Goal: Transaction & Acquisition: Purchase product/service

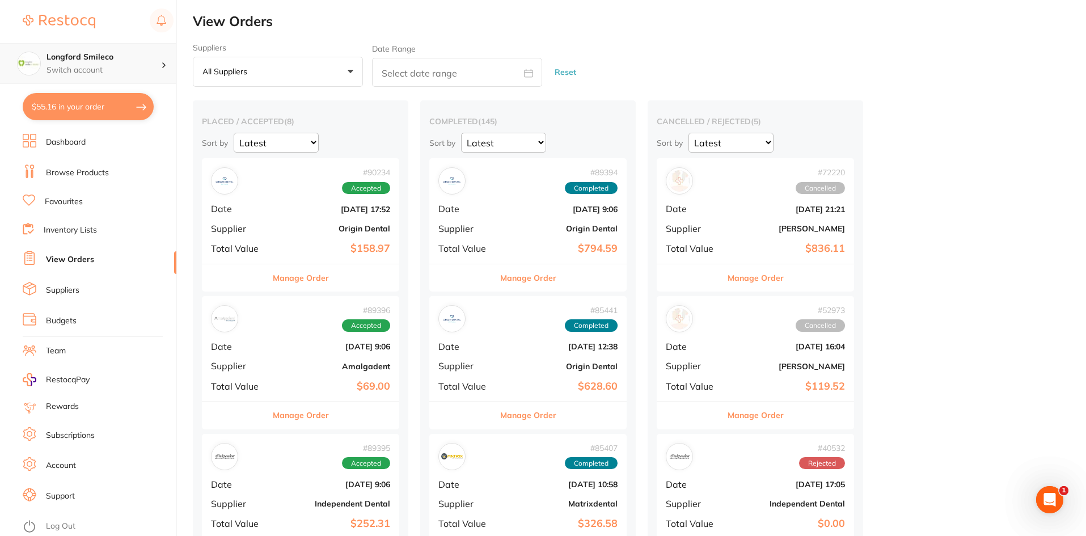
click at [57, 61] on h4 "Longford Smileco" at bounding box center [104, 57] width 115 height 11
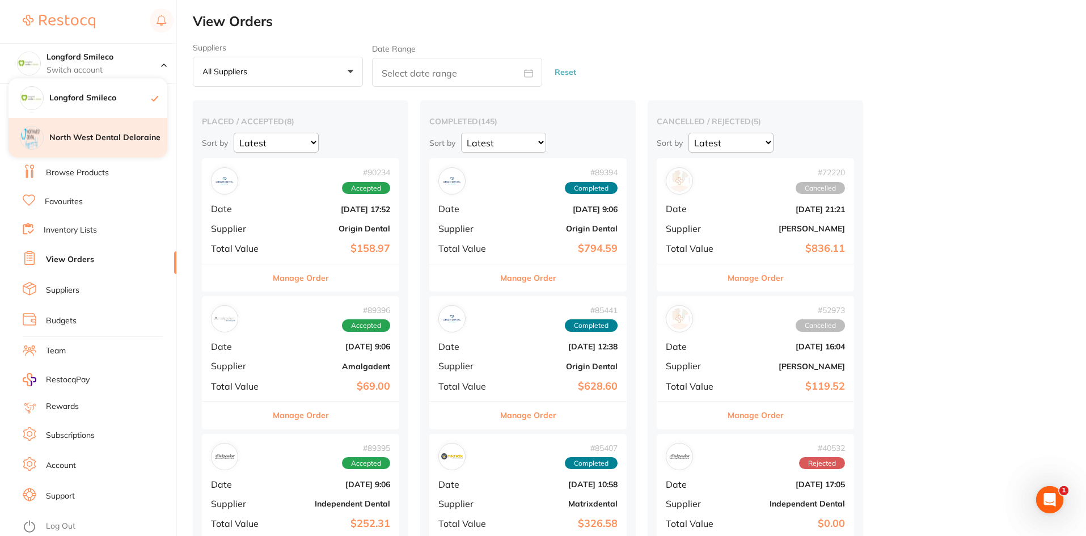
click at [88, 137] on h4 "North West Dental Deloraine" at bounding box center [108, 137] width 118 height 11
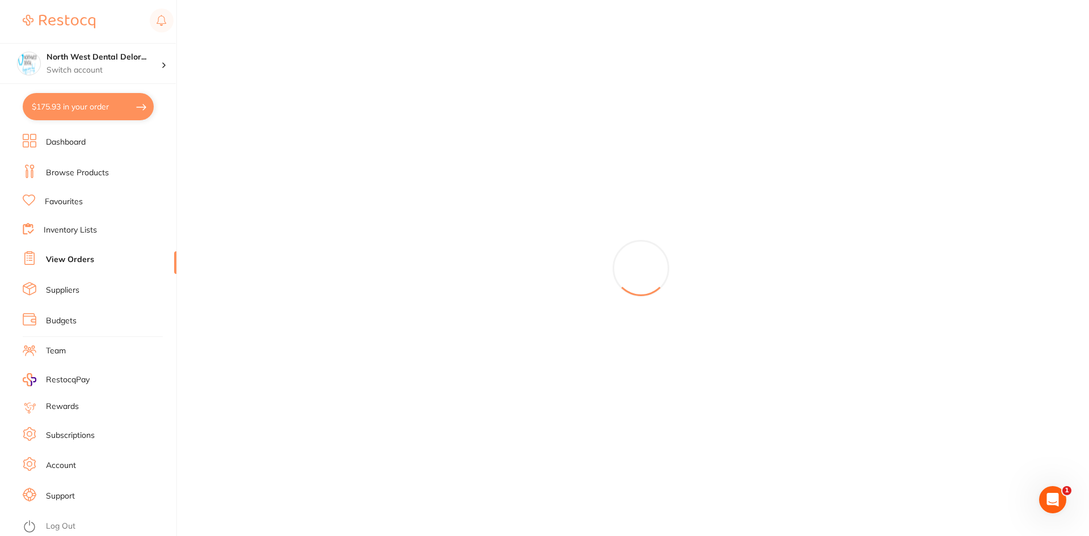
click at [67, 112] on button "$175.93 in your order" at bounding box center [88, 106] width 131 height 27
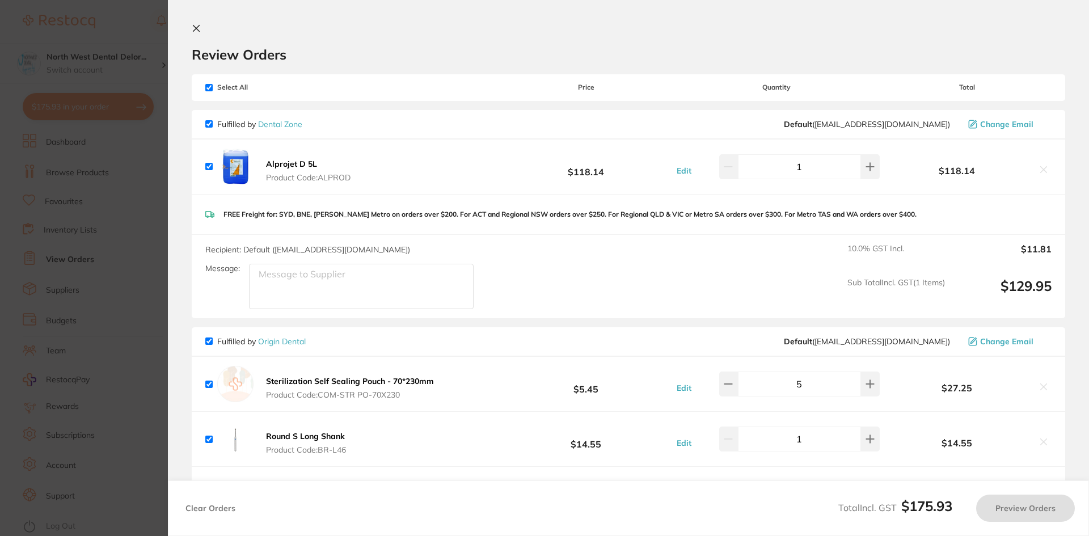
checkbox input "true"
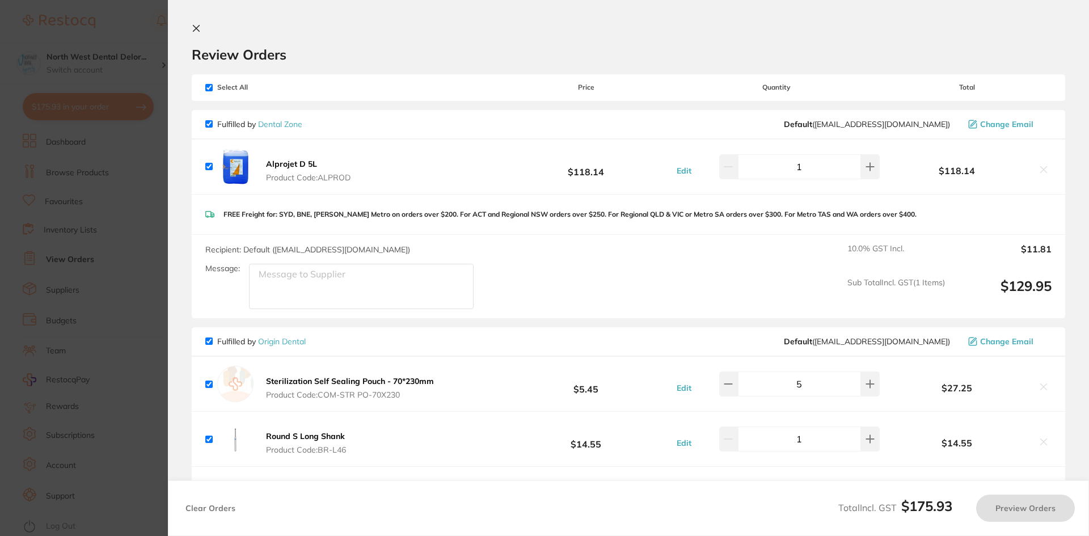
checkbox input "true"
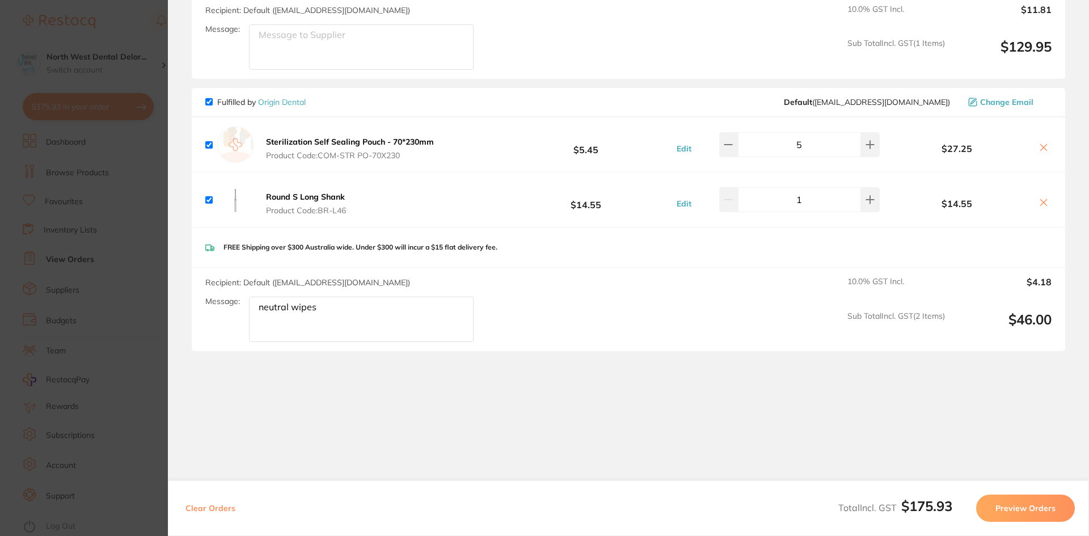
scroll to position [183, 0]
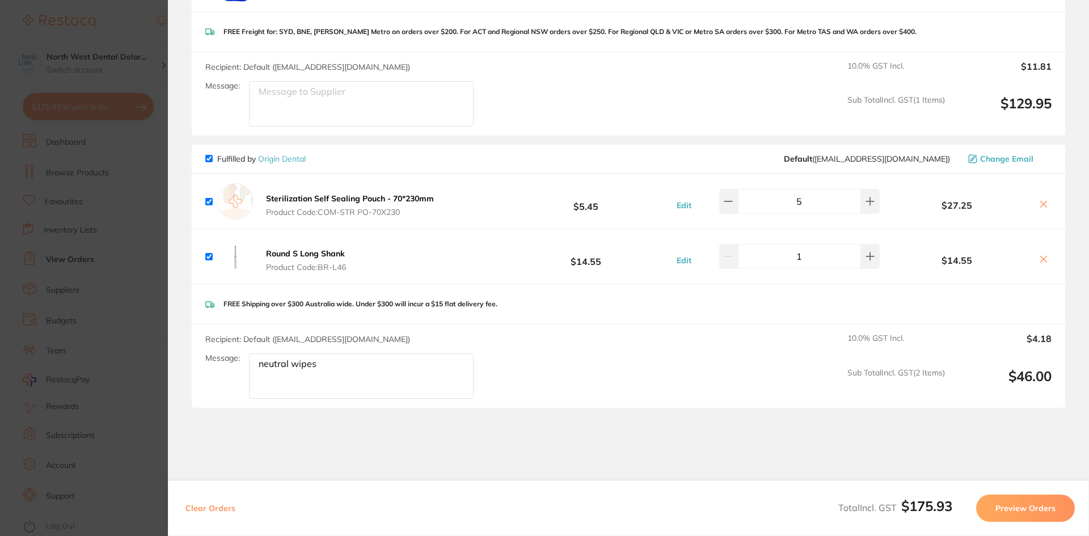
click at [275, 197] on b "Sterilization Self Sealing Pouch - 70*230mm" at bounding box center [350, 198] width 168 height 10
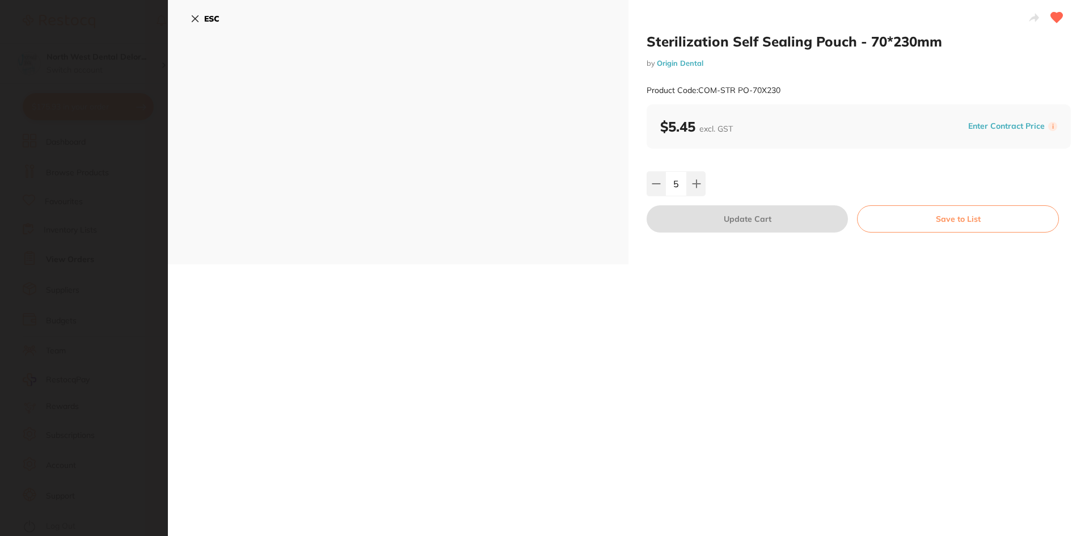
scroll to position [0, 0]
click at [191, 17] on icon at bounding box center [195, 18] width 9 height 9
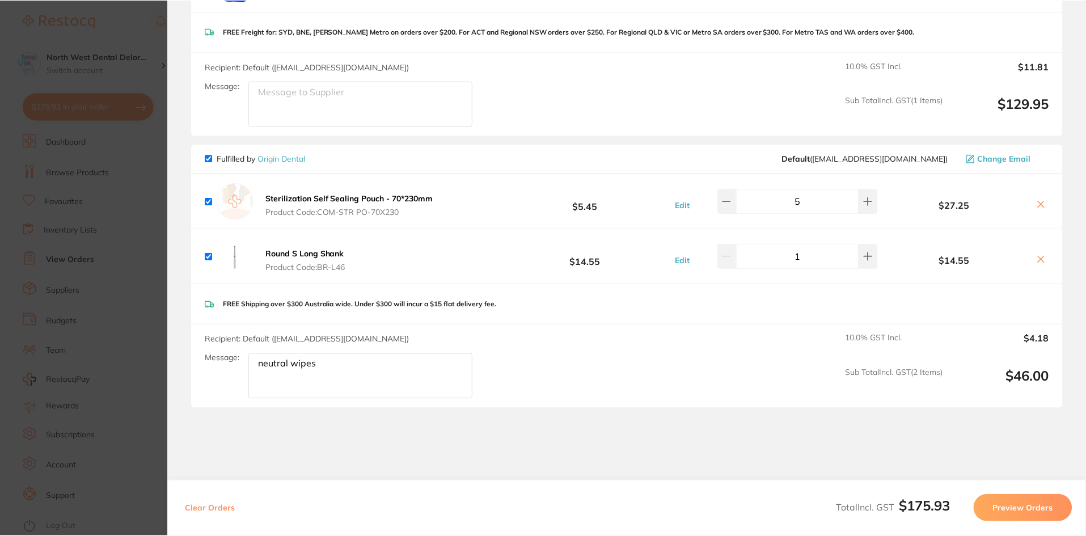
scroll to position [2, 0]
click at [281, 250] on b "Round S Long Shank" at bounding box center [305, 253] width 79 height 10
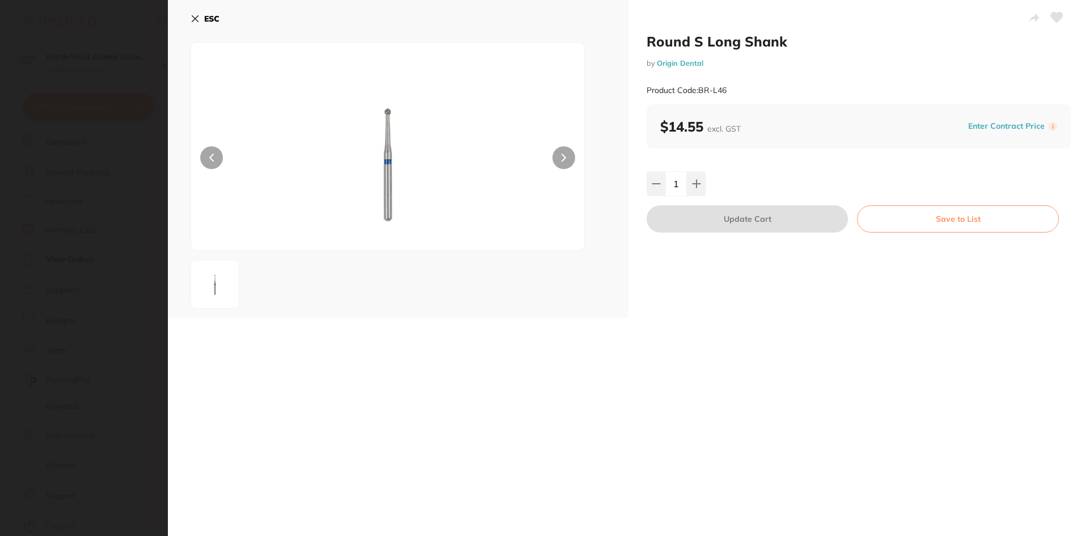
scroll to position [0, 0]
click at [196, 16] on icon at bounding box center [195, 18] width 9 height 9
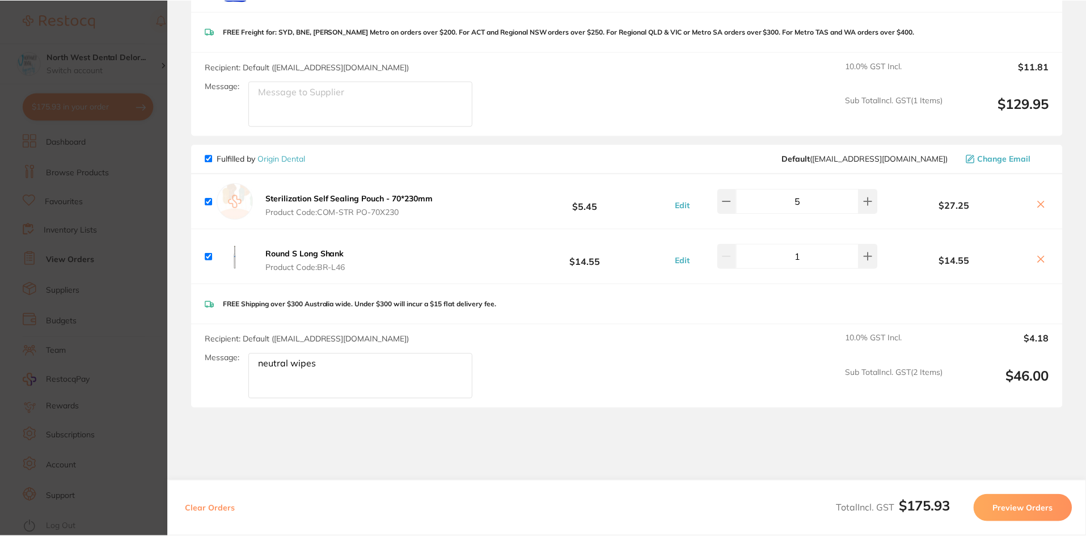
scroll to position [2, 0]
click at [153, 87] on section "Update RRP Set your pre negotiated price for this item. Item Agreed RRP (excl. …" at bounding box center [543, 268] width 1086 height 536
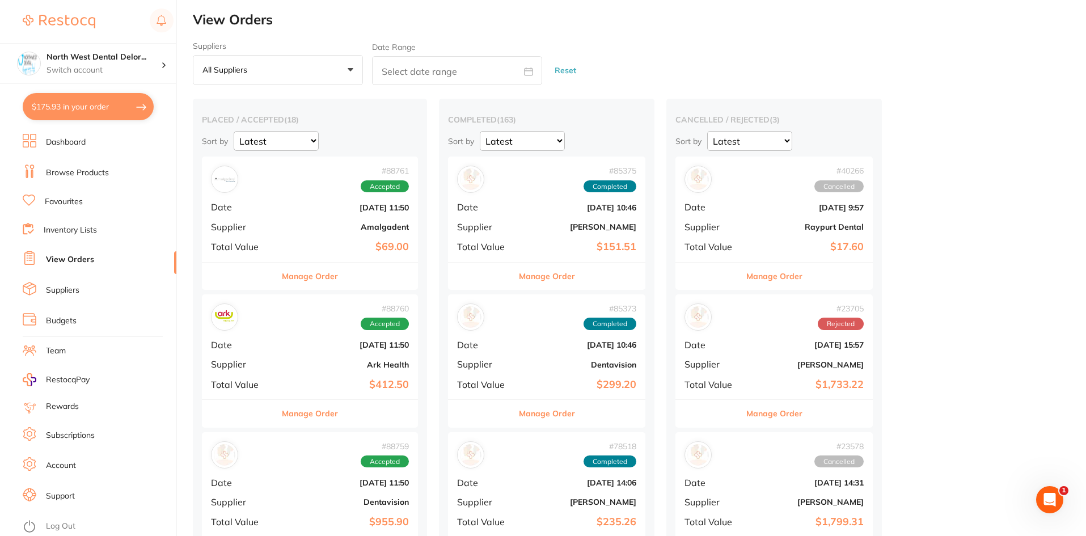
scroll to position [0, 0]
click at [53, 202] on link "Favourites" at bounding box center [64, 201] width 38 height 11
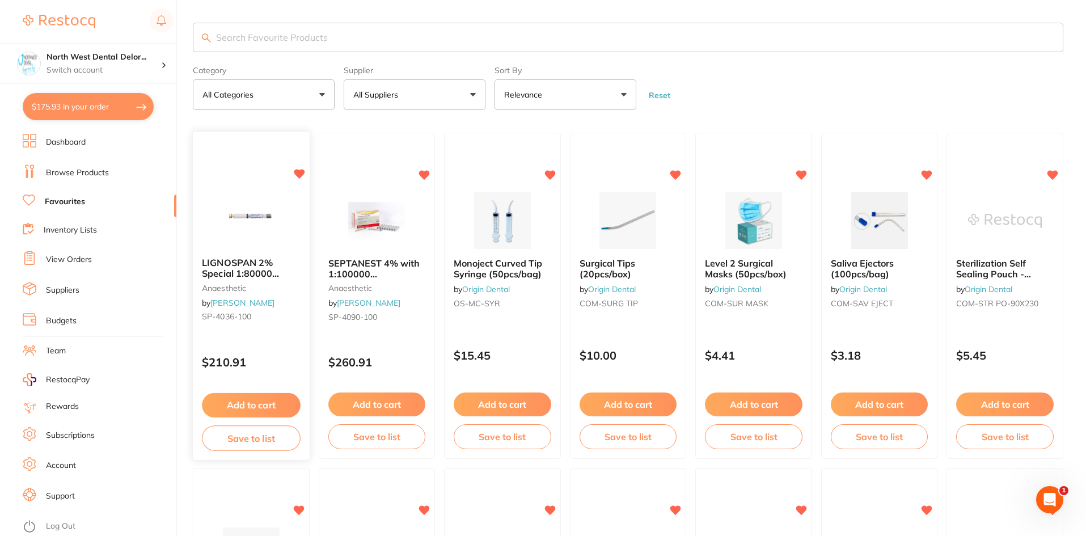
click at [271, 265] on span "LIGNOSPAN 2% Special 1:80000 [MEDICAL_DATA] 2.2ml 2xBox 50" at bounding box center [241, 279] width 78 height 43
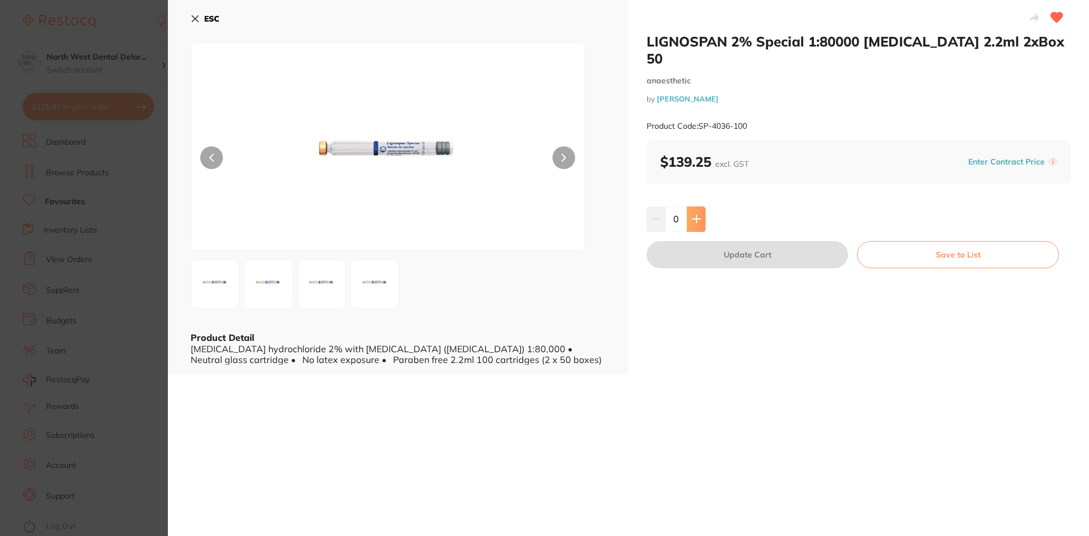
click at [698, 214] on icon at bounding box center [696, 218] width 9 height 9
type input "1"
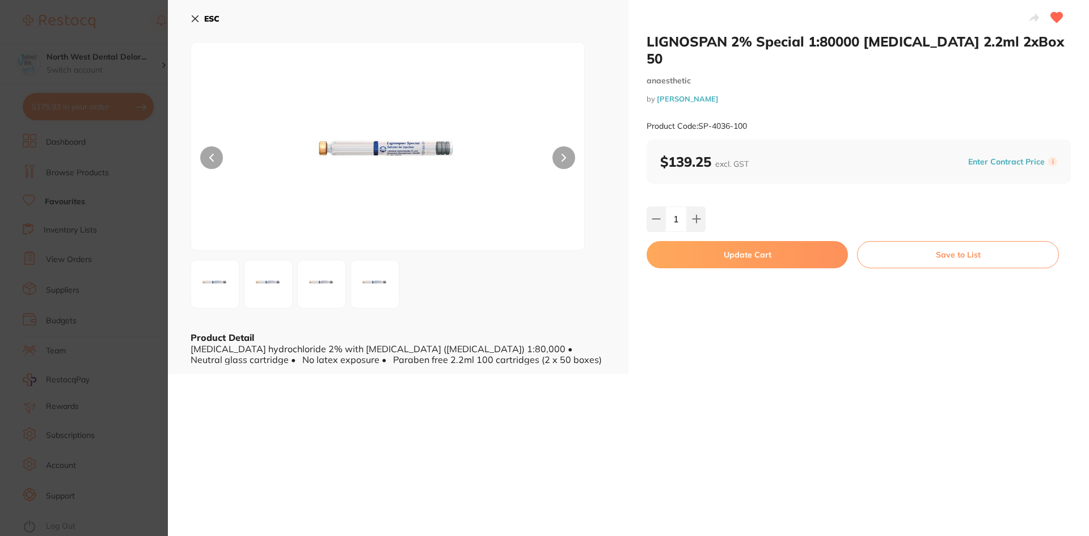
click at [189, 17] on div "ESC Product Detail Lignocaine hydrochloride 2% with adrenaline (epinephrine) 1:…" at bounding box center [398, 187] width 461 height 374
click at [191, 17] on icon at bounding box center [195, 18] width 9 height 9
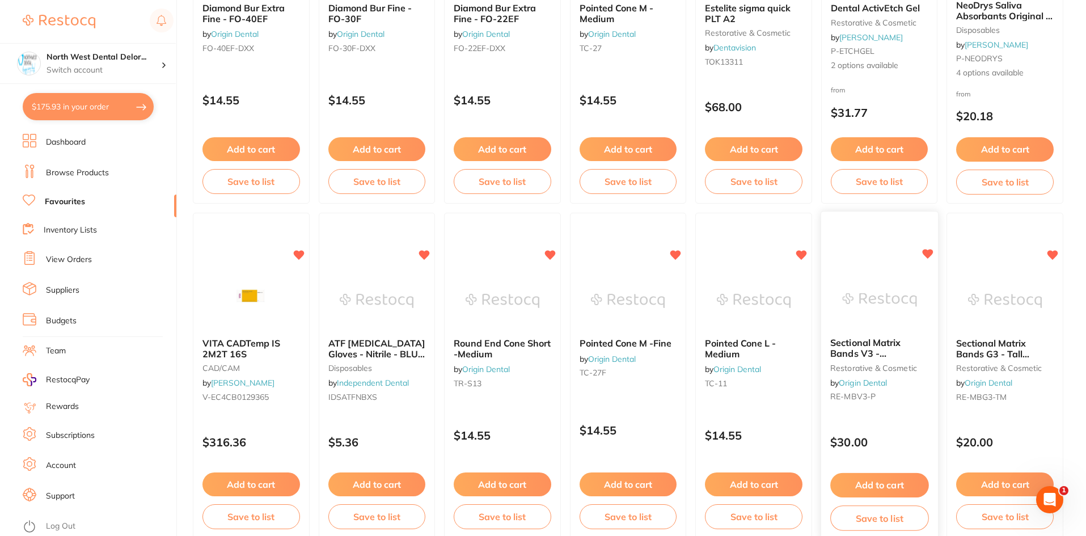
scroll to position [1591, 0]
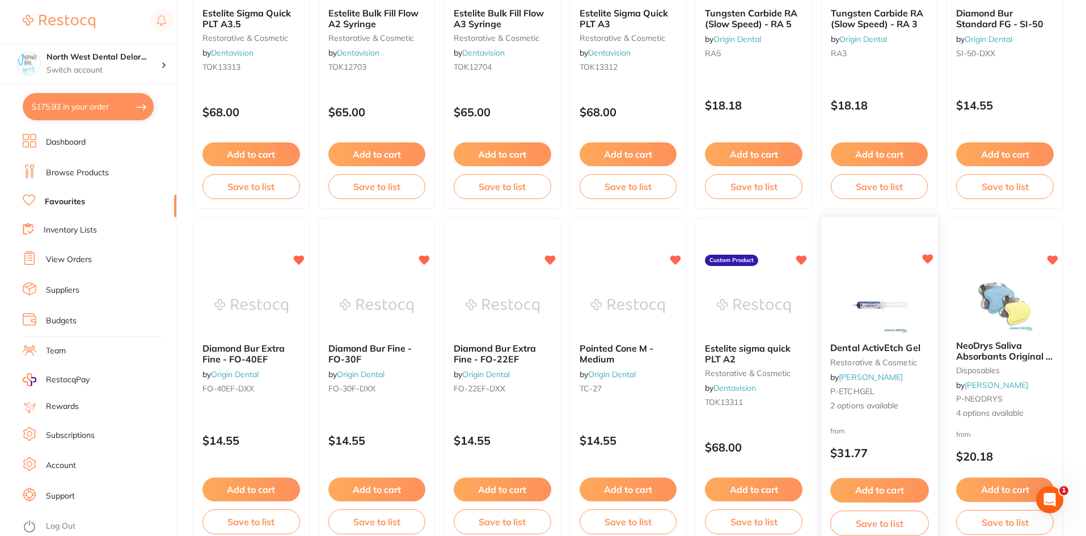
click at [859, 313] on img at bounding box center [879, 305] width 74 height 57
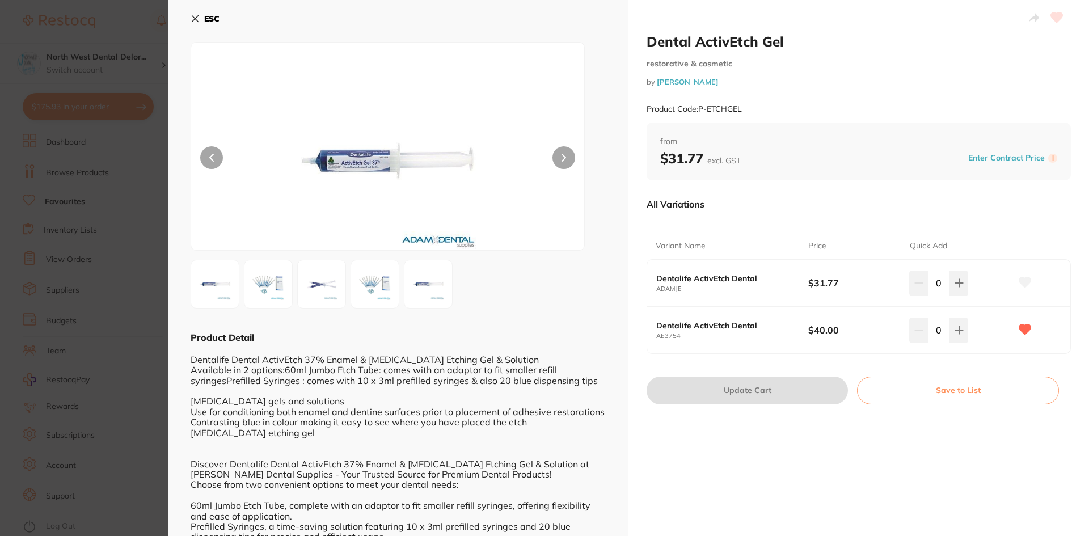
click at [556, 157] on button at bounding box center [563, 157] width 23 height 23
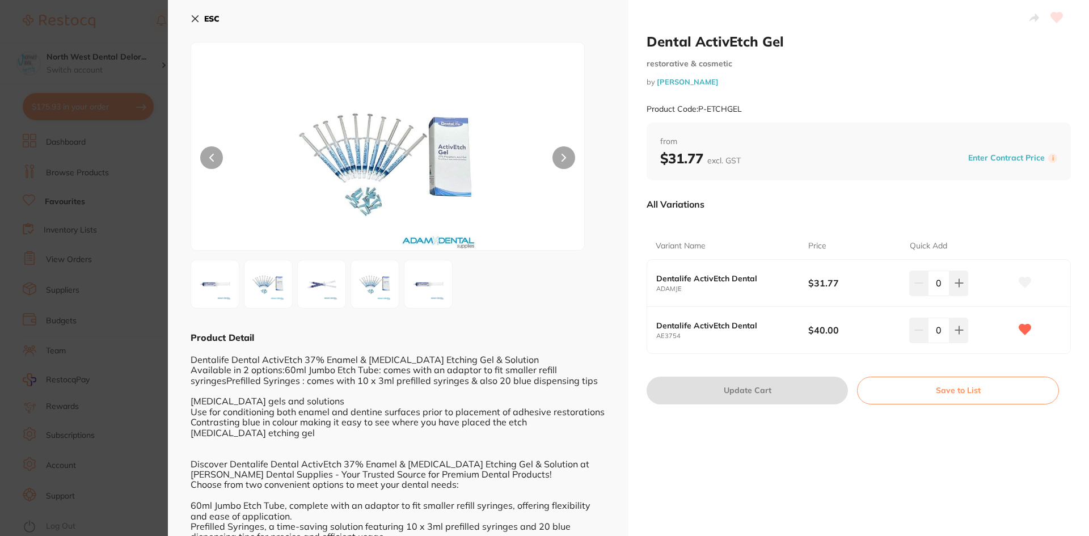
click at [560, 157] on button at bounding box center [563, 157] width 23 height 23
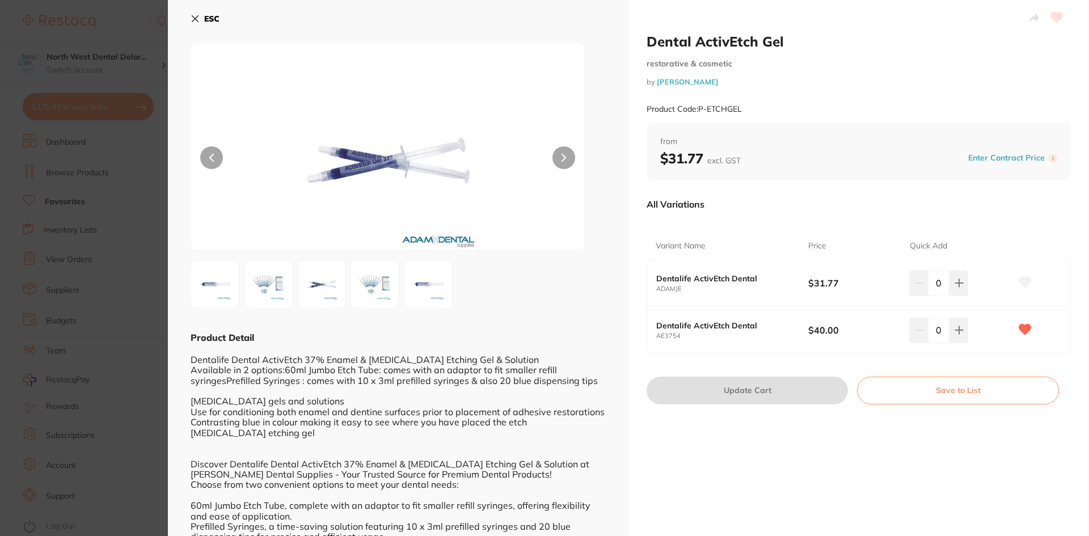
click at [560, 157] on button at bounding box center [563, 157] width 23 height 23
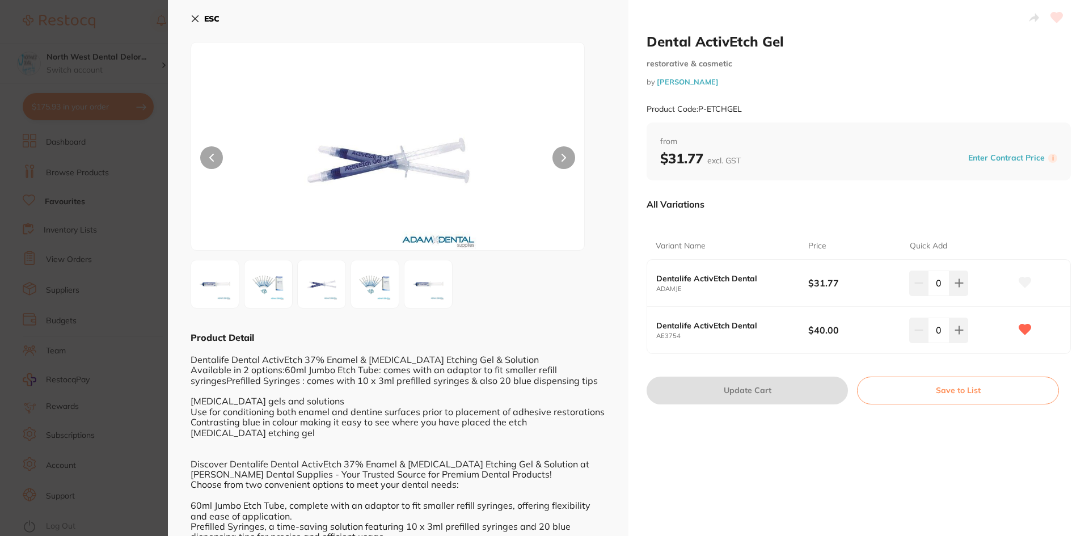
click at [212, 153] on button at bounding box center [211, 157] width 23 height 23
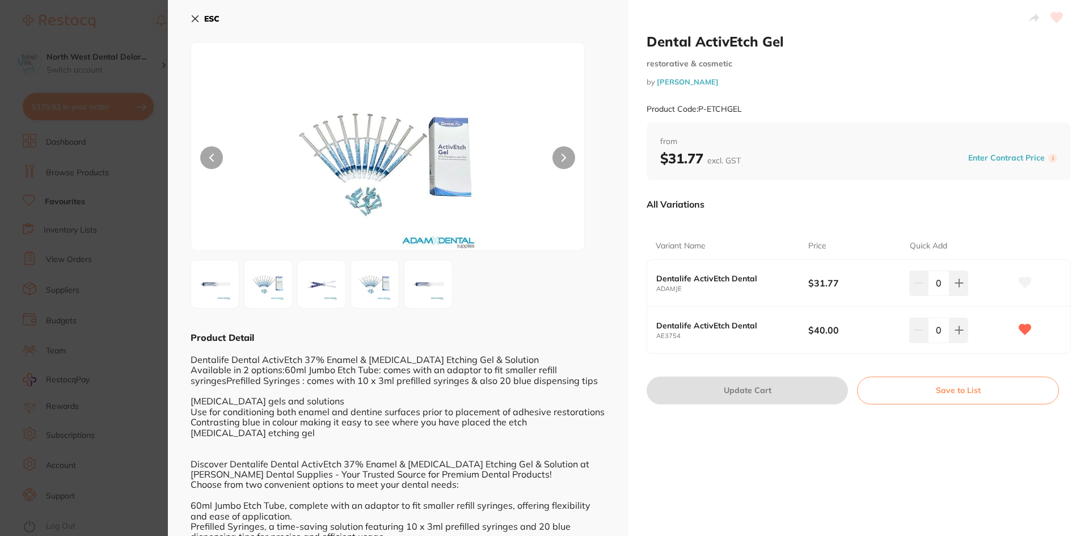
click at [209, 151] on button at bounding box center [211, 157] width 23 height 23
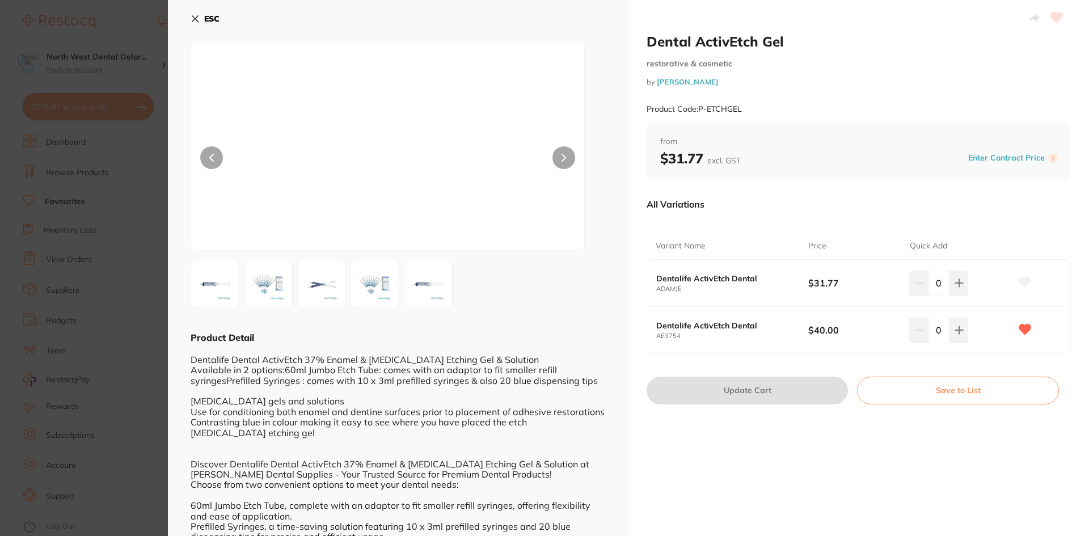
click at [209, 151] on button at bounding box center [211, 157] width 23 height 23
click at [555, 157] on button at bounding box center [563, 157] width 23 height 23
click at [956, 285] on icon at bounding box center [958, 283] width 7 height 7
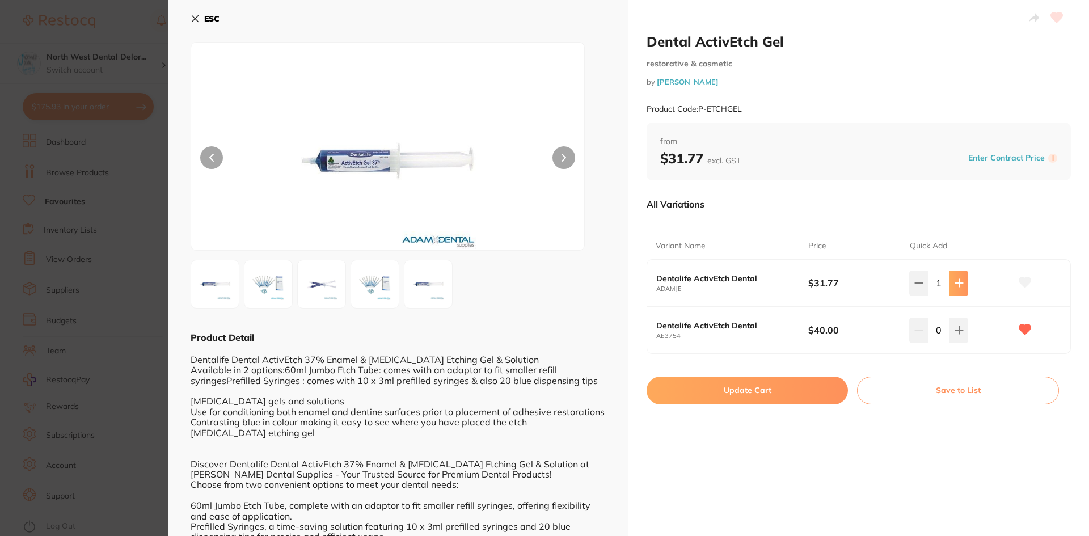
click at [956, 285] on icon at bounding box center [958, 283] width 7 height 7
type input "2"
click at [746, 393] on button "Update Cart" at bounding box center [747, 390] width 201 height 27
checkbox input "false"
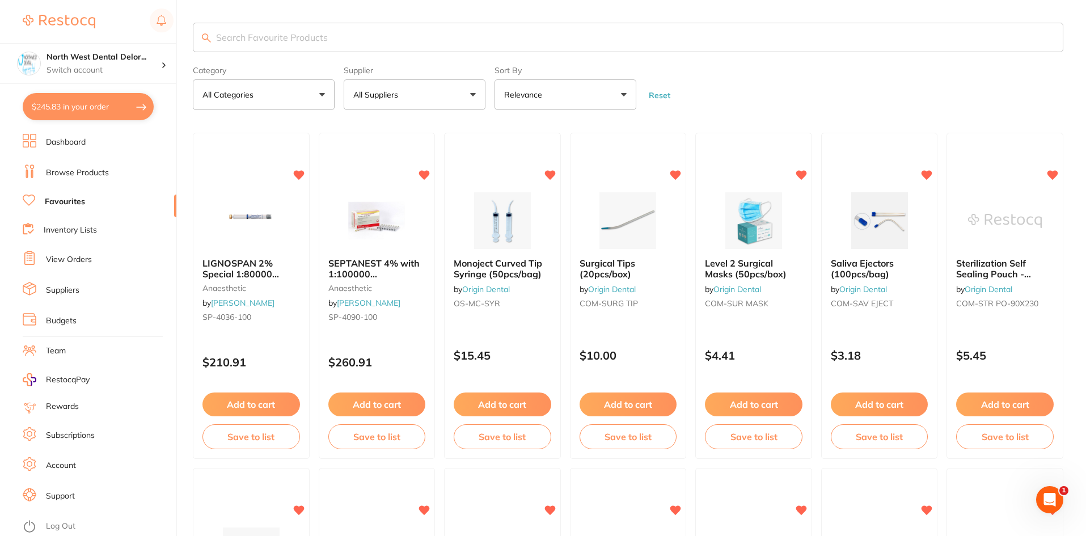
click at [278, 44] on input "search" at bounding box center [628, 37] width 871 height 29
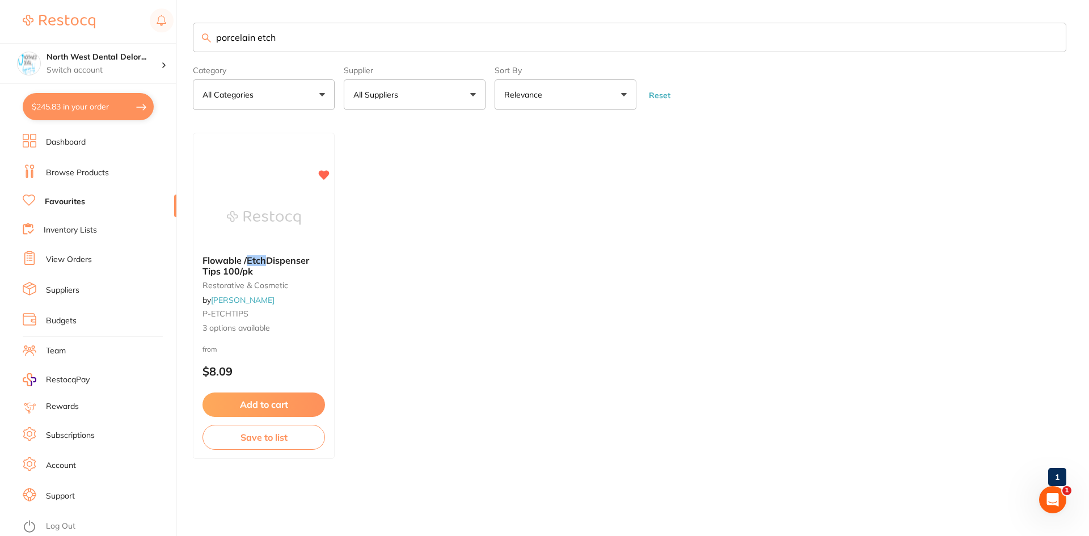
click at [323, 45] on input "porcelain etch" at bounding box center [630, 37] width 874 height 29
click at [258, 37] on input "porcelain etch" at bounding box center [630, 37] width 874 height 29
drag, startPoint x: 284, startPoint y: 40, endPoint x: 254, endPoint y: 41, distance: 30.7
click at [254, 41] on input "porcelain etch" at bounding box center [630, 37] width 874 height 29
type input "porcelain"
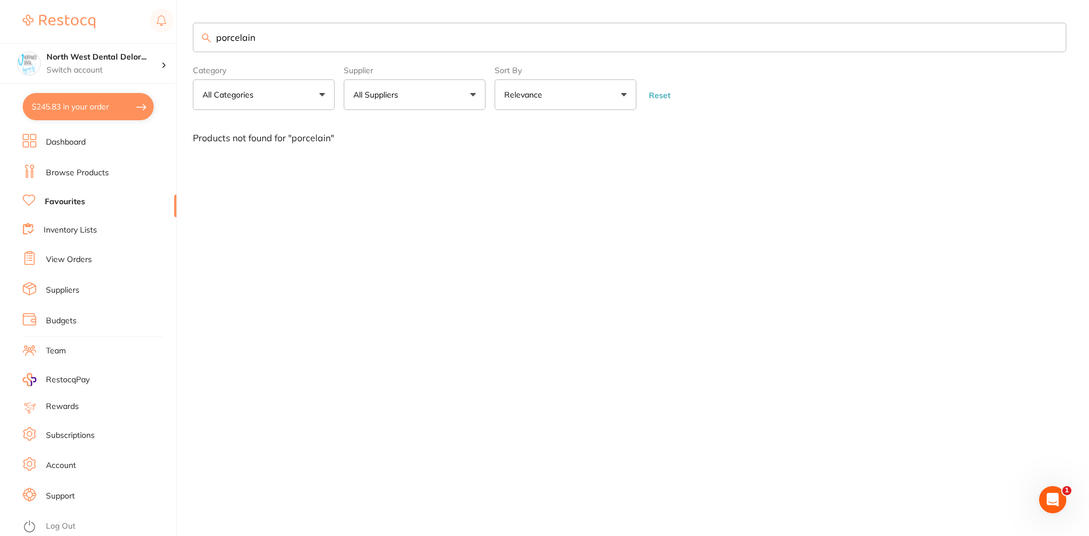
click at [67, 145] on link "Dashboard" at bounding box center [66, 142] width 40 height 11
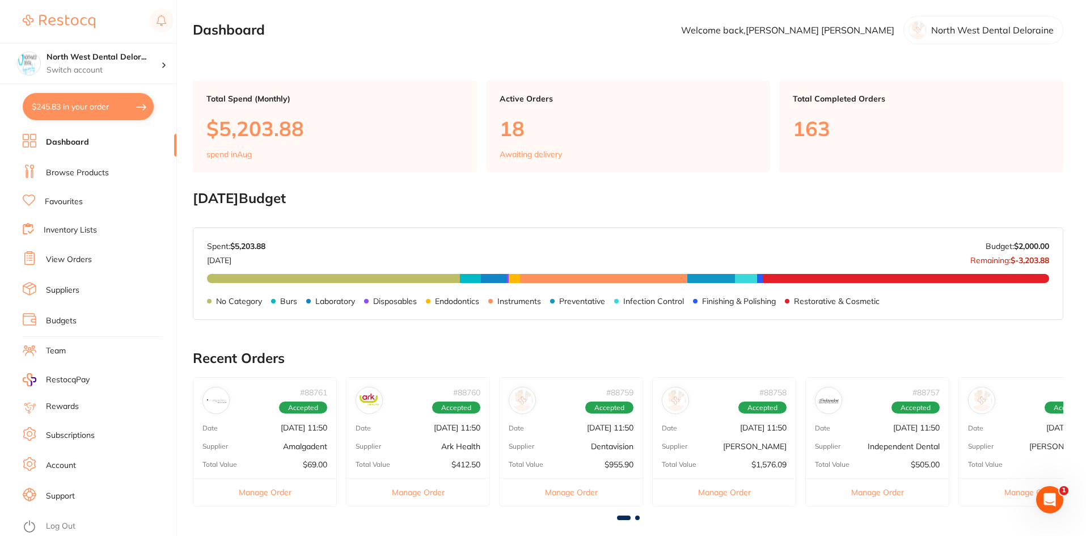
click at [57, 171] on link "Browse Products" at bounding box center [77, 172] width 63 height 11
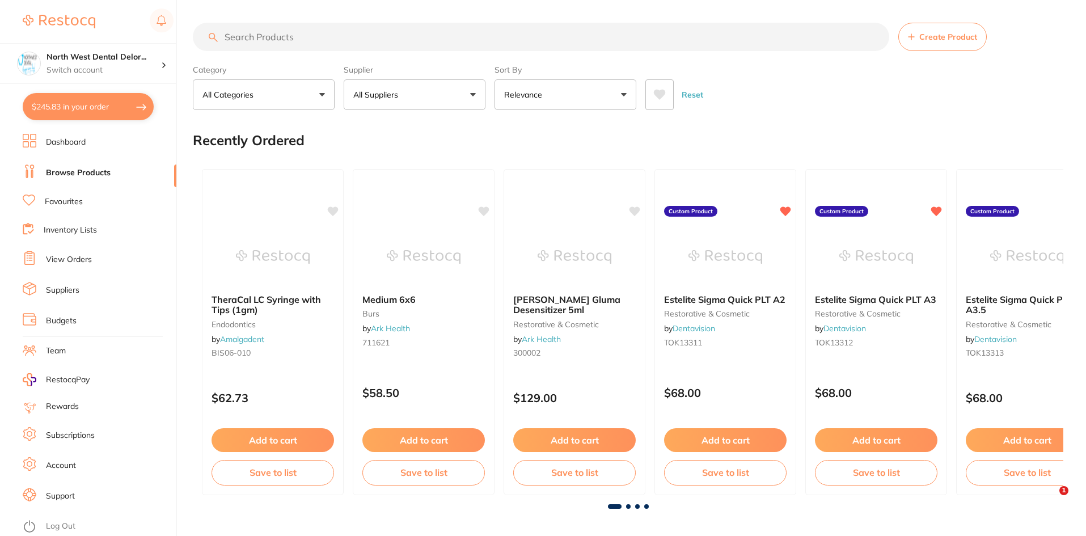
click at [67, 140] on link "Dashboard" at bounding box center [66, 142] width 40 height 11
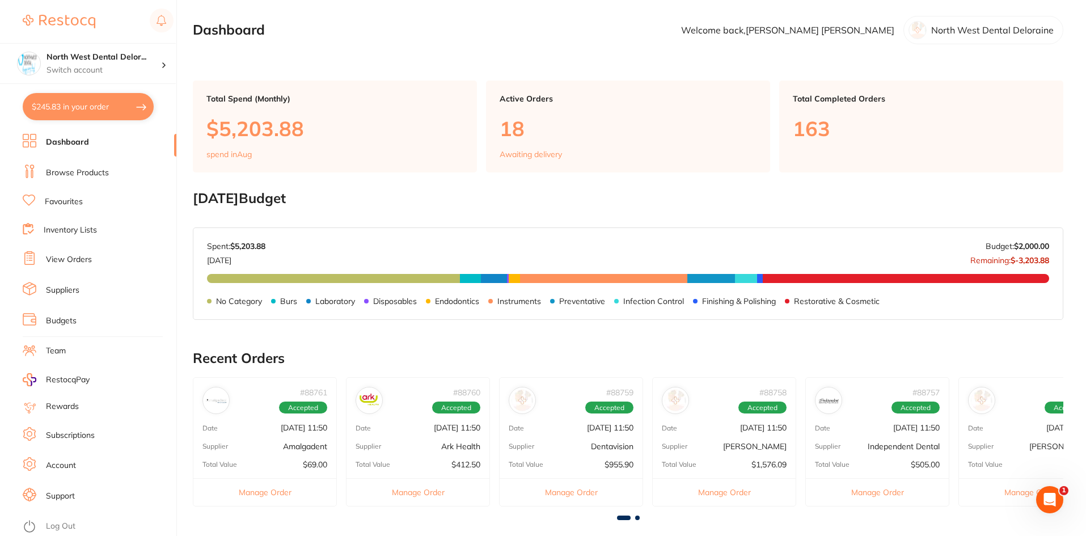
click at [64, 170] on link "Browse Products" at bounding box center [77, 172] width 63 height 11
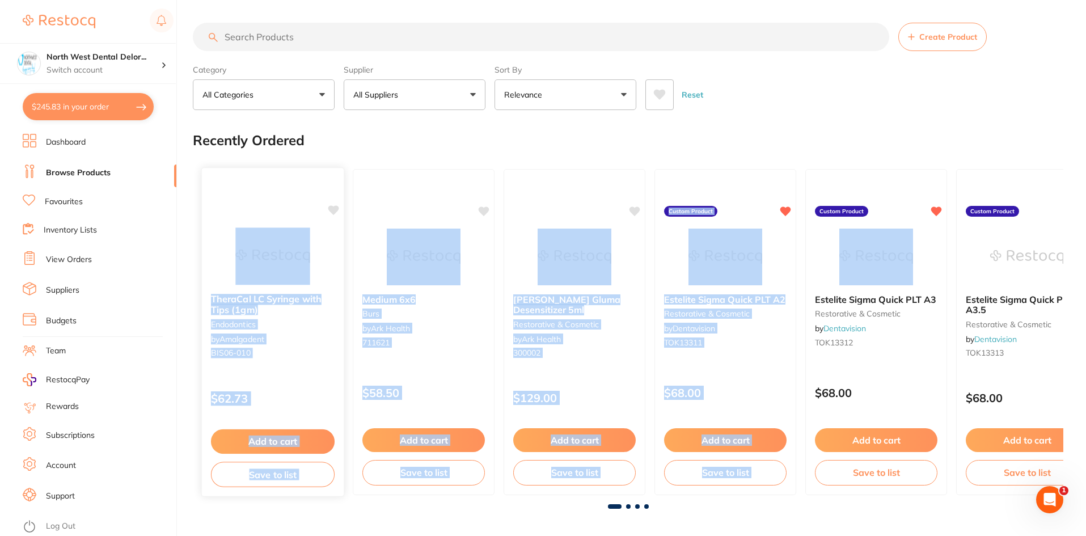
drag, startPoint x: 847, startPoint y: 259, endPoint x: 268, endPoint y: 263, distance: 578.6
click at [268, 263] on div "TheraCal LC Syringe with Tips (1gm) endodontics by Amalgadent BIS06-010 $62.73 …" at bounding box center [628, 332] width 871 height 344
click at [725, 175] on div at bounding box center [726, 182] width 142 height 29
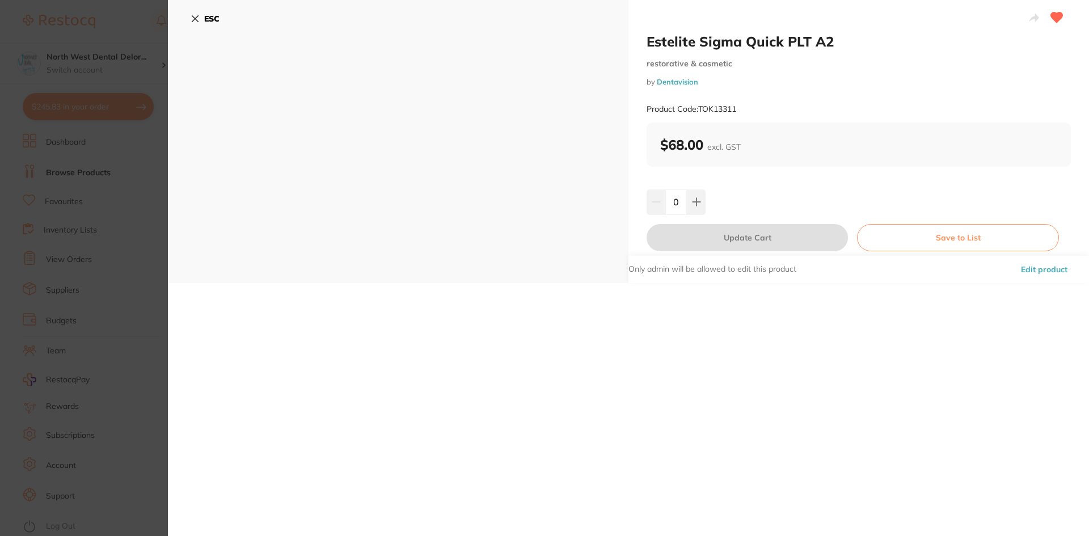
click at [195, 21] on icon at bounding box center [195, 18] width 9 height 9
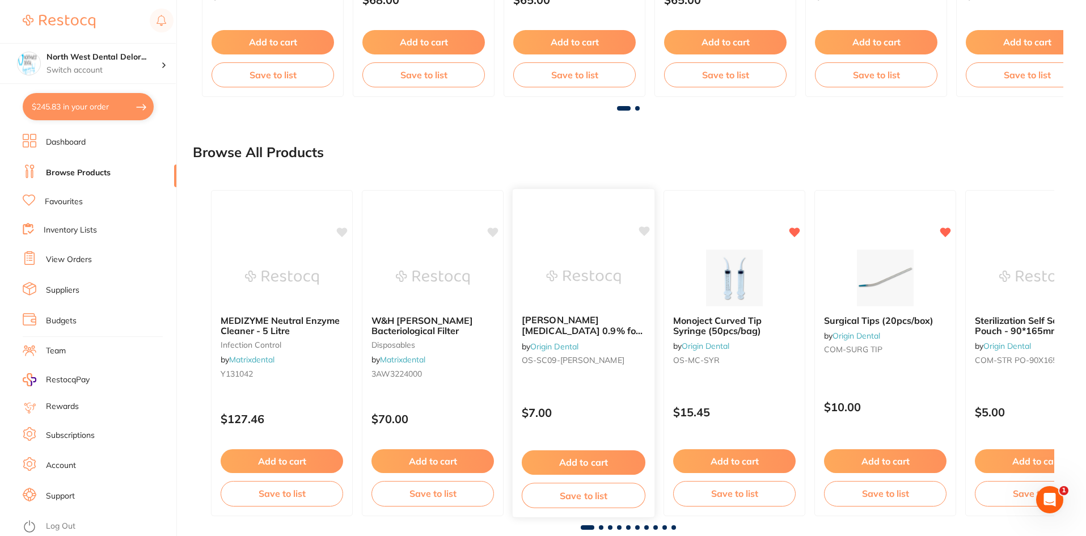
scroll to position [847, 0]
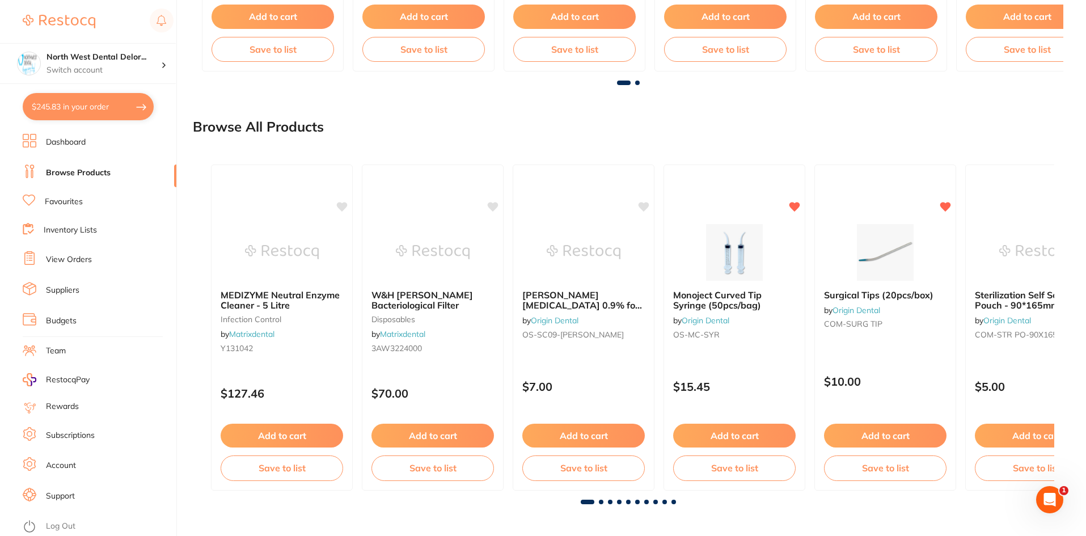
click at [601, 504] on span at bounding box center [601, 502] width 5 height 5
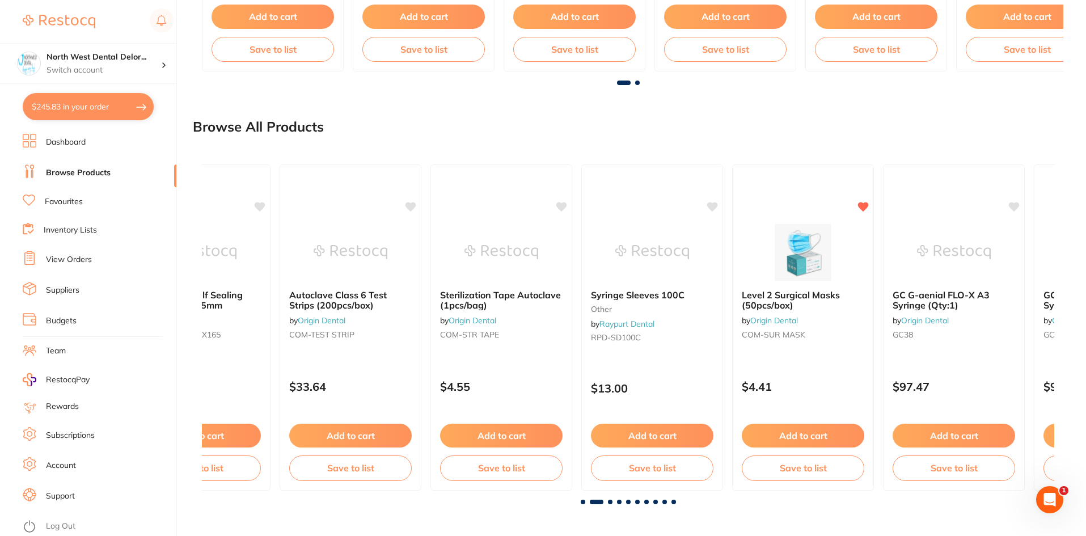
scroll to position [0, 853]
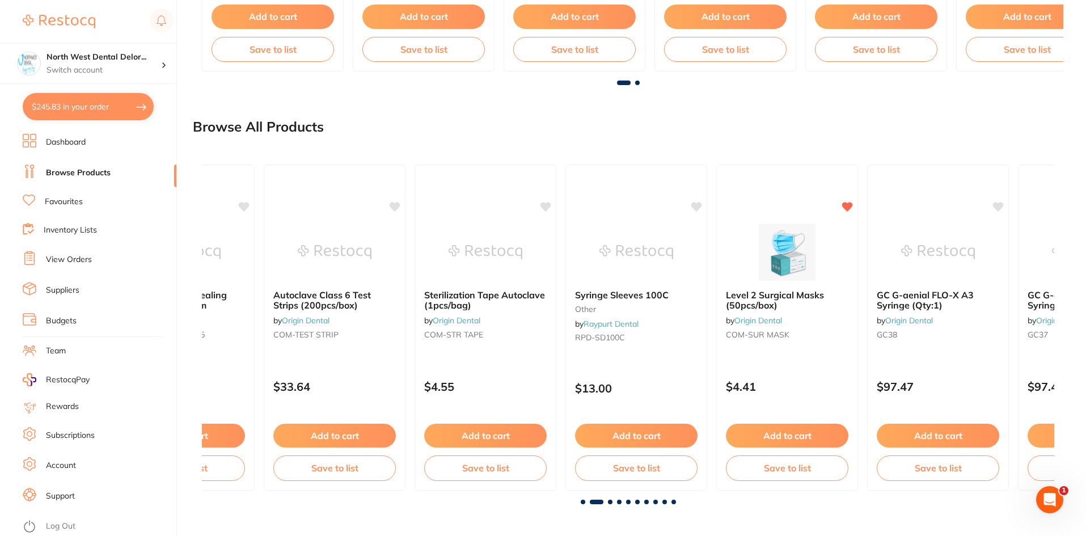
click at [605, 503] on div at bounding box center [628, 502] width 853 height 5
click at [613, 504] on div "MEDIZYME Neutral Enzyme Cleaner - 5 Litre infection control by Matrixdental Y13…" at bounding box center [628, 329] width 871 height 367
click at [611, 503] on span at bounding box center [610, 502] width 5 height 5
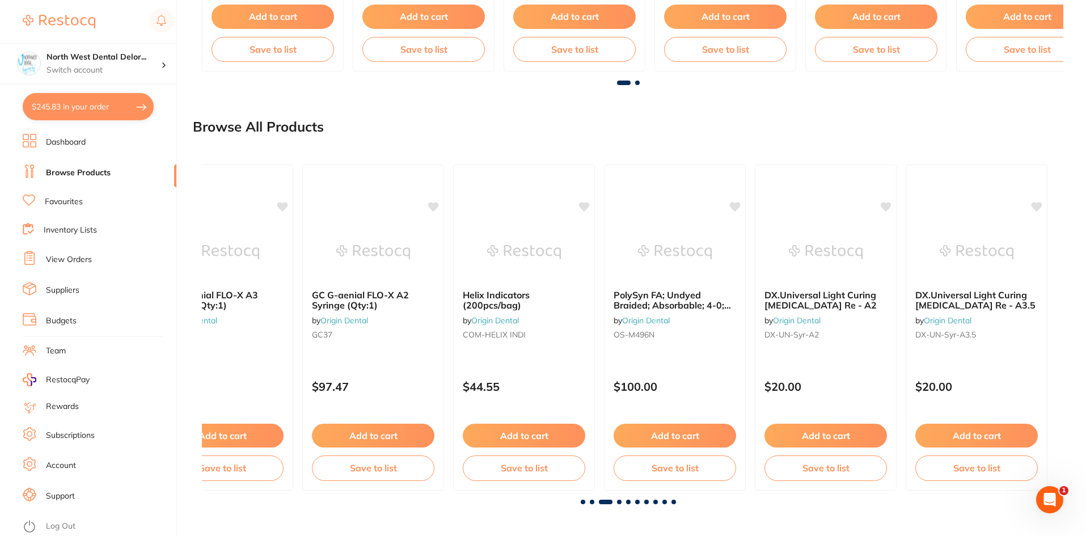
scroll to position [0, 1705]
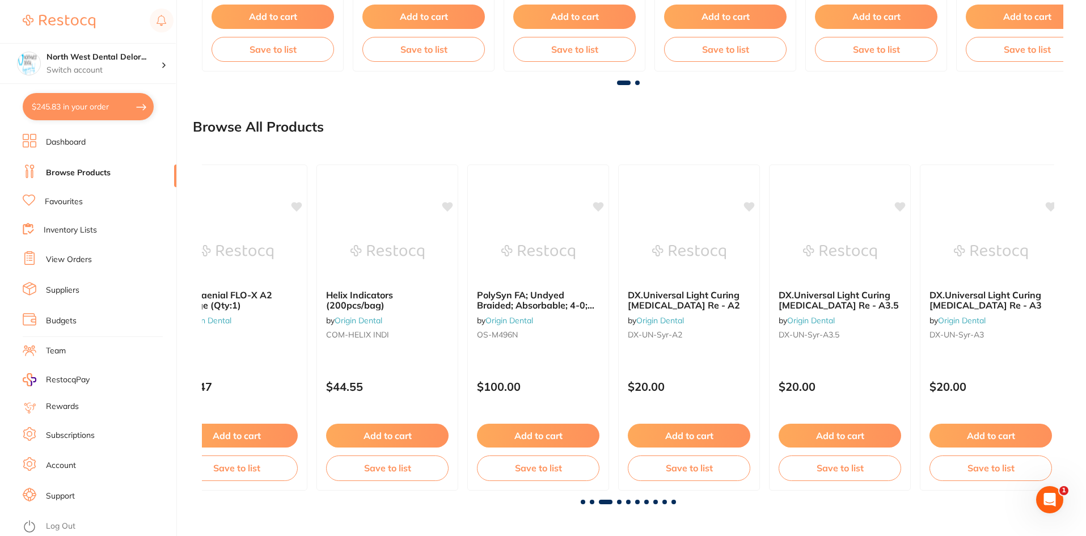
click at [618, 500] on span at bounding box center [619, 502] width 5 height 5
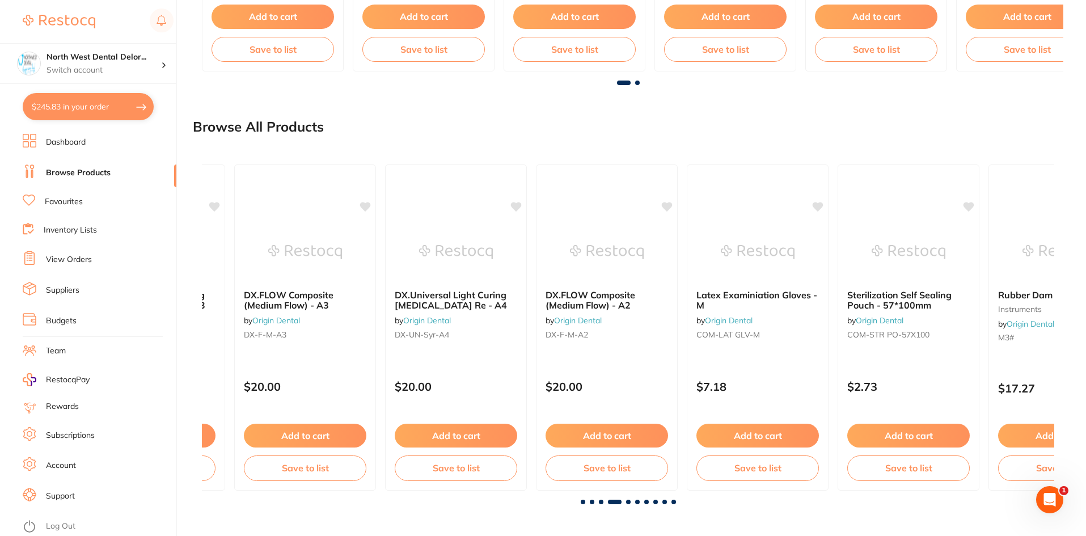
scroll to position [0, 2558]
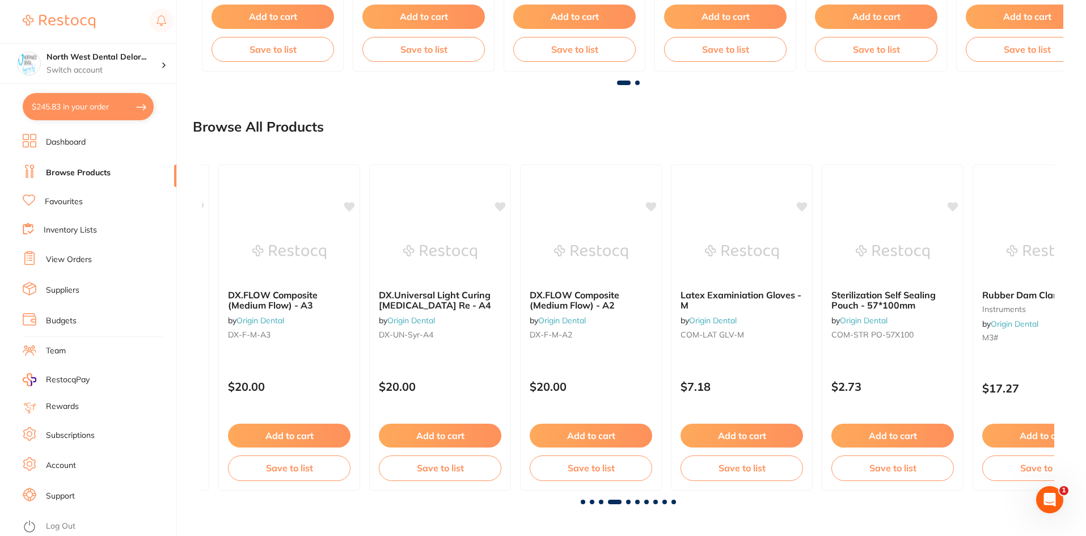
click at [628, 503] on span at bounding box center [628, 502] width 5 height 5
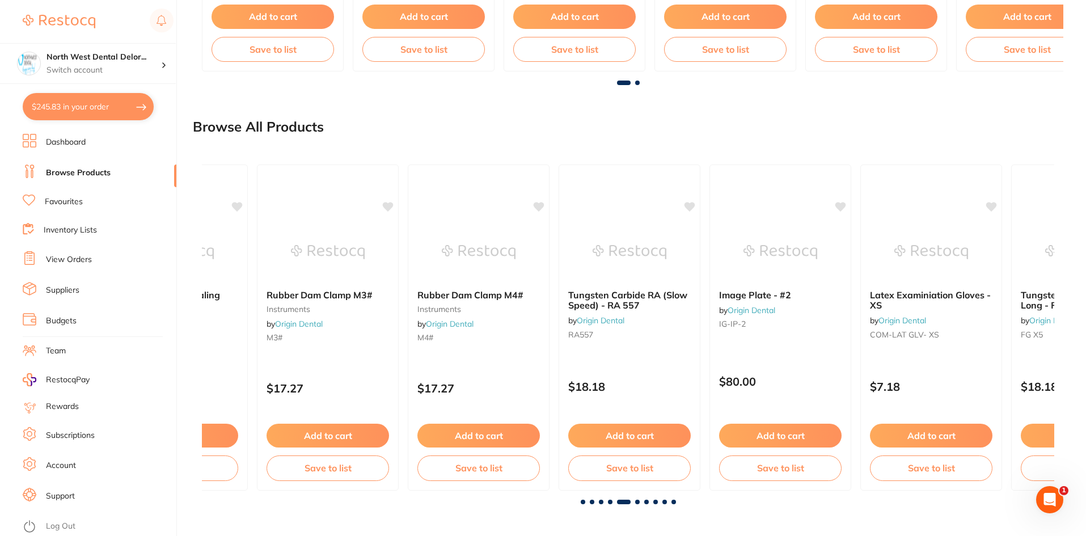
scroll to position [0, 3410]
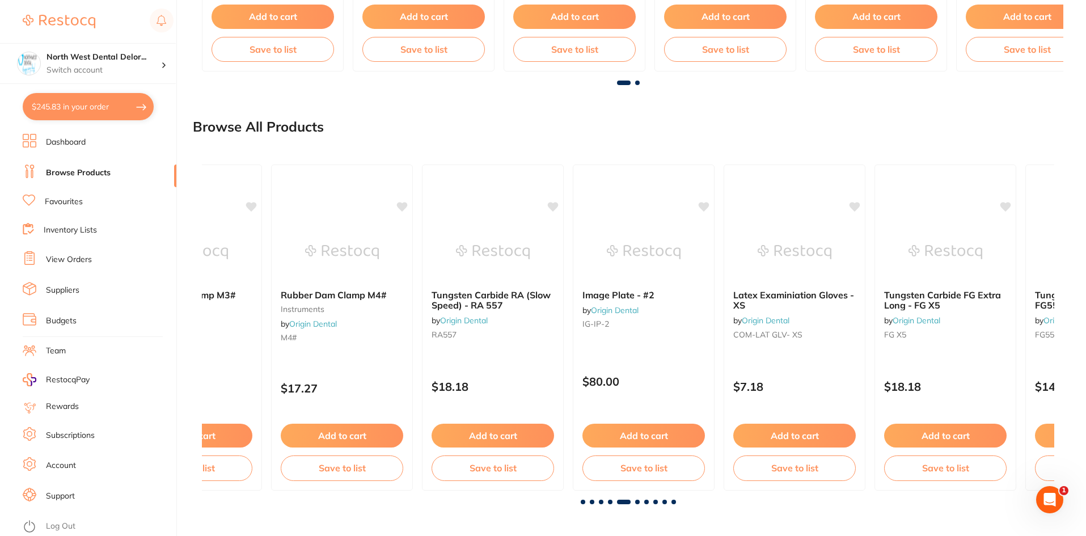
click at [639, 503] on span at bounding box center [637, 502] width 5 height 5
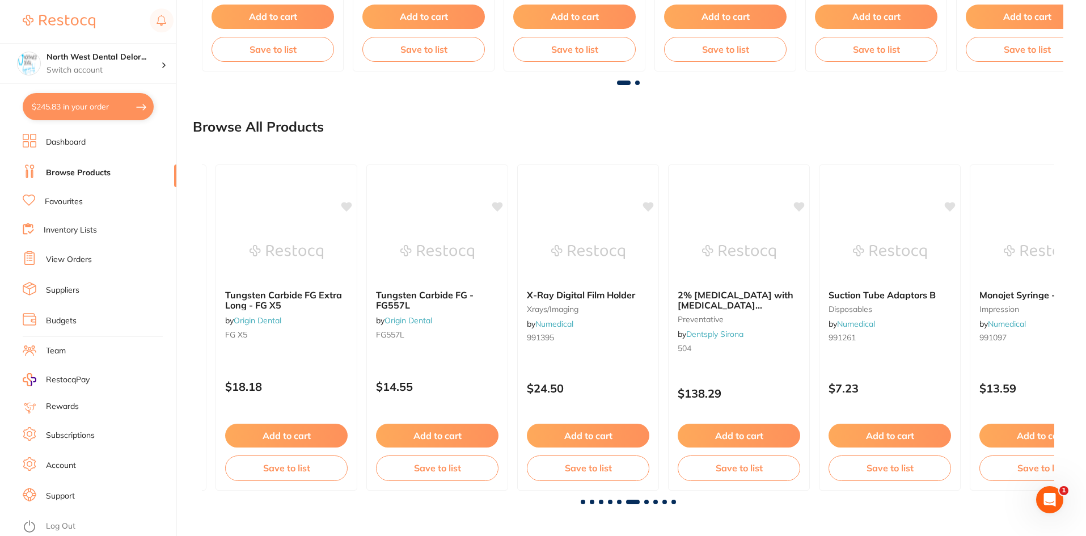
scroll to position [0, 4263]
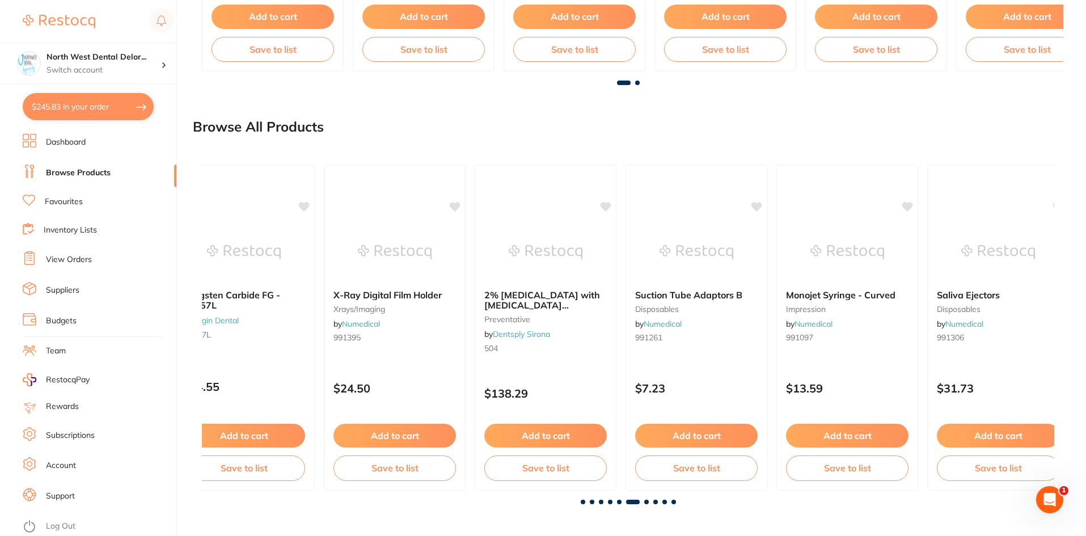
click at [646, 504] on div "MEDIZYME Neutral Enzyme Cleaner - 5 Litre infection control by Matrixdental Y13…" at bounding box center [628, 329] width 871 height 367
click at [647, 500] on span at bounding box center [646, 502] width 5 height 5
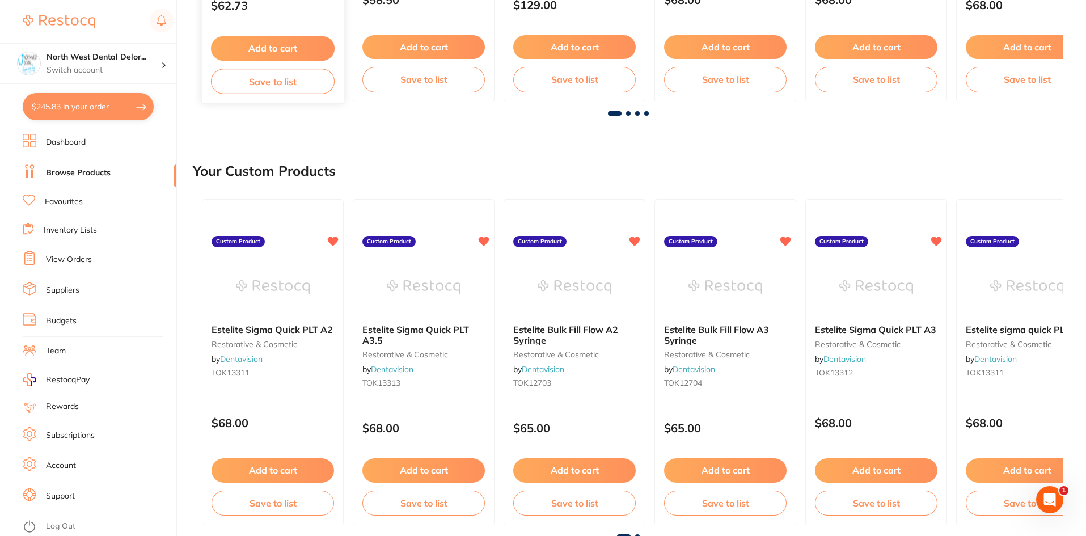
scroll to position [0, 0]
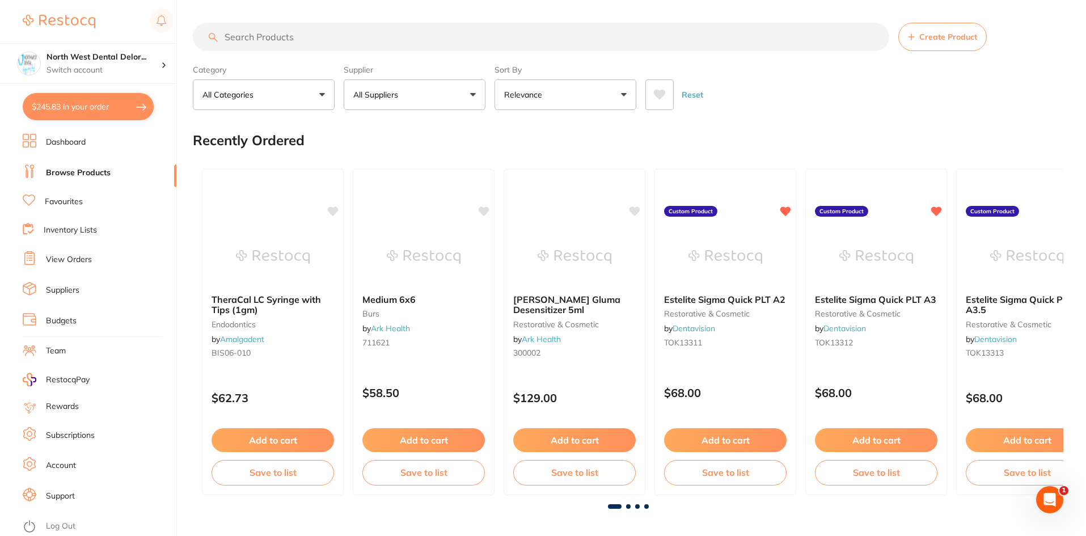
drag, startPoint x: 318, startPoint y: 270, endPoint x: 309, endPoint y: 42, distance: 228.2
click at [309, 42] on input "search" at bounding box center [541, 37] width 697 height 28
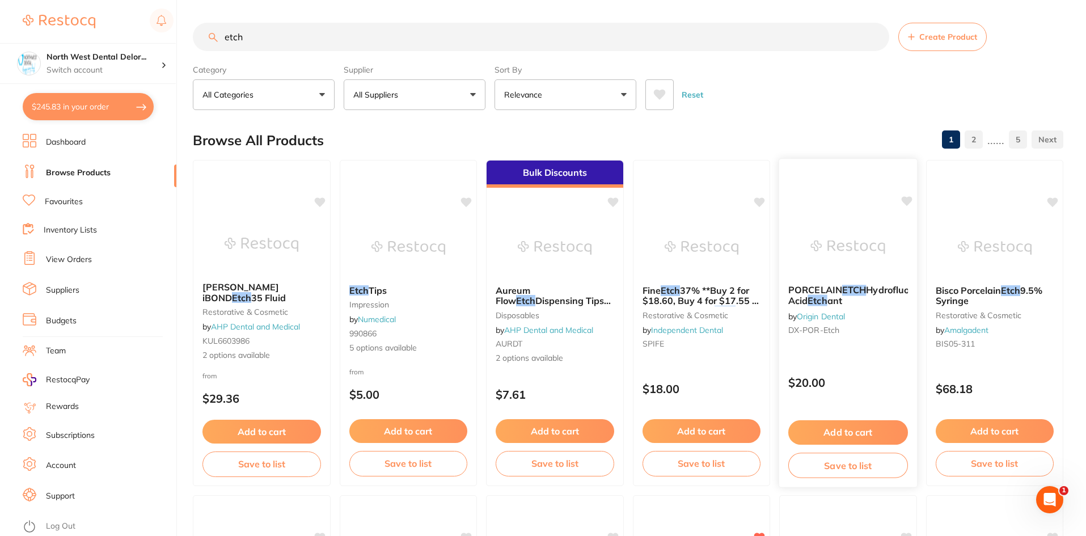
type input "etch"
click at [817, 307] on div "PORCELAIN ETCH Hydrofluoric Acid Etch ant by Origin Dental DX-POR-Etch" at bounding box center [848, 312] width 138 height 73
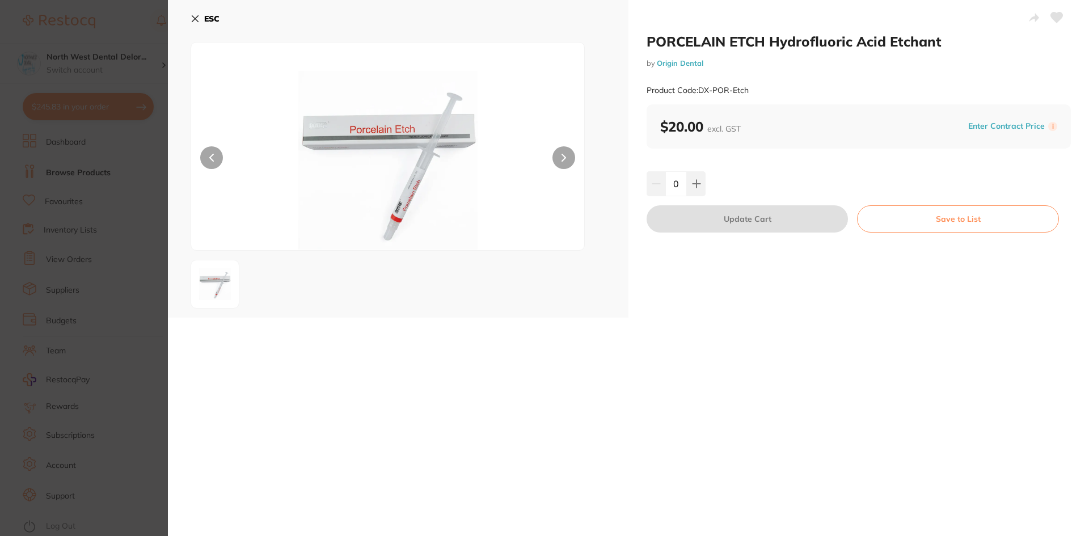
click at [562, 158] on icon at bounding box center [564, 158] width 5 height 8
click at [193, 12] on button "ESC" at bounding box center [205, 18] width 29 height 19
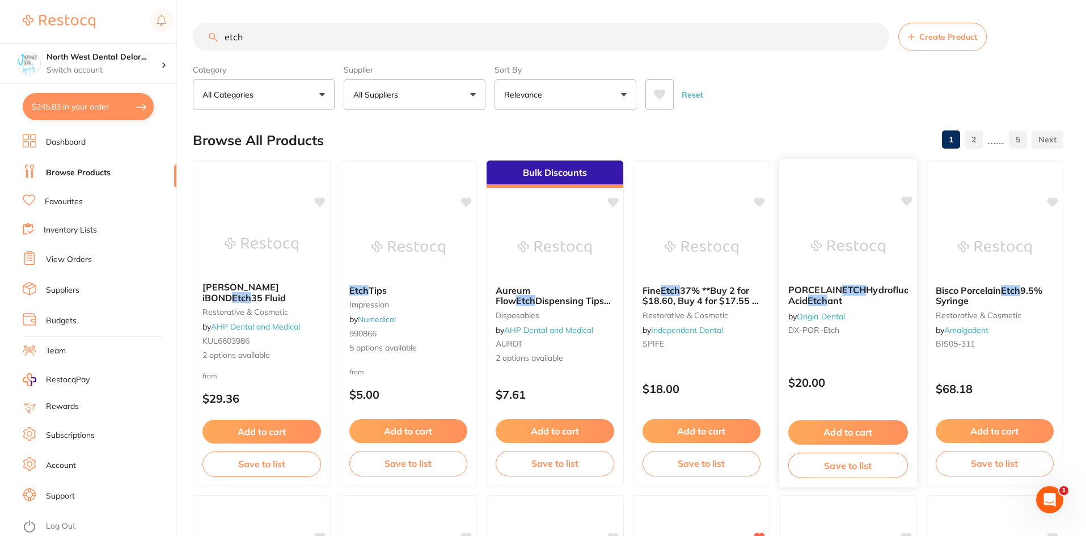
click at [824, 310] on div "PORCELAIN ETCH Hydrofluoric Acid Etch ant by Origin Dental DX-POR-Etch" at bounding box center [848, 312] width 138 height 73
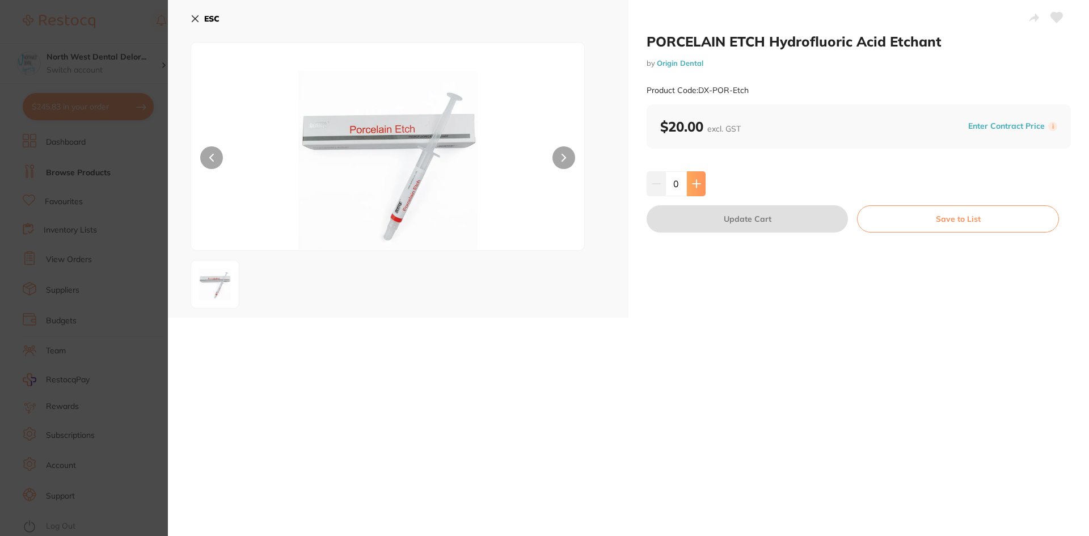
click at [693, 193] on button at bounding box center [696, 183] width 19 height 25
type input "1"
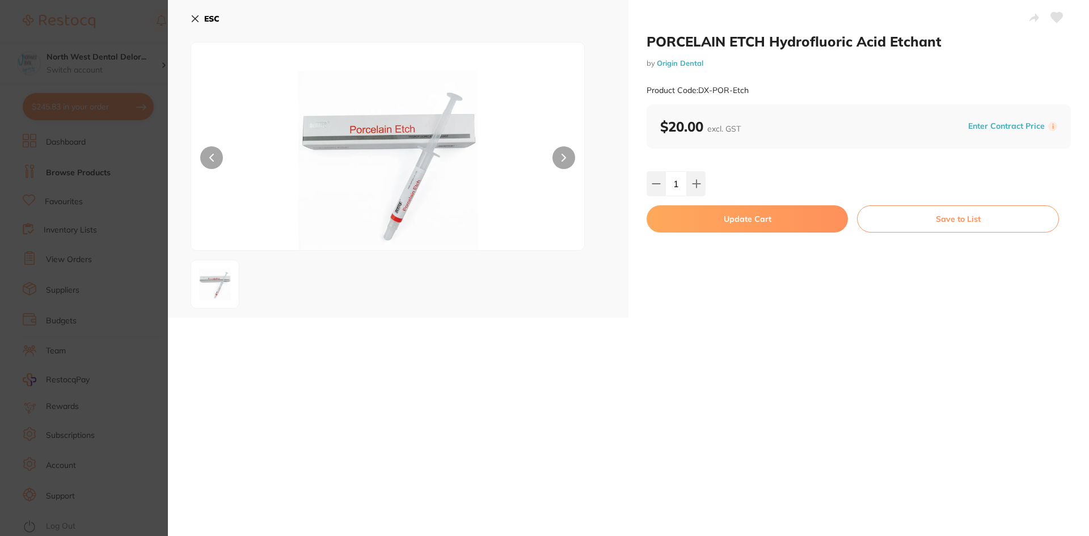
click at [769, 221] on button "Update Cart" at bounding box center [747, 218] width 201 height 27
checkbox input "false"
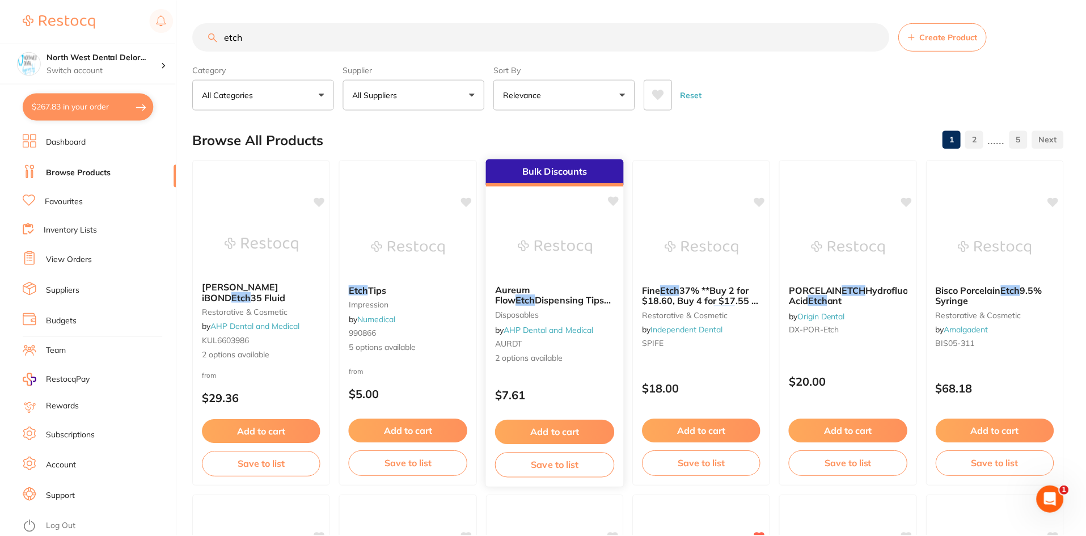
scroll to position [12, 0]
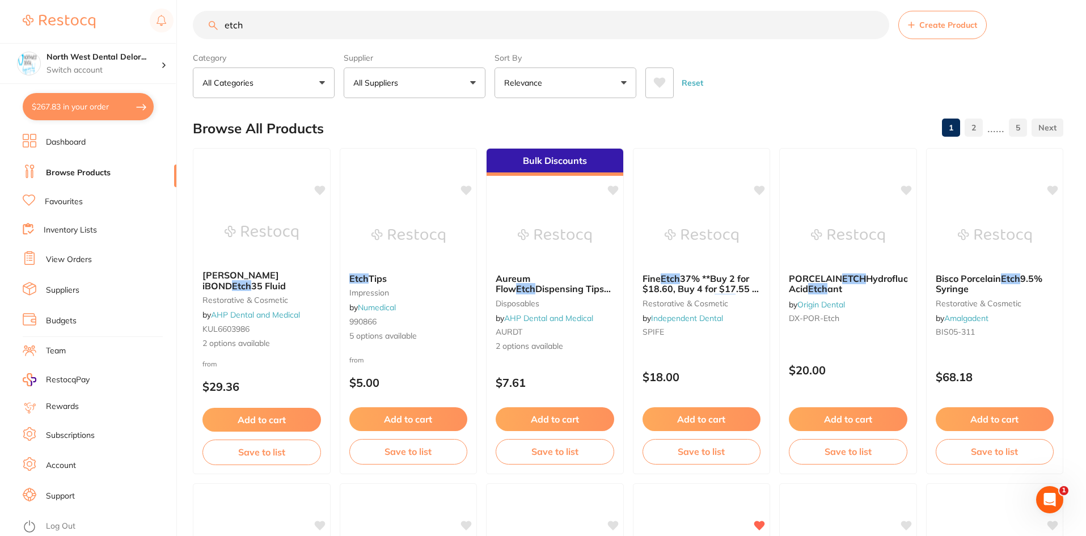
click at [298, 30] on input "etch" at bounding box center [541, 25] width 697 height 28
type input "e"
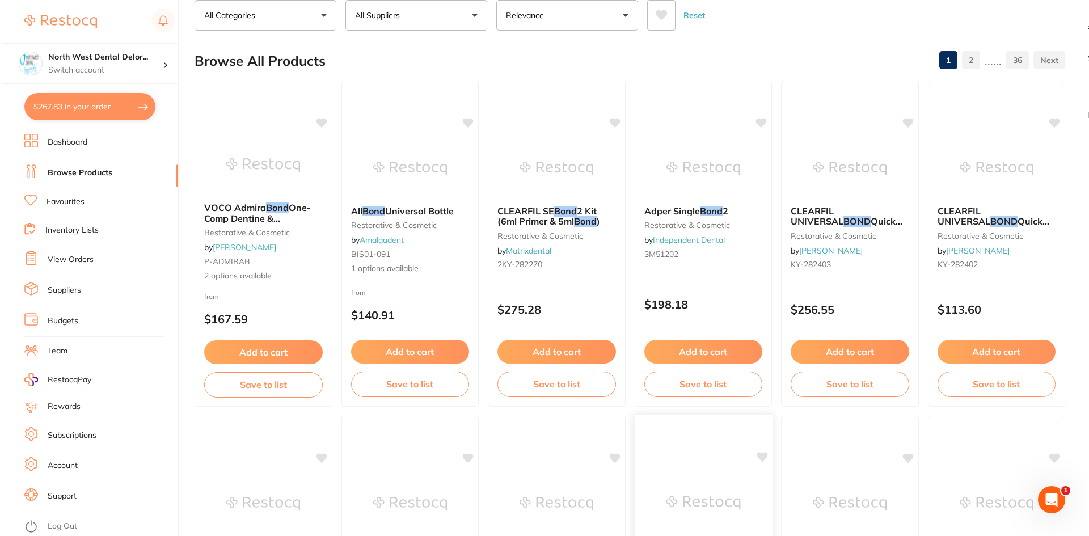
scroll to position [0, 0]
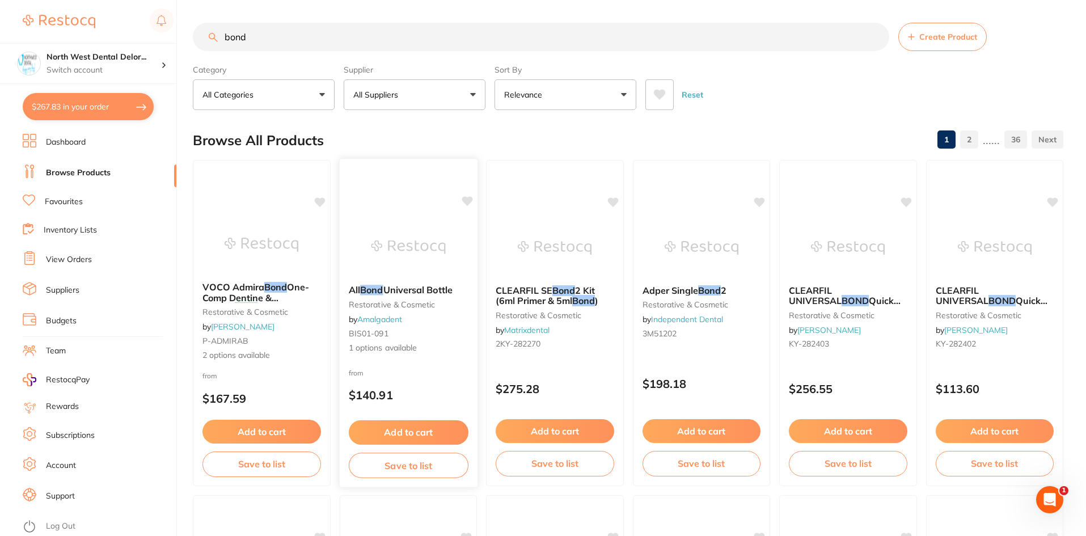
type input "bond"
click at [409, 288] on span "Universal Bottle" at bounding box center [417, 289] width 69 height 11
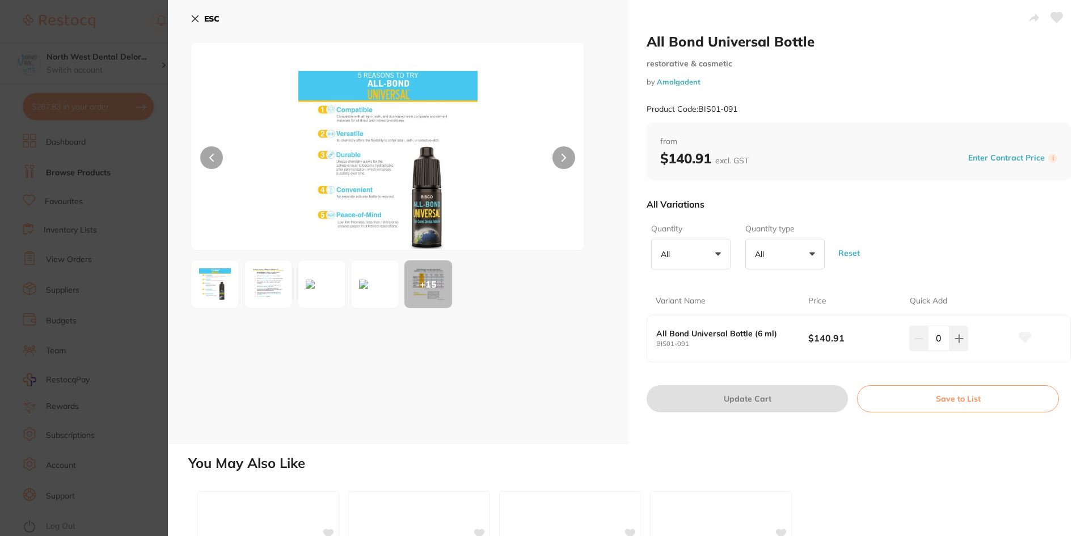
click at [557, 161] on button at bounding box center [563, 157] width 23 height 23
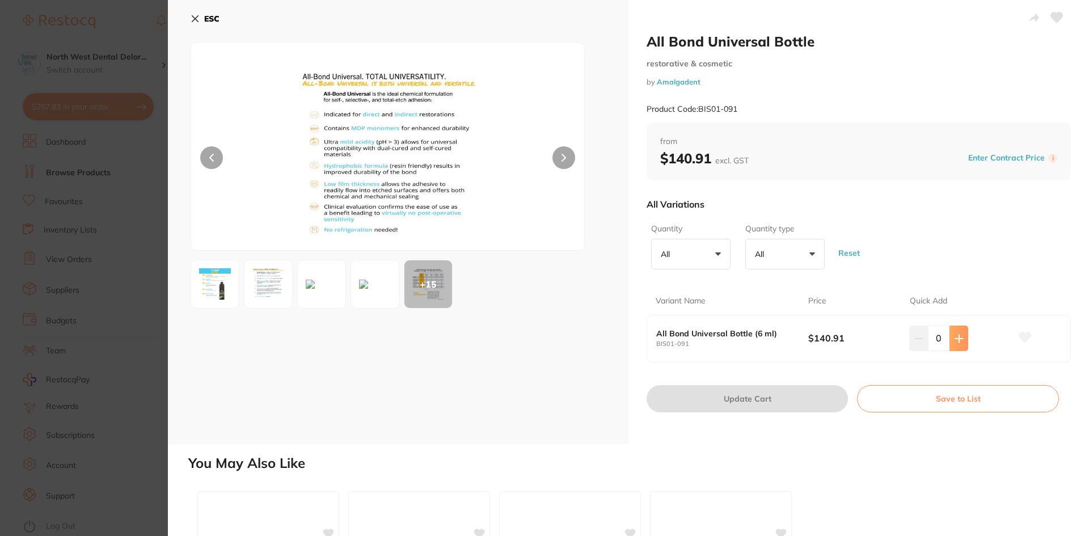
click at [963, 339] on button at bounding box center [959, 338] width 19 height 25
type input "1"
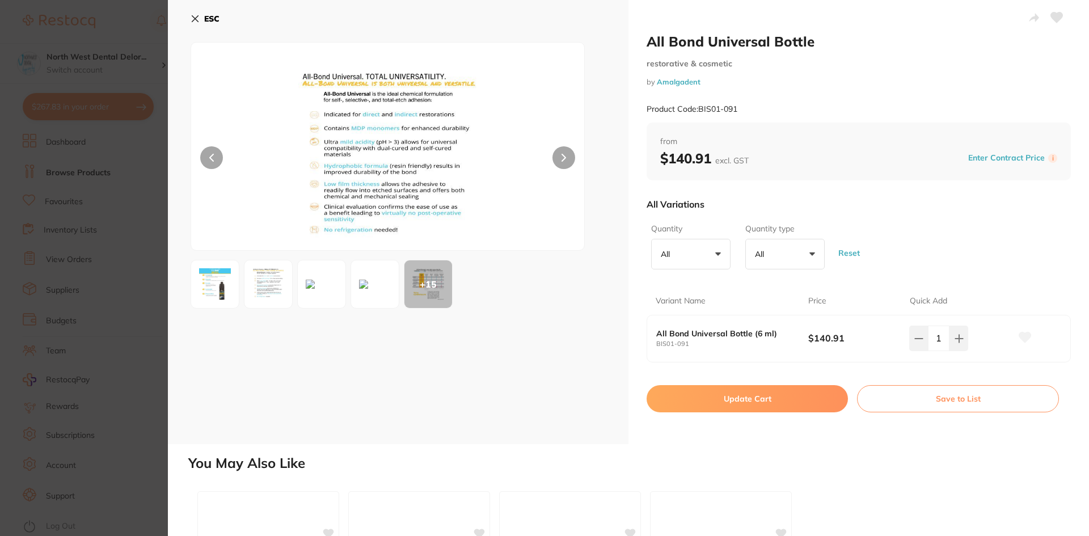
click at [787, 398] on button "Update Cart" at bounding box center [747, 398] width 201 height 27
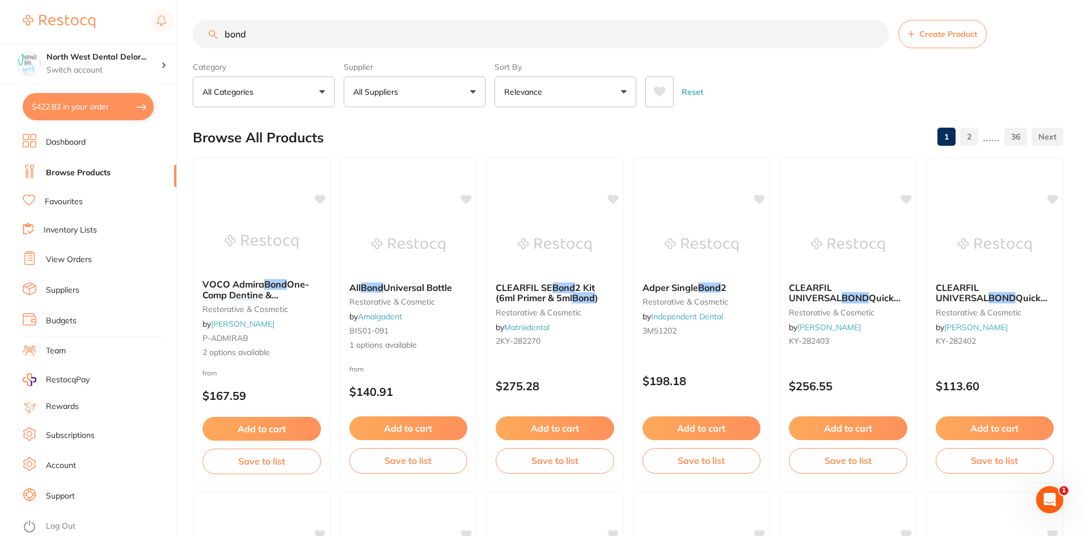
scroll to position [183, 0]
click at [279, 30] on input "bond" at bounding box center [541, 34] width 697 height 28
type input "b"
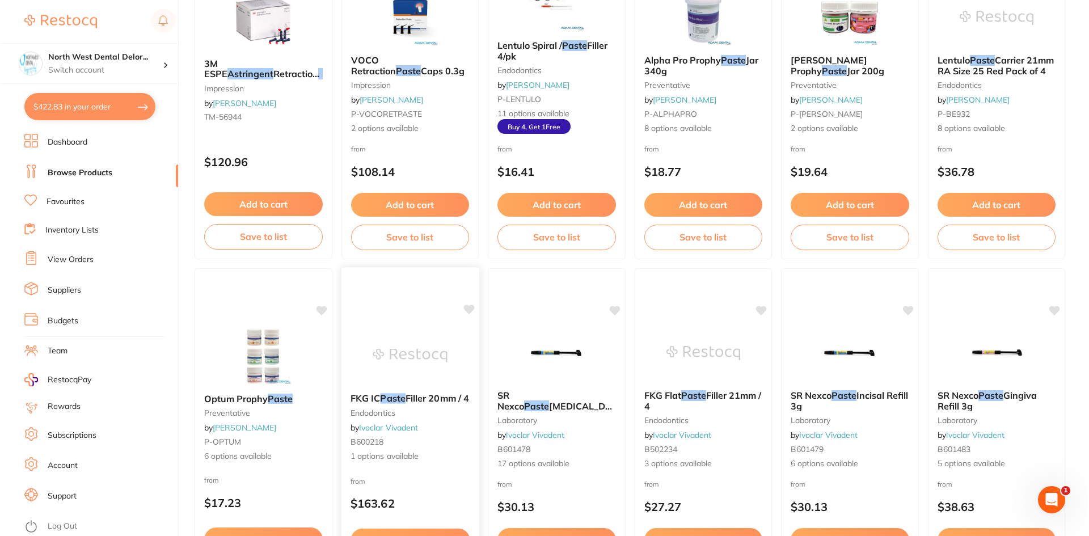
scroll to position [0, 0]
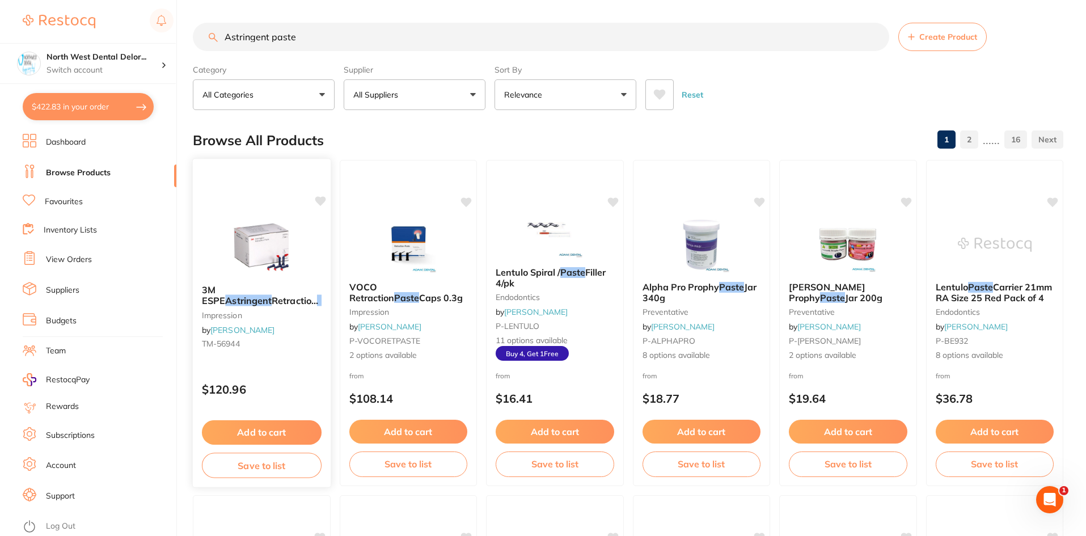
type input "Astringent paste"
click at [280, 312] on small "impression" at bounding box center [262, 314] width 120 height 9
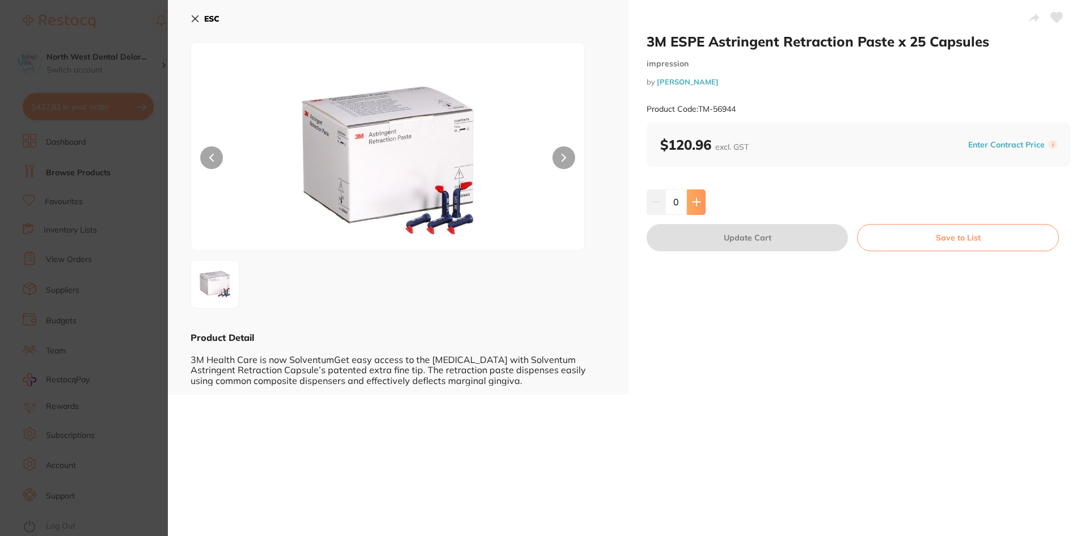
click at [689, 197] on button at bounding box center [696, 201] width 19 height 25
type input "1"
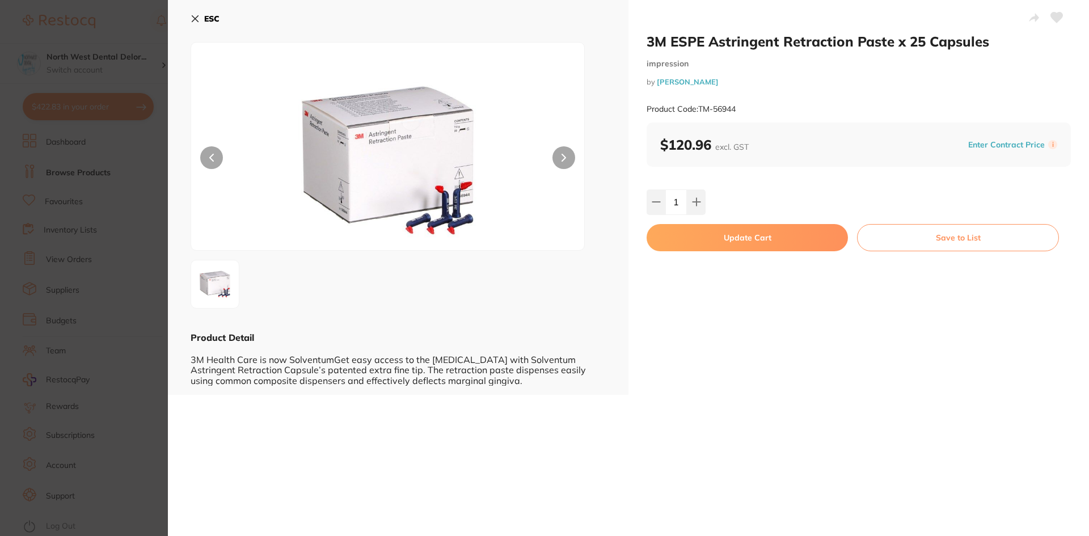
click at [723, 239] on button "Update Cart" at bounding box center [747, 237] width 201 height 27
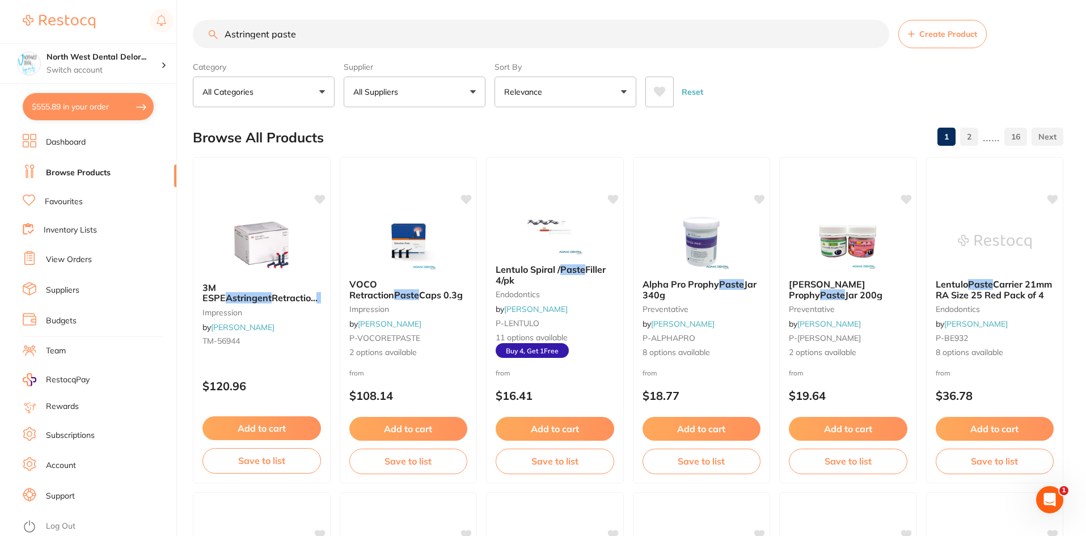
scroll to position [1, 0]
drag, startPoint x: 343, startPoint y: 39, endPoint x: 474, endPoint y: 2, distance: 135.4
click at [227, 44] on input "Astringent paste" at bounding box center [541, 34] width 697 height 28
type input "Flow"
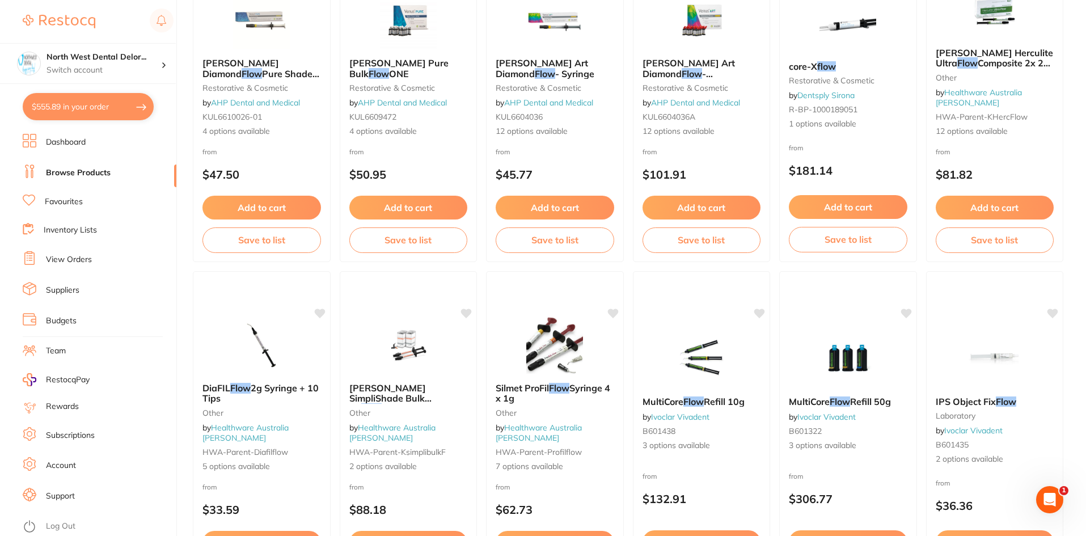
scroll to position [567, 0]
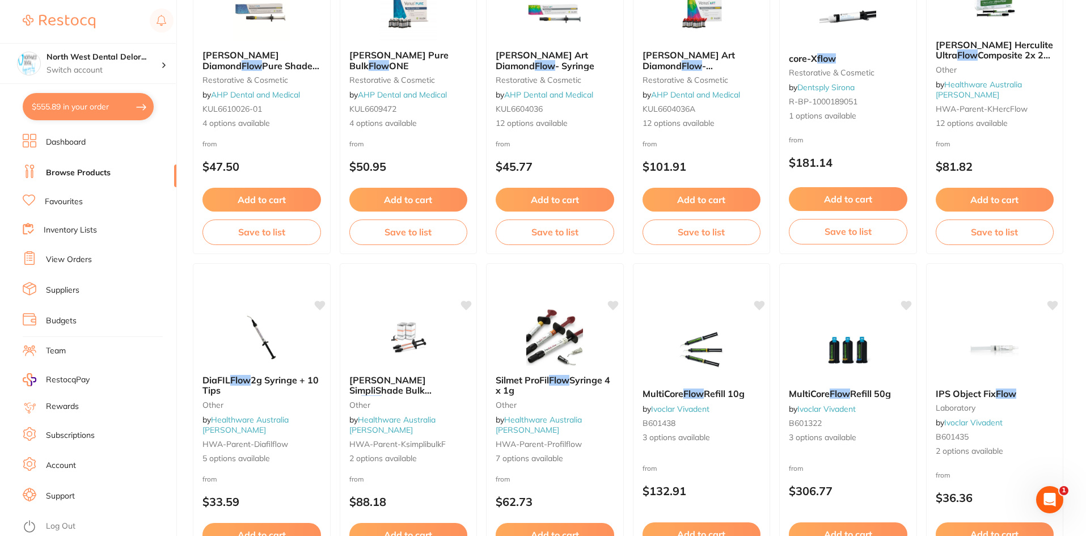
click at [78, 205] on link "Favourites" at bounding box center [64, 201] width 38 height 11
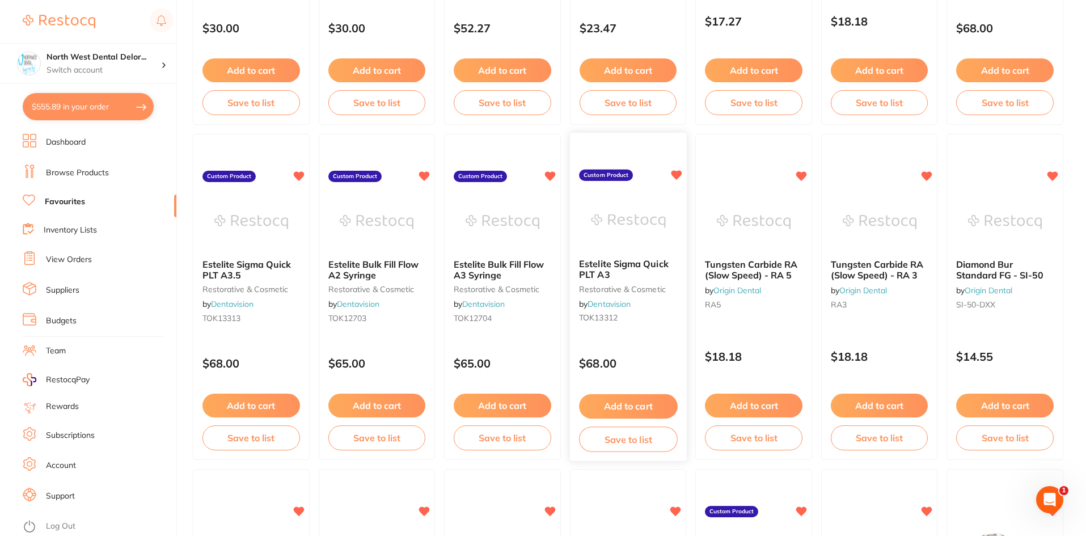
scroll to position [1305, 0]
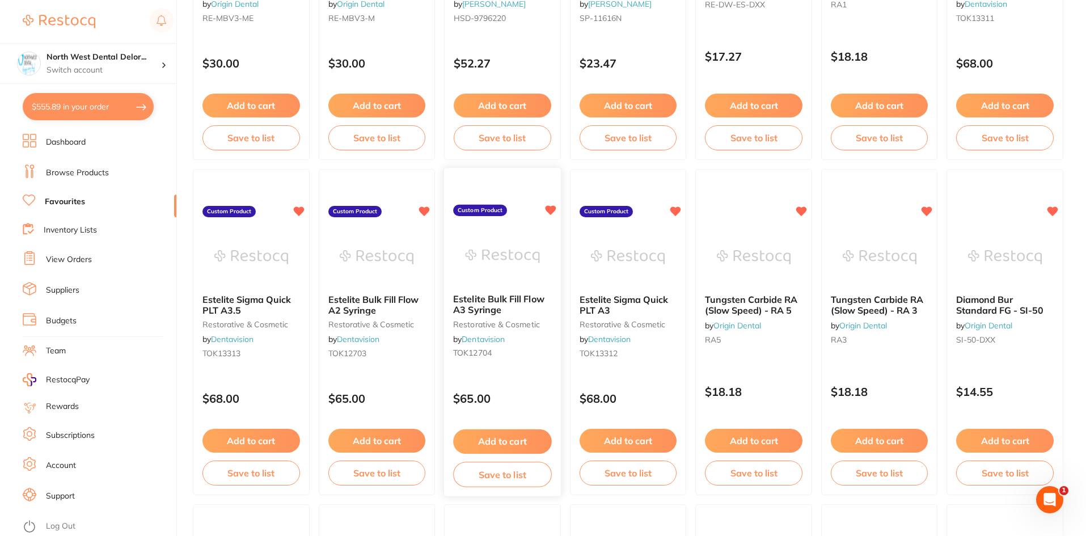
click at [525, 445] on button "Add to cart" at bounding box center [502, 441] width 98 height 24
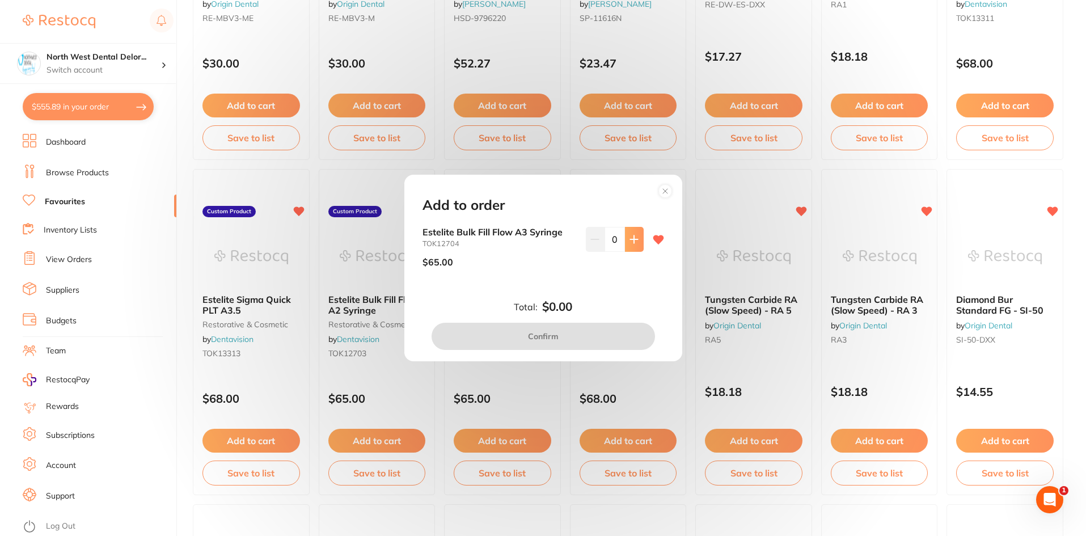
scroll to position [0, 0]
click at [625, 242] on button at bounding box center [634, 239] width 19 height 25
click at [636, 239] on button at bounding box center [634, 239] width 19 height 25
type input "2"
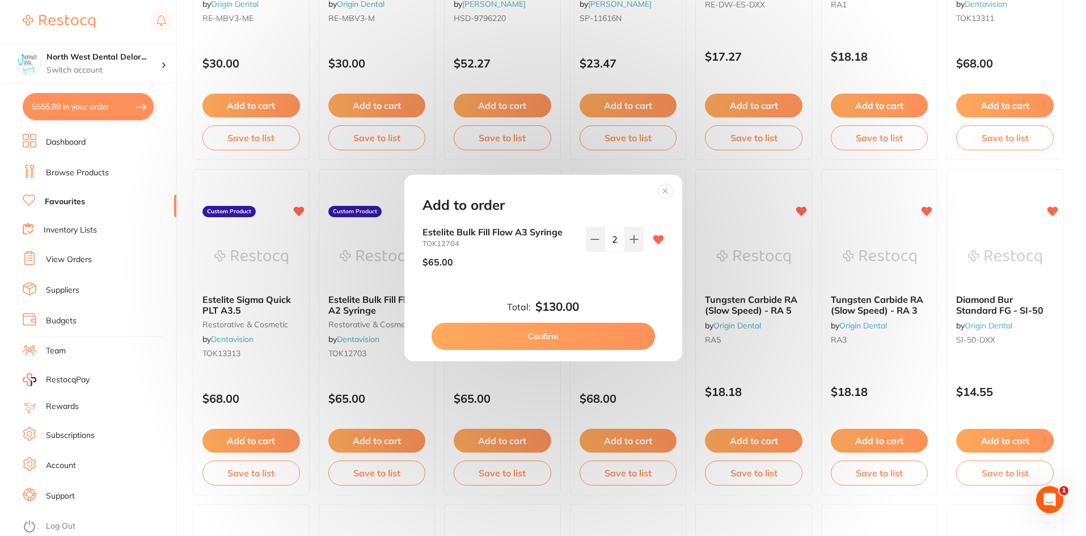
click at [618, 331] on button "Confirm" at bounding box center [543, 336] width 223 height 27
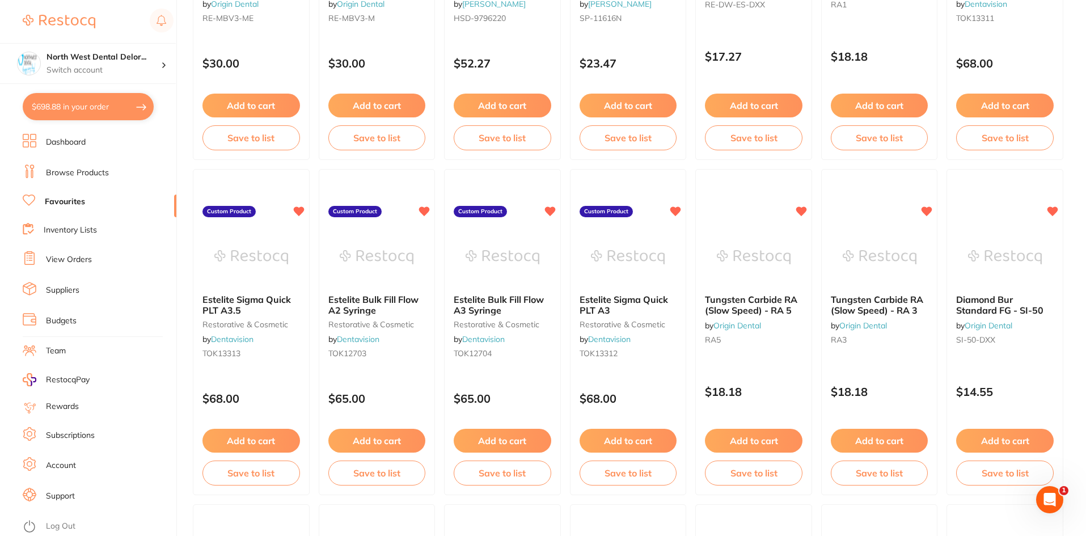
drag, startPoint x: 376, startPoint y: 432, endPoint x: 391, endPoint y: 427, distance: 15.8
click at [376, 432] on button "Add to cart" at bounding box center [377, 441] width 98 height 24
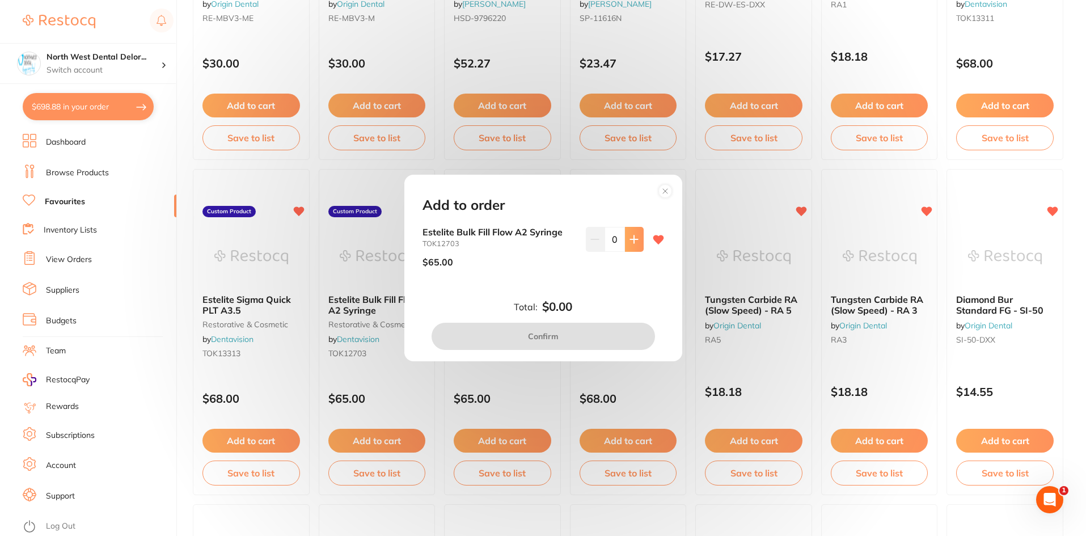
click at [639, 242] on button at bounding box center [634, 239] width 19 height 25
type input "1"
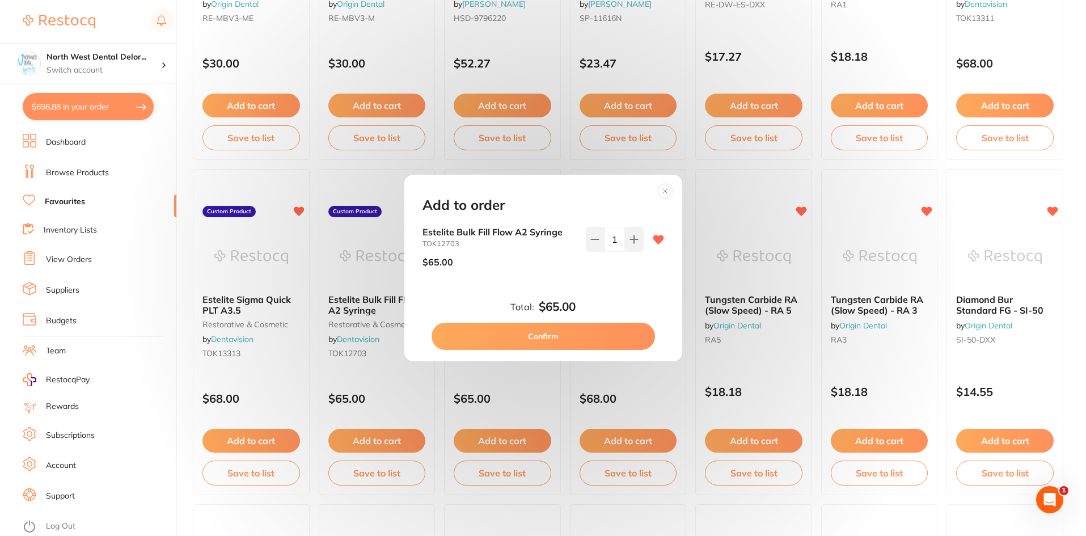
click at [481, 332] on button "Confirm" at bounding box center [543, 336] width 223 height 27
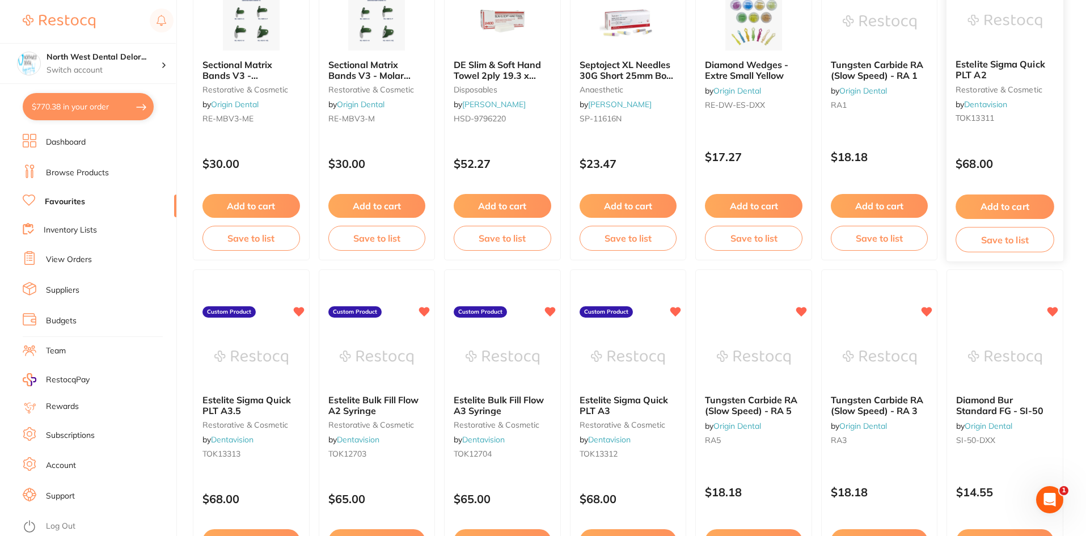
scroll to position [1191, 0]
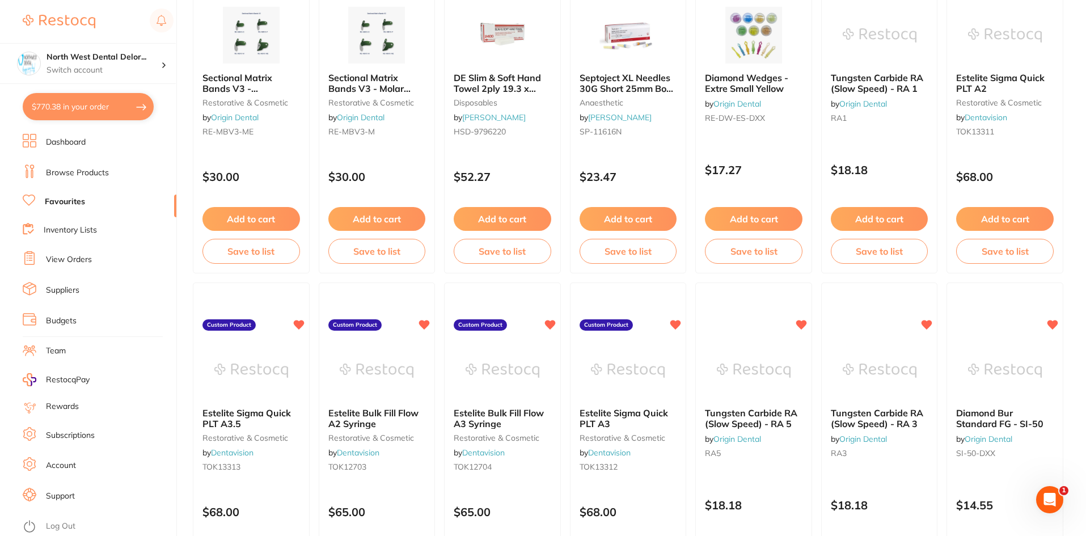
drag, startPoint x: 1006, startPoint y: 221, endPoint x: 722, endPoint y: 177, distance: 287.5
click at [1006, 221] on button "Add to cart" at bounding box center [1005, 219] width 98 height 24
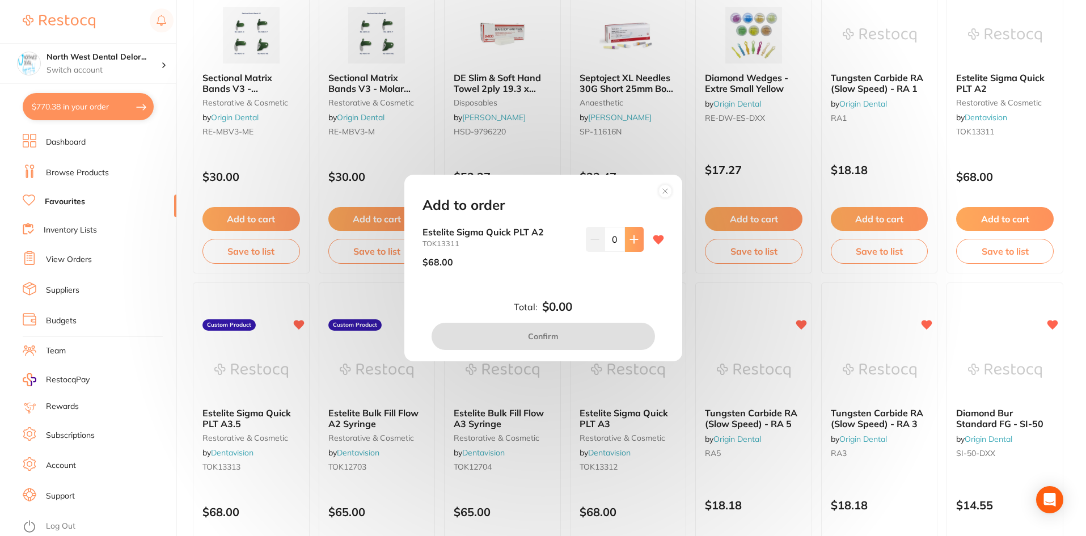
click at [629, 244] on button at bounding box center [634, 239] width 19 height 25
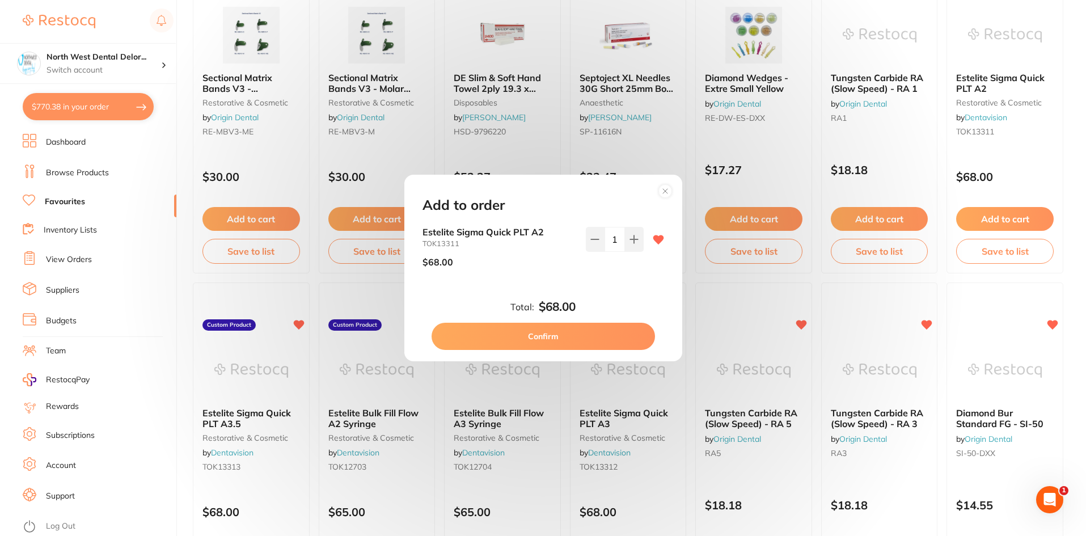
scroll to position [0, 0]
click at [630, 242] on icon at bounding box center [634, 239] width 9 height 9
type input "2"
click at [596, 333] on button "Confirm" at bounding box center [543, 336] width 223 height 27
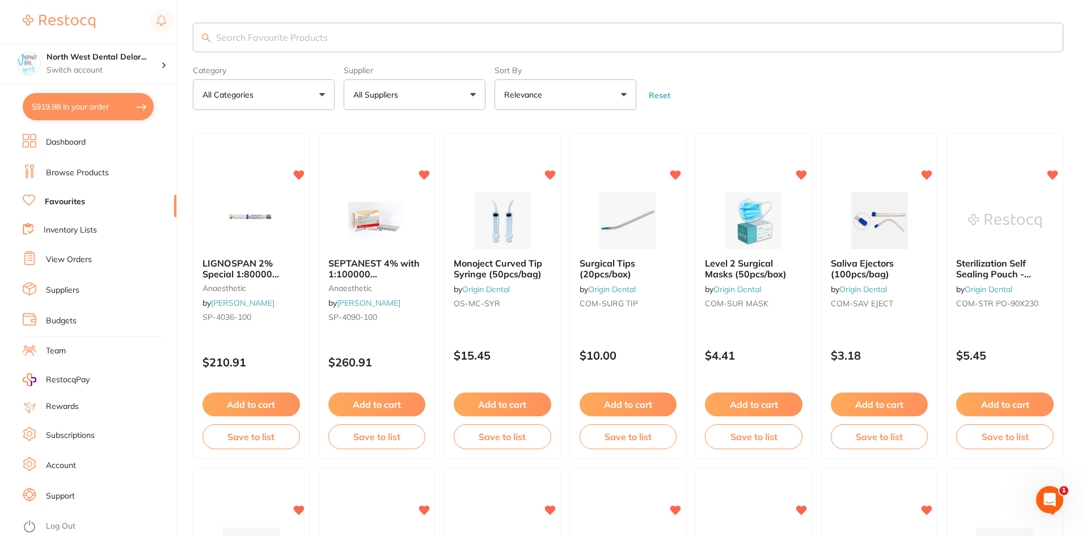
click at [299, 36] on input "search" at bounding box center [628, 37] width 871 height 29
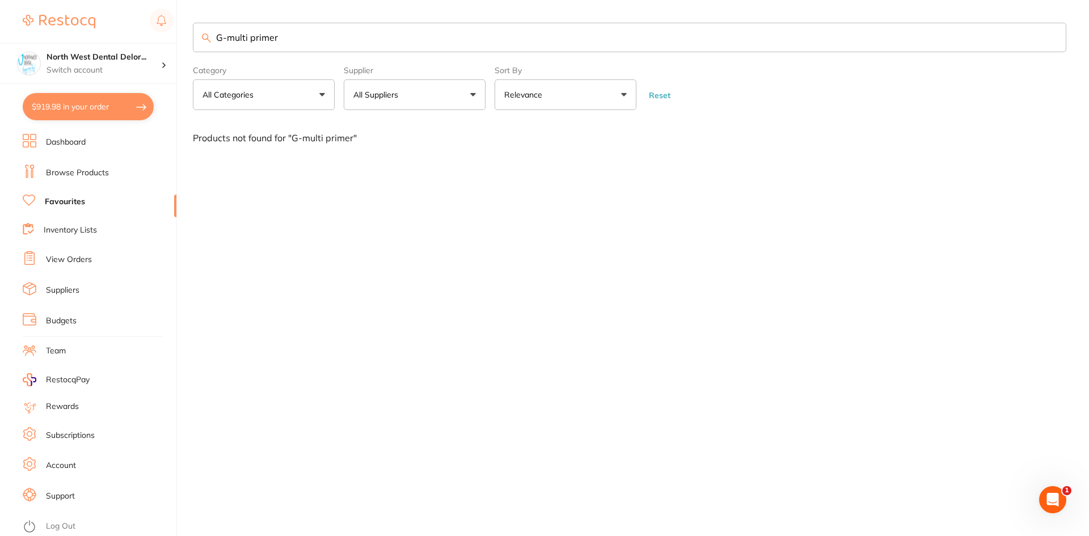
drag, startPoint x: 266, startPoint y: 37, endPoint x: 233, endPoint y: 35, distance: 33.0
click at [233, 35] on input "G-multi primer" at bounding box center [630, 37] width 874 height 29
type input "G"
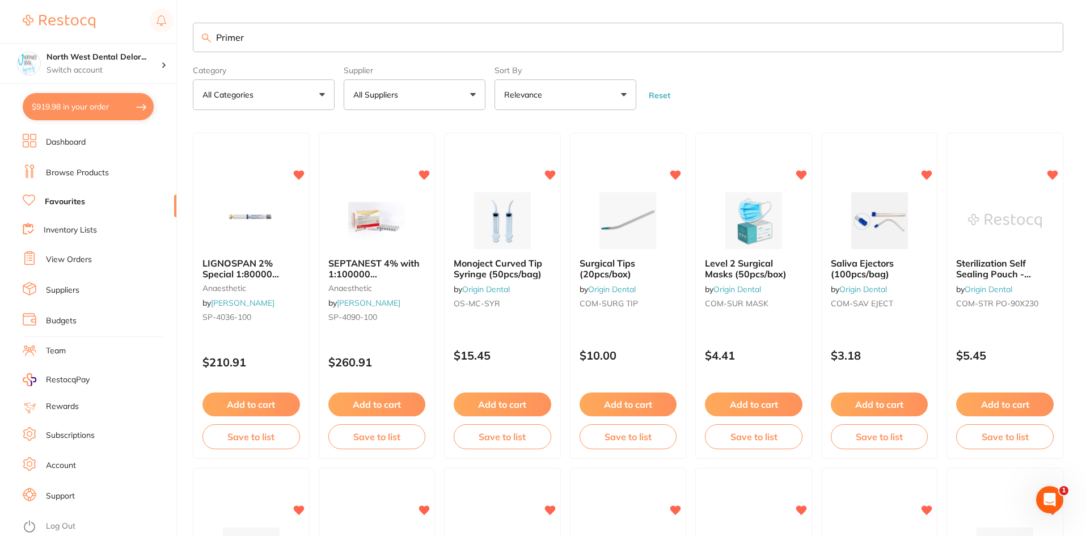
type input "Primer"
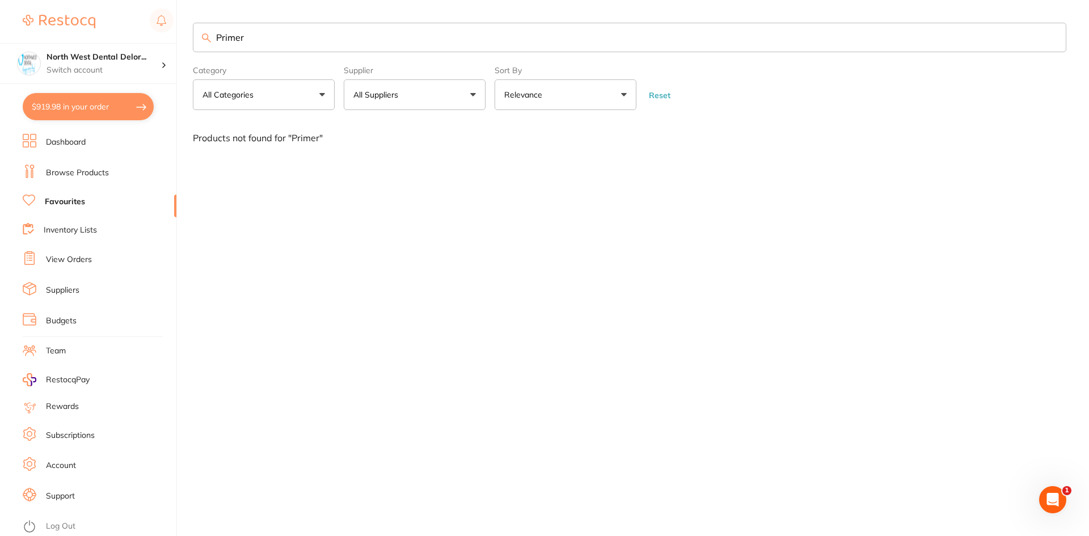
drag, startPoint x: 252, startPoint y: 40, endPoint x: 216, endPoint y: 29, distance: 37.2
click at [216, 29] on input "Primer" at bounding box center [630, 37] width 874 height 29
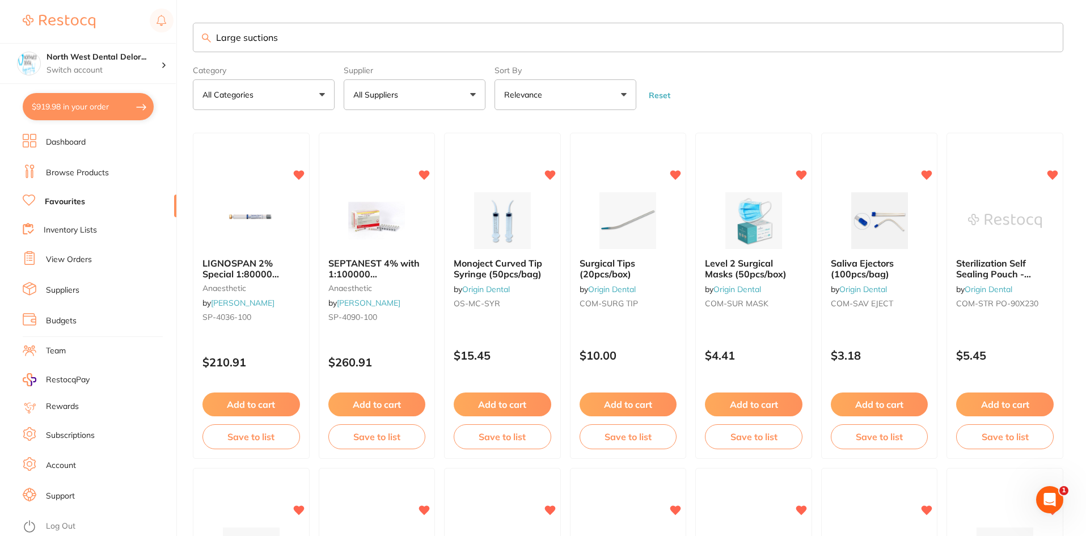
type input "Large suctions"
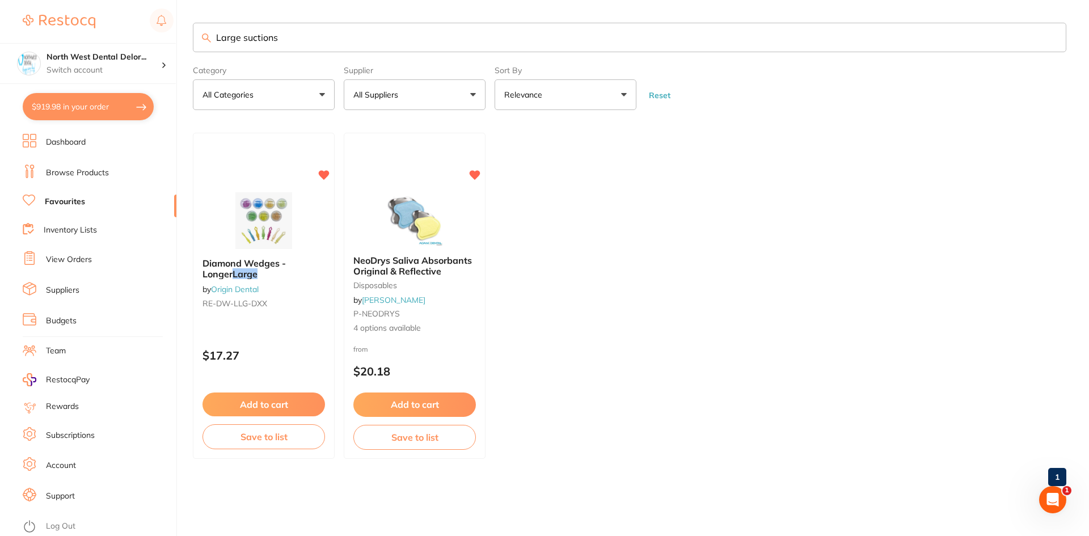
click at [96, 199] on li "Favourites" at bounding box center [100, 202] width 154 height 15
click at [37, 202] on li "Favourites" at bounding box center [100, 202] width 154 height 15
drag, startPoint x: 348, startPoint y: 35, endPoint x: 212, endPoint y: 40, distance: 136.2
click at [212, 40] on input "Large suctions" at bounding box center [630, 37] width 874 height 29
click at [61, 203] on link "Favourites" at bounding box center [65, 201] width 40 height 11
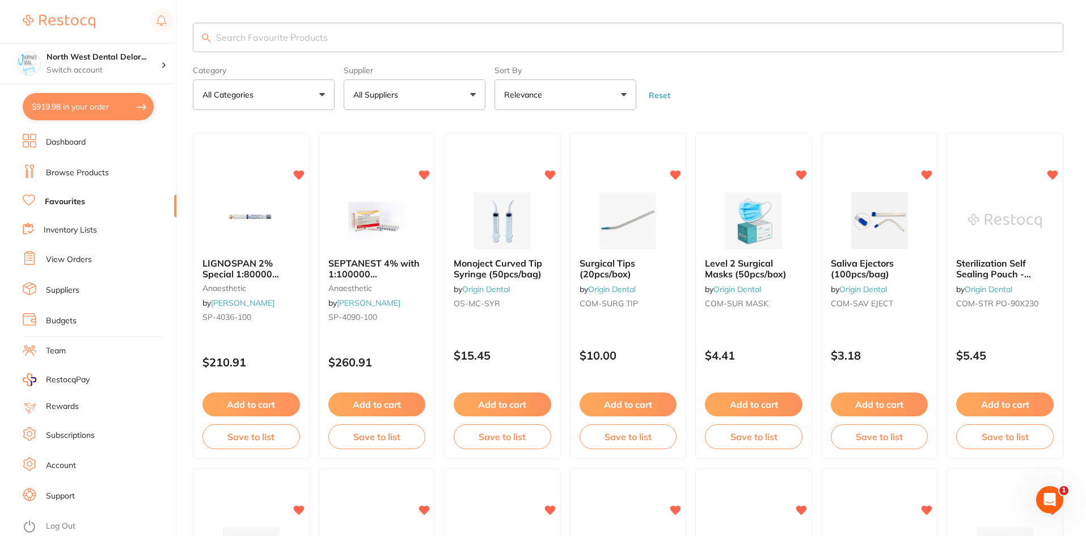
click at [64, 159] on ul "Dashboard Browse Products Favourites Inventory Lists View Orders Suppliers Budg…" at bounding box center [100, 335] width 154 height 402
click at [70, 170] on link "Browse Products" at bounding box center [77, 172] width 63 height 11
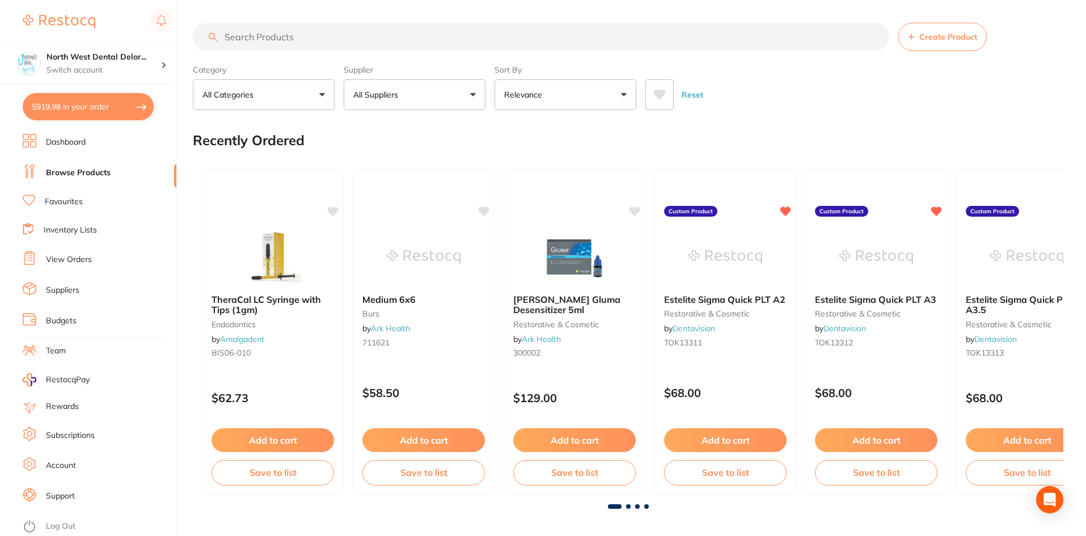
click at [83, 170] on link "Browse Products" at bounding box center [78, 172] width 65 height 11
click at [256, 40] on input "search" at bounding box center [541, 37] width 697 height 28
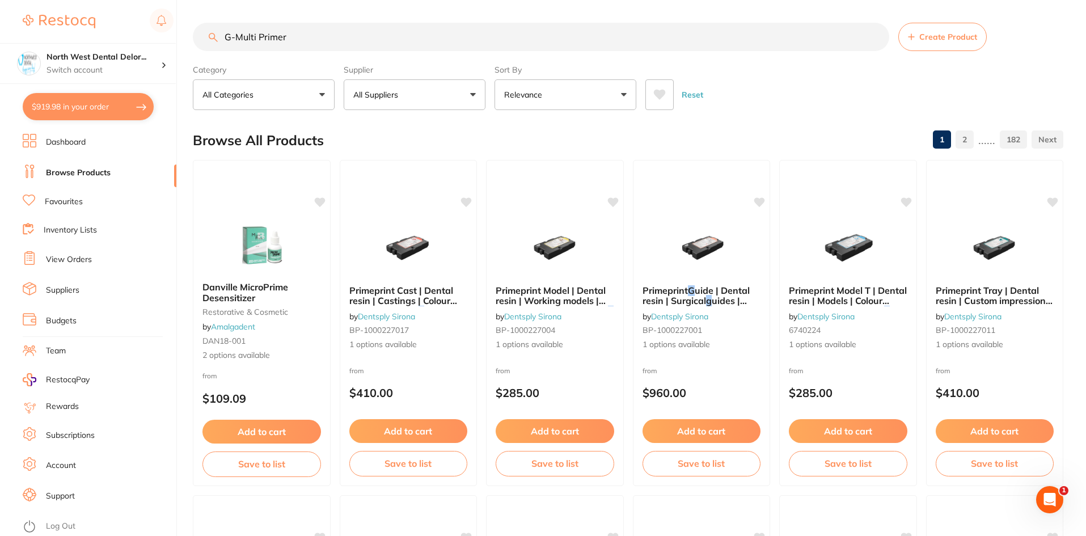
type input "G-Multi Primer"
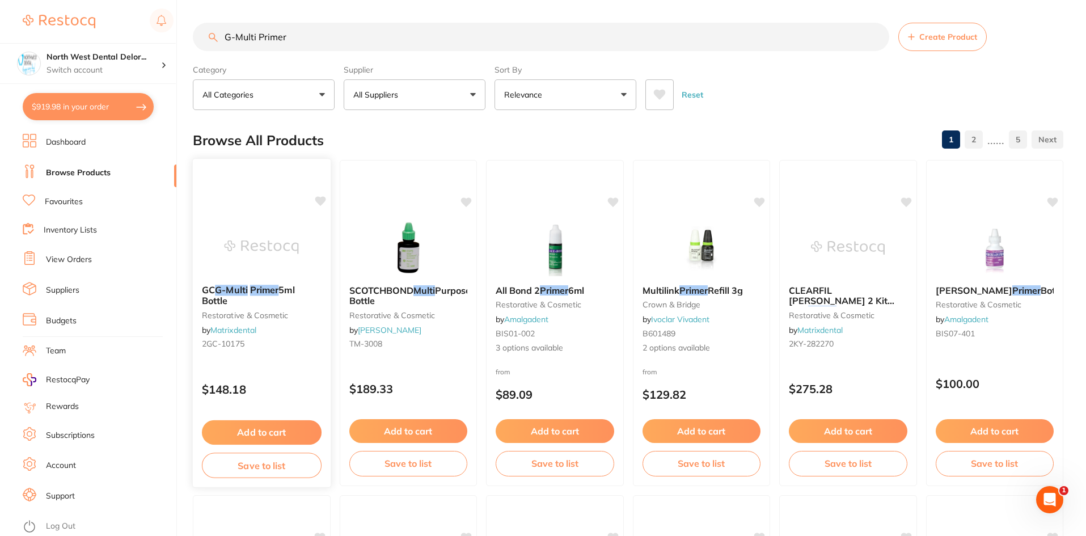
click at [270, 435] on button "Add to cart" at bounding box center [262, 432] width 120 height 24
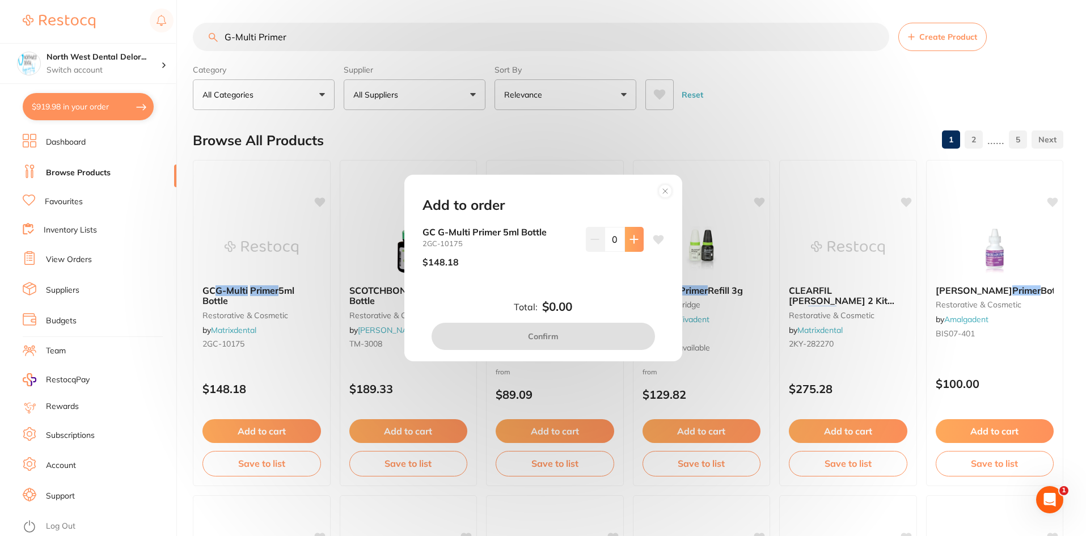
drag, startPoint x: 624, startPoint y: 244, endPoint x: 617, endPoint y: 314, distance: 69.5
click at [625, 249] on button at bounding box center [634, 239] width 19 height 25
type input "1"
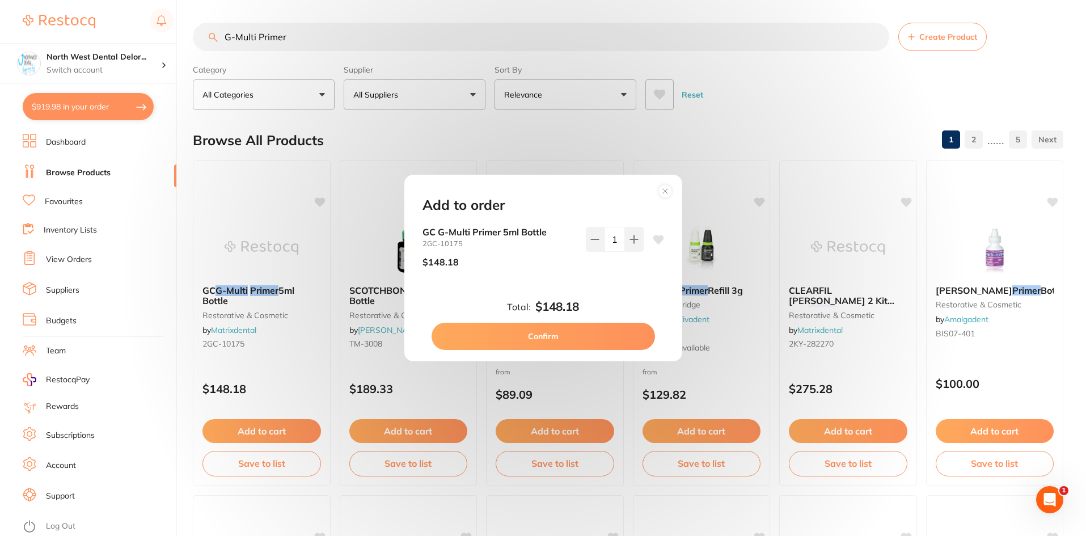
click at [602, 347] on button "Confirm" at bounding box center [543, 336] width 223 height 27
click at [585, 340] on div "All Bond 2 Primer 6ml restorative & cosmetic by Amalgadent BIS01-002 3 options …" at bounding box center [555, 319] width 137 height 87
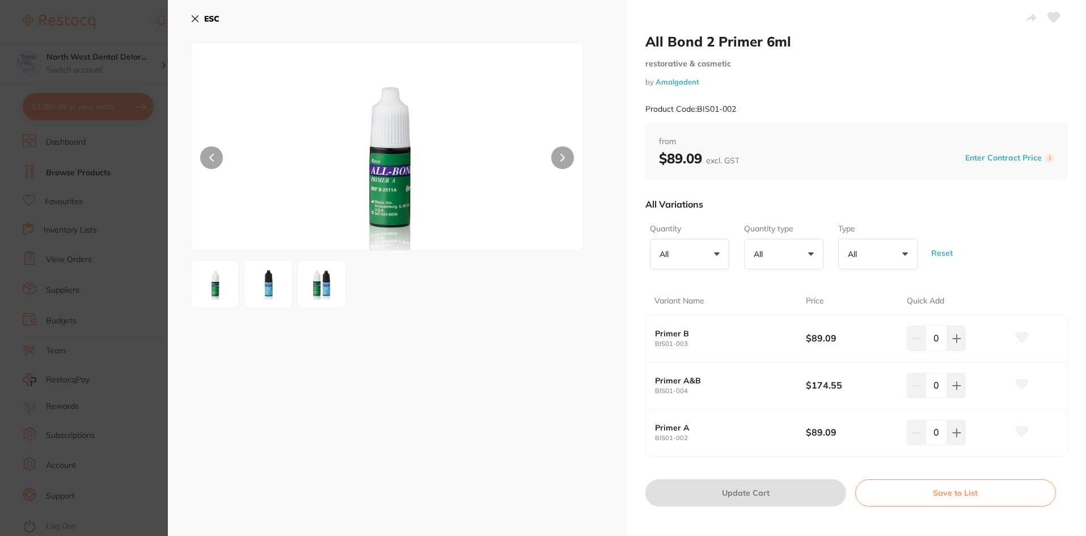
click at [193, 16] on icon at bounding box center [195, 18] width 9 height 9
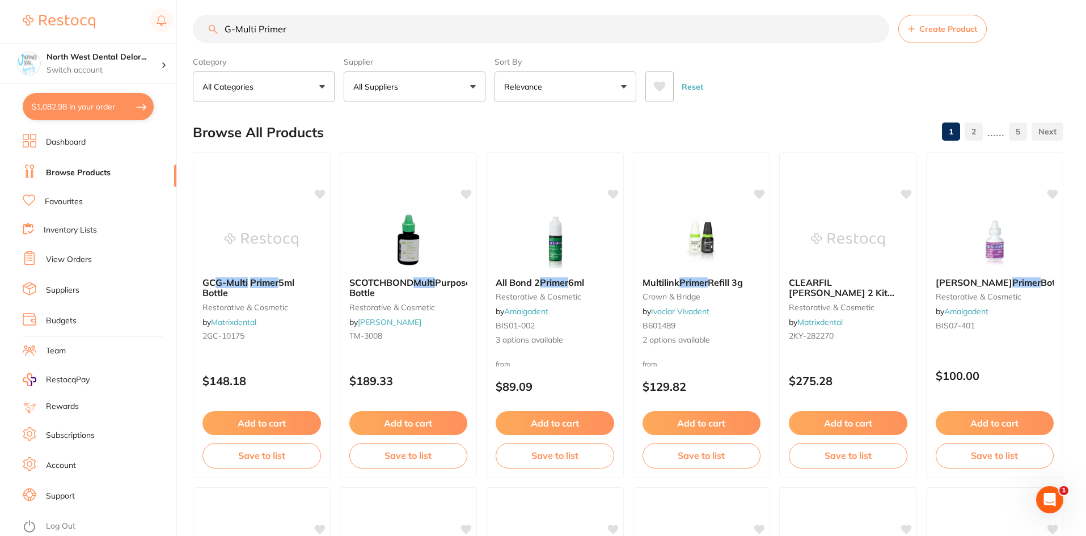
click at [137, 116] on button "$1,082.98 in your order" at bounding box center [88, 106] width 131 height 27
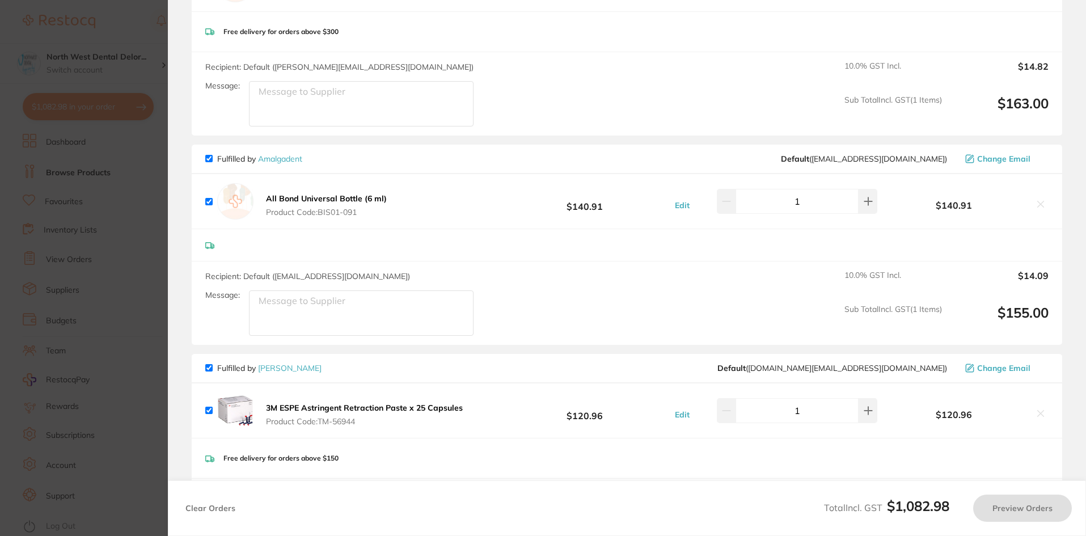
checkbox input "true"
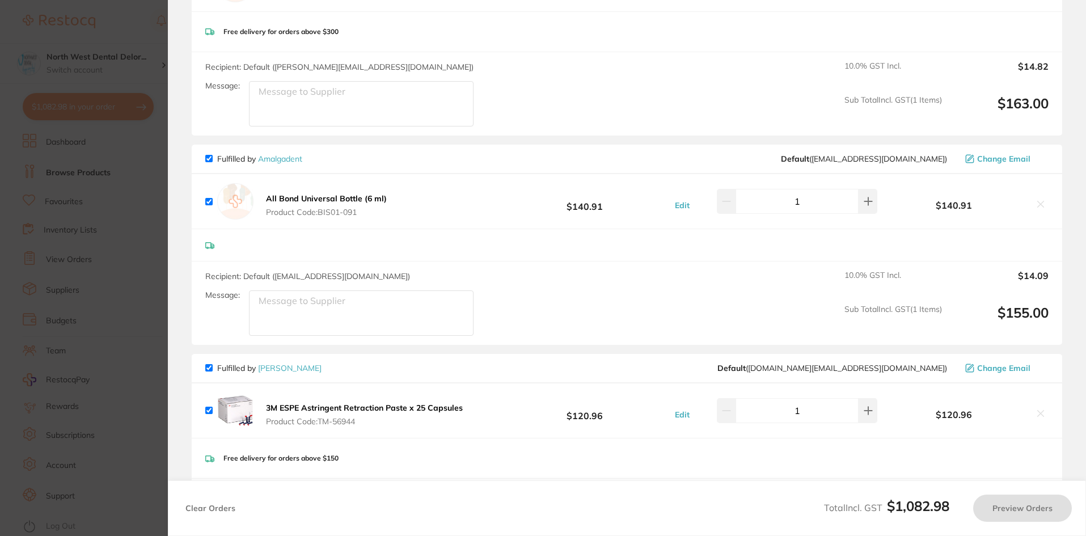
checkbox input "true"
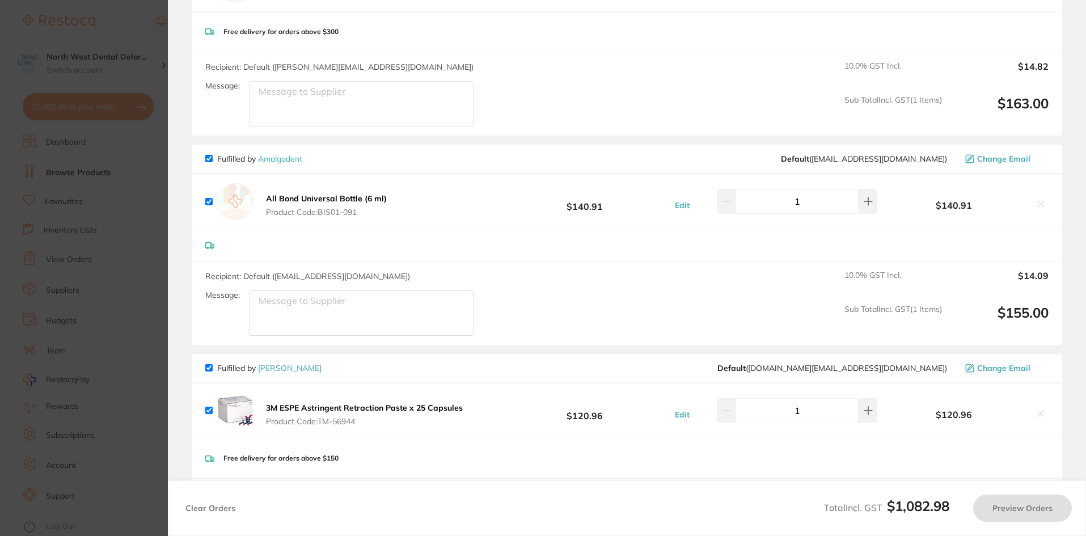
checkbox input "true"
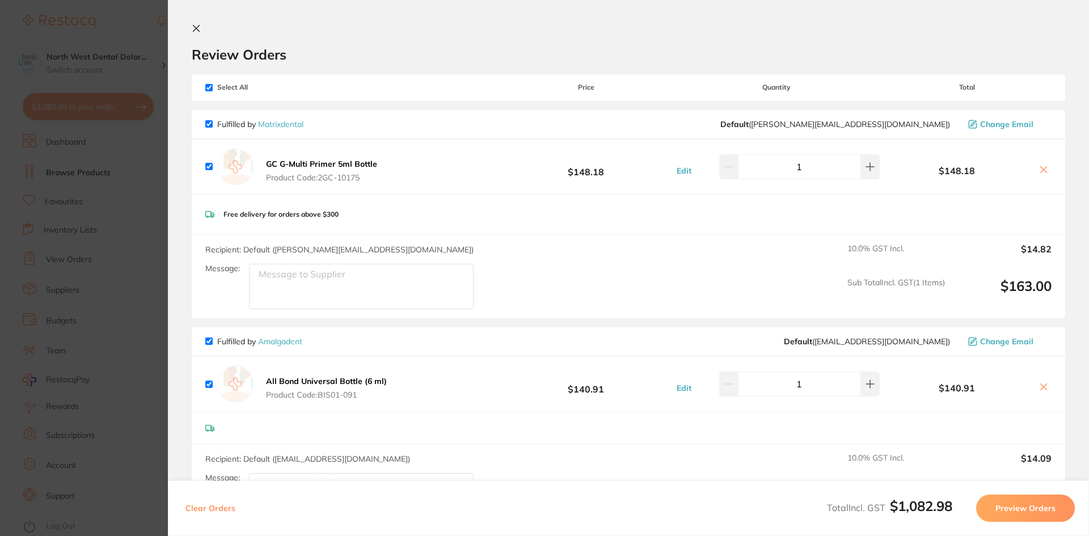
click at [196, 29] on icon at bounding box center [196, 29] width 6 height 6
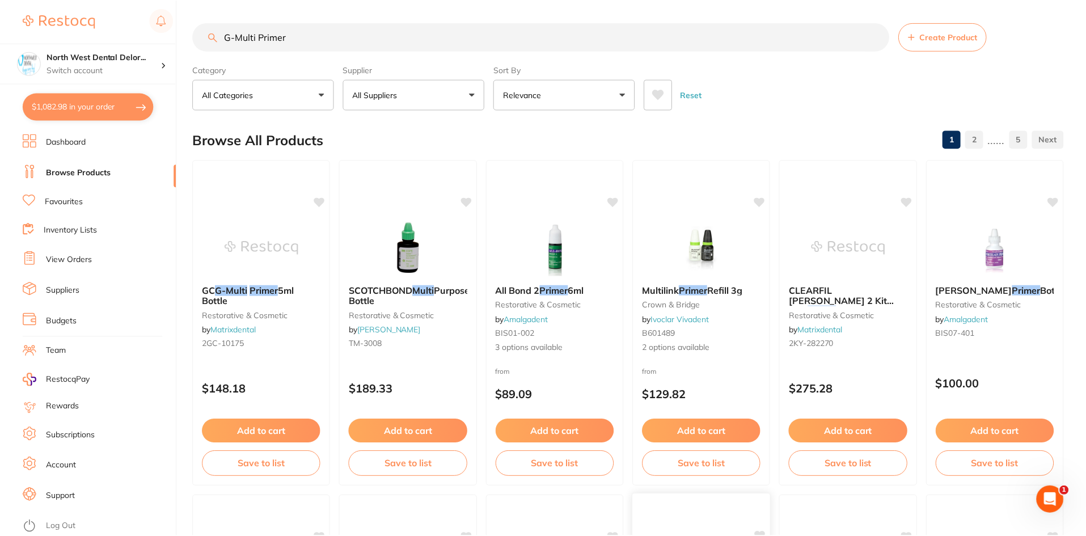
scroll to position [8, 0]
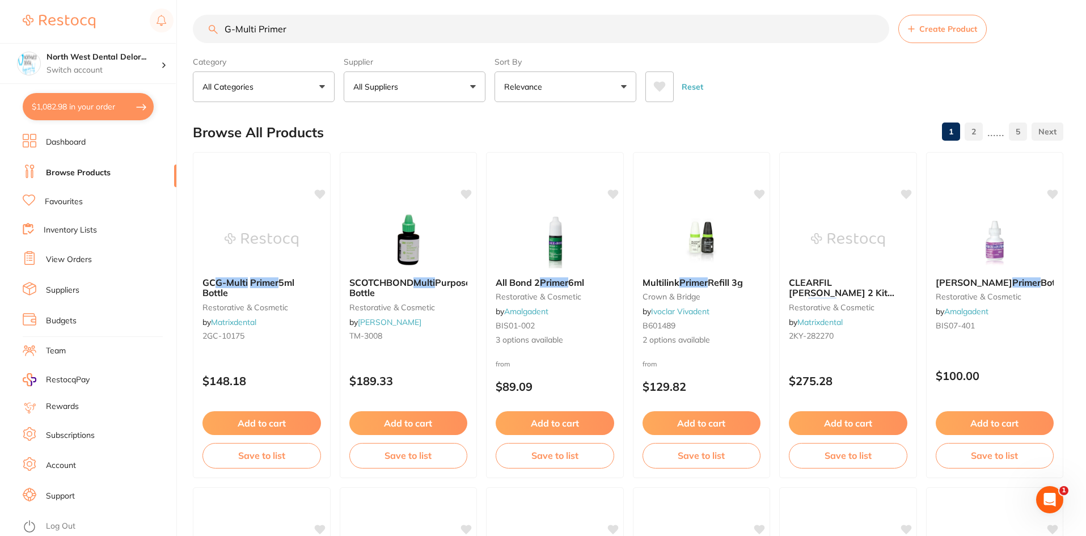
drag, startPoint x: 317, startPoint y: 31, endPoint x: 237, endPoint y: 31, distance: 80.0
click at [237, 31] on input "G-Multi Primer" at bounding box center [541, 29] width 697 height 28
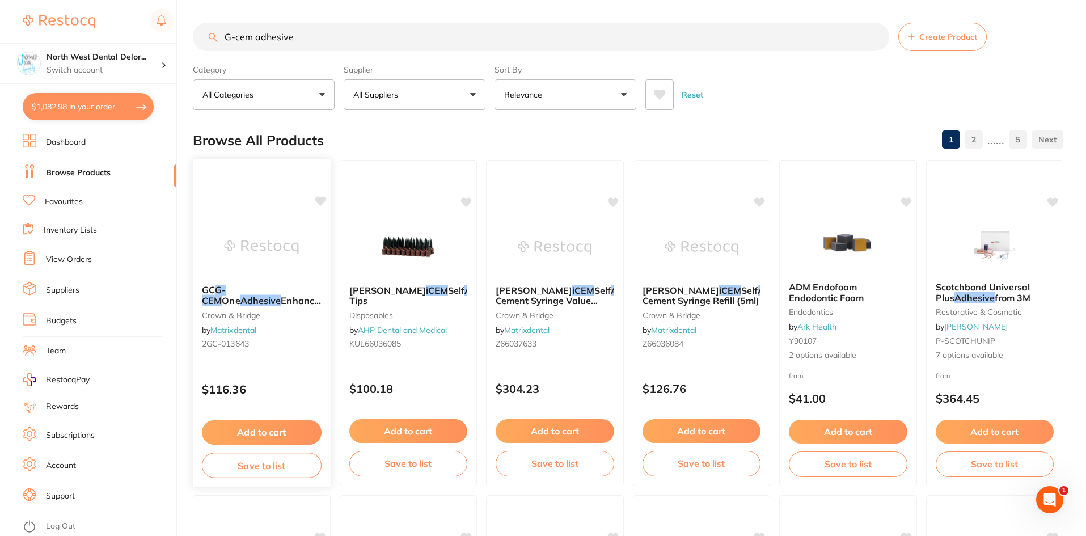
scroll to position [0, 0]
type input "G-cem adhesive"
click at [252, 432] on button "Add to cart" at bounding box center [262, 432] width 120 height 24
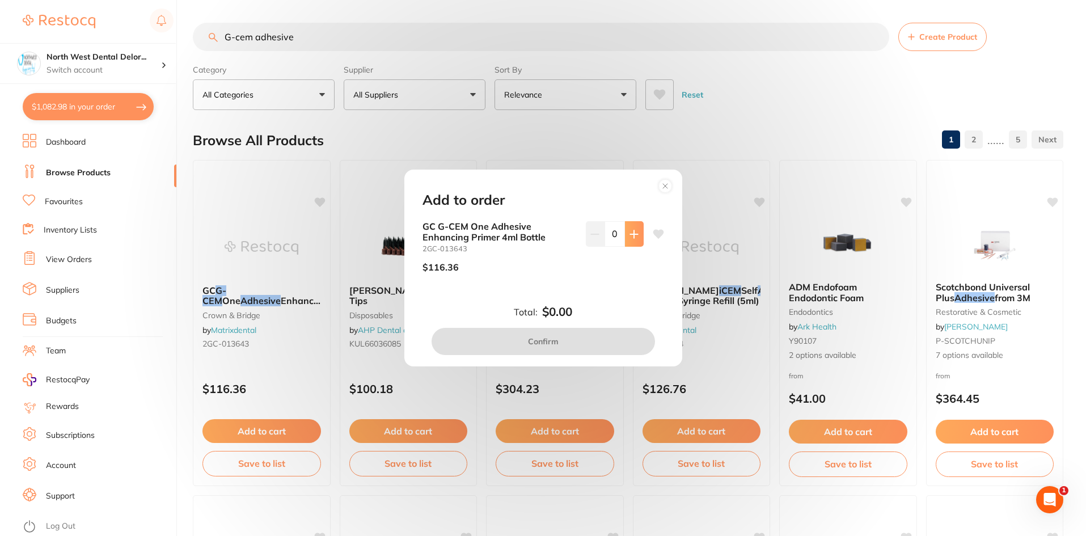
click at [629, 242] on button at bounding box center [634, 233] width 19 height 25
type input "1"
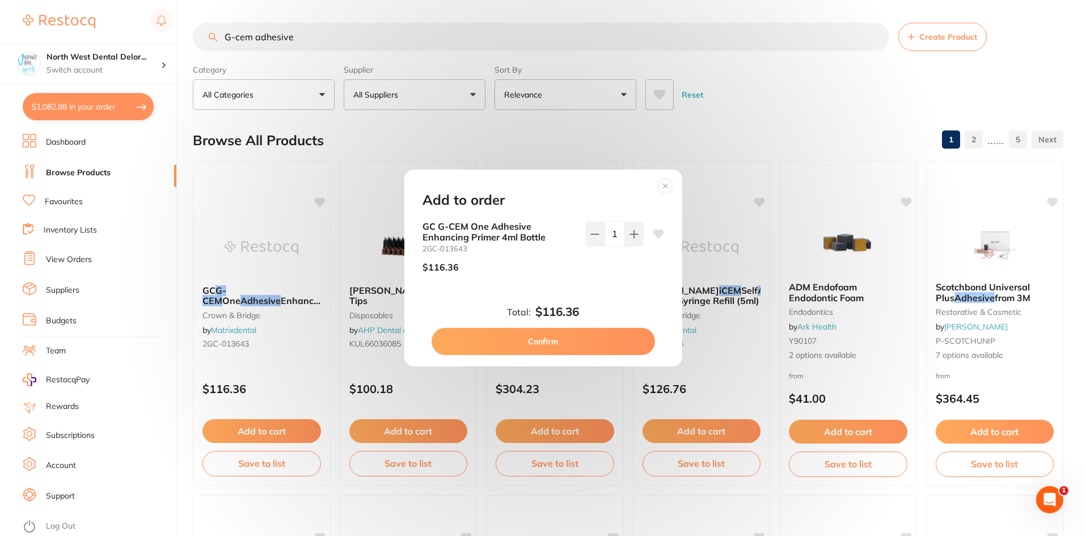
click at [594, 339] on button "Confirm" at bounding box center [543, 341] width 223 height 27
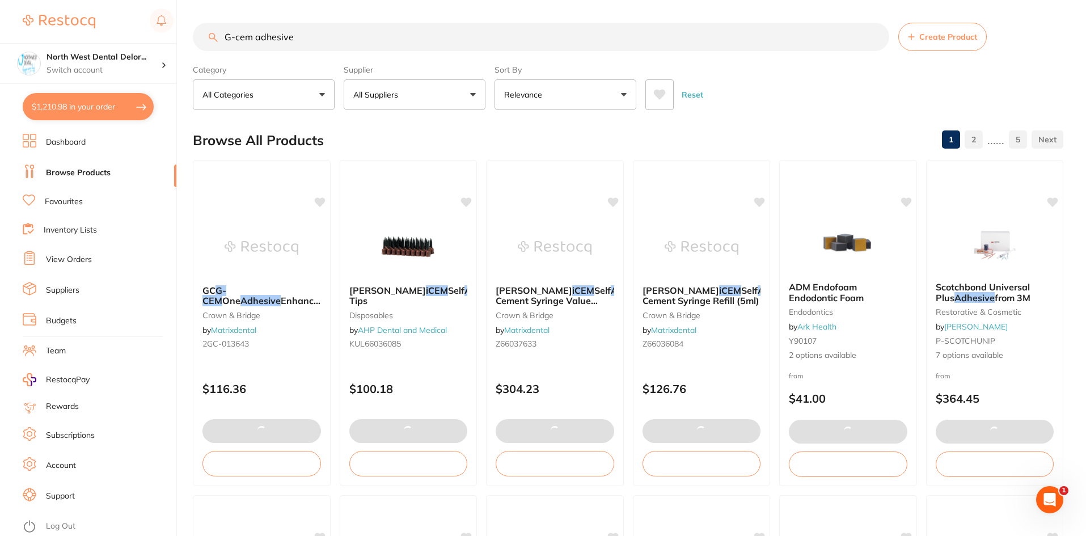
checkbox input "false"
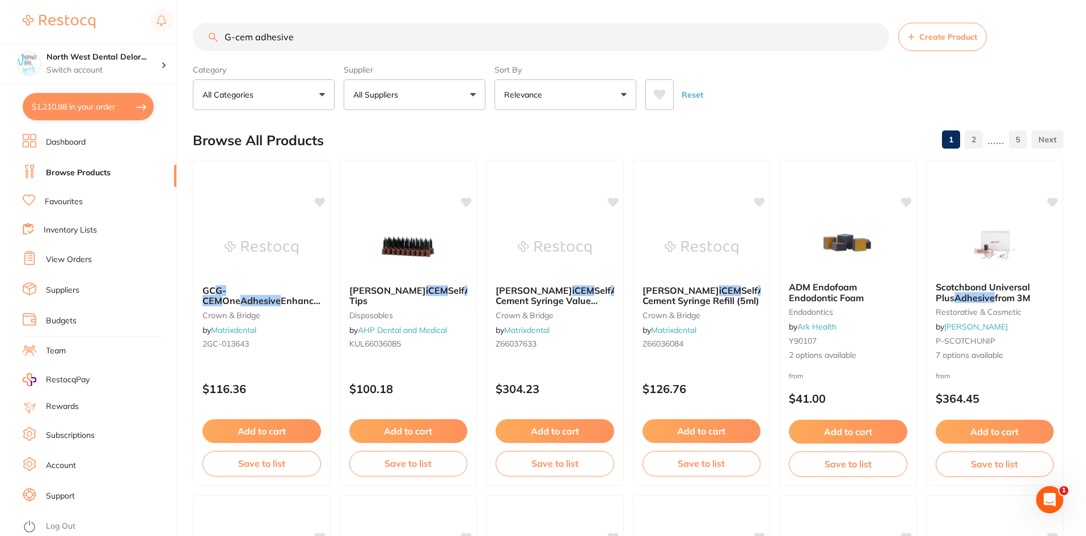
drag, startPoint x: 292, startPoint y: 39, endPoint x: 222, endPoint y: 36, distance: 69.3
click at [222, 36] on input "G-cem adhesive" at bounding box center [541, 37] width 697 height 28
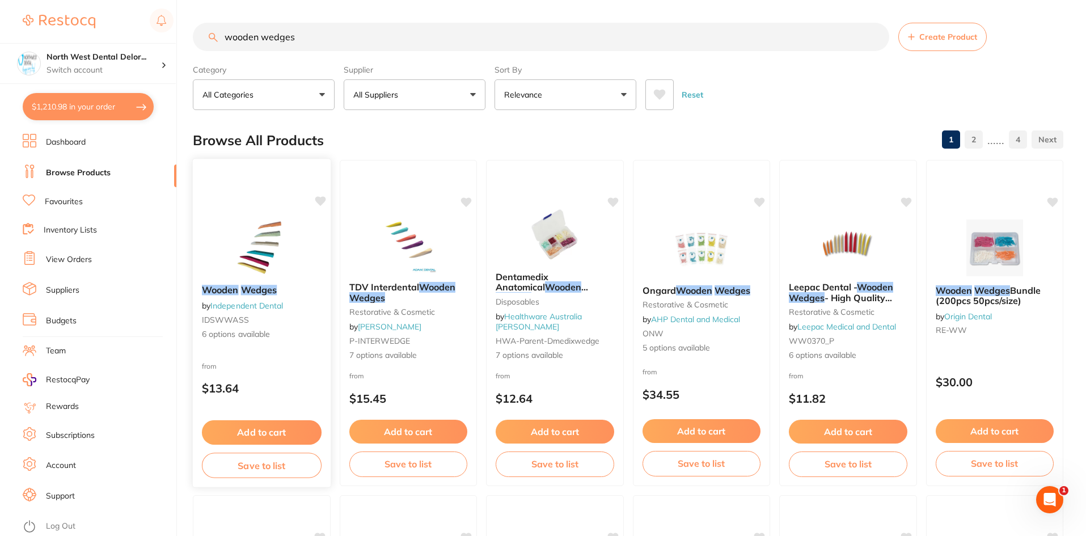
type input "wooden wedges"
click at [243, 231] on img at bounding box center [262, 246] width 74 height 57
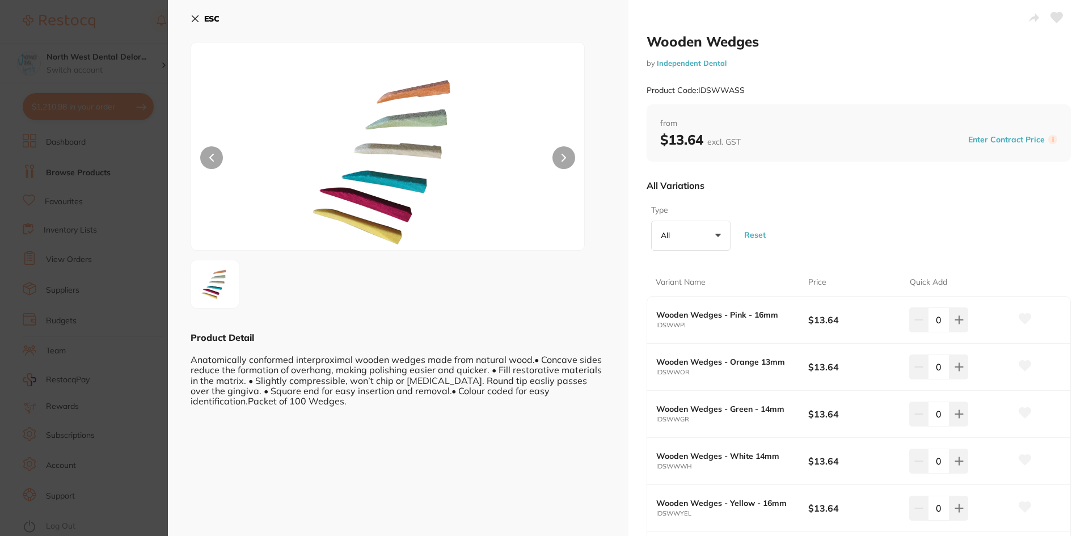
scroll to position [1, 0]
click at [197, 19] on icon at bounding box center [195, 18] width 9 height 9
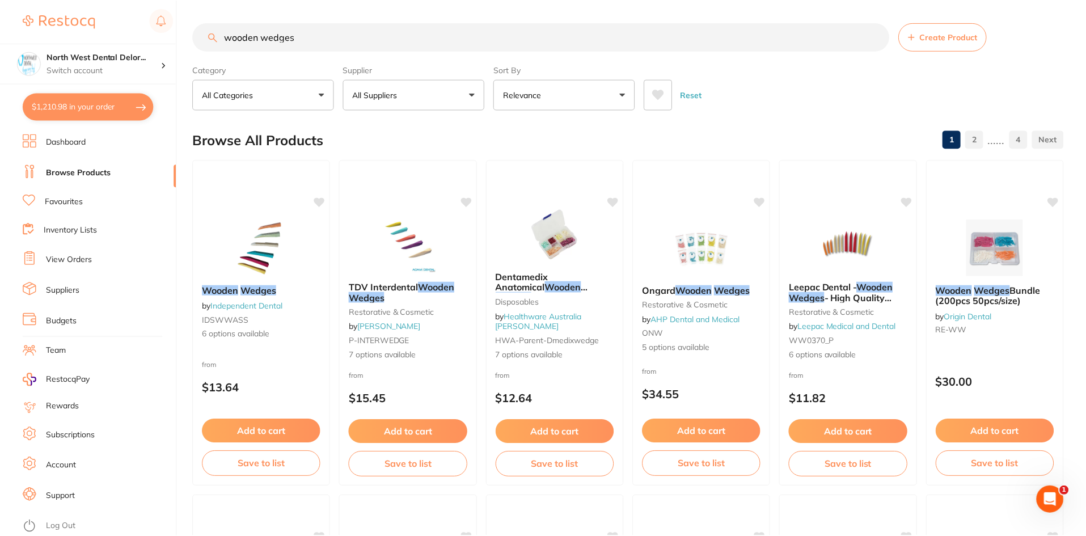
scroll to position [2, 0]
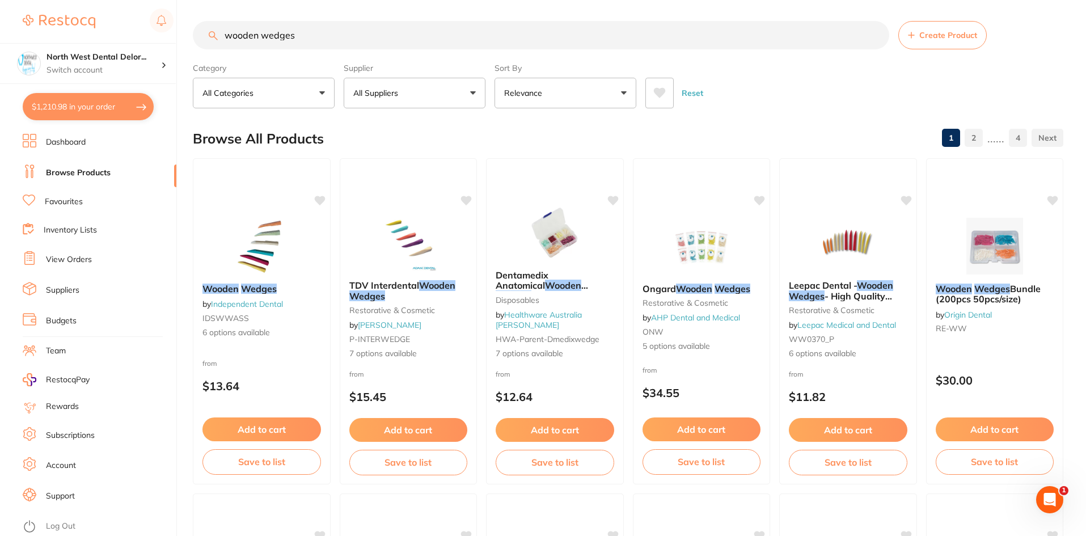
click at [416, 223] on img at bounding box center [409, 242] width 74 height 57
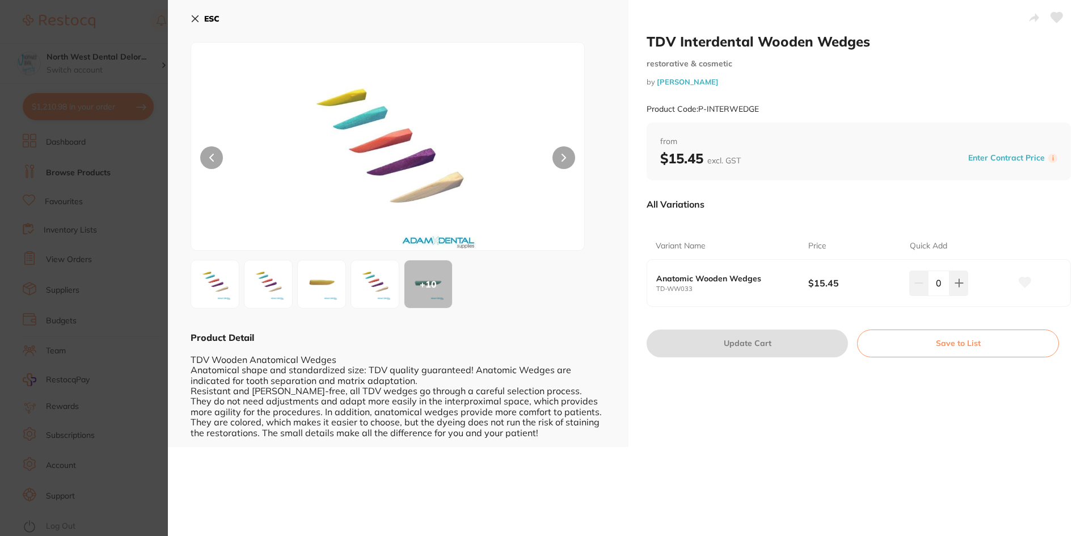
click at [255, 288] on img at bounding box center [268, 284] width 41 height 41
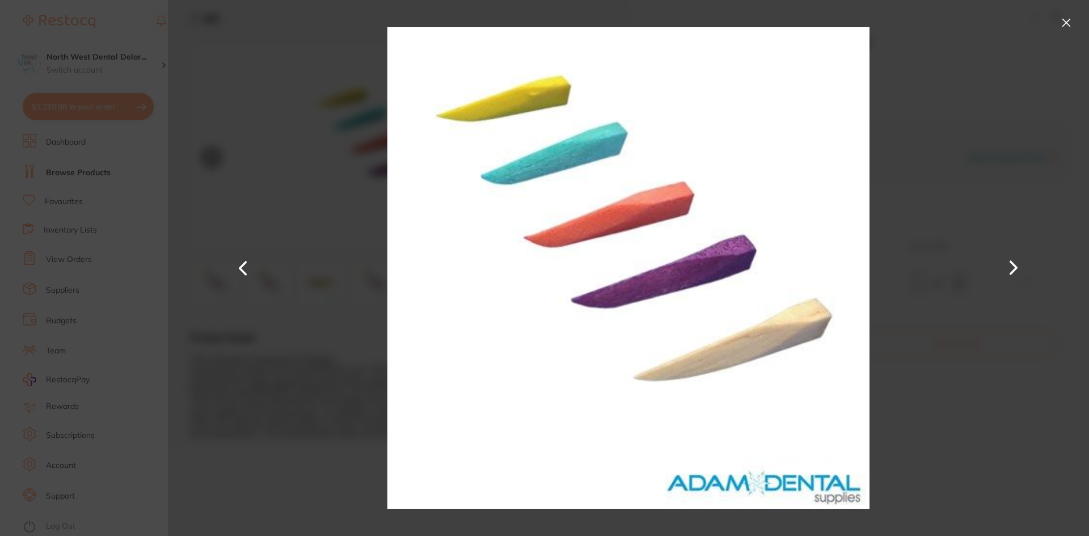
click at [1011, 264] on button at bounding box center [1013, 268] width 27 height 268
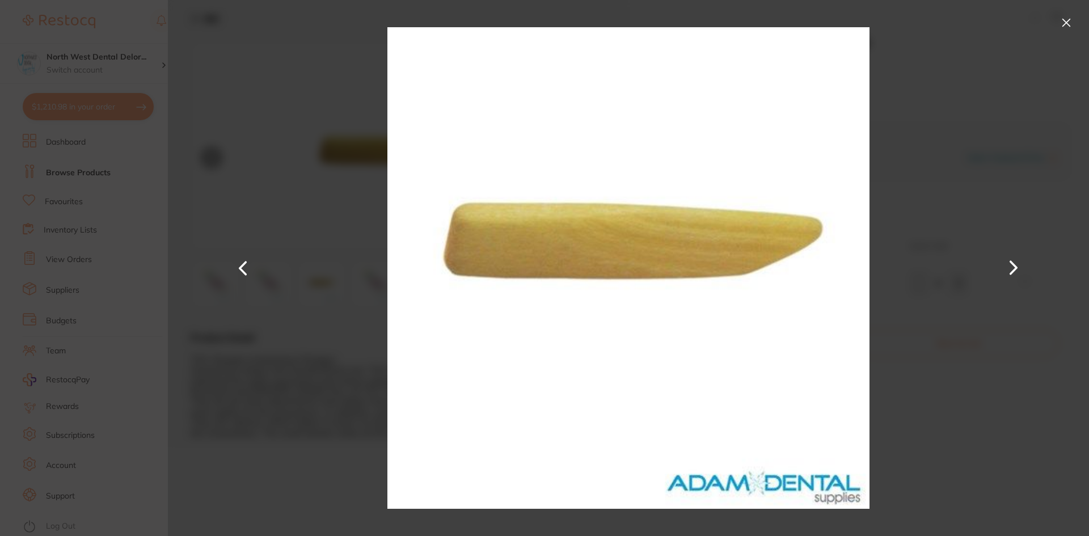
click at [1013, 261] on button at bounding box center [1013, 268] width 27 height 268
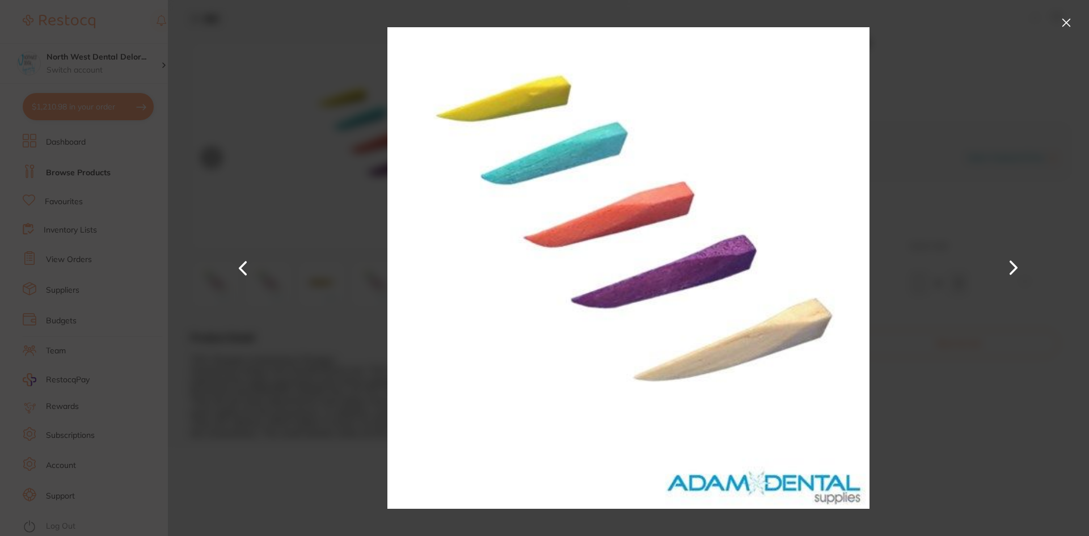
click at [1013, 261] on button at bounding box center [1013, 268] width 27 height 268
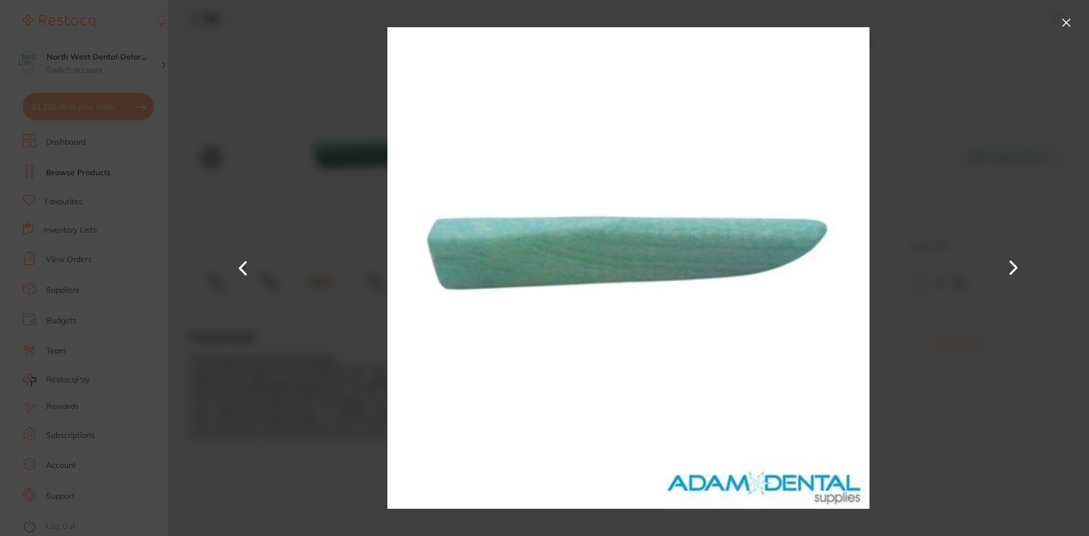
click at [1013, 261] on button at bounding box center [1013, 268] width 27 height 268
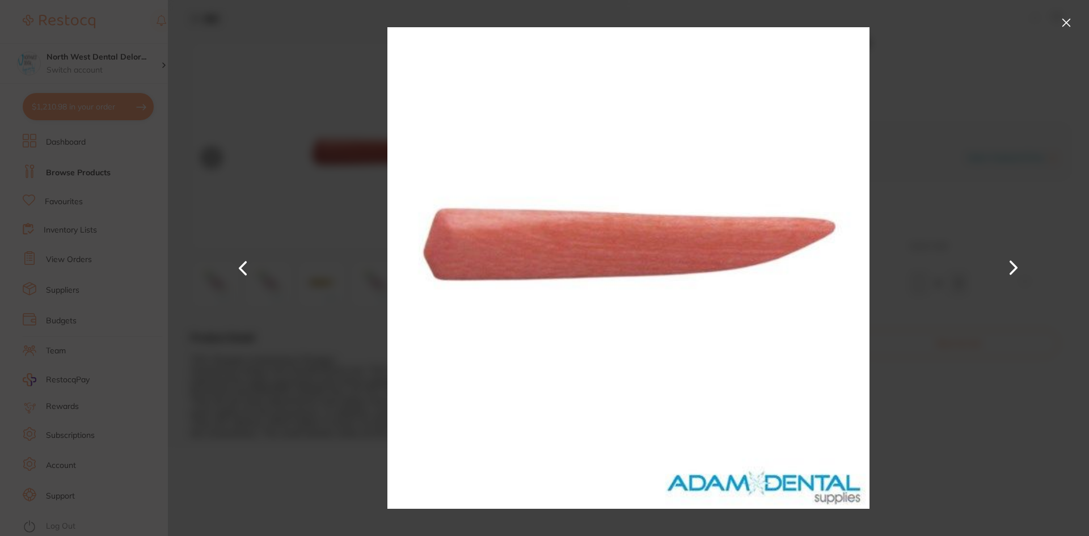
click at [1013, 261] on button at bounding box center [1013, 268] width 27 height 268
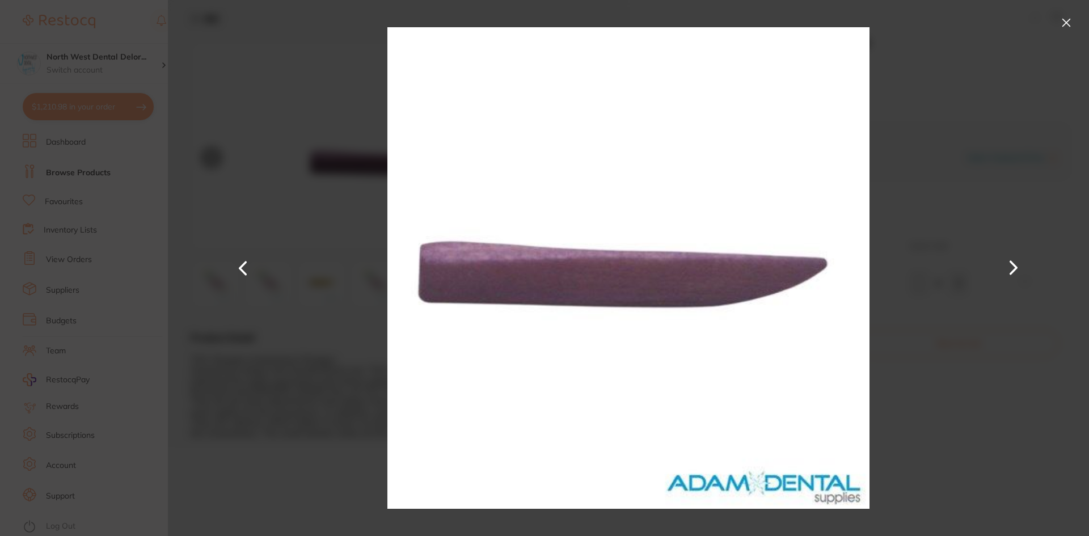
click at [1013, 261] on button at bounding box center [1013, 268] width 27 height 268
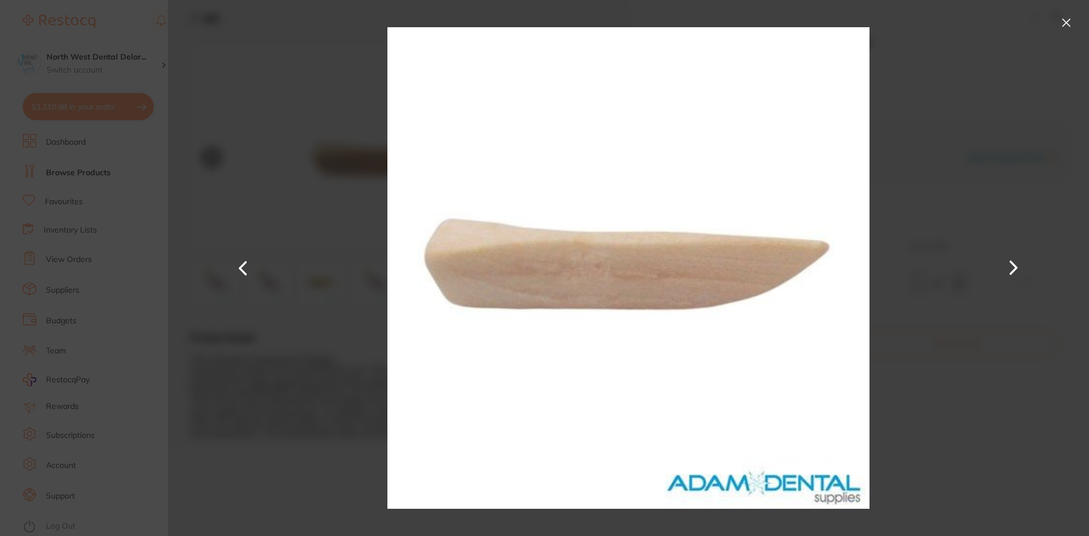
click at [1013, 261] on button at bounding box center [1013, 268] width 27 height 268
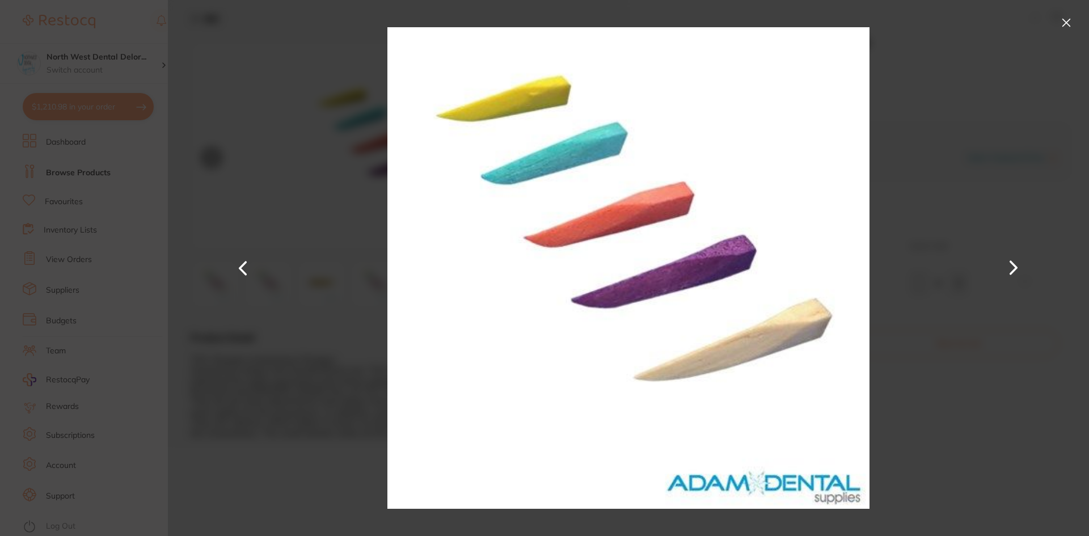
click at [1064, 22] on button at bounding box center [1066, 23] width 18 height 18
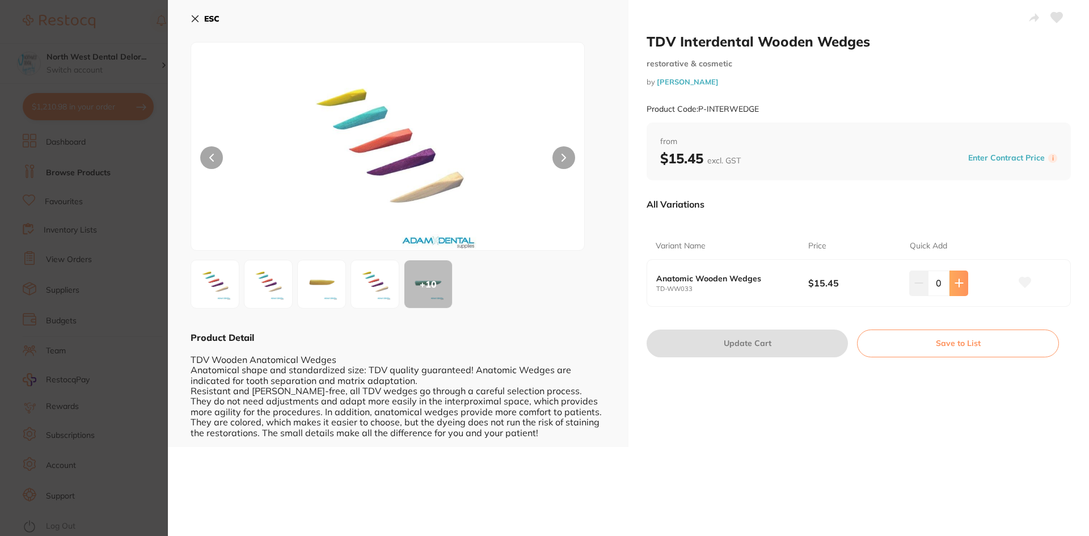
click at [955, 284] on icon at bounding box center [958, 283] width 7 height 7
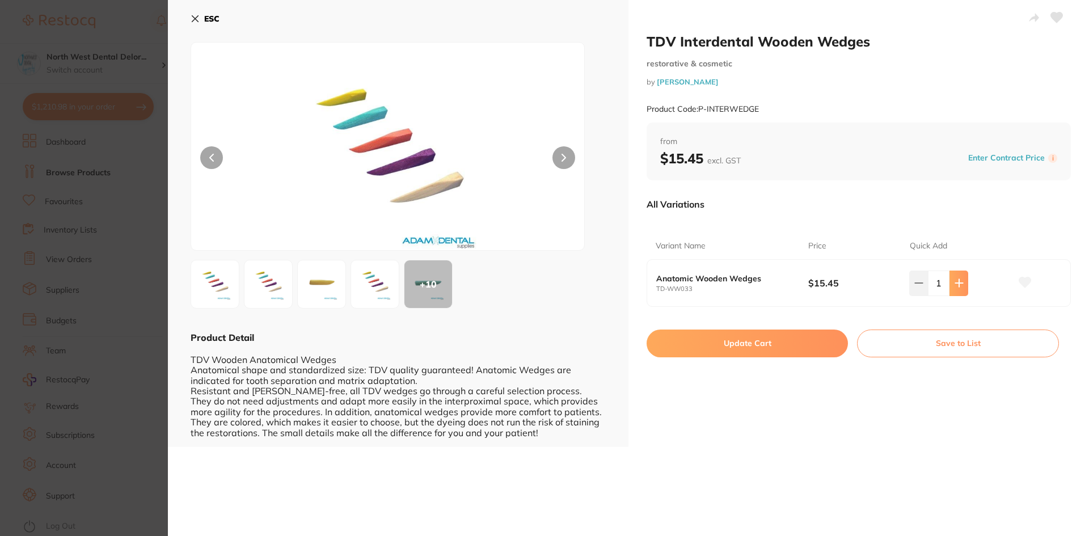
click at [955, 284] on icon at bounding box center [958, 283] width 7 height 7
type input "2"
click at [807, 341] on button "Update Cart" at bounding box center [747, 343] width 201 height 27
checkbox input "false"
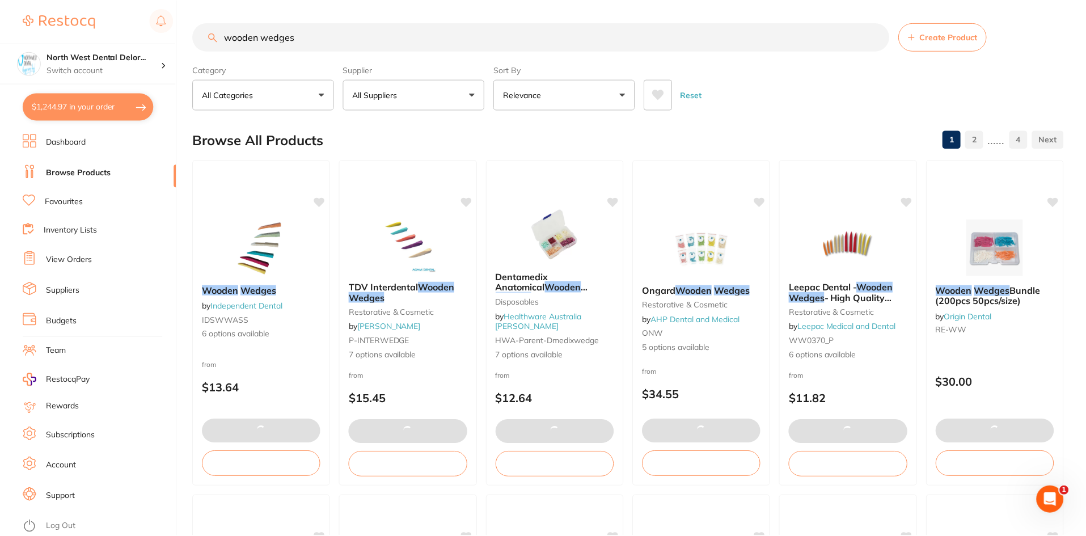
scroll to position [2, 0]
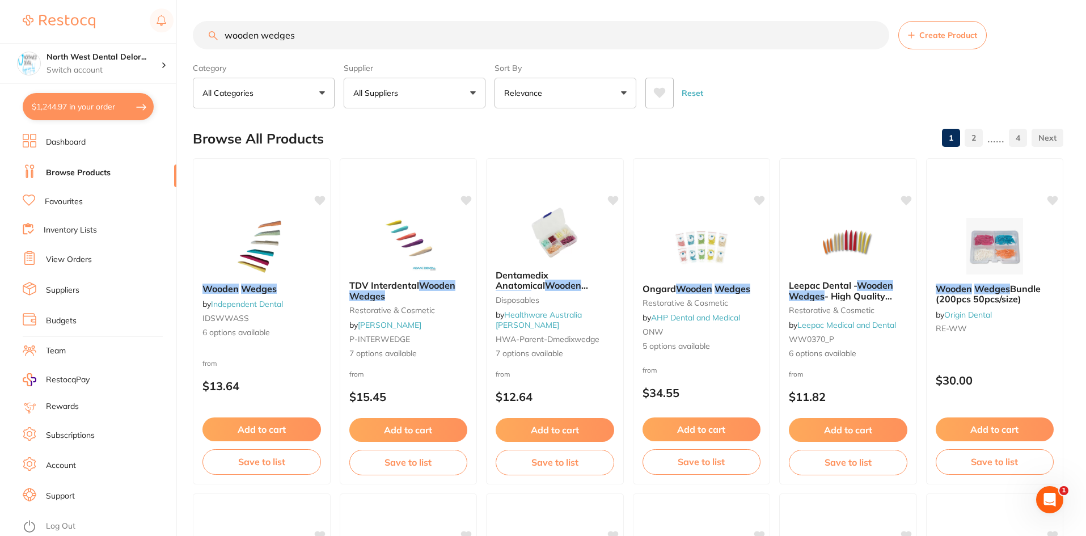
click at [557, 213] on img at bounding box center [555, 232] width 74 height 57
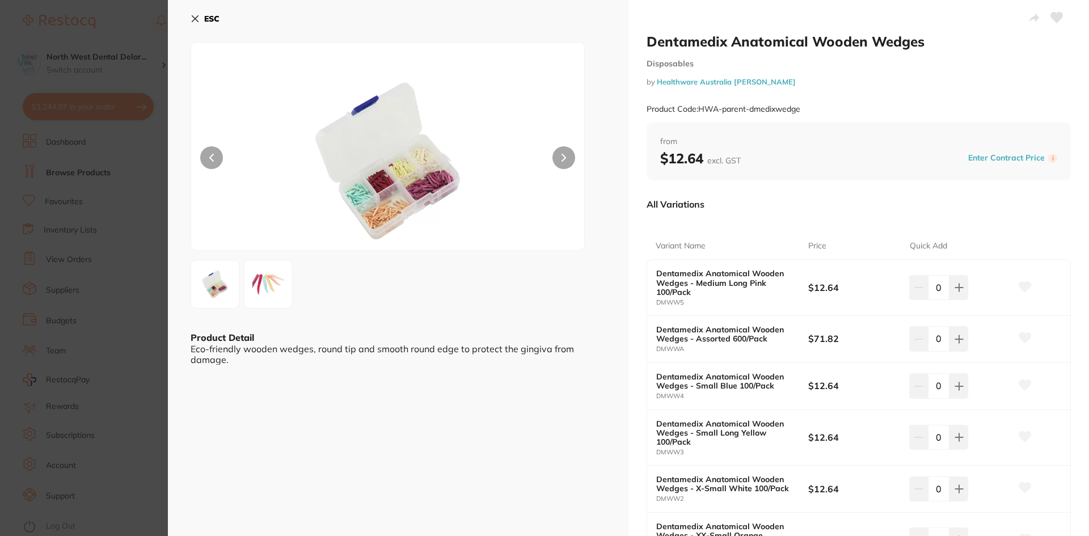
click at [201, 20] on button "ESC" at bounding box center [205, 18] width 29 height 19
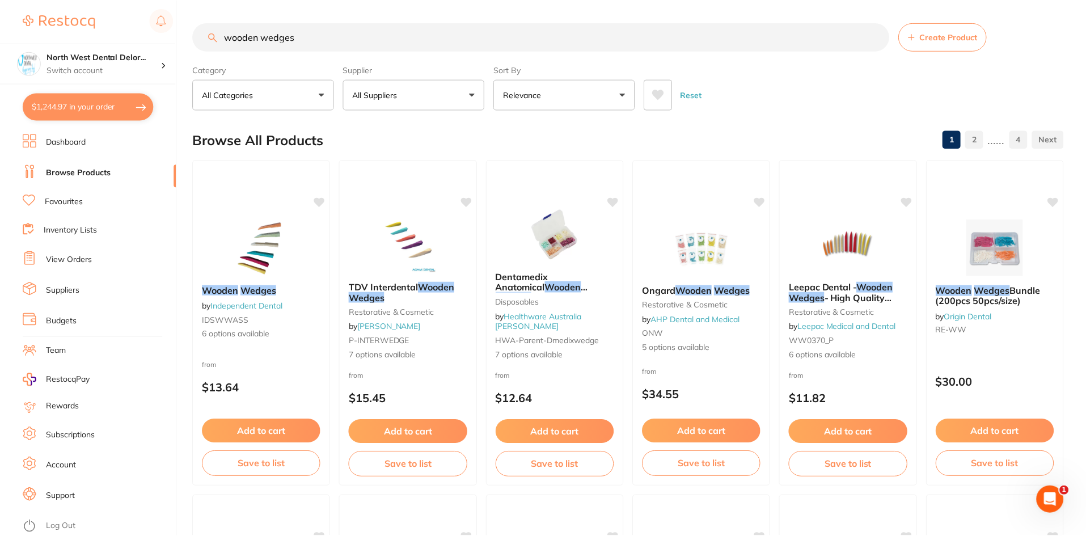
scroll to position [2, 0]
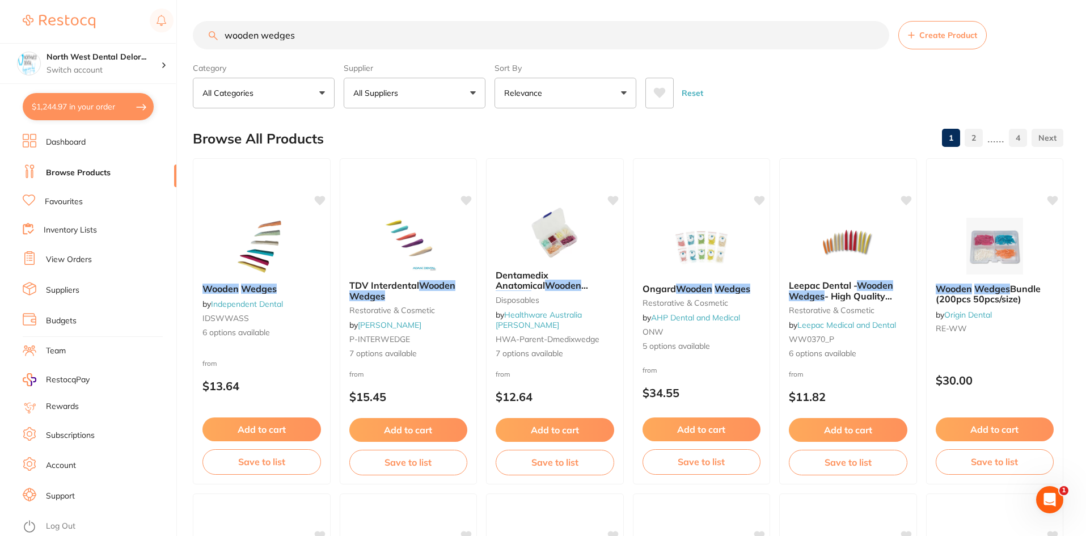
drag, startPoint x: 525, startPoint y: 37, endPoint x: 192, endPoint y: 31, distance: 332.5
click at [192, 31] on div "$1,244.97 North West Dental Delor... Switch account Longford Smileco North West…" at bounding box center [543, 266] width 1086 height 536
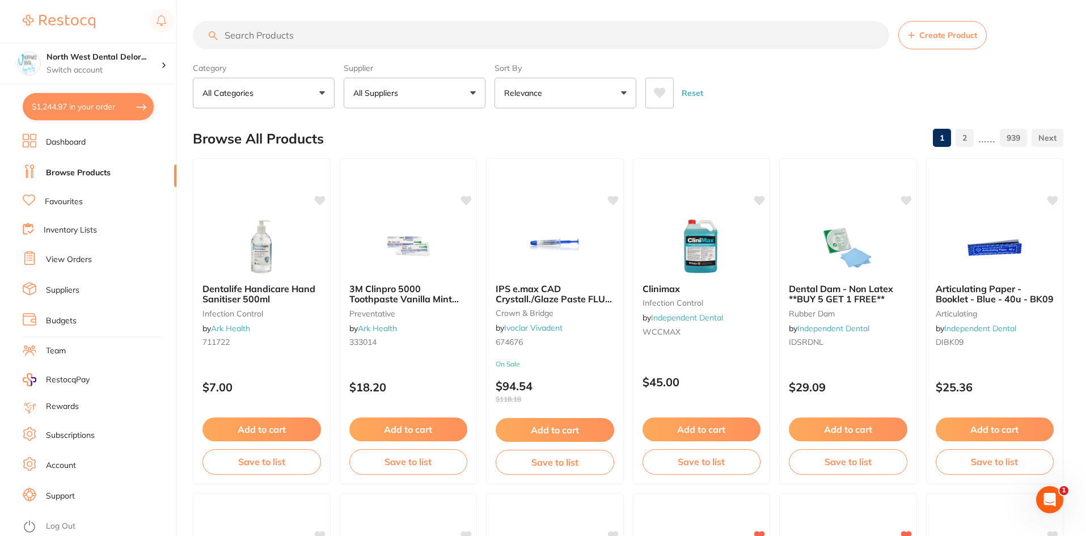
scroll to position [0, 0]
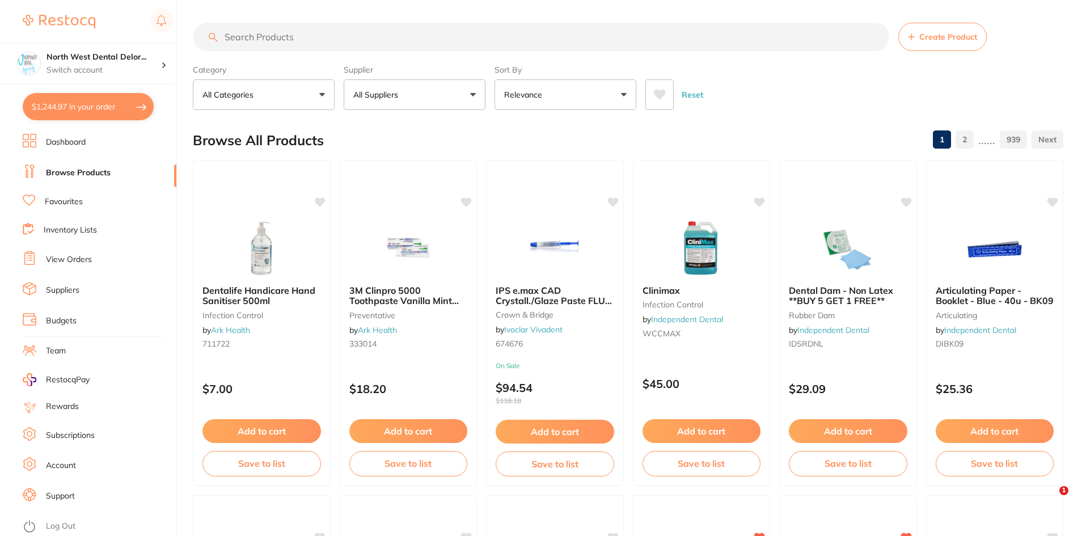
click at [357, 43] on input "search" at bounding box center [541, 37] width 697 height 28
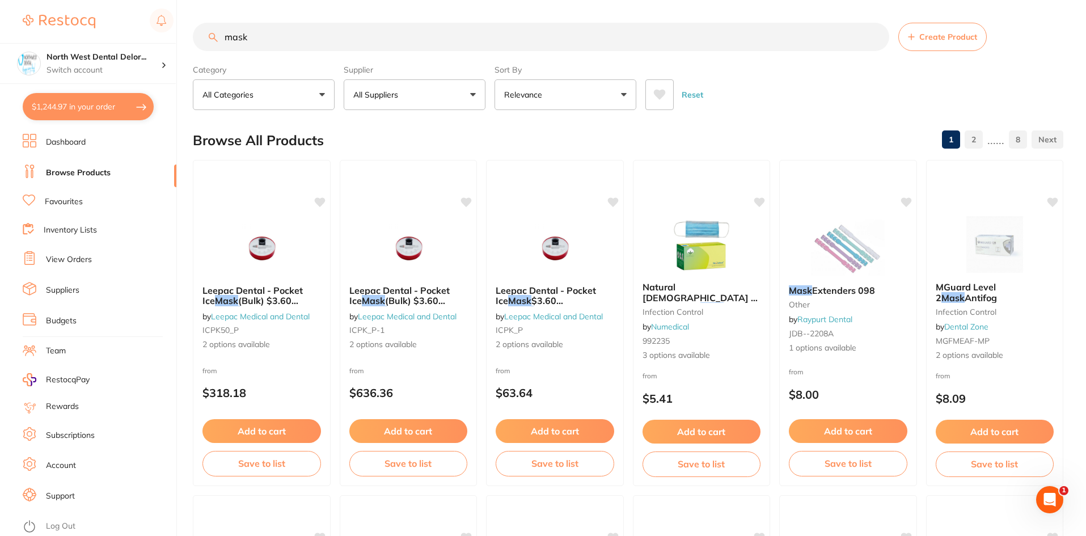
type input "mask"
click at [620, 98] on button "Relevance" at bounding box center [566, 94] width 142 height 31
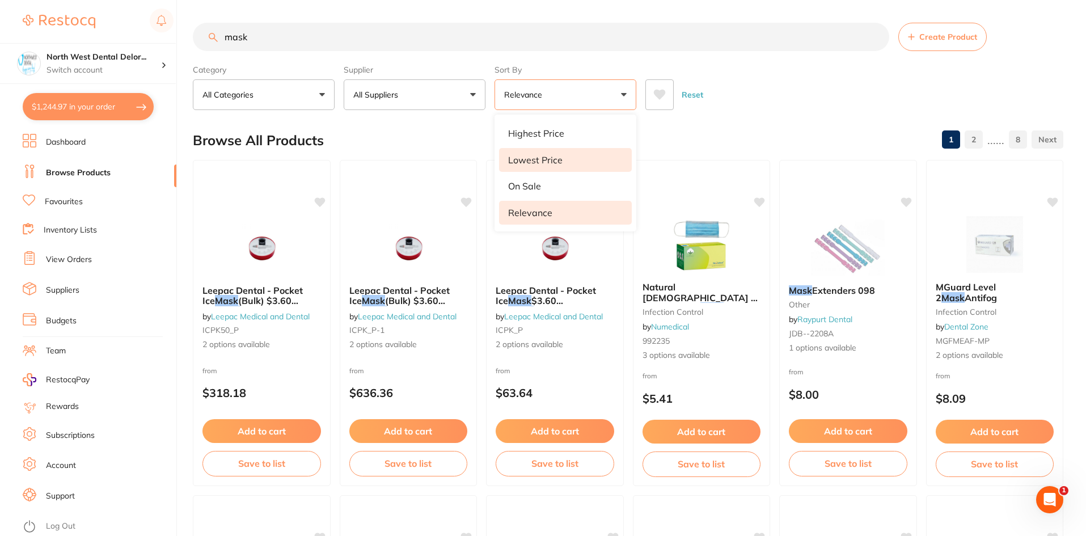
click at [554, 162] on p "Lowest Price" at bounding box center [535, 160] width 54 height 10
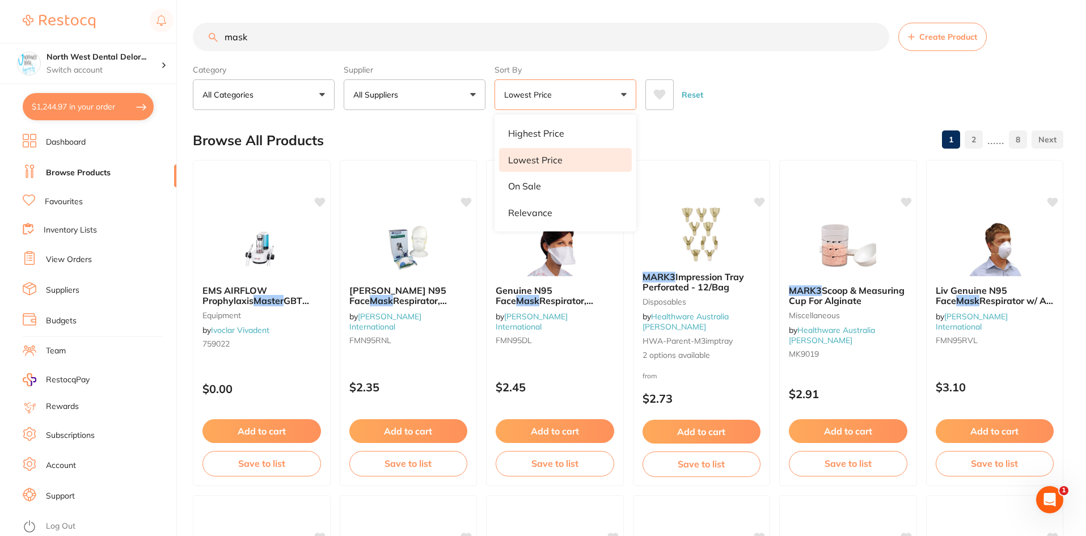
click at [378, 125] on div "Browse All Products 1 2 ...... 8" at bounding box center [628, 140] width 871 height 38
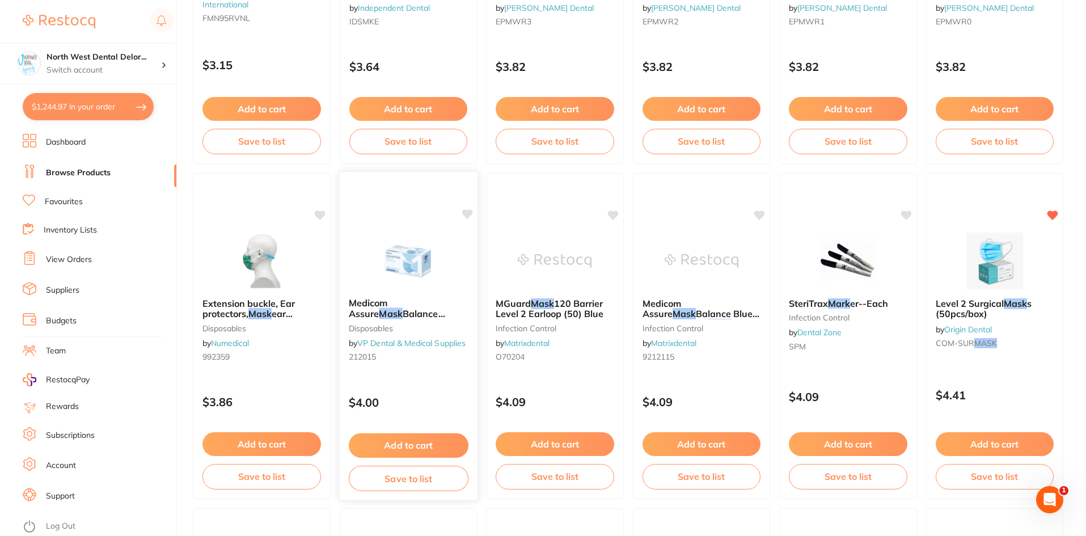
scroll to position [737, 0]
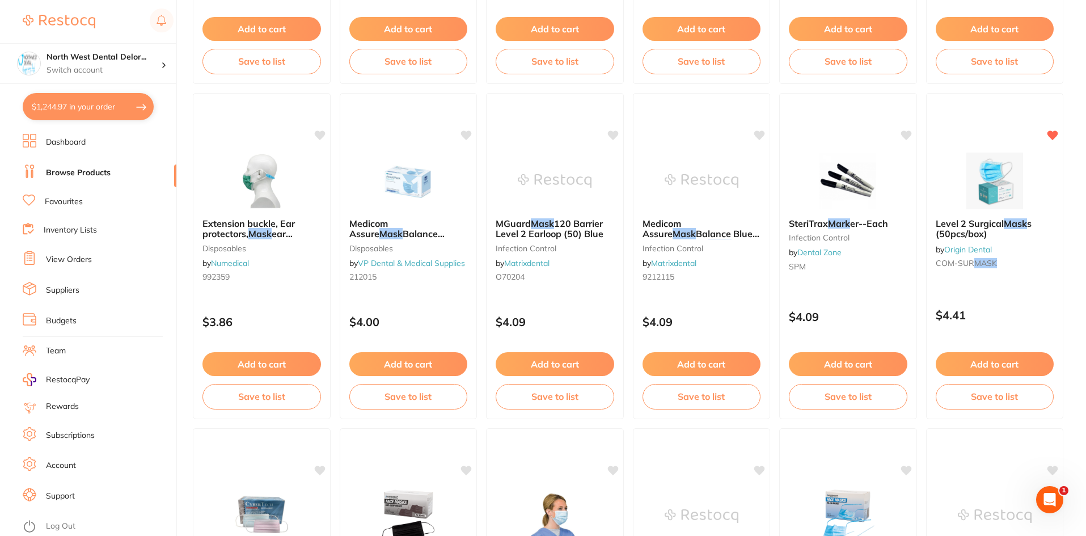
click at [387, 185] on img at bounding box center [409, 181] width 74 height 57
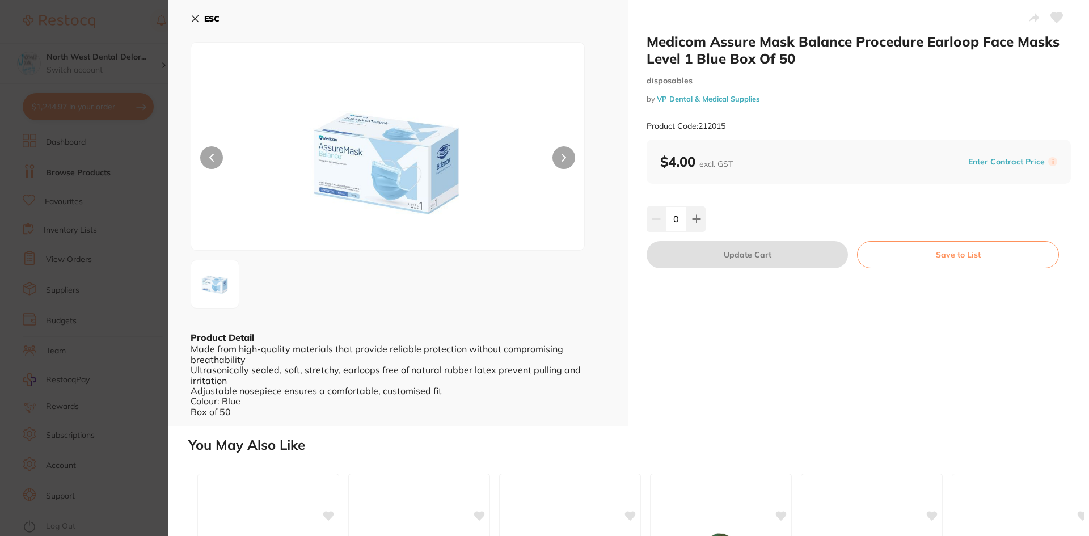
click at [553, 157] on button at bounding box center [563, 157] width 23 height 23
click at [564, 157] on icon at bounding box center [563, 157] width 3 height 7
click at [897, 249] on button "Save to List" at bounding box center [958, 254] width 202 height 27
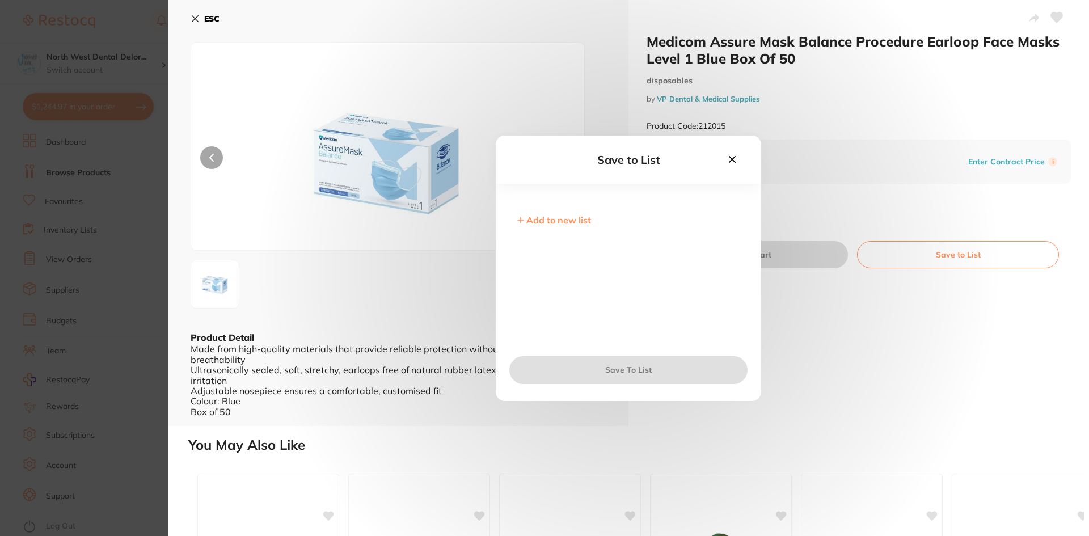
click at [730, 161] on icon at bounding box center [732, 158] width 7 height 7
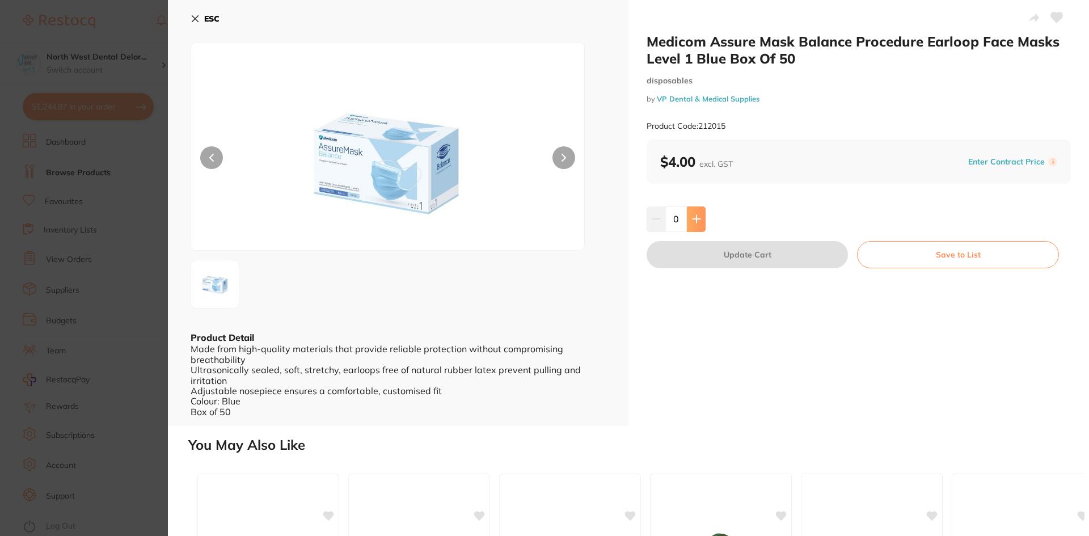
click at [692, 220] on icon at bounding box center [696, 218] width 9 height 9
type input "1"
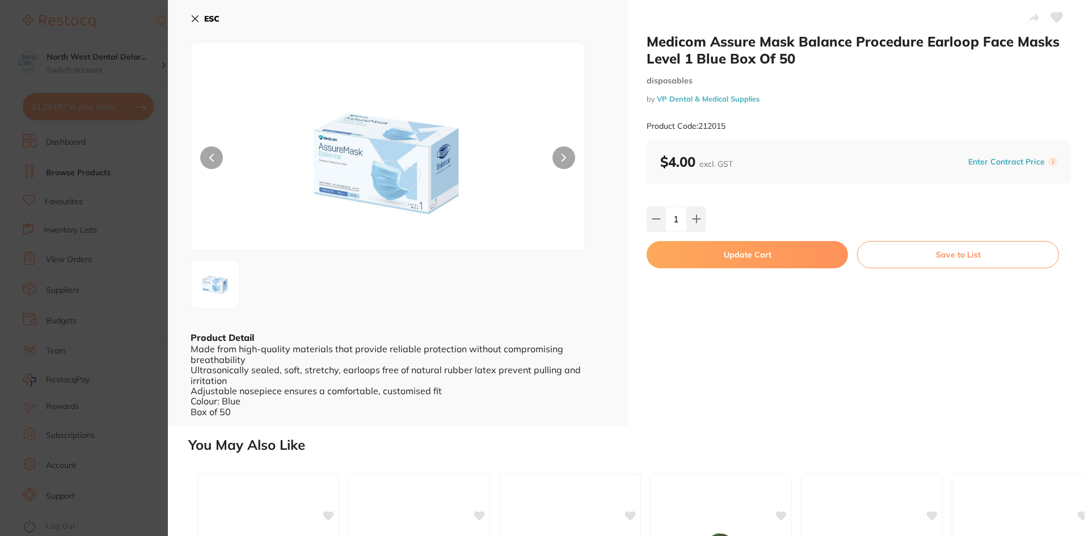
click at [716, 259] on button "Update Cart" at bounding box center [747, 254] width 201 height 27
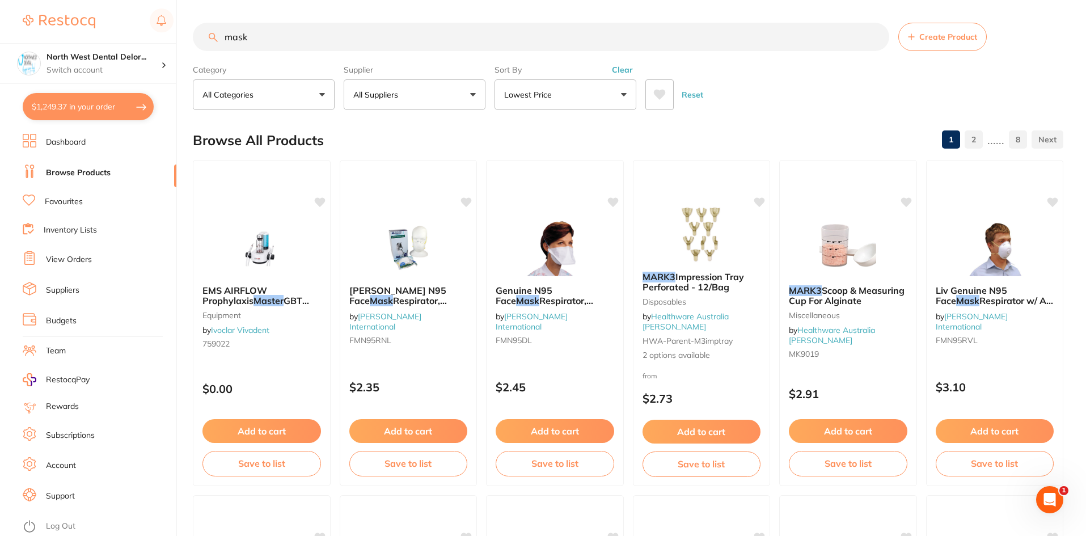
drag, startPoint x: 258, startPoint y: 35, endPoint x: 220, endPoint y: 24, distance: 39.5
click at [220, 24] on input "mask" at bounding box center [541, 37] width 697 height 28
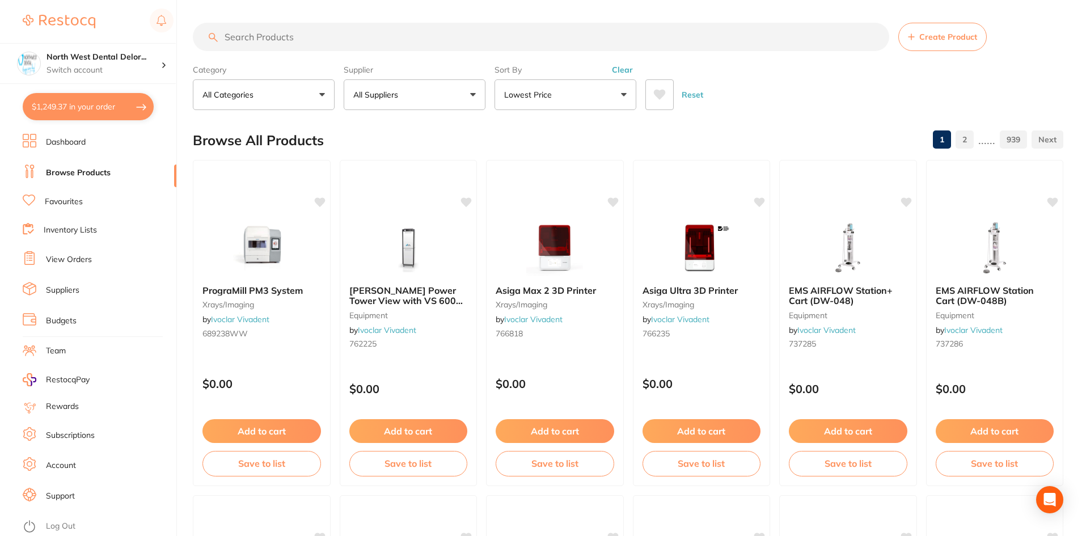
click at [280, 41] on input "search" at bounding box center [541, 37] width 697 height 28
type input "small gloves"
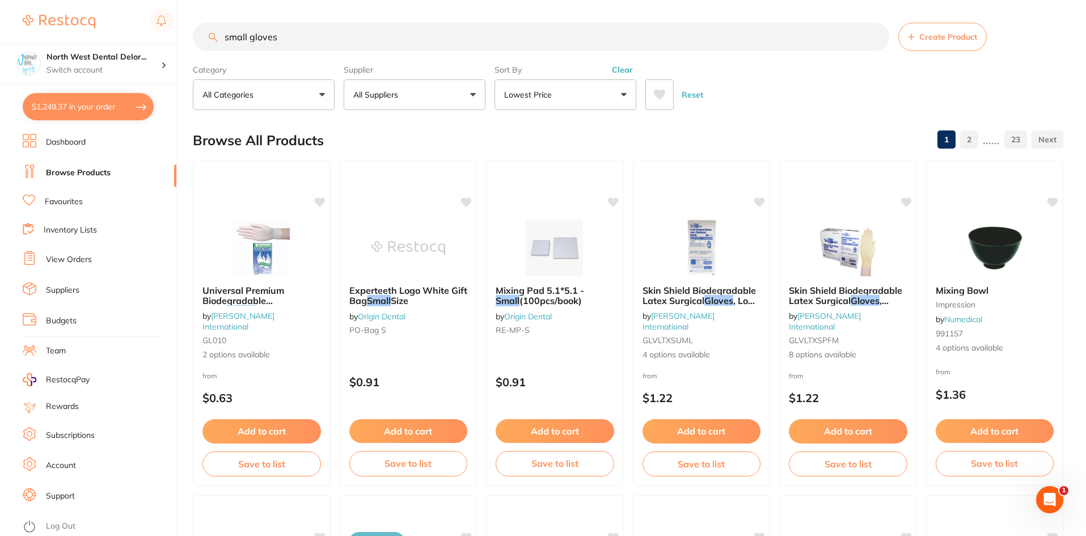
click at [551, 86] on button "Lowest Price" at bounding box center [566, 94] width 142 height 31
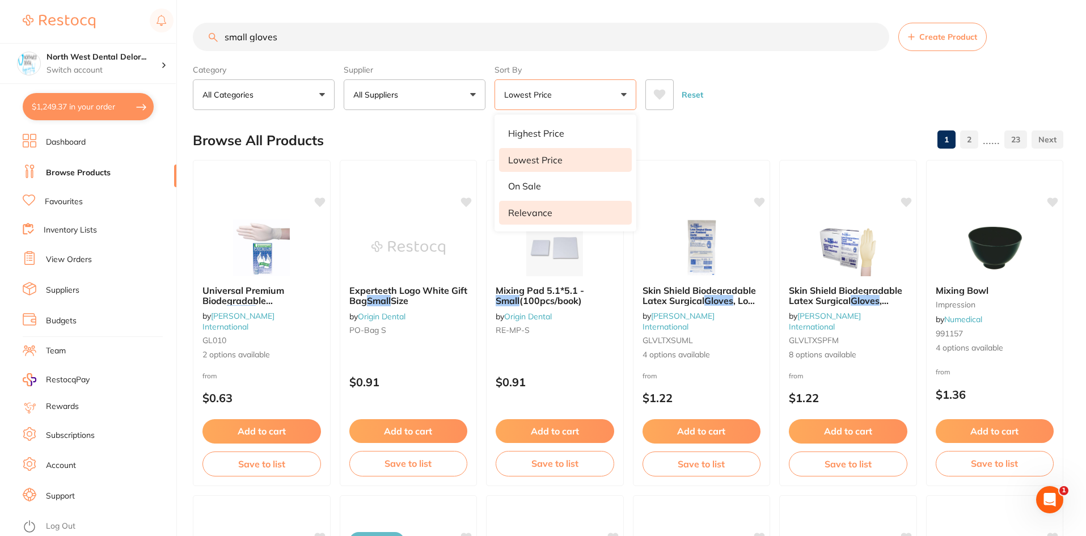
click at [561, 204] on li "Relevance" at bounding box center [565, 213] width 133 height 24
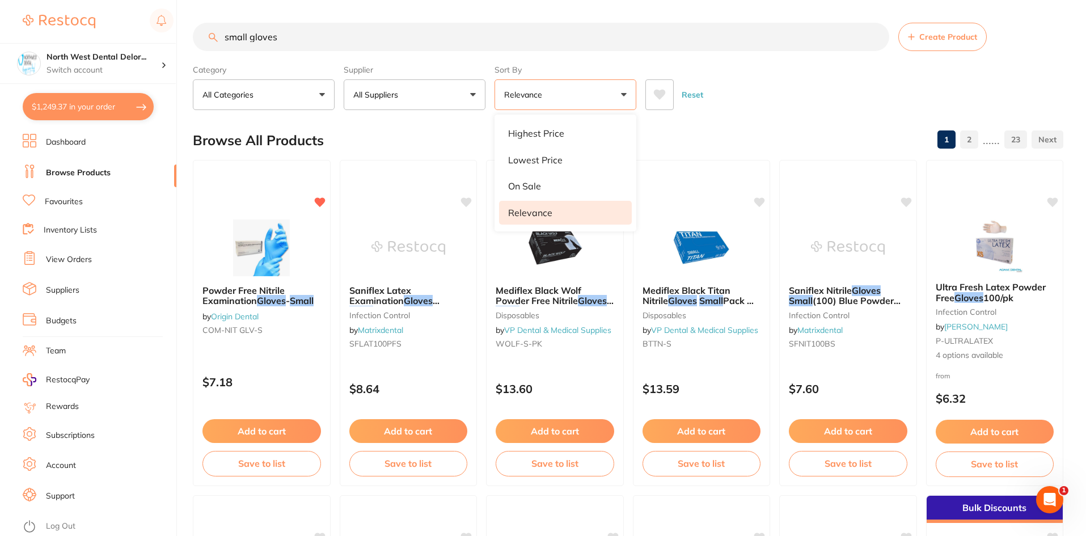
click at [760, 104] on div "Reset" at bounding box center [850, 90] width 409 height 40
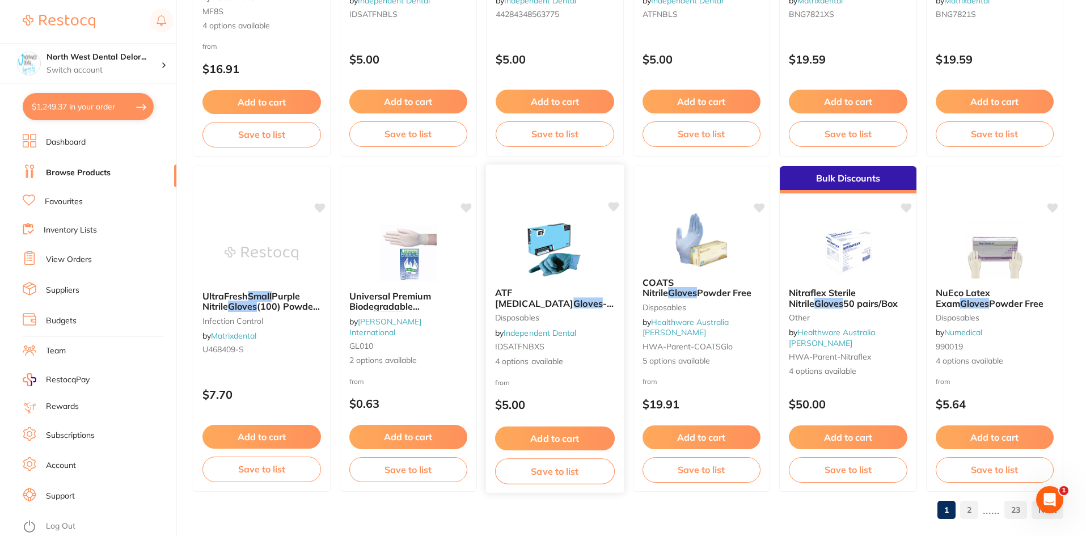
scroll to position [2691, 0]
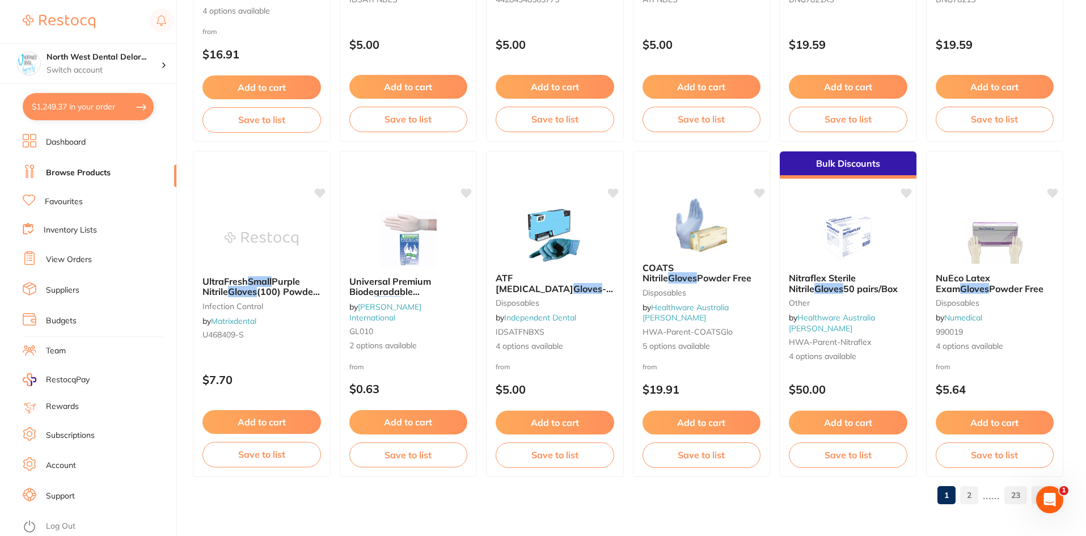
click at [64, 198] on link "Favourites" at bounding box center [64, 201] width 38 height 11
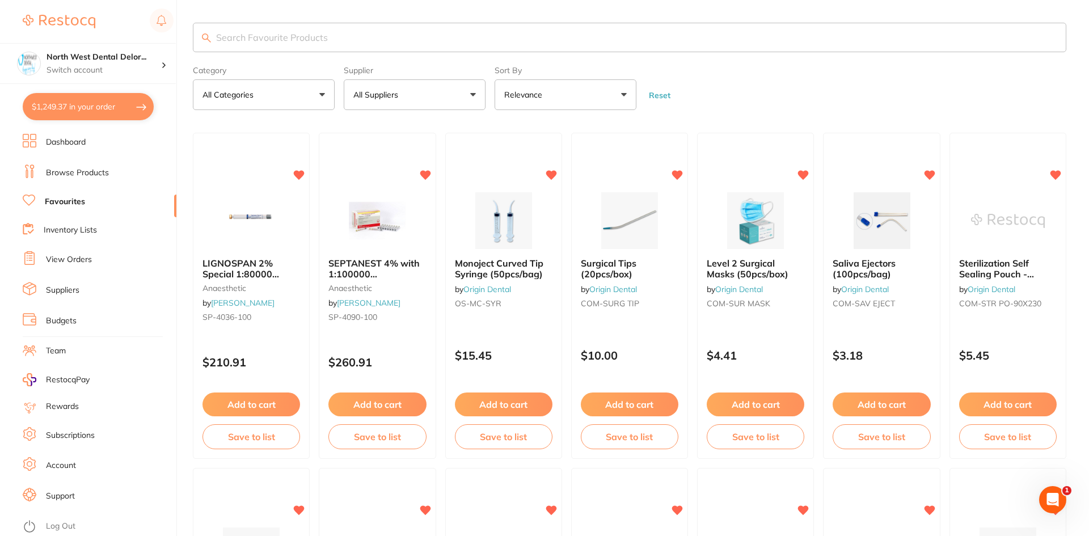
click at [282, 42] on input "search" at bounding box center [630, 37] width 874 height 29
type input "Gloves"
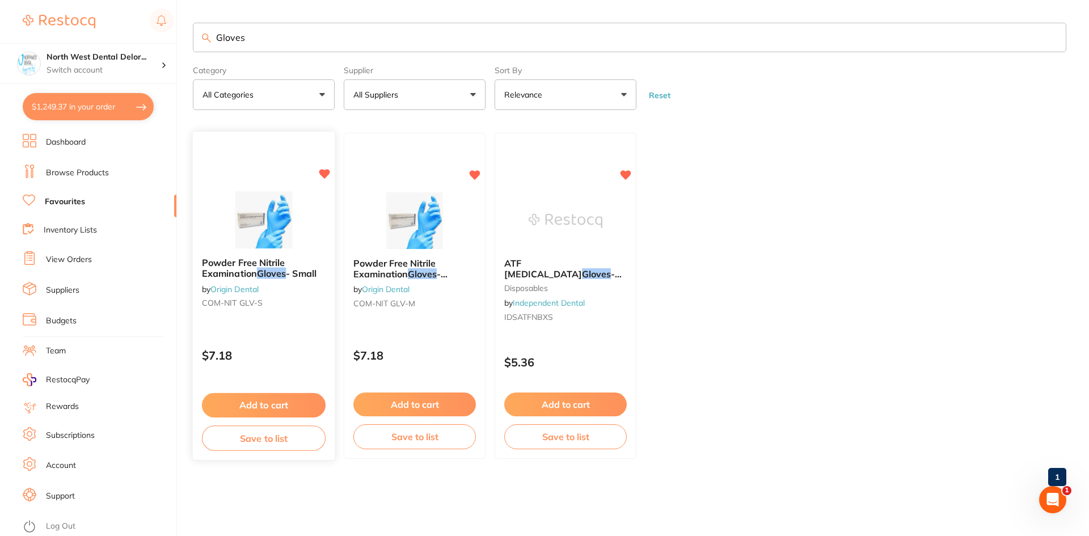
click at [263, 234] on img at bounding box center [263, 220] width 74 height 57
click at [277, 240] on section at bounding box center [544, 268] width 1089 height 536
click at [819, 383] on ul "Powder Free Nitrile Examination Gloves - Small by Origin Dental COM-NIT GLV-S $…" at bounding box center [630, 296] width 874 height 326
drag, startPoint x: 316, startPoint y: 256, endPoint x: 277, endPoint y: 311, distance: 66.7
click at [318, 256] on div "Powder Free Nitrile Examination Gloves - Small by Origin Dental COM-NIT GLV-S" at bounding box center [263, 285] width 141 height 72
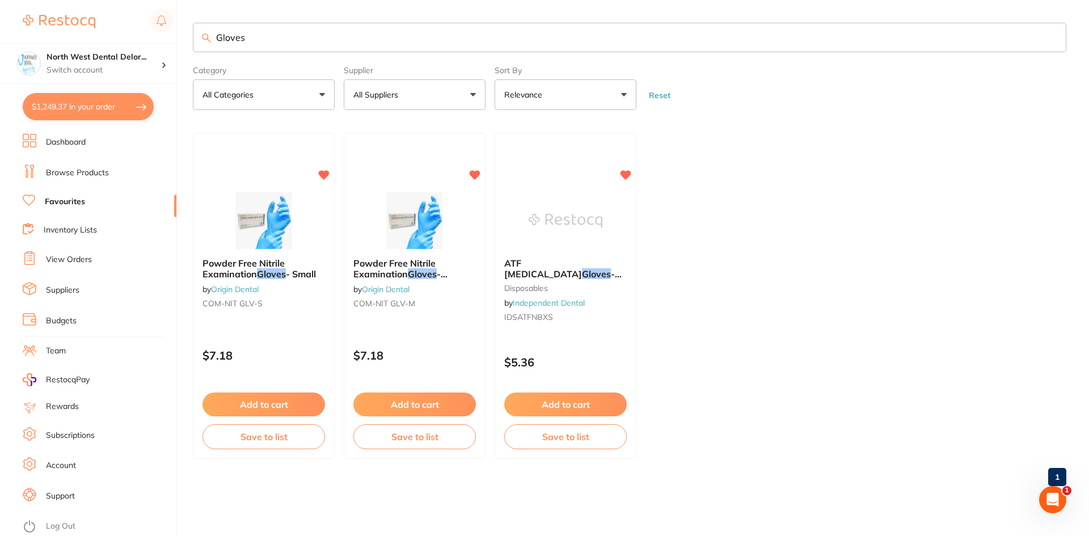
click at [277, 311] on section at bounding box center [544, 268] width 1089 height 536
click at [244, 206] on img at bounding box center [263, 220] width 74 height 57
click at [427, 237] on section at bounding box center [544, 268] width 1089 height 536
click at [1052, 501] on icon "Open Intercom Messenger" at bounding box center [1051, 498] width 19 height 19
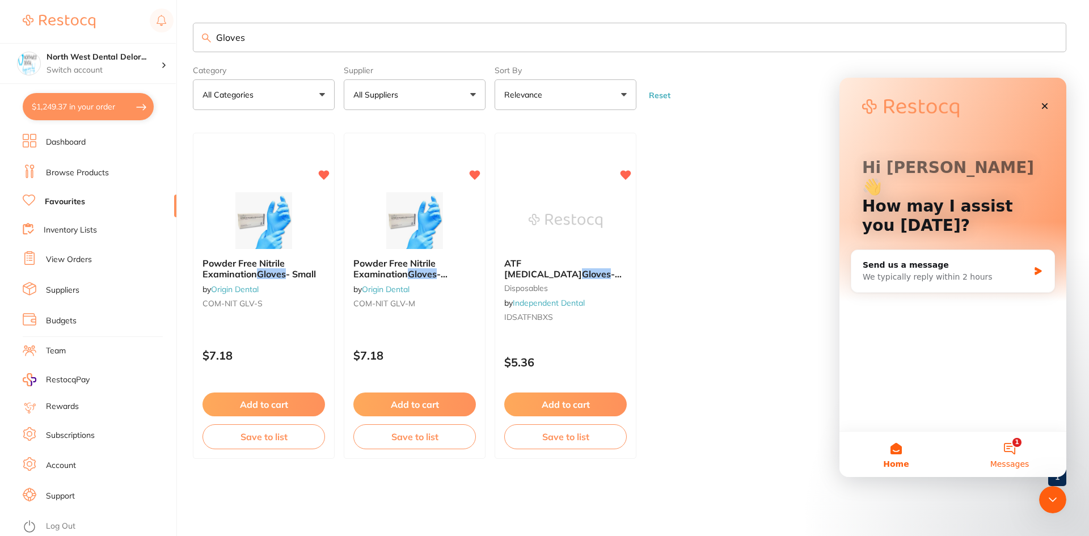
click at [1022, 456] on button "1 Messages" at bounding box center [1009, 454] width 113 height 45
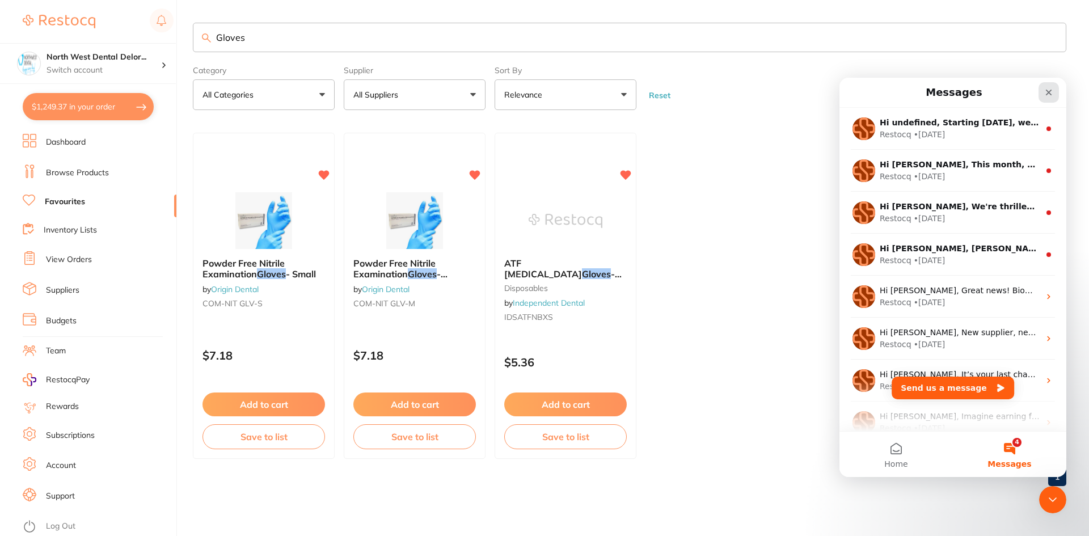
click at [1044, 94] on div "Close" at bounding box center [1049, 92] width 20 height 20
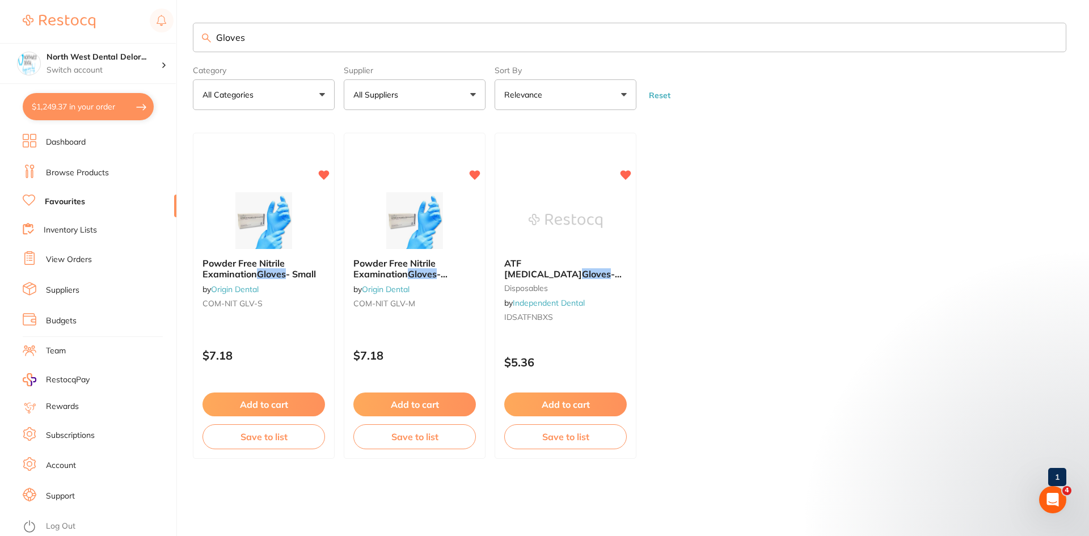
click at [275, 214] on img at bounding box center [264, 220] width 74 height 57
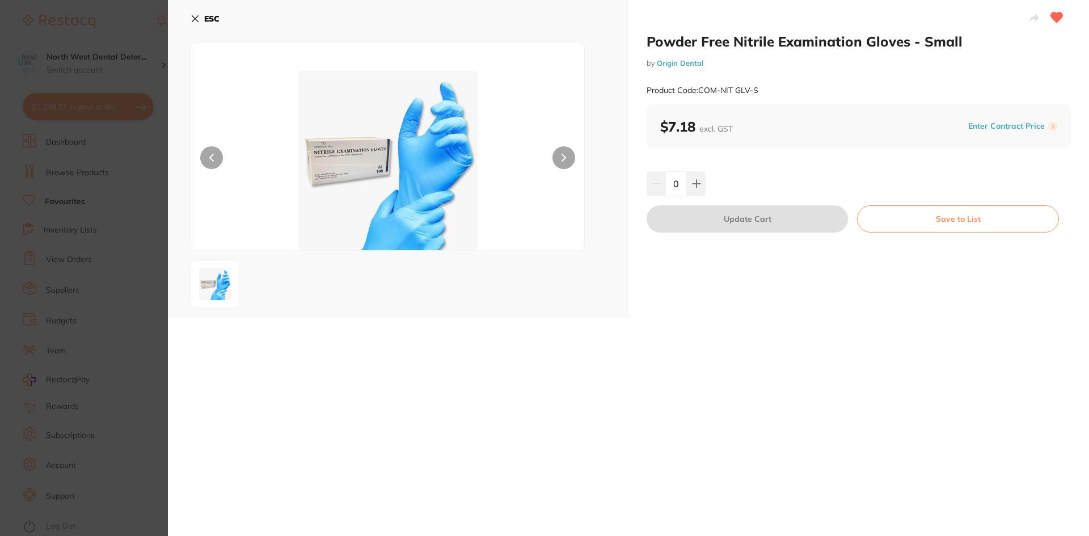
click at [563, 161] on icon at bounding box center [564, 158] width 5 height 8
click at [195, 20] on icon at bounding box center [195, 18] width 9 height 9
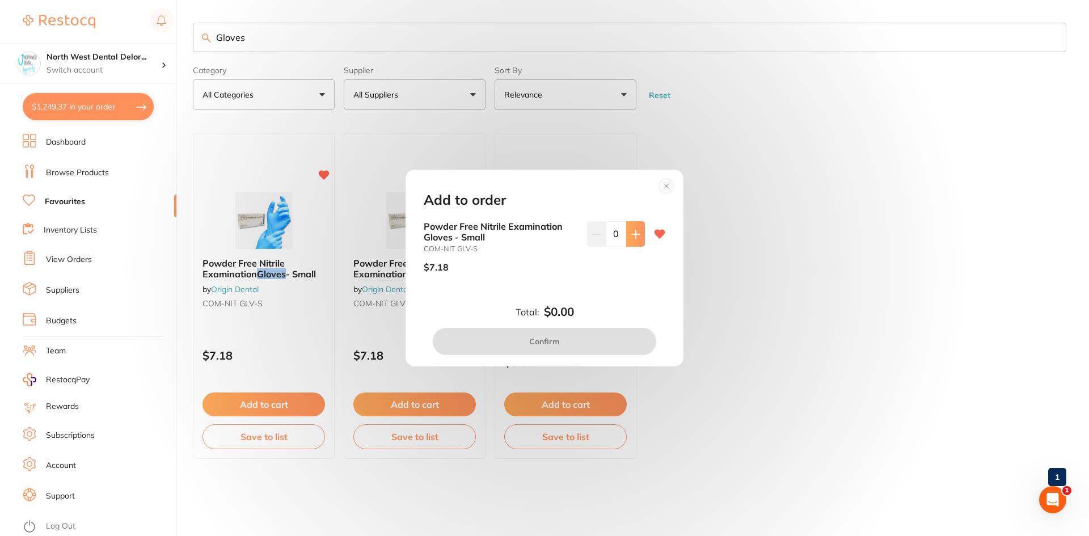
click at [631, 238] on icon at bounding box center [635, 234] width 9 height 9
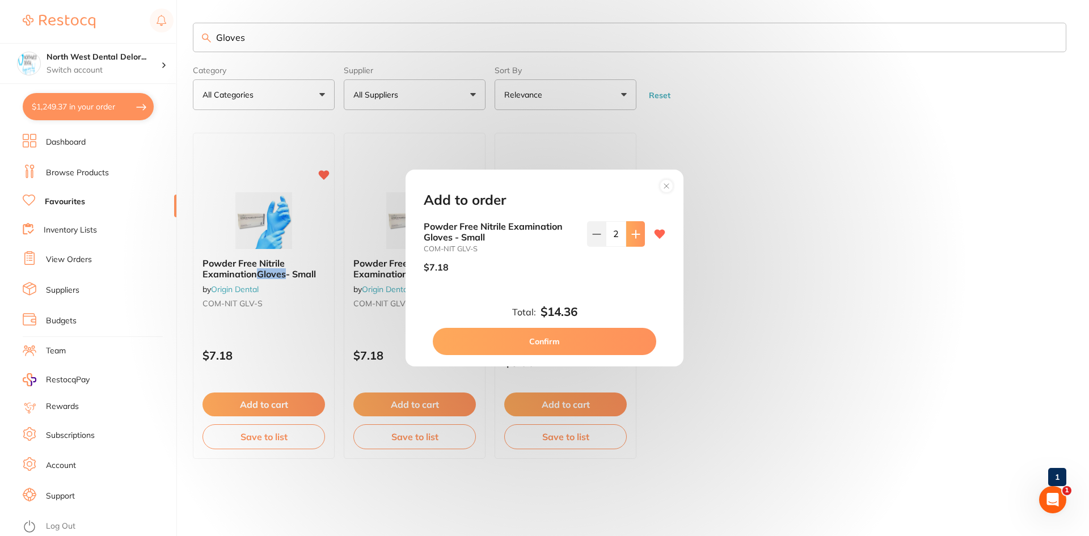
click at [631, 238] on icon at bounding box center [635, 234] width 9 height 9
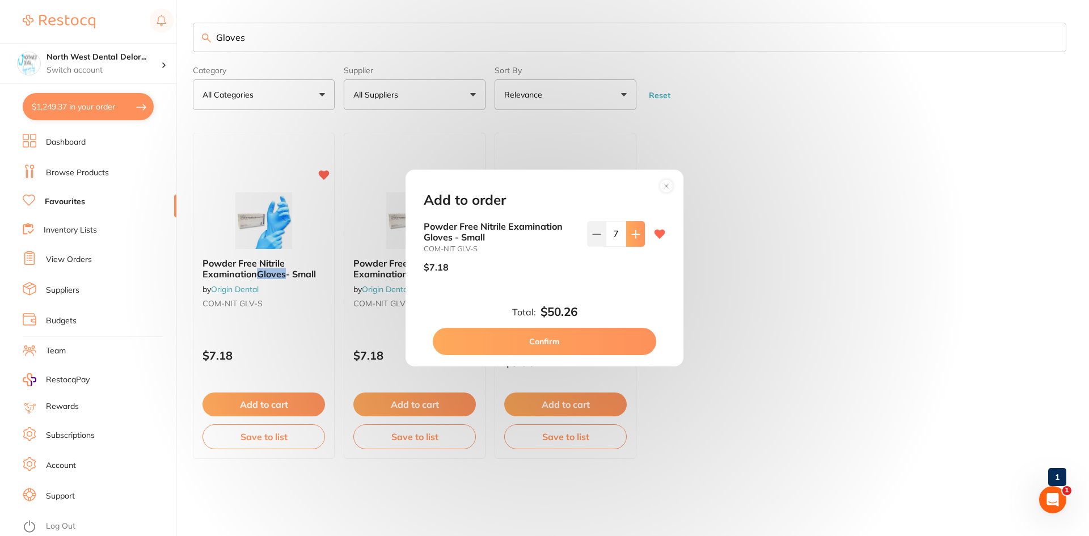
click at [632, 240] on button at bounding box center [635, 233] width 19 height 25
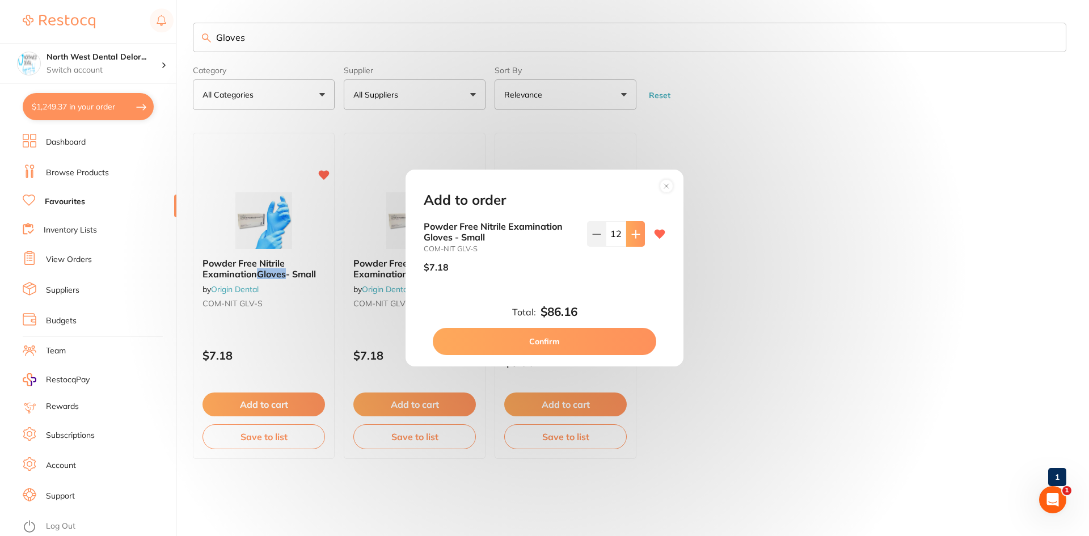
click at [632, 240] on button at bounding box center [635, 233] width 19 height 25
type input "15"
click at [604, 338] on button "Confirm" at bounding box center [544, 341] width 223 height 27
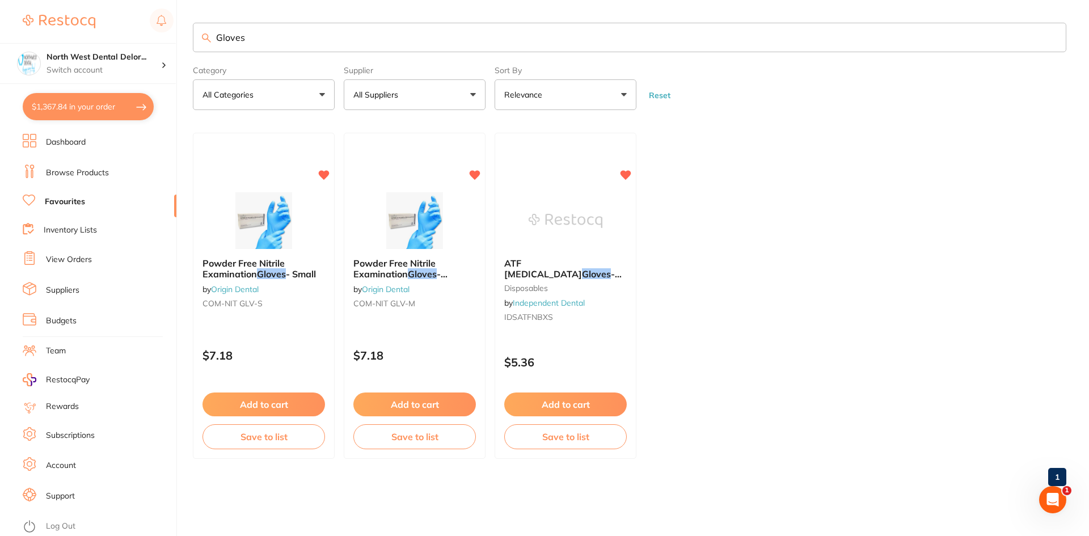
checkbox input "false"
click at [420, 239] on img at bounding box center [415, 220] width 74 height 57
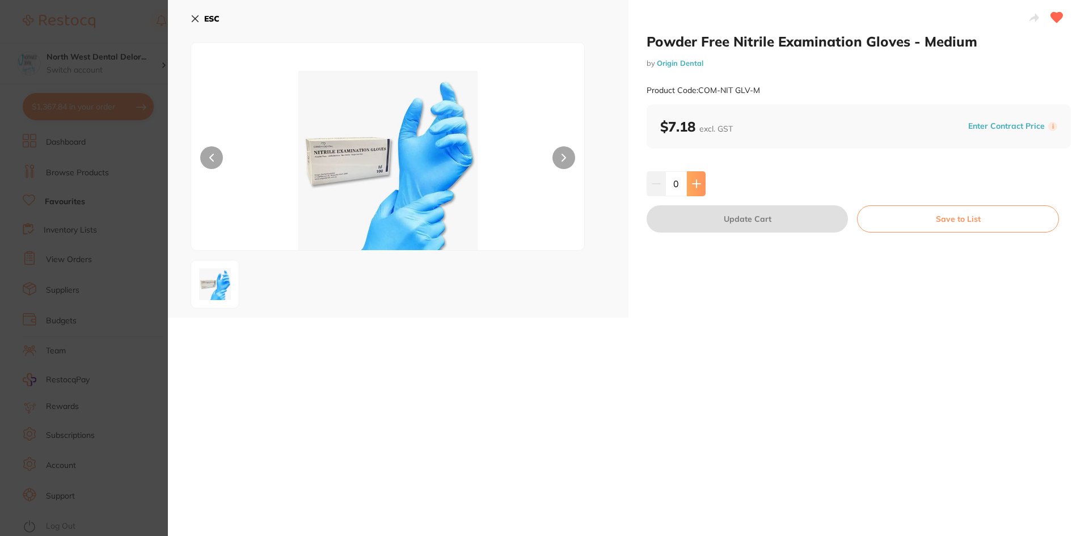
click at [702, 188] on button at bounding box center [696, 183] width 19 height 25
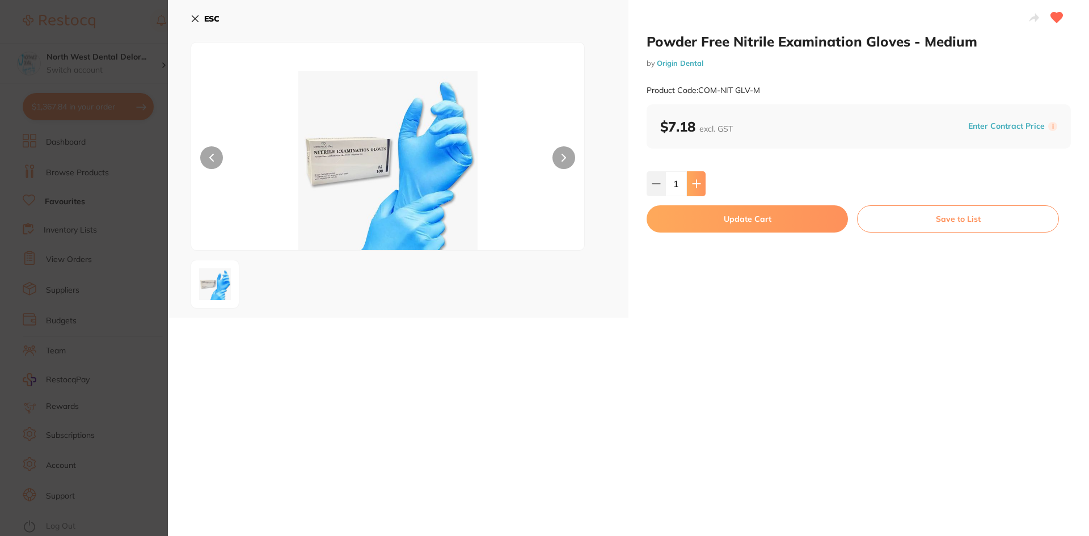
click at [702, 187] on button at bounding box center [696, 183] width 19 height 25
click at [701, 186] on button at bounding box center [696, 183] width 19 height 25
click at [692, 188] on icon at bounding box center [696, 183] width 9 height 9
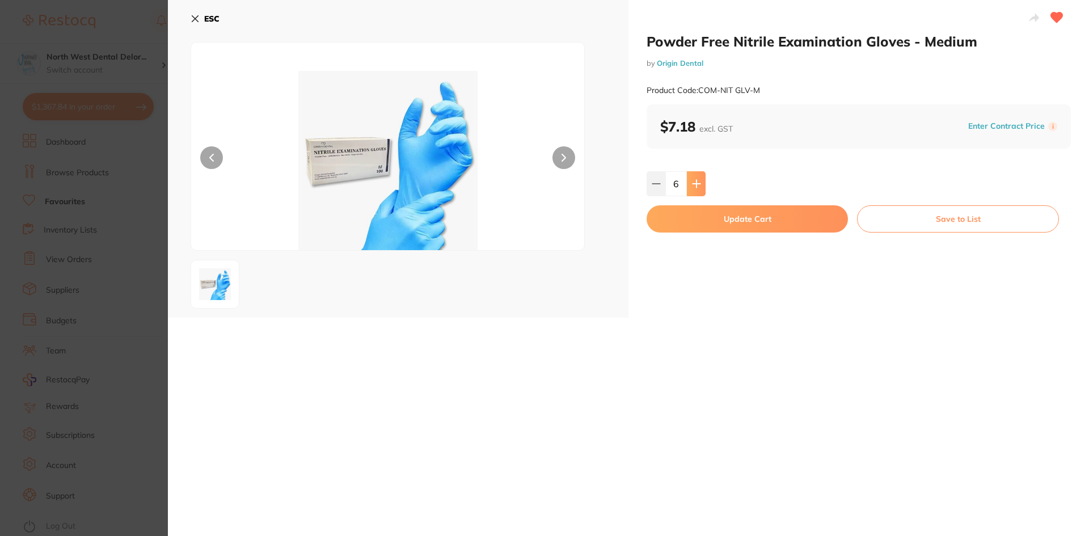
click at [692, 188] on icon at bounding box center [696, 183] width 9 height 9
click at [692, 186] on icon at bounding box center [696, 183] width 9 height 9
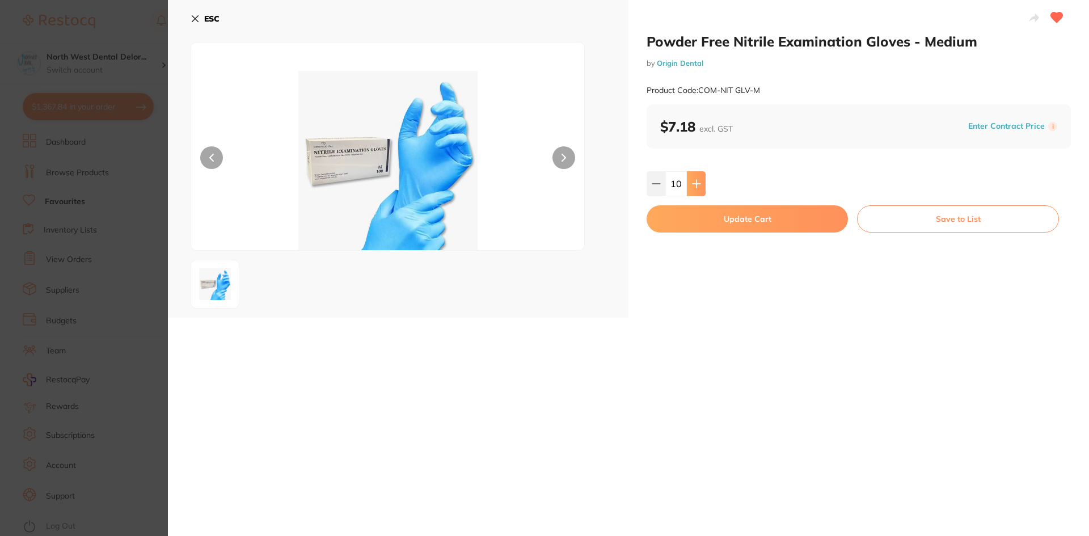
type input "11"
click at [690, 214] on button "Update Cart" at bounding box center [747, 218] width 201 height 27
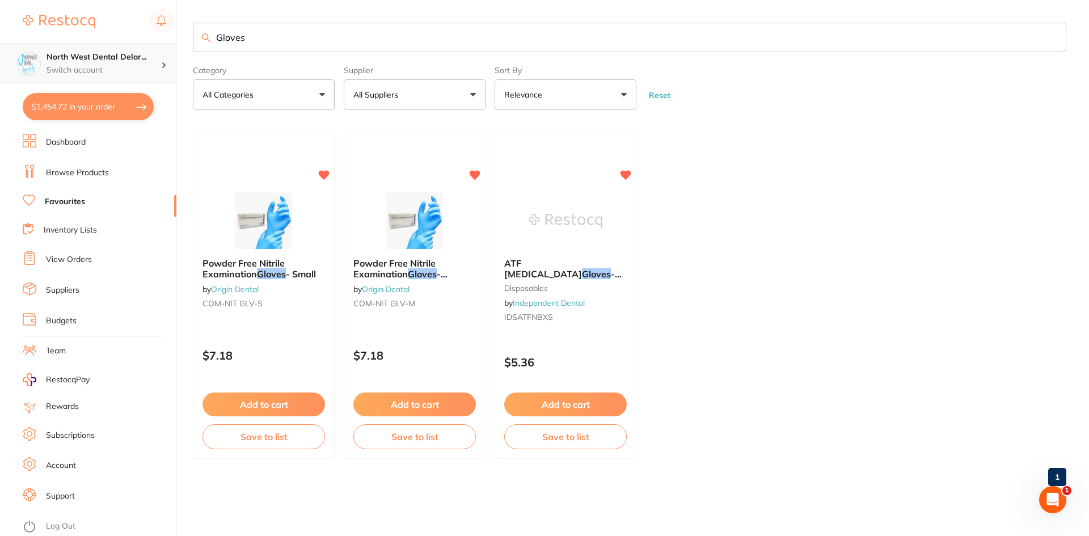
click at [104, 62] on h4 "North West Dental Delor..." at bounding box center [104, 57] width 115 height 11
click at [138, 104] on button "$1,454.72 in your order" at bounding box center [88, 106] width 131 height 27
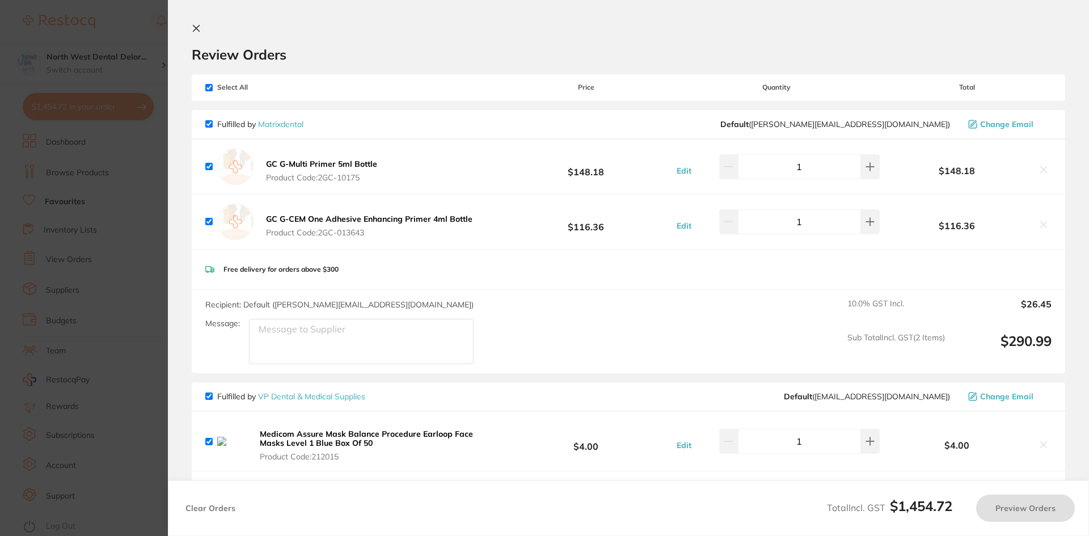
checkbox input "true"
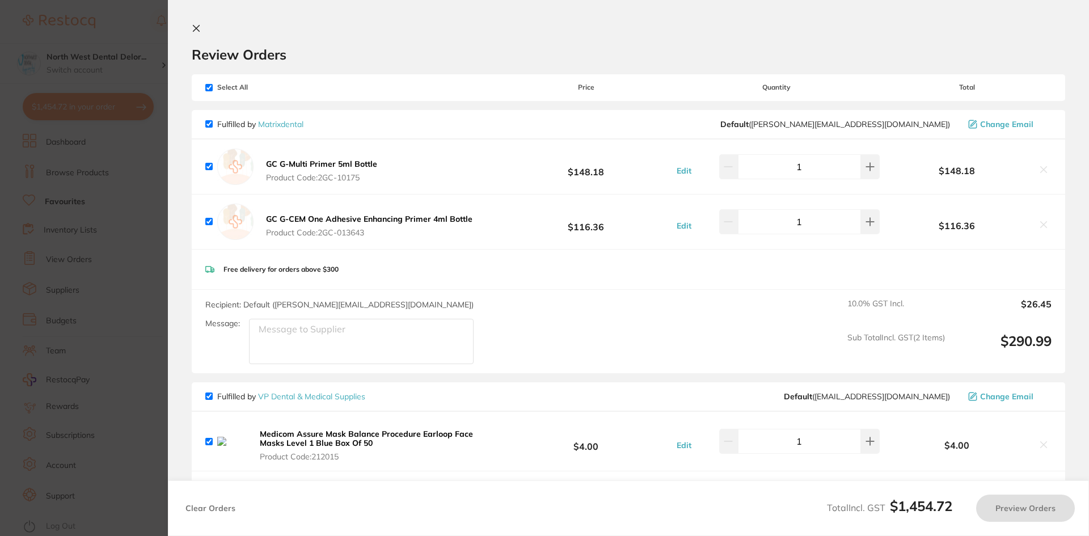
checkbox input "true"
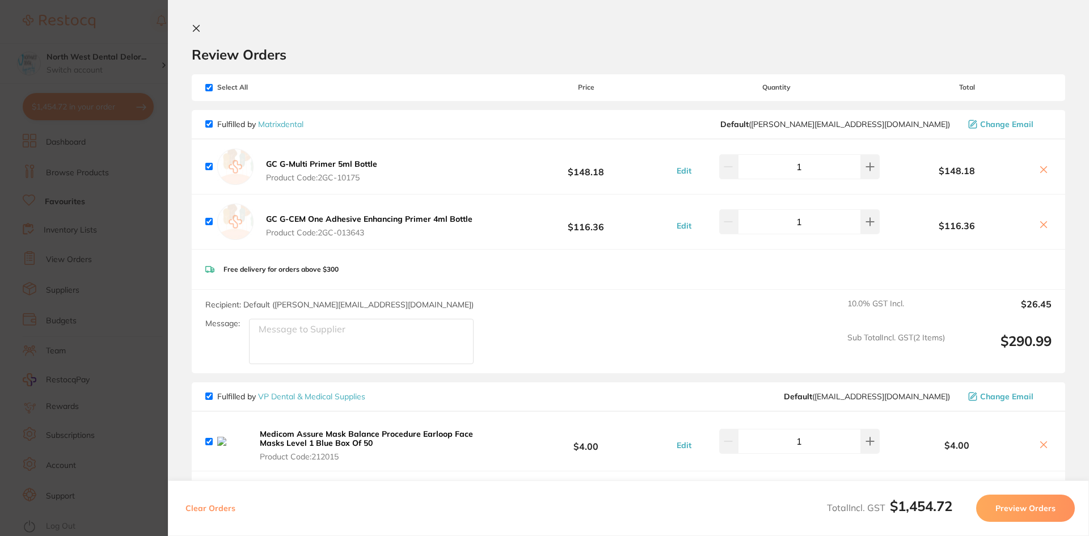
click at [196, 26] on icon at bounding box center [196, 28] width 9 height 9
click at [300, 33] on input "Gloves" at bounding box center [630, 37] width 874 height 29
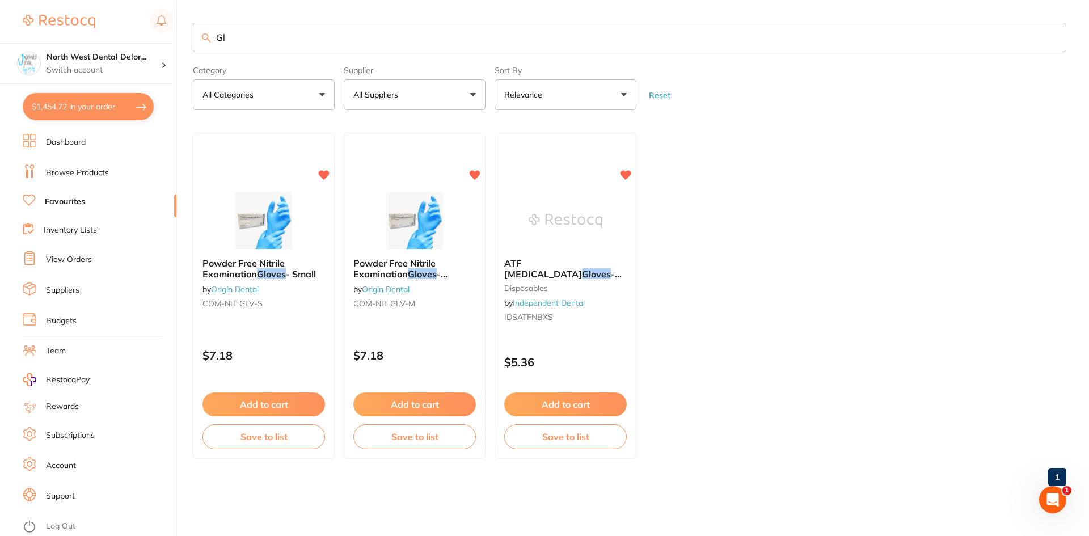
type input "G"
type input "mask"
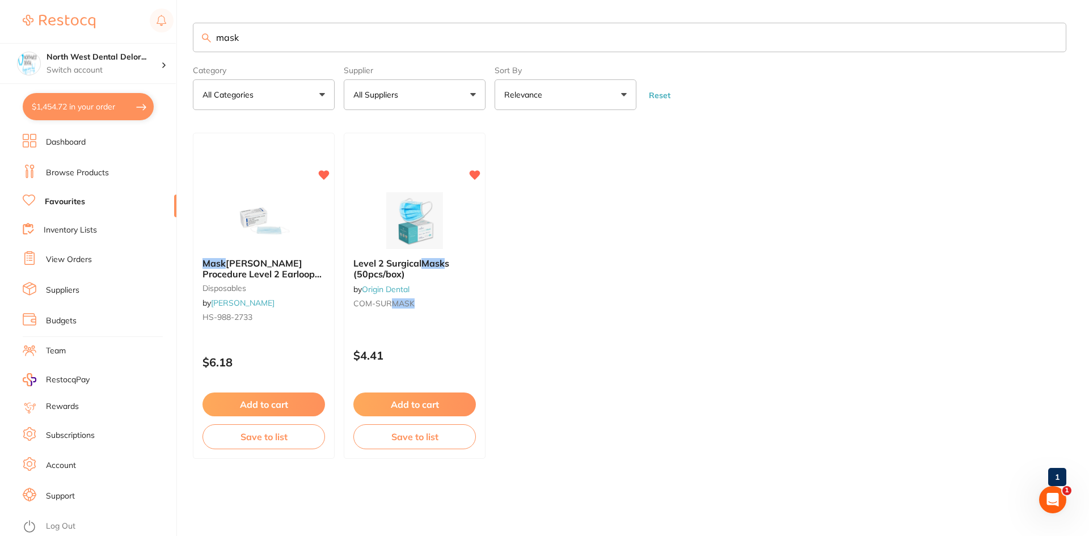
drag, startPoint x: 236, startPoint y: 36, endPoint x: 218, endPoint y: 35, distance: 17.6
click at [218, 35] on input "mask" at bounding box center [630, 37] width 874 height 29
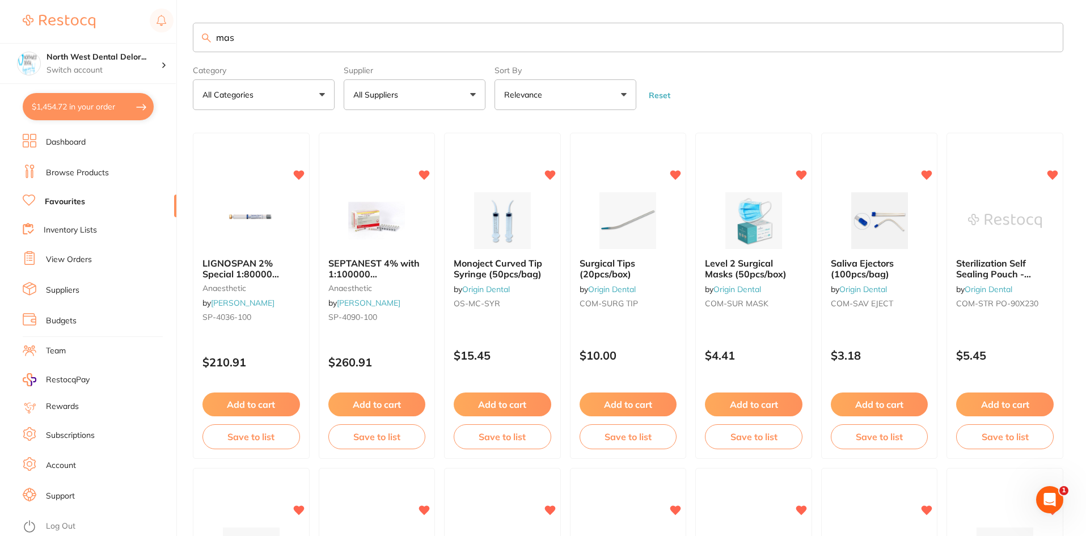
type input "mask"
click at [310, 38] on input "mask" at bounding box center [628, 37] width 871 height 29
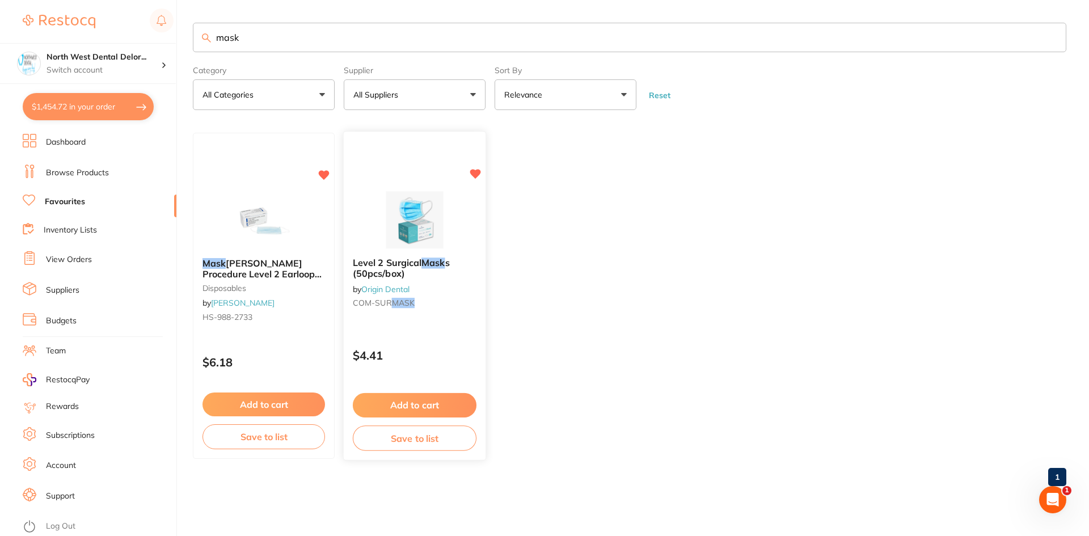
click at [445, 405] on button "Add to cart" at bounding box center [415, 405] width 124 height 24
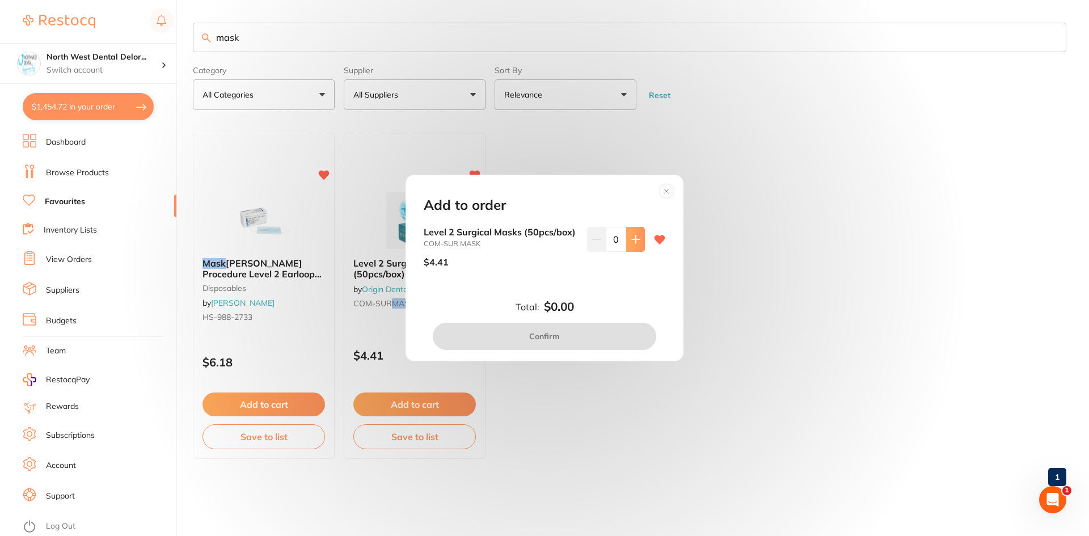
click at [634, 230] on button at bounding box center [635, 239] width 19 height 25
type input "1"
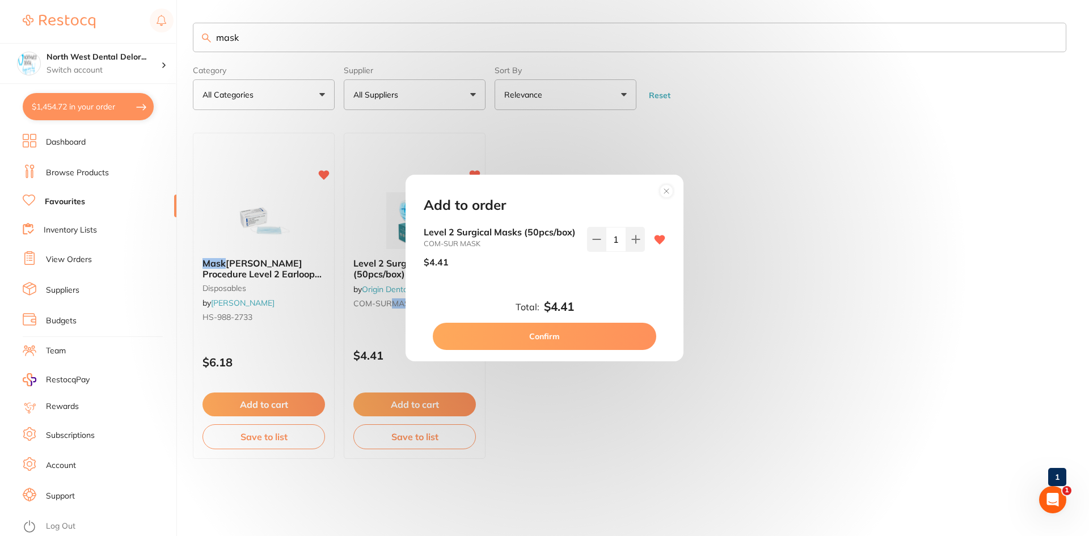
click at [610, 329] on button "Confirm" at bounding box center [544, 336] width 223 height 27
checkbox input "false"
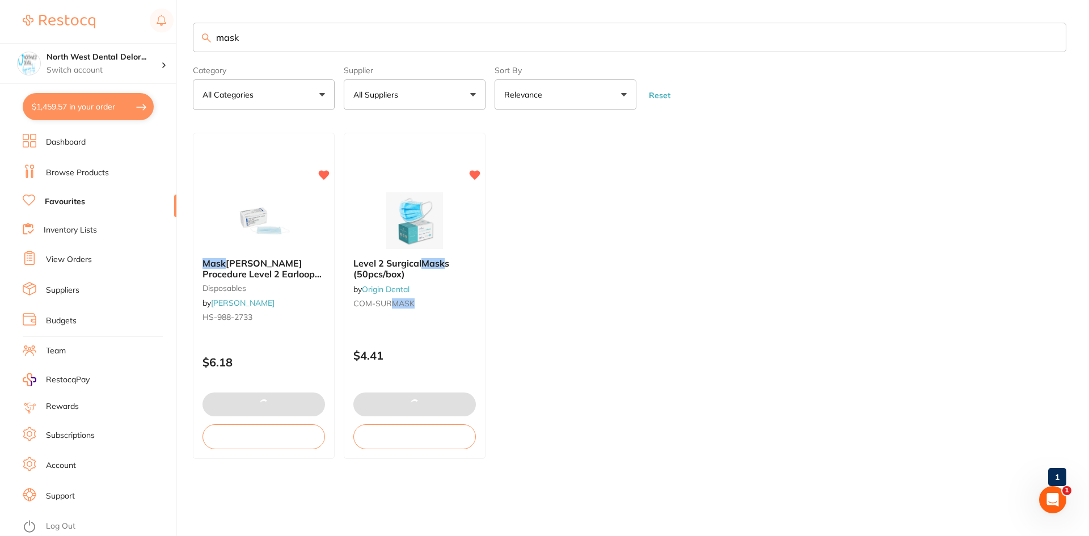
click at [544, 336] on ul "Mask HENRY SCHEIN Procedure Level 2 Earloop Blue Box 50 disposables by Henry Sc…" at bounding box center [630, 296] width 874 height 326
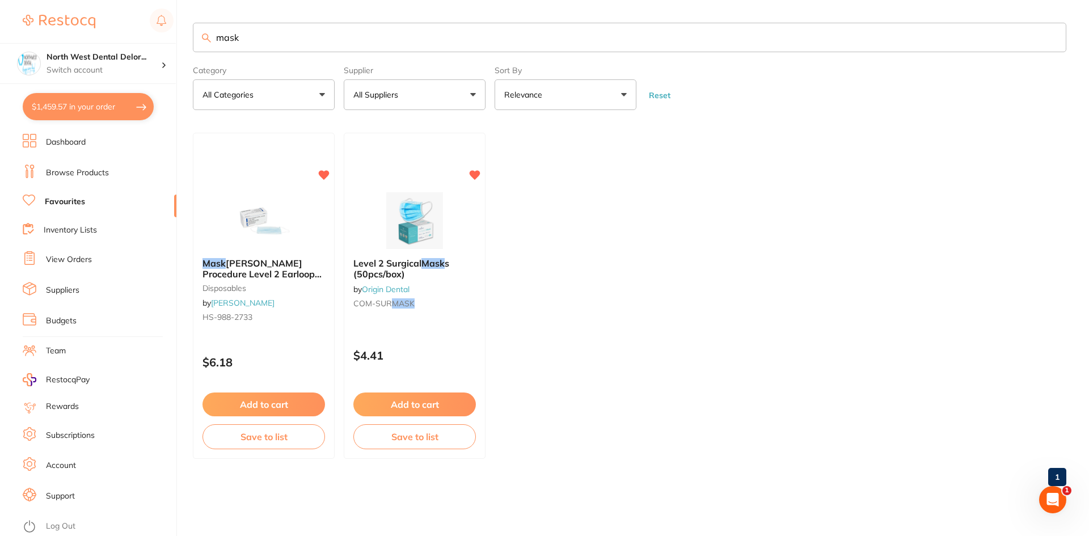
click at [102, 96] on button "$1,459.57 in your order" at bounding box center [88, 106] width 131 height 27
checkbox input "true"
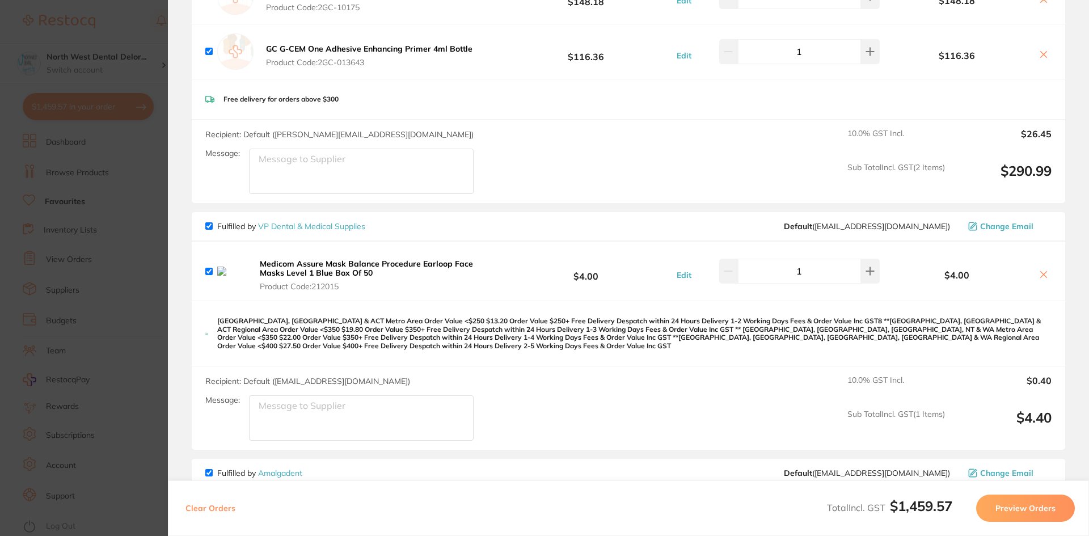
click at [1045, 275] on icon at bounding box center [1043, 274] width 9 height 9
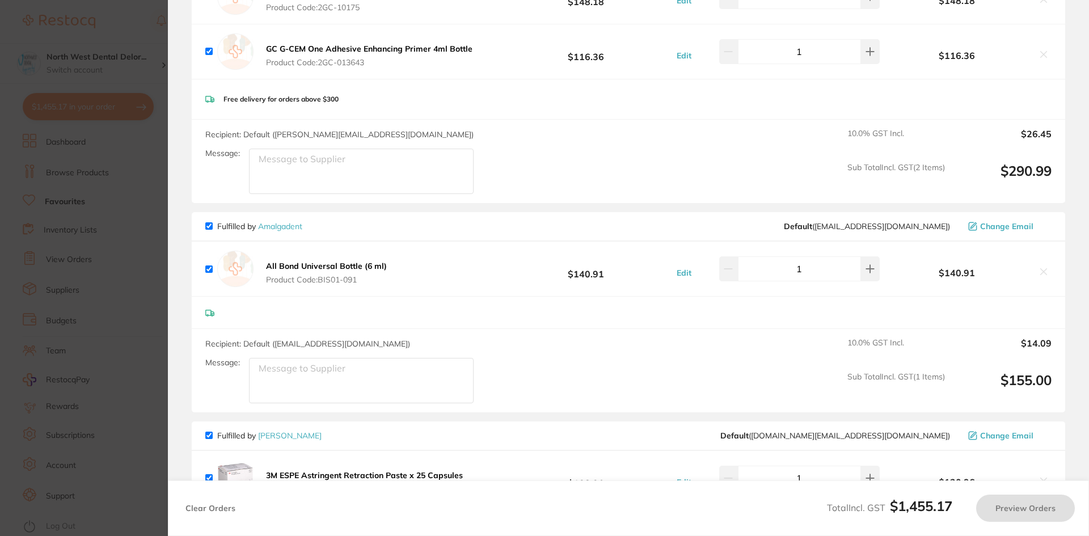
checkbox input "false"
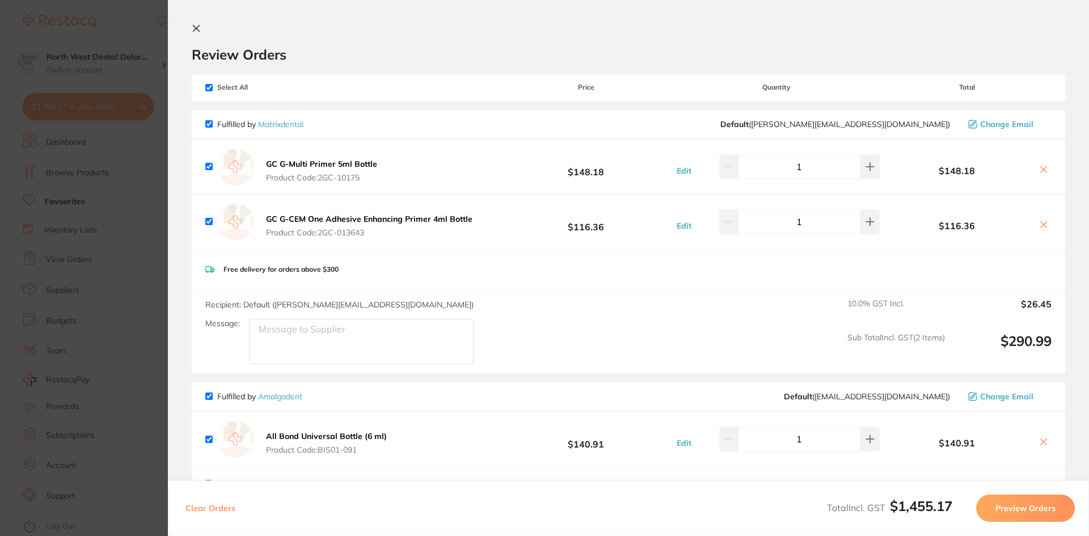
drag, startPoint x: 199, startPoint y: 30, endPoint x: 593, endPoint y: 534, distance: 639.7
click at [200, 30] on icon at bounding box center [196, 28] width 9 height 9
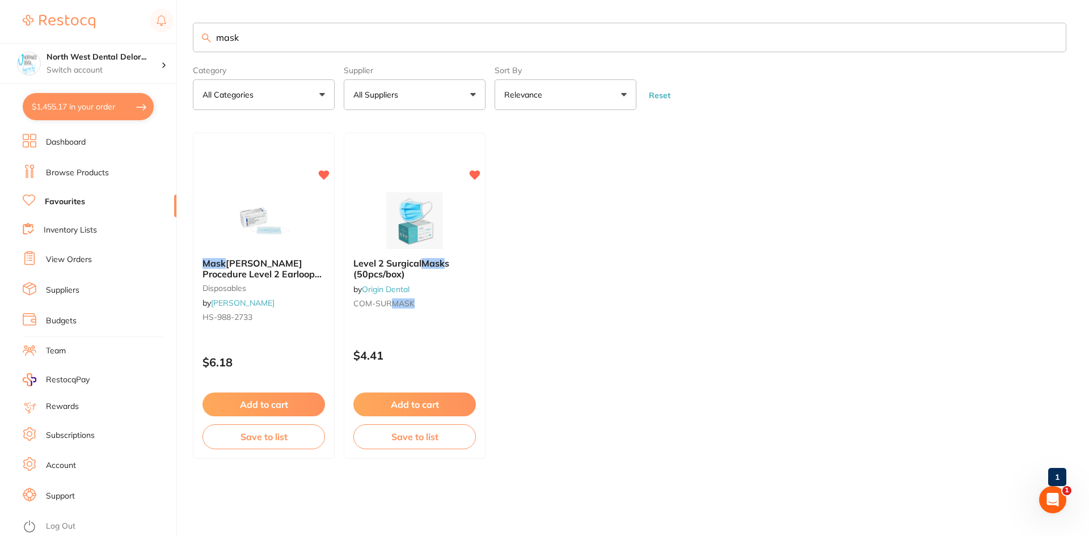
drag, startPoint x: 286, startPoint y: 39, endPoint x: 196, endPoint y: 40, distance: 90.8
click at [196, 40] on input "mask" at bounding box center [630, 37] width 874 height 29
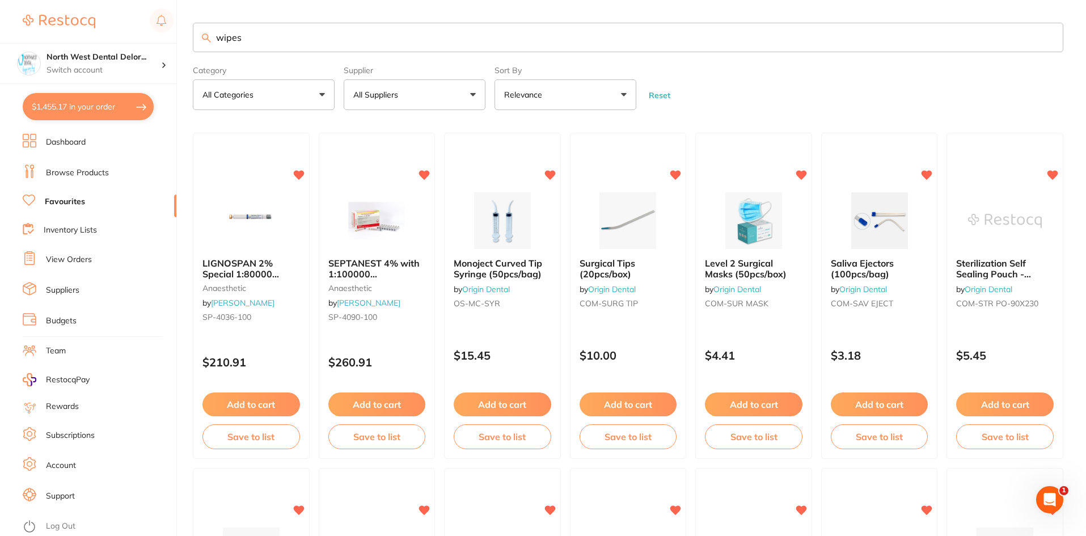
type input "wipes"
click at [71, 208] on li "Favourites" at bounding box center [100, 202] width 154 height 15
click at [470, 35] on input "wipes" at bounding box center [628, 37] width 871 height 29
click at [379, 40] on input "wipes" at bounding box center [628, 37] width 871 height 29
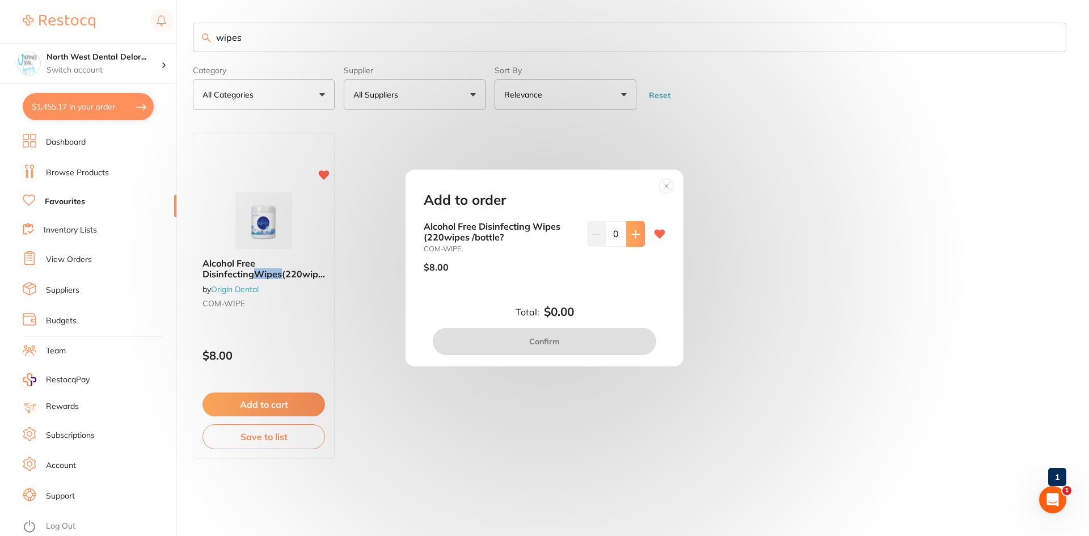
click at [636, 230] on icon at bounding box center [635, 234] width 9 height 9
type input "2"
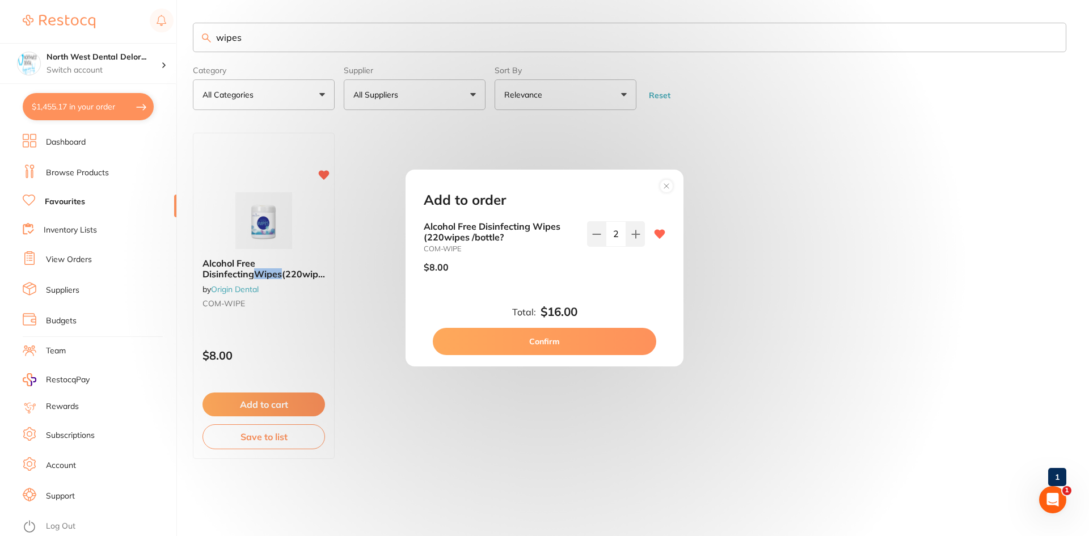
click at [579, 346] on button "Confirm" at bounding box center [544, 341] width 223 height 27
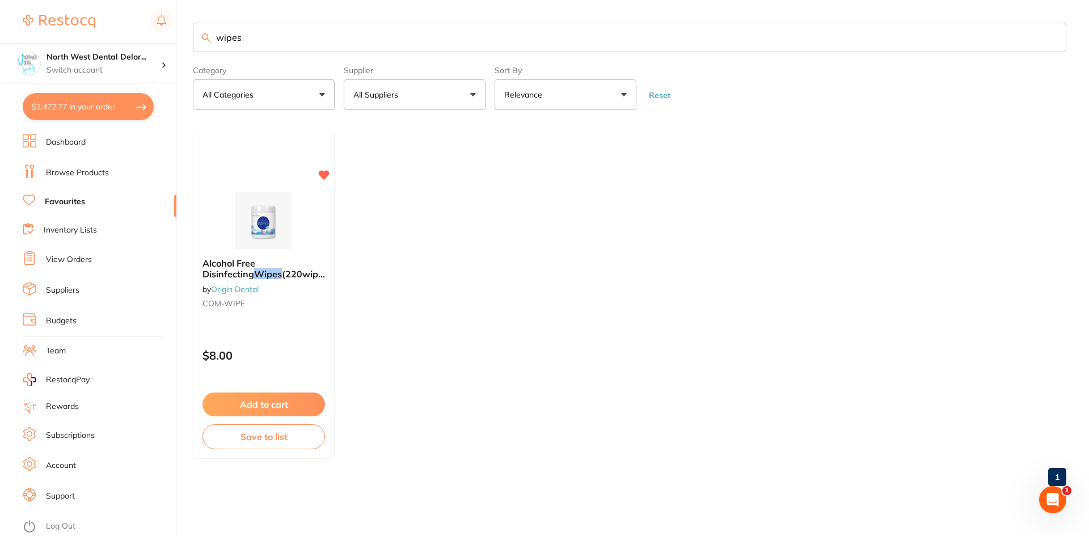
checkbox input "false"
click at [579, 346] on ul "Alcohol Free Disinfecting Wipes (220wipes /bottle? by Origin Dental COM-WIPE $8…" at bounding box center [630, 296] width 874 height 326
drag, startPoint x: 269, startPoint y: 48, endPoint x: 231, endPoint y: 48, distance: 38.6
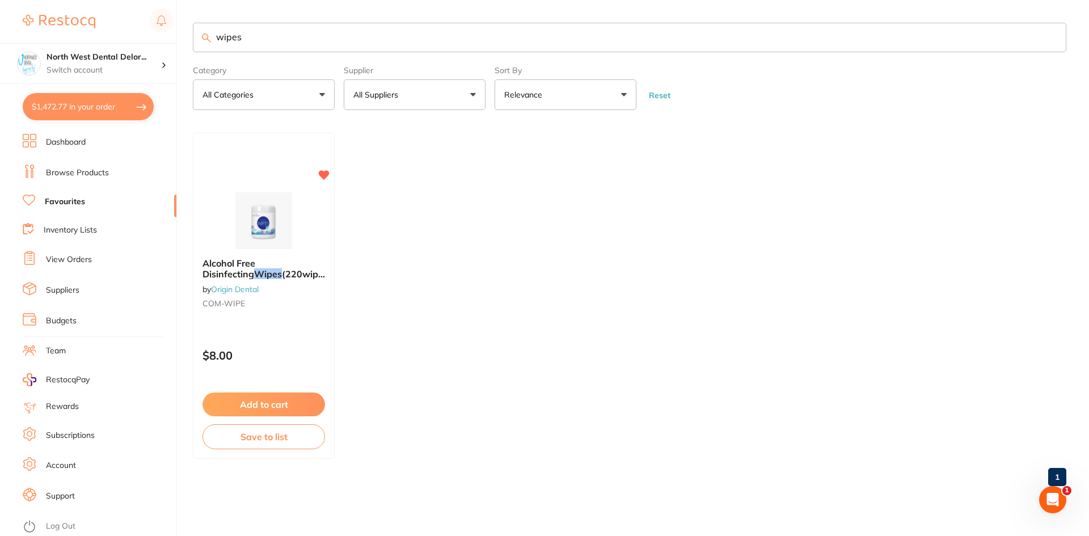
click at [231, 48] on input "wipes" at bounding box center [630, 37] width 874 height 29
type input "w"
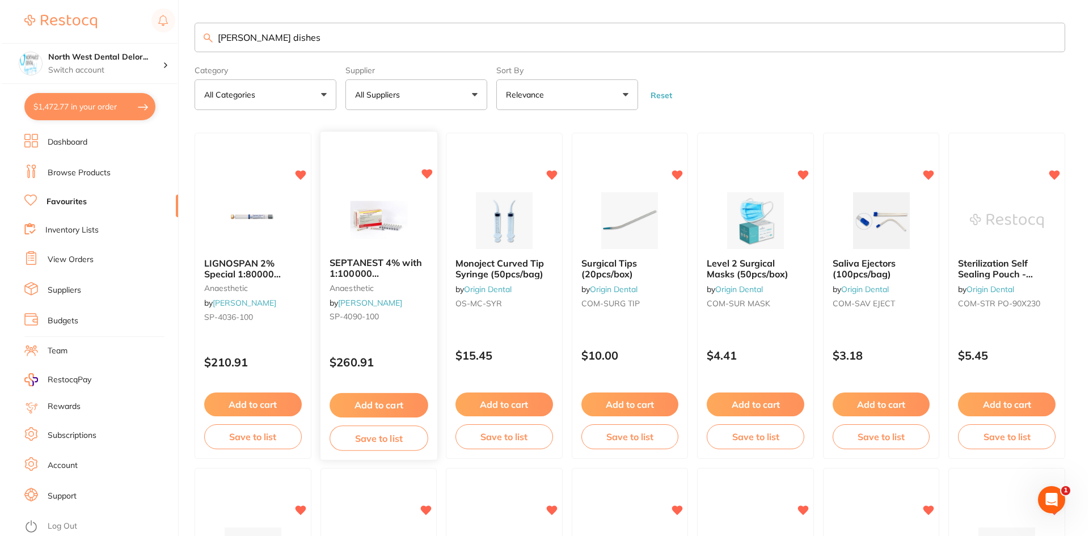
scroll to position [0, 0]
type input "[PERSON_NAME] dishes"
click at [296, 44] on input "[PERSON_NAME] dishes" at bounding box center [628, 37] width 871 height 29
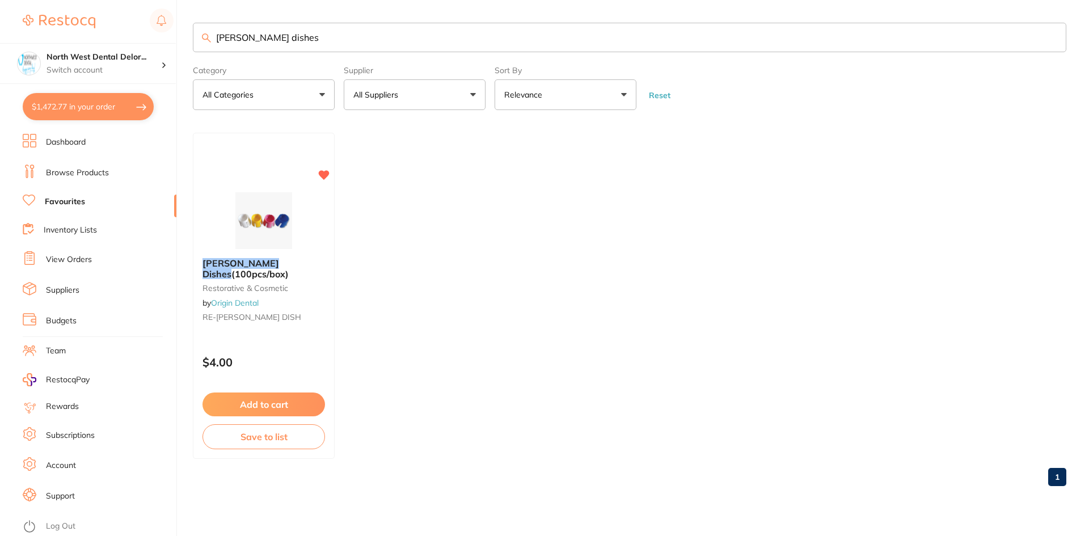
click at [261, 405] on button "Add to cart" at bounding box center [264, 405] width 123 height 24
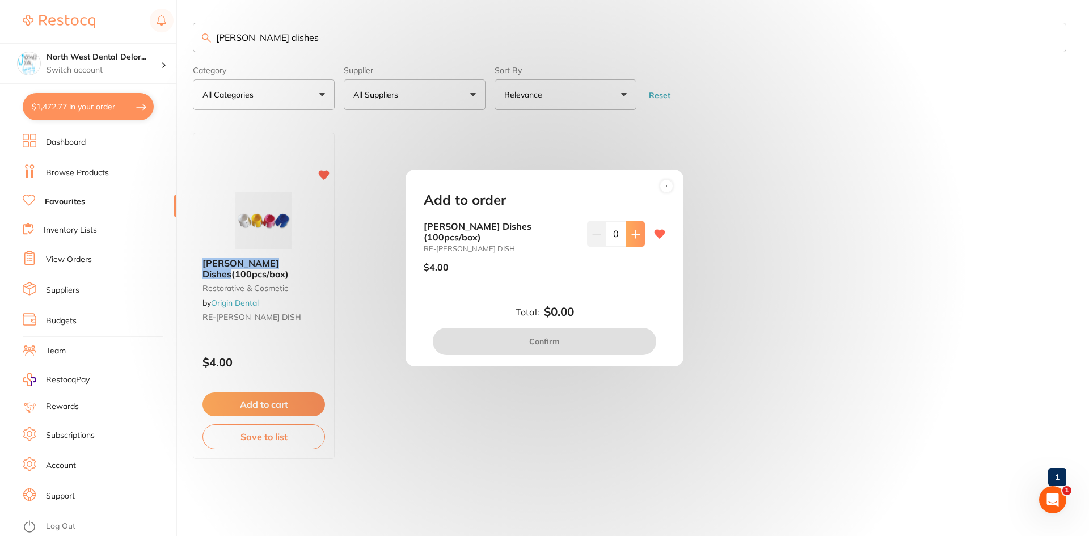
click at [626, 245] on button at bounding box center [635, 233] width 19 height 25
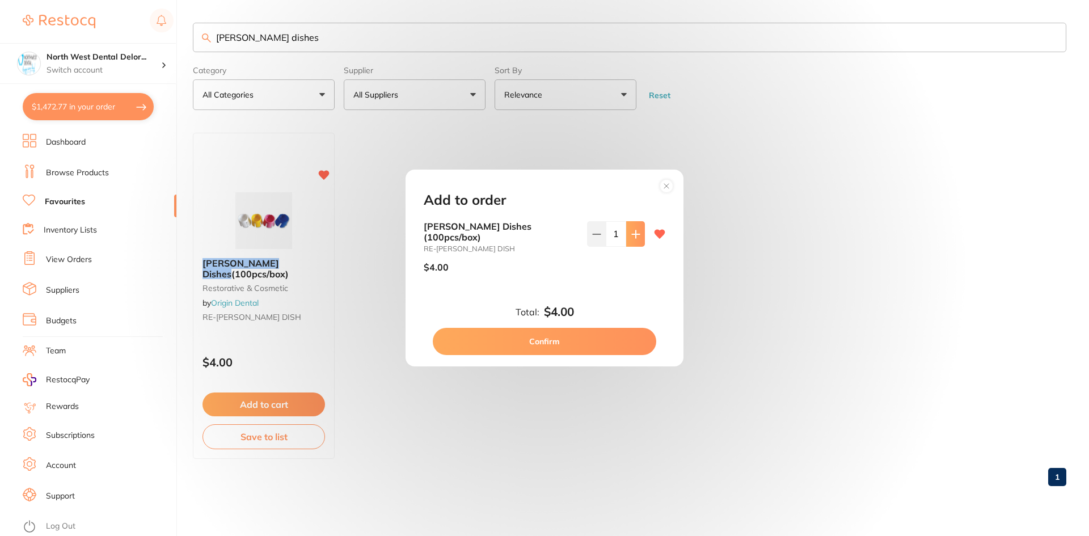
click at [626, 245] on button at bounding box center [635, 233] width 19 height 25
type input "2"
click at [558, 333] on button "Confirm" at bounding box center [544, 341] width 223 height 27
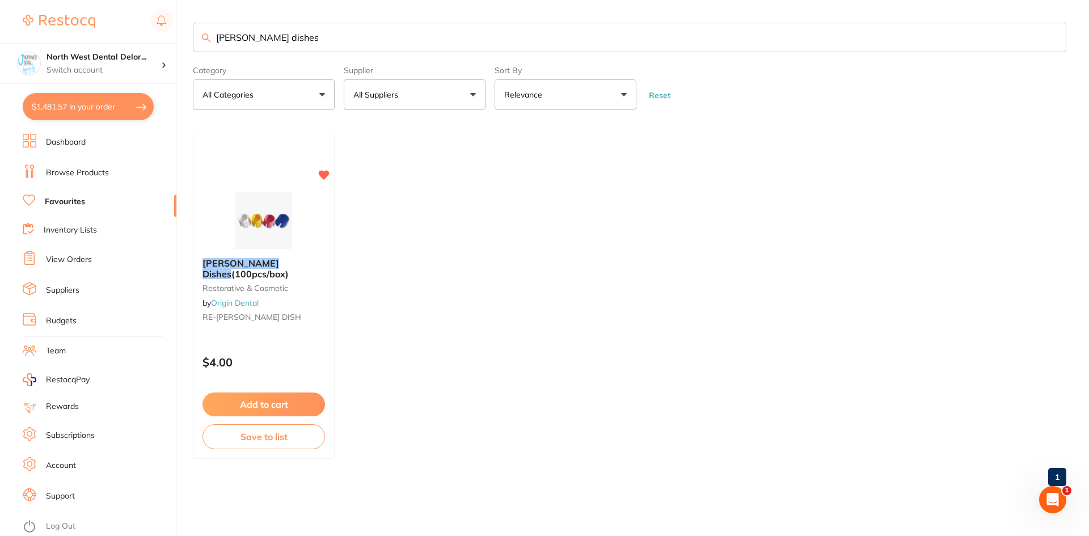
scroll to position [1, 0]
drag, startPoint x: 285, startPoint y: 43, endPoint x: 242, endPoint y: 46, distance: 42.7
click at [198, 46] on input "[PERSON_NAME] dishes" at bounding box center [630, 37] width 874 height 29
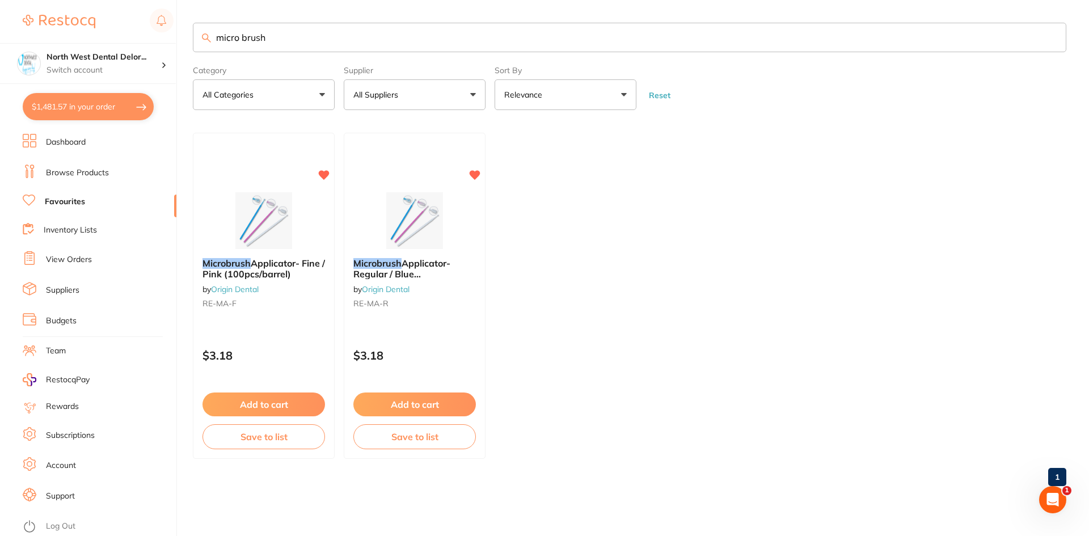
scroll to position [0, 0]
type input "micro brush"
click at [273, 221] on img at bounding box center [264, 220] width 74 height 57
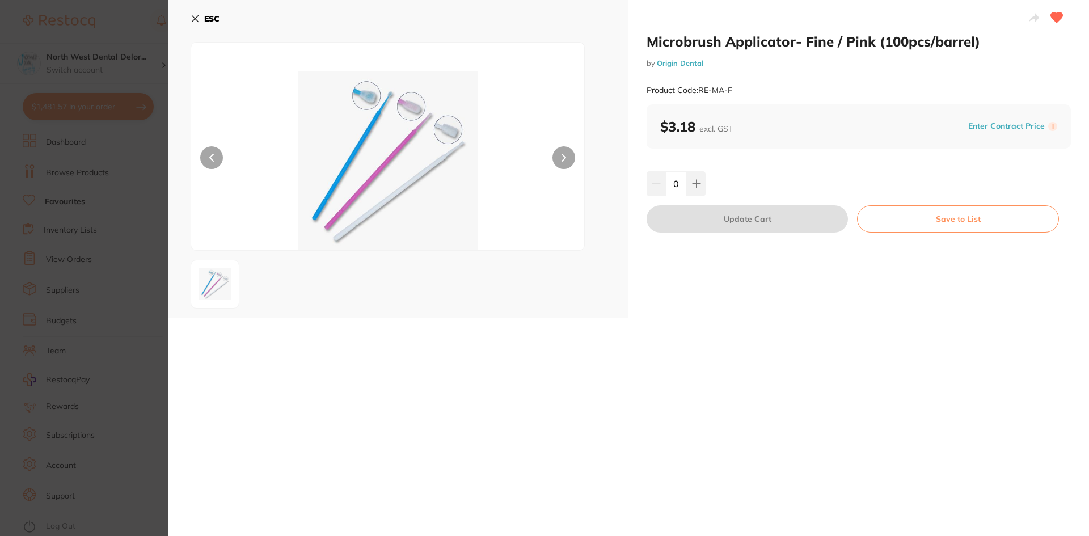
click at [706, 187] on div "0" at bounding box center [859, 183] width 424 height 25
click at [697, 185] on icon at bounding box center [696, 183] width 9 height 9
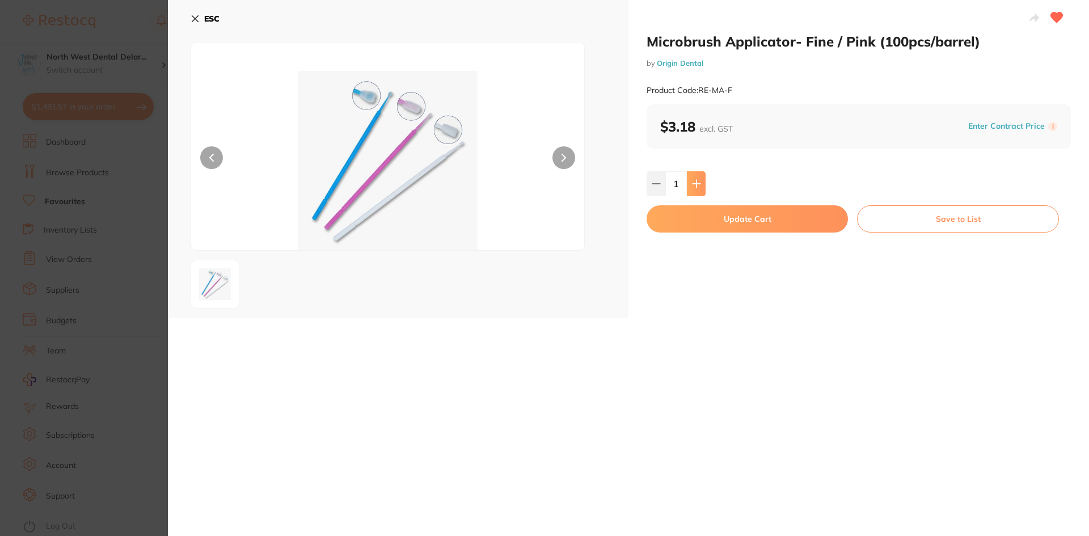
click at [697, 185] on icon at bounding box center [696, 183] width 9 height 9
type input "2"
click at [730, 214] on button "Update Cart" at bounding box center [747, 218] width 201 height 27
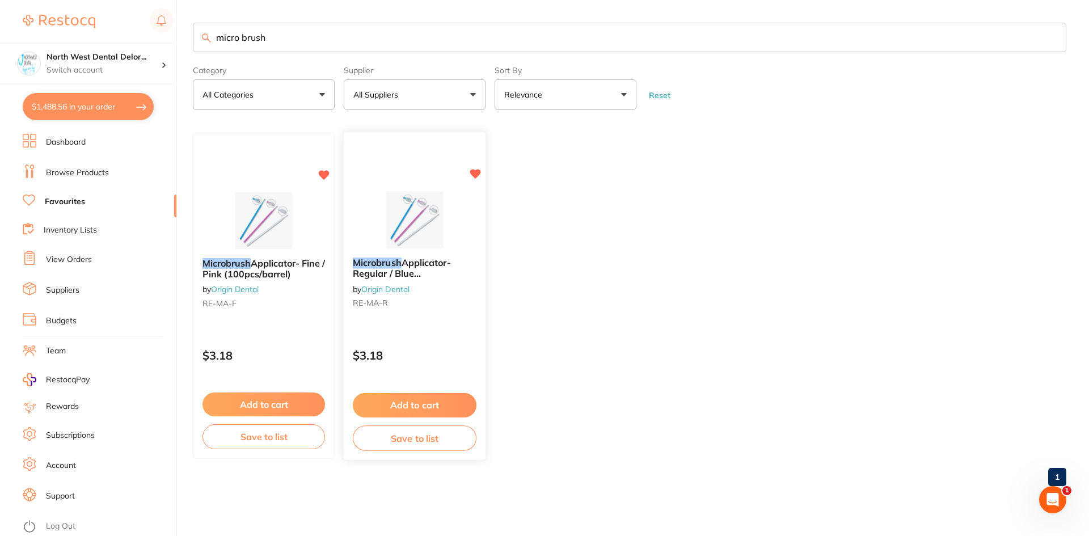
click at [435, 404] on button "Add to cart" at bounding box center [415, 405] width 124 height 24
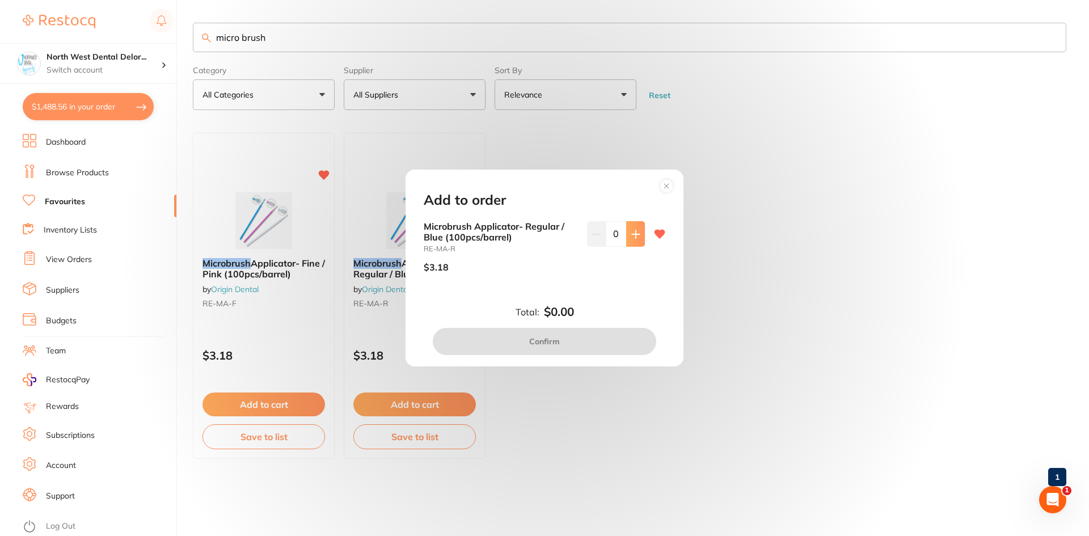
click at [631, 238] on icon at bounding box center [635, 234] width 9 height 9
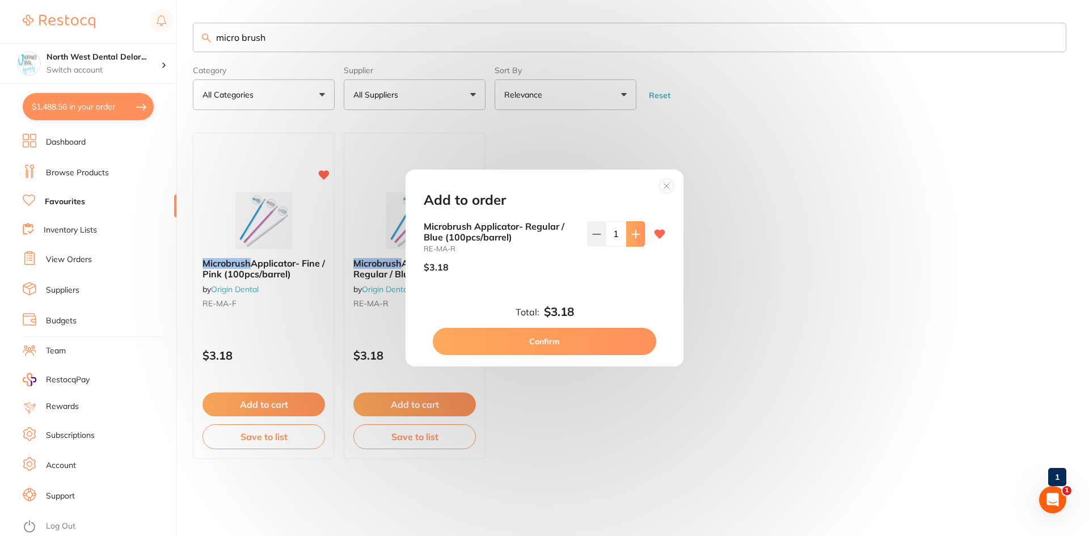
click at [631, 238] on icon at bounding box center [635, 234] width 9 height 9
type input "2"
click at [598, 342] on button "Confirm" at bounding box center [544, 341] width 223 height 27
click at [551, 344] on ul "Microbrush Applicator- Fine / Pink (100pcs/barrel) by Origin Dental RE-MA-F $3.…" at bounding box center [630, 296] width 874 height 326
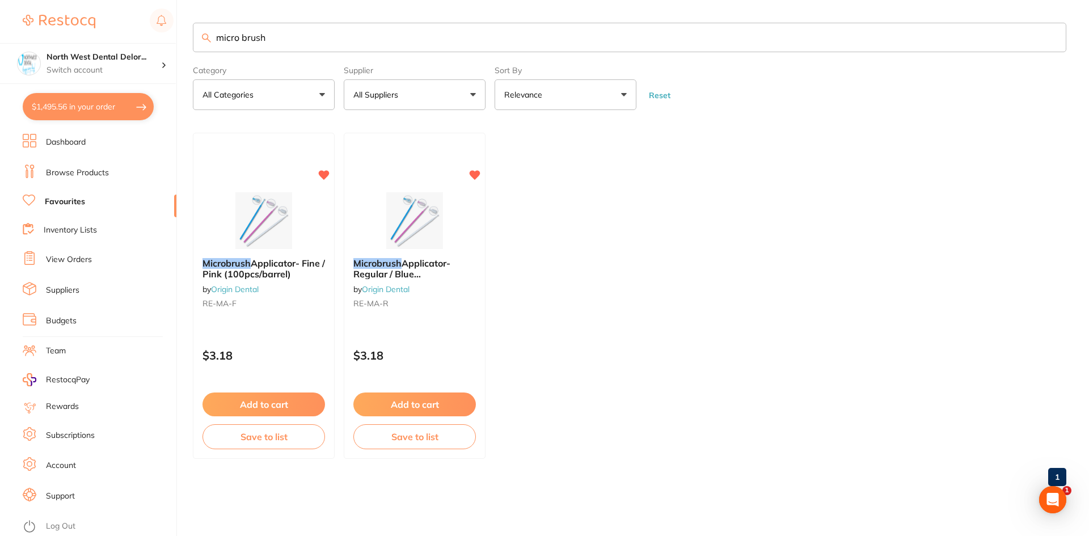
scroll to position [1, 0]
drag, startPoint x: 304, startPoint y: 43, endPoint x: 213, endPoint y: 51, distance: 91.2
click at [213, 51] on input "micro brush" at bounding box center [630, 37] width 874 height 29
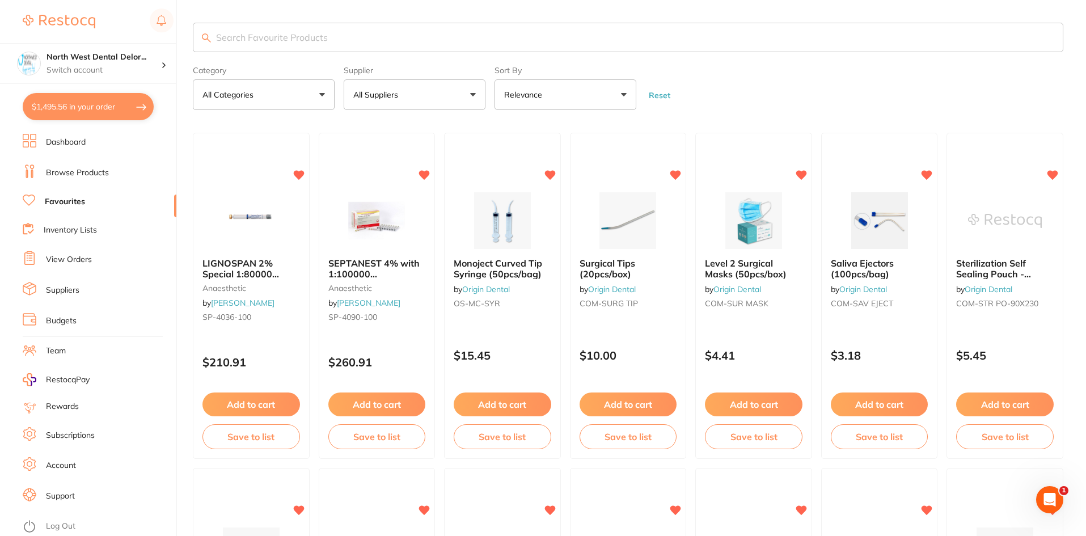
scroll to position [0, 0]
click at [315, 31] on input "search" at bounding box center [628, 37] width 871 height 29
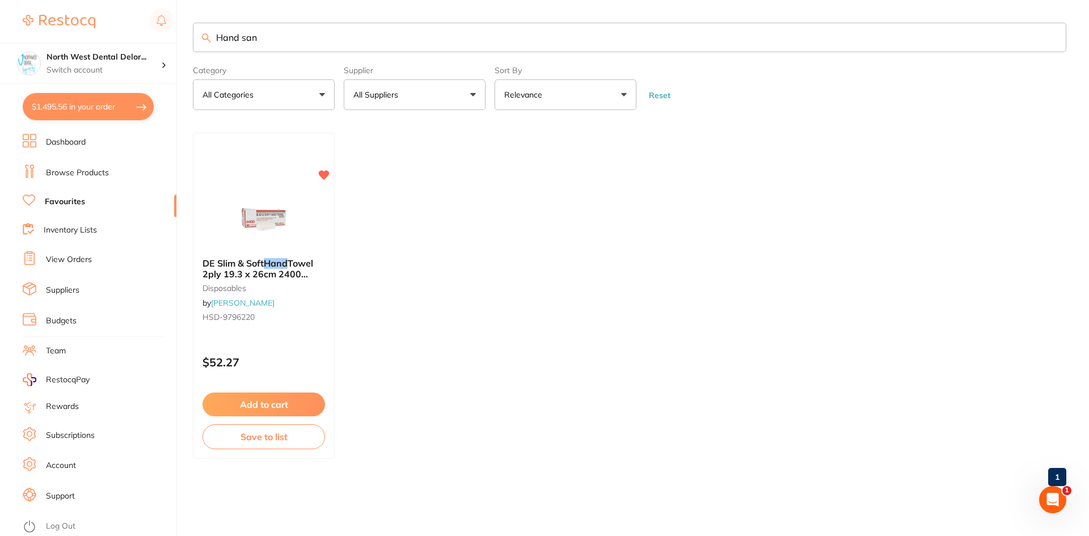
click at [319, 34] on input "Hand san" at bounding box center [630, 37] width 874 height 29
click at [298, 41] on input "Hand sanatiser" at bounding box center [630, 37] width 874 height 29
click at [325, 43] on input "Hand sanitiser" at bounding box center [630, 37] width 874 height 29
type input "Hand sanitiser"
drag, startPoint x: 287, startPoint y: 40, endPoint x: 204, endPoint y: 40, distance: 82.8
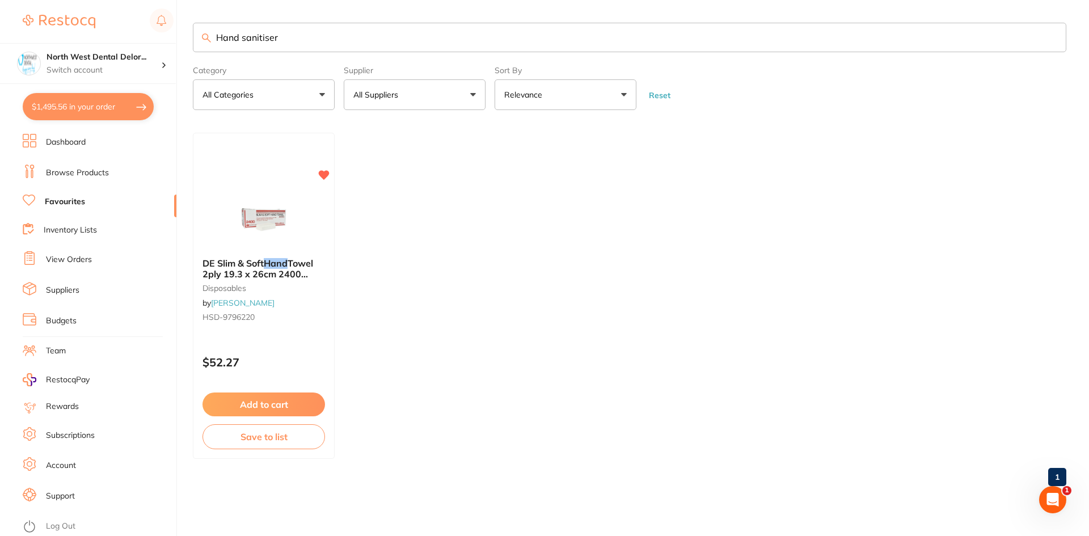
click at [204, 40] on div "Hand sanitiser" at bounding box center [630, 37] width 874 height 29
click at [88, 141] on li "Dashboard" at bounding box center [100, 142] width 154 height 17
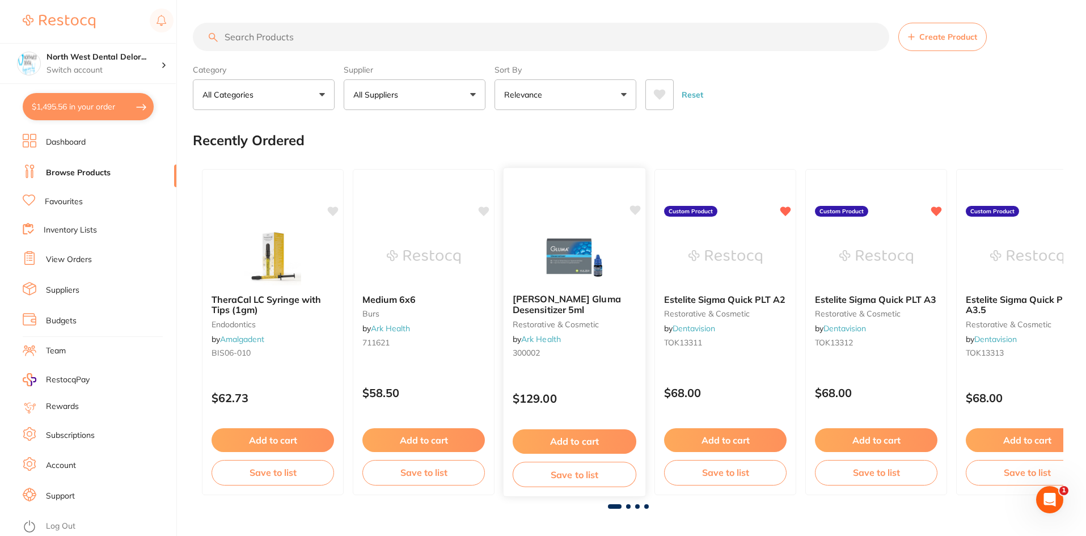
click at [635, 212] on icon at bounding box center [635, 210] width 11 height 10
click at [636, 209] on icon at bounding box center [635, 210] width 11 height 10
click at [409, 37] on input "search" at bounding box center [541, 37] width 697 height 28
click at [302, 37] on input "search" at bounding box center [541, 37] width 697 height 28
click at [636, 212] on icon at bounding box center [635, 210] width 11 height 10
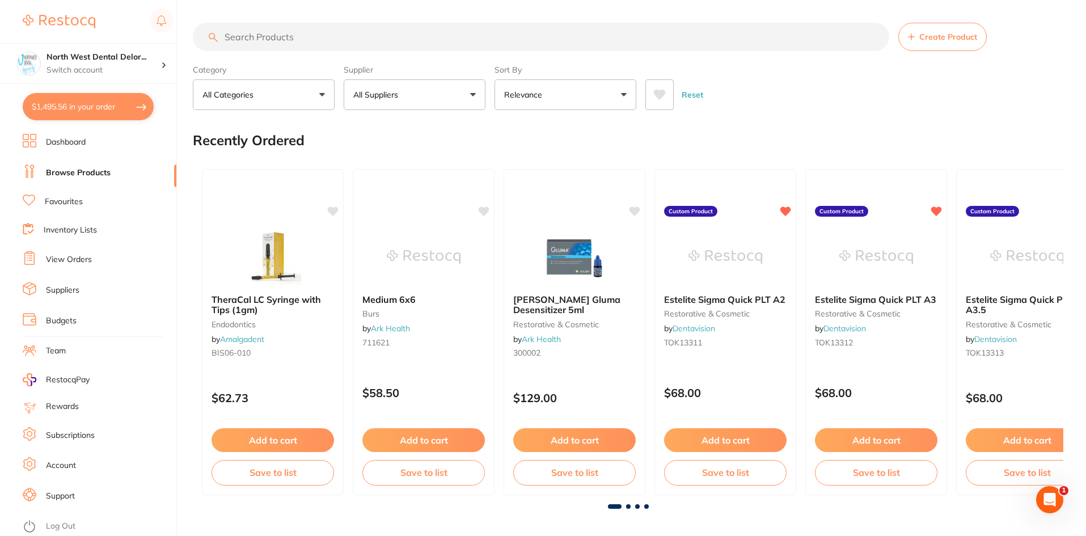
click at [436, 33] on input "search" at bounding box center [541, 37] width 697 height 28
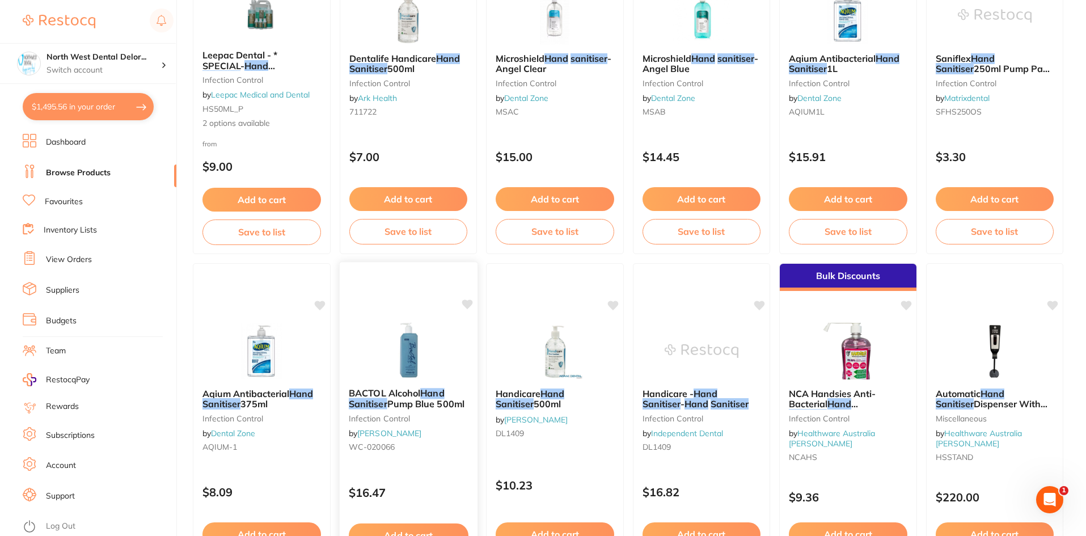
scroll to position [624, 0]
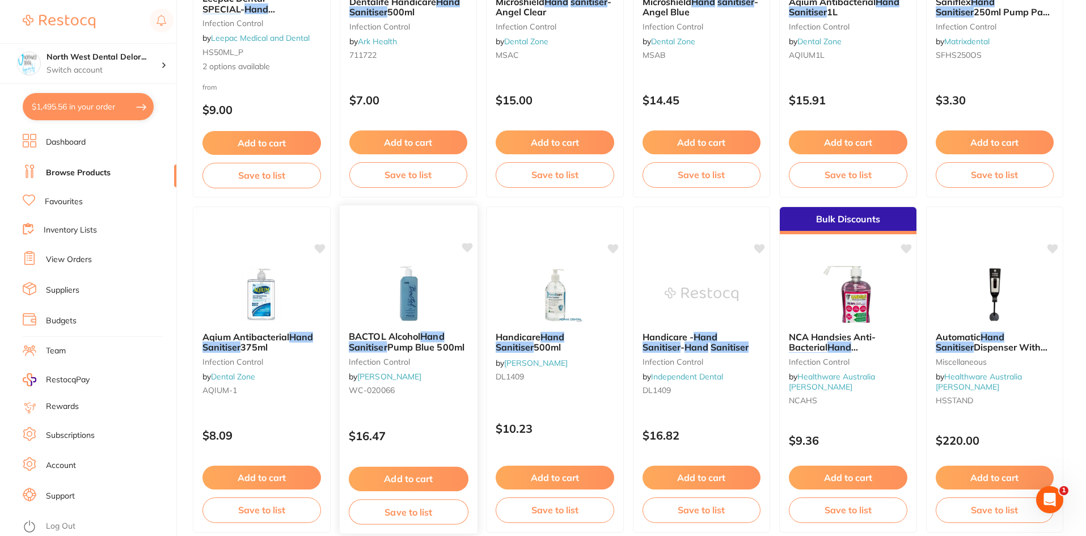
type input "Hand sanitiser"
drag, startPoint x: 398, startPoint y: 470, endPoint x: 627, endPoint y: 486, distance: 229.1
click at [398, 470] on button "Add to cart" at bounding box center [408, 478] width 119 height 24
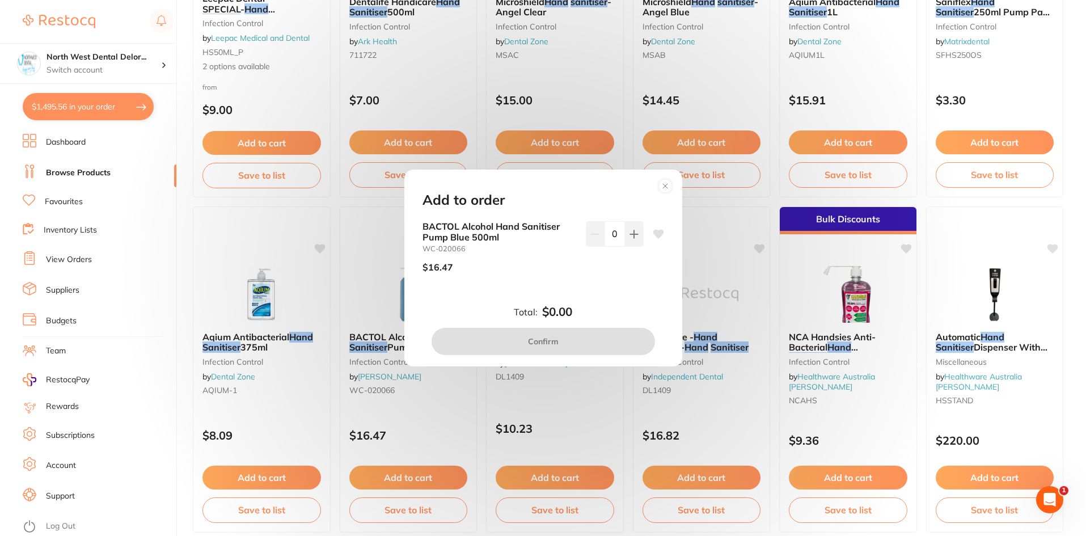
scroll to position [0, 0]
click at [633, 237] on icon at bounding box center [634, 234] width 9 height 9
type input "1"
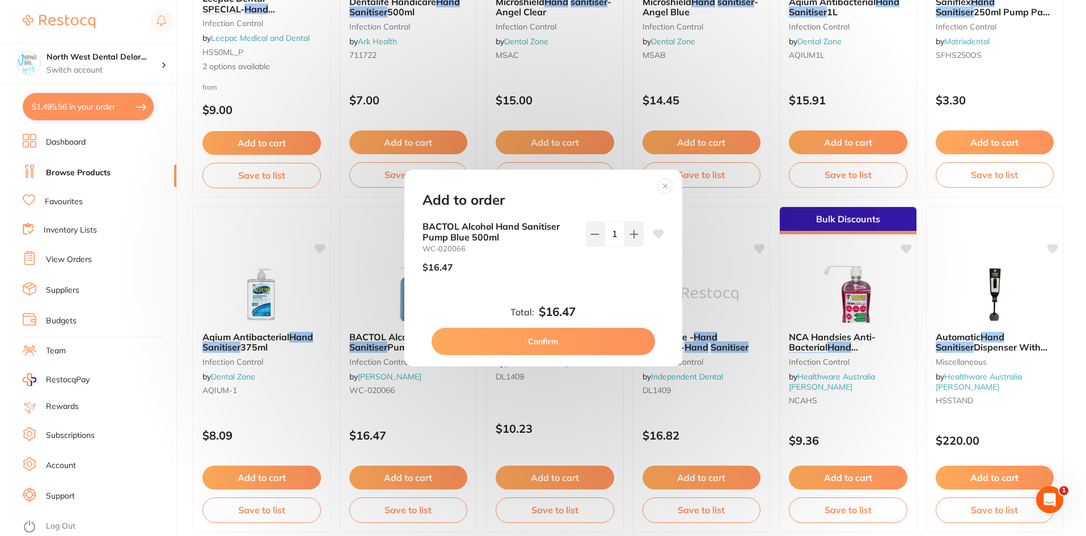
click at [584, 343] on button "Confirm" at bounding box center [543, 341] width 223 height 27
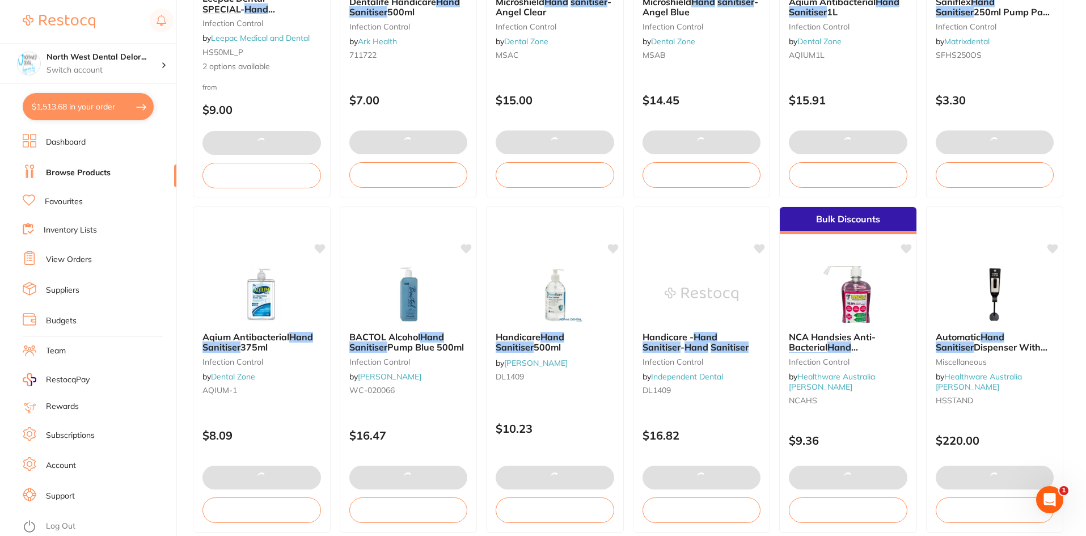
checkbox input "false"
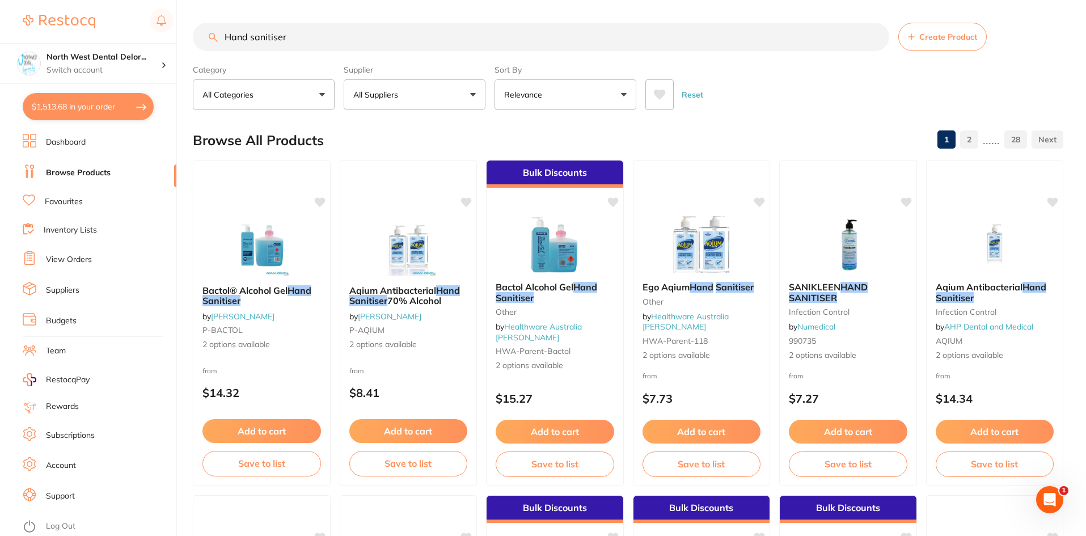
drag, startPoint x: 307, startPoint y: 42, endPoint x: 236, endPoint y: 44, distance: 70.9
click at [235, 43] on input "Hand sanitiser" at bounding box center [541, 37] width 697 height 28
type input "H"
click at [296, 41] on input "search" at bounding box center [541, 37] width 697 height 28
click at [280, 44] on input "search" at bounding box center [541, 37] width 697 height 28
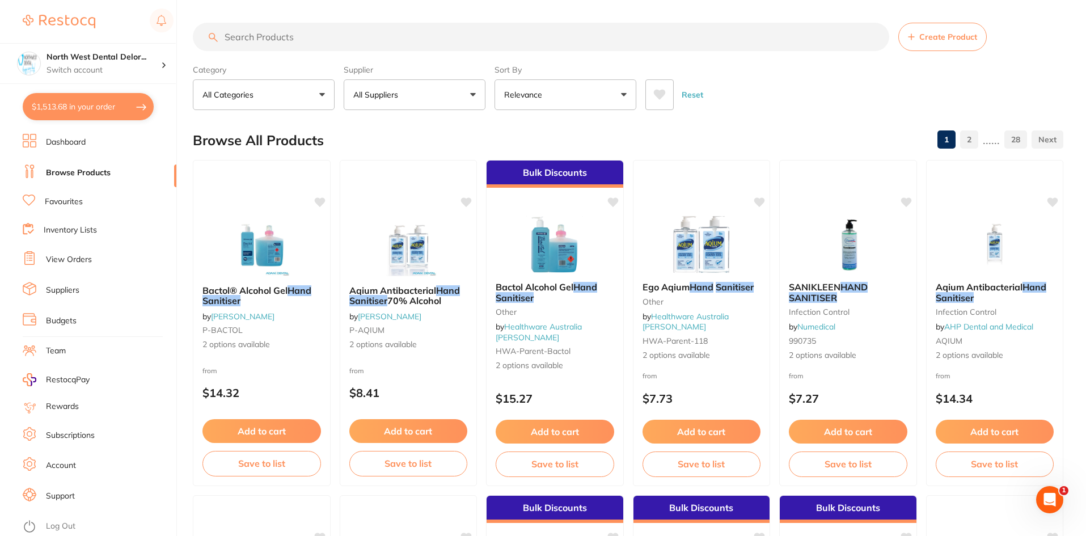
click at [292, 28] on input "search" at bounding box center [541, 37] width 697 height 28
click at [332, 41] on input "search" at bounding box center [541, 37] width 697 height 28
click at [324, 41] on input "search" at bounding box center [541, 37] width 697 height 28
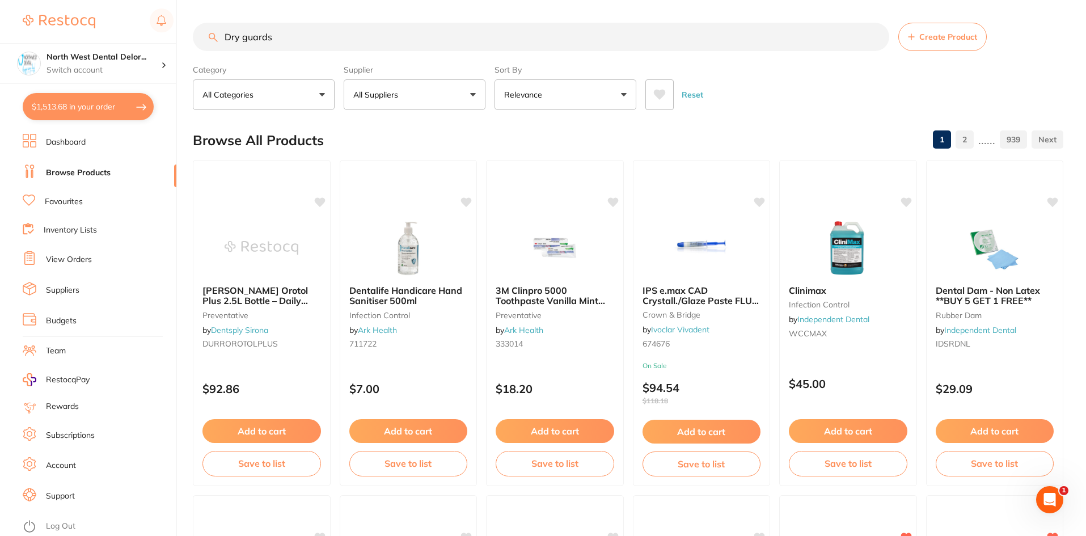
type input "Dry guards"
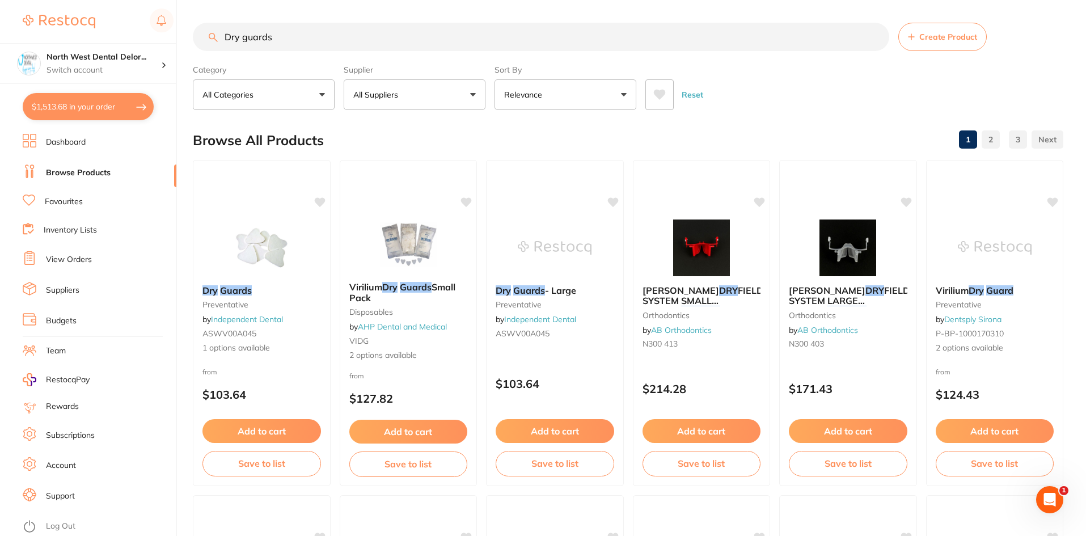
click at [46, 196] on link "Favourites" at bounding box center [64, 201] width 38 height 11
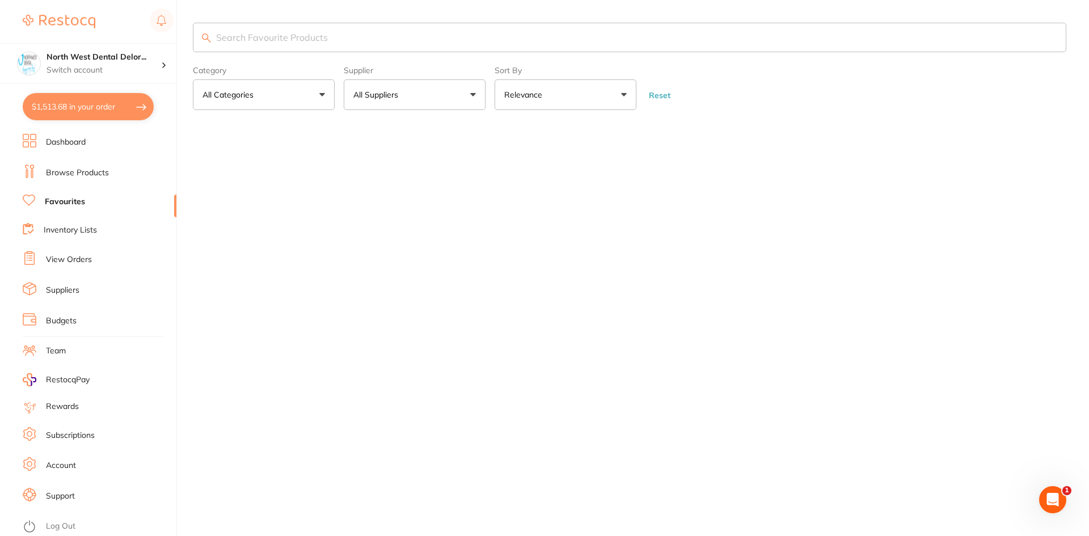
click at [281, 48] on input "search" at bounding box center [630, 37] width 874 height 29
click at [281, 44] on input "search" at bounding box center [630, 37] width 874 height 29
click at [284, 43] on input "search" at bounding box center [630, 37] width 874 height 29
drag, startPoint x: 280, startPoint y: 36, endPoint x: 226, endPoint y: 33, distance: 54.0
click at [226, 33] on input "Dry guards" at bounding box center [630, 37] width 874 height 29
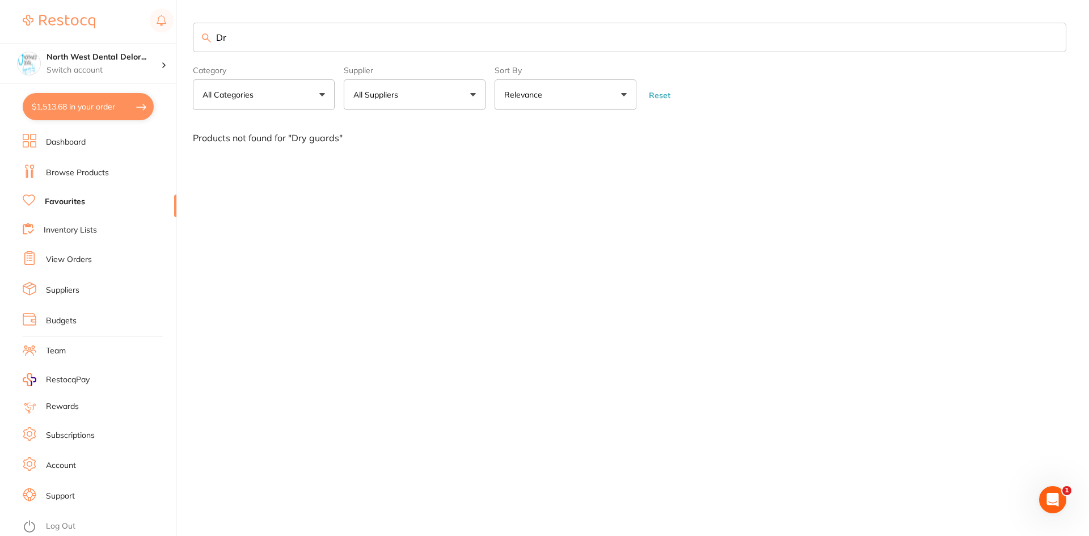
type input "D"
type input "Guards"
click at [58, 167] on link "Browse Products" at bounding box center [77, 172] width 63 height 11
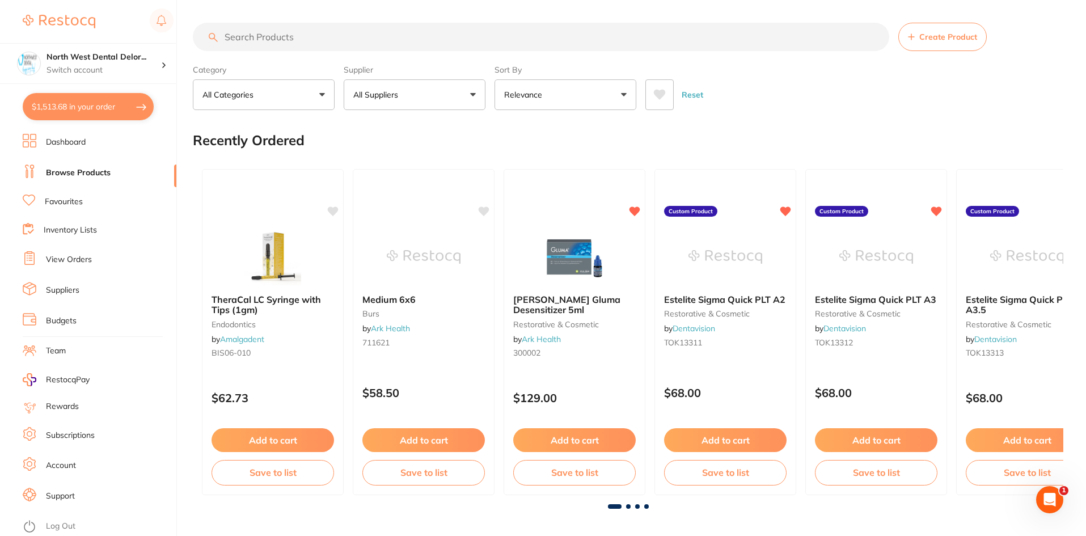
click at [272, 35] on input "search" at bounding box center [541, 37] width 697 height 28
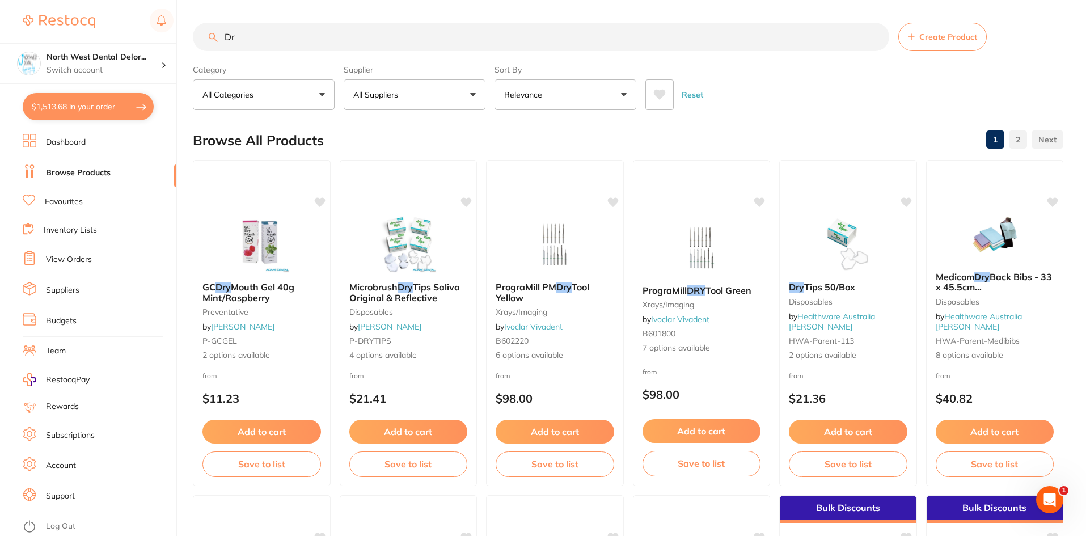
type input "D"
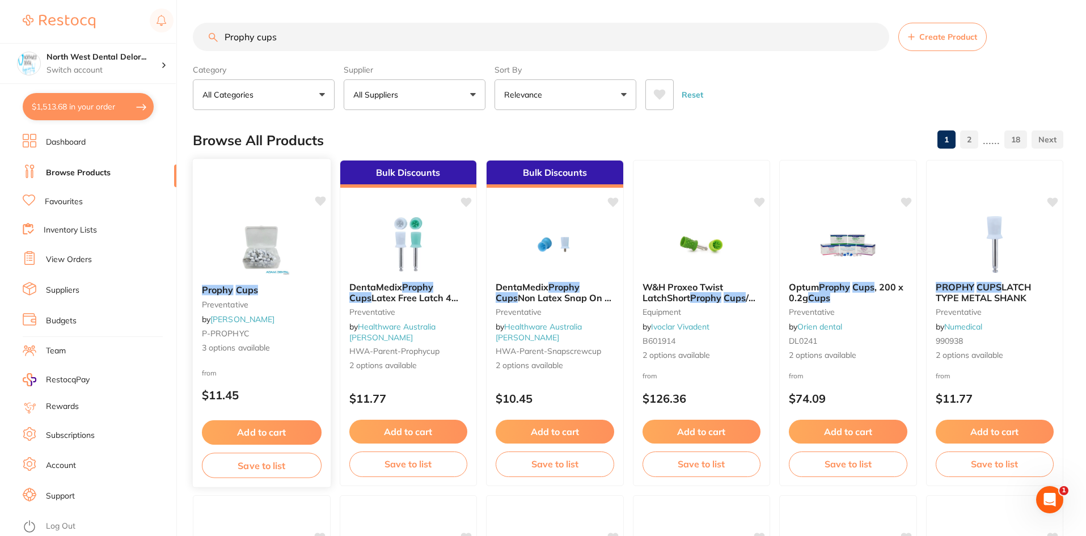
type input "Prophy cups"
drag, startPoint x: 253, startPoint y: 429, endPoint x: 263, endPoint y: 417, distance: 15.7
click at [253, 429] on button "Add to cart" at bounding box center [262, 431] width 119 height 24
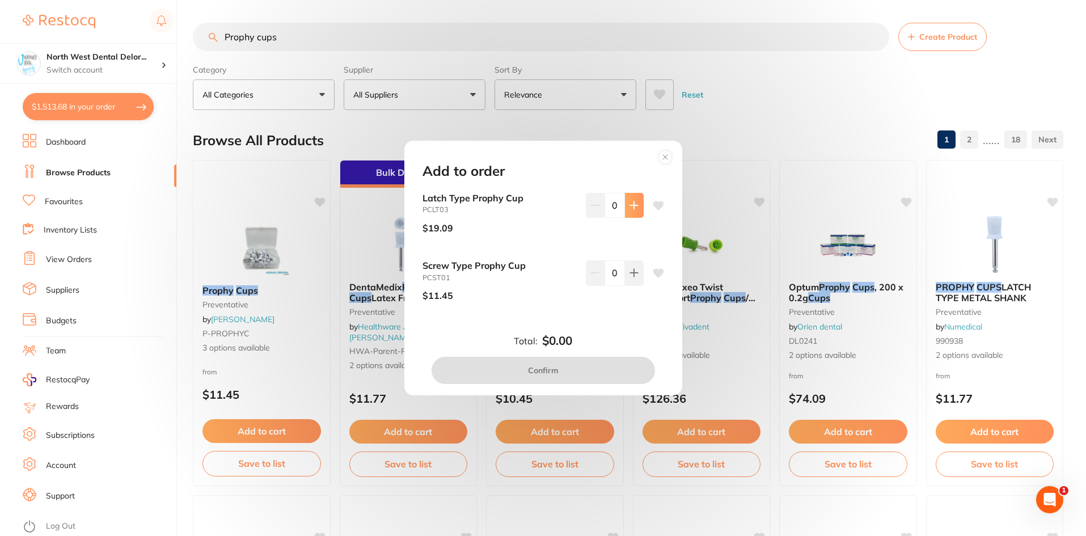
click at [625, 200] on button at bounding box center [634, 205] width 19 height 25
type input "1"
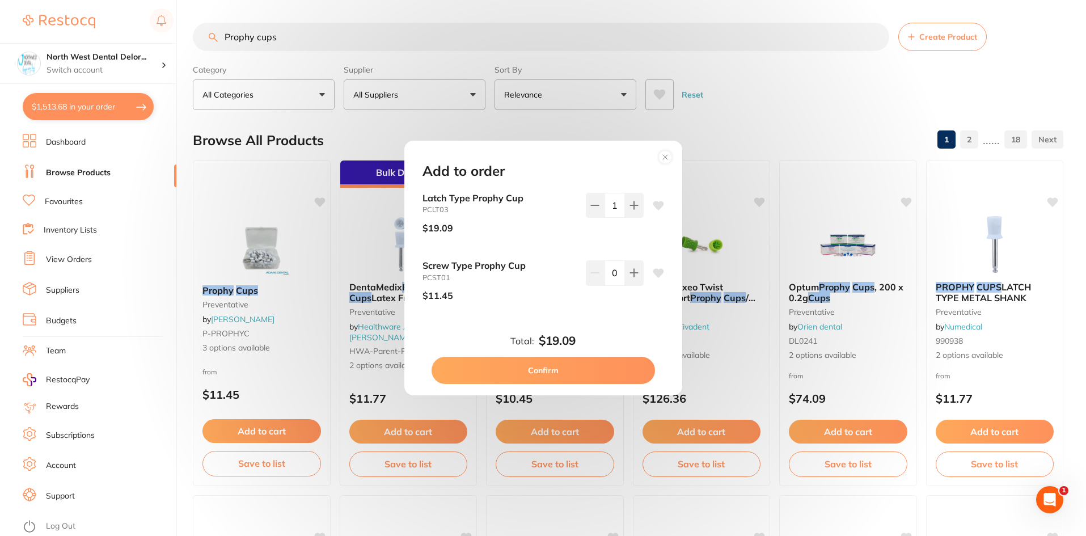
click at [664, 149] on icon at bounding box center [665, 157] width 18 height 18
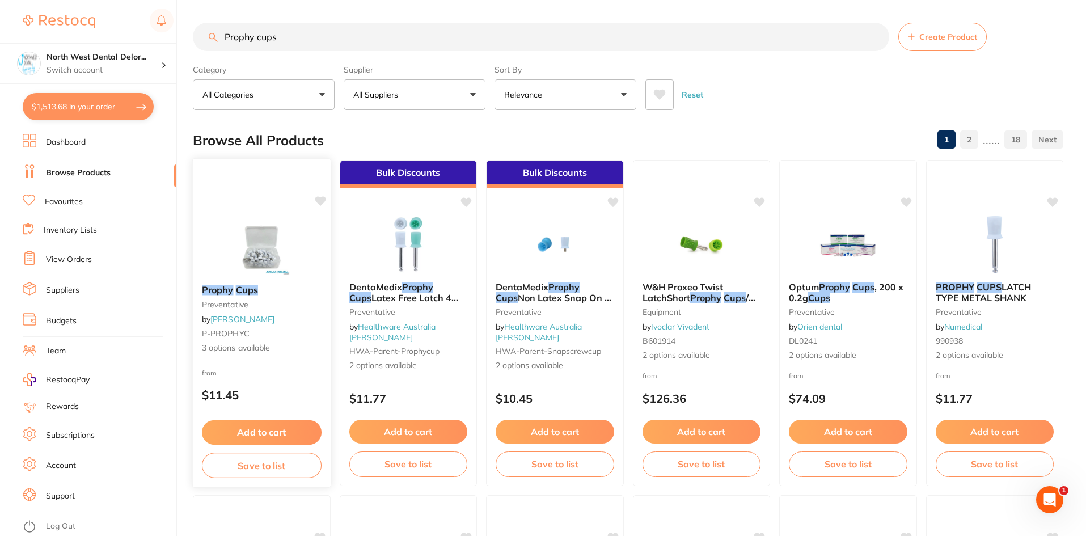
click at [301, 222] on div at bounding box center [262, 246] width 138 height 57
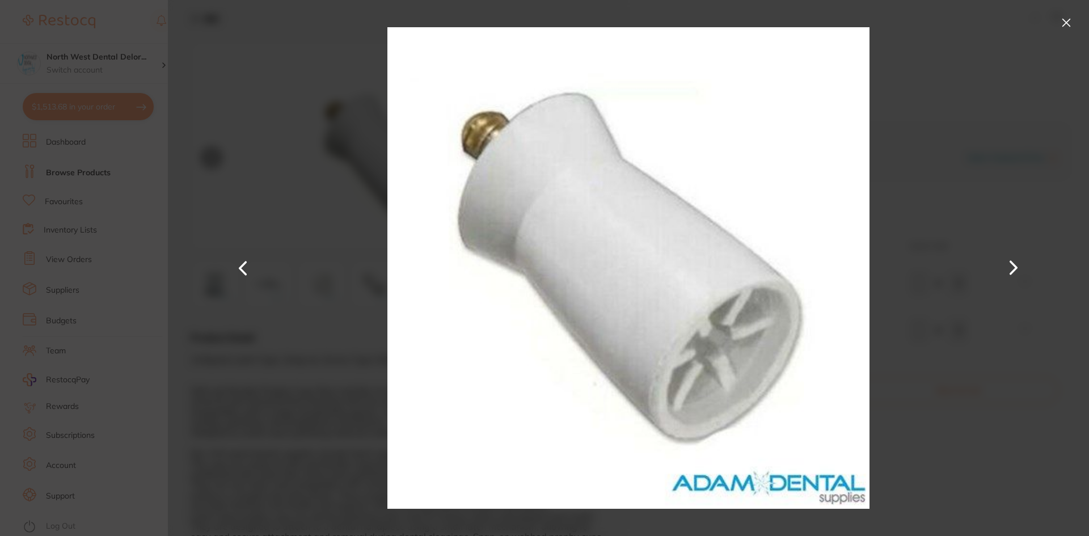
click at [1019, 277] on button at bounding box center [1013, 268] width 27 height 268
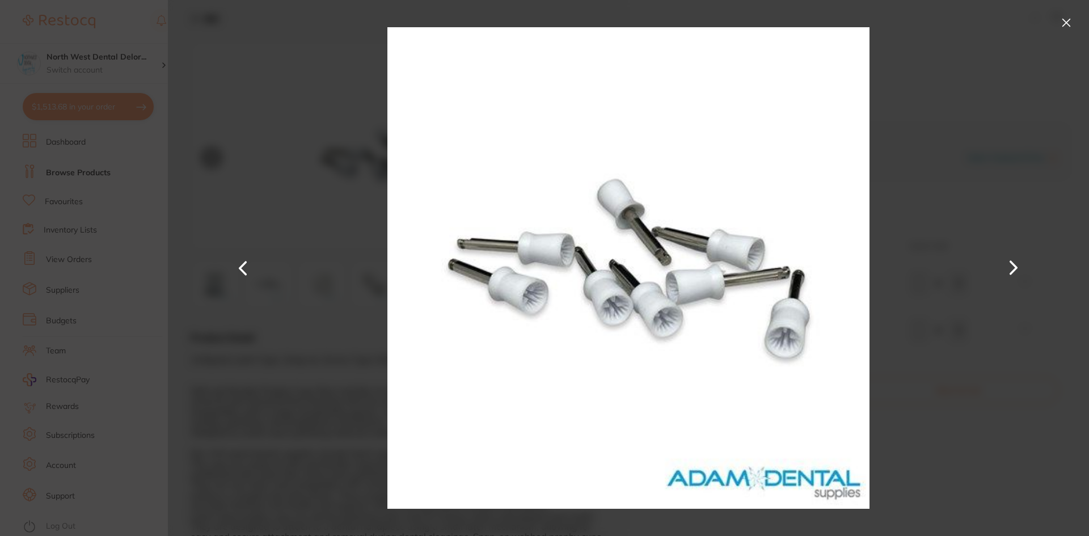
click at [1013, 273] on button at bounding box center [1013, 268] width 27 height 268
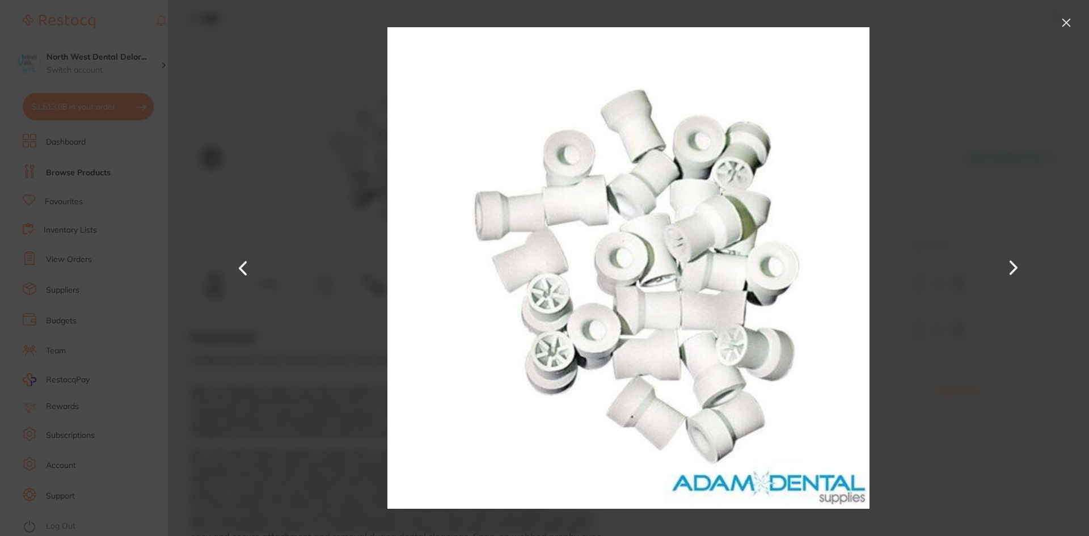
click at [1012, 272] on button at bounding box center [1013, 268] width 27 height 268
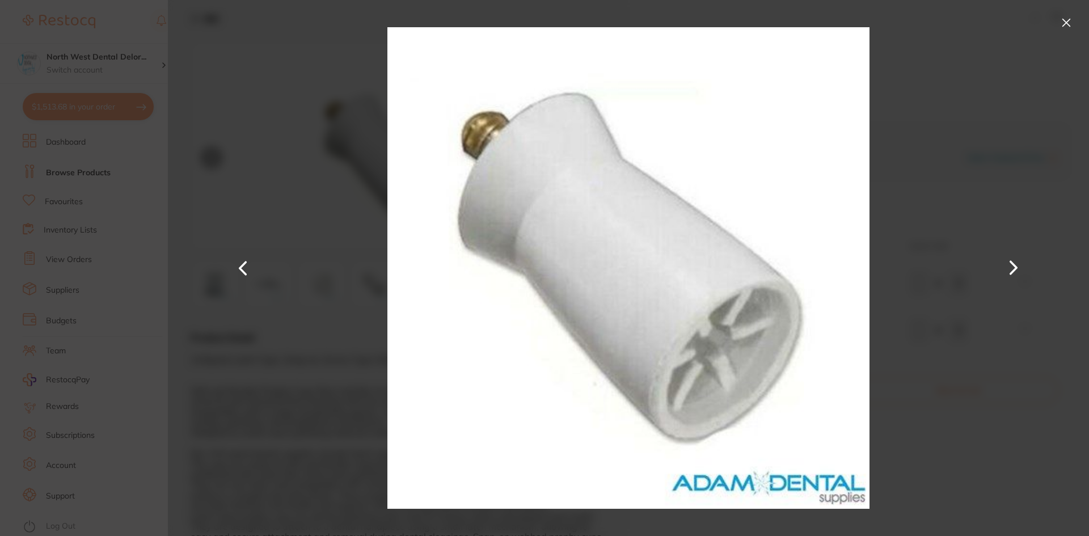
click at [1012, 272] on button at bounding box center [1013, 268] width 27 height 268
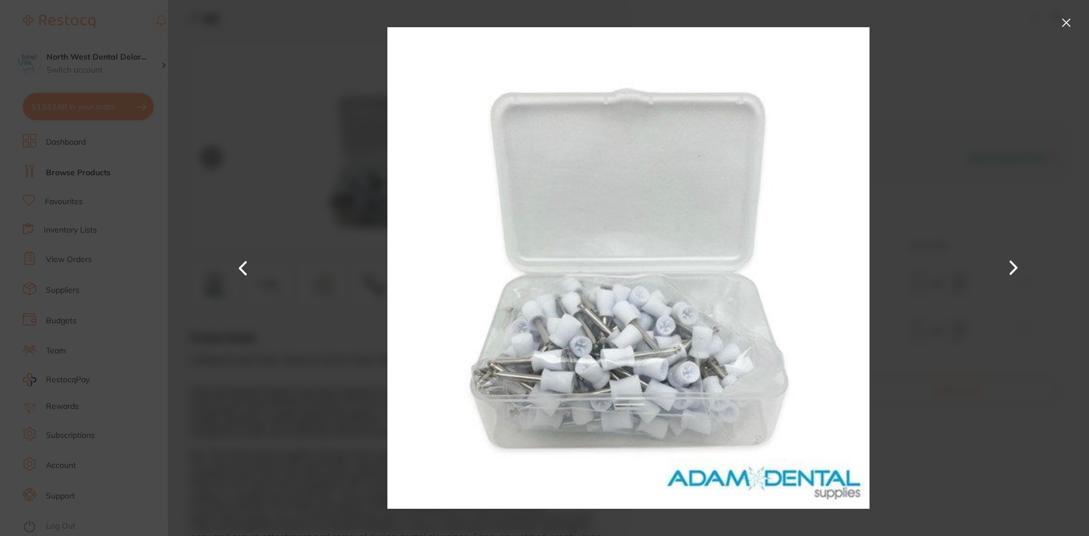
click at [1068, 22] on button at bounding box center [1066, 23] width 18 height 18
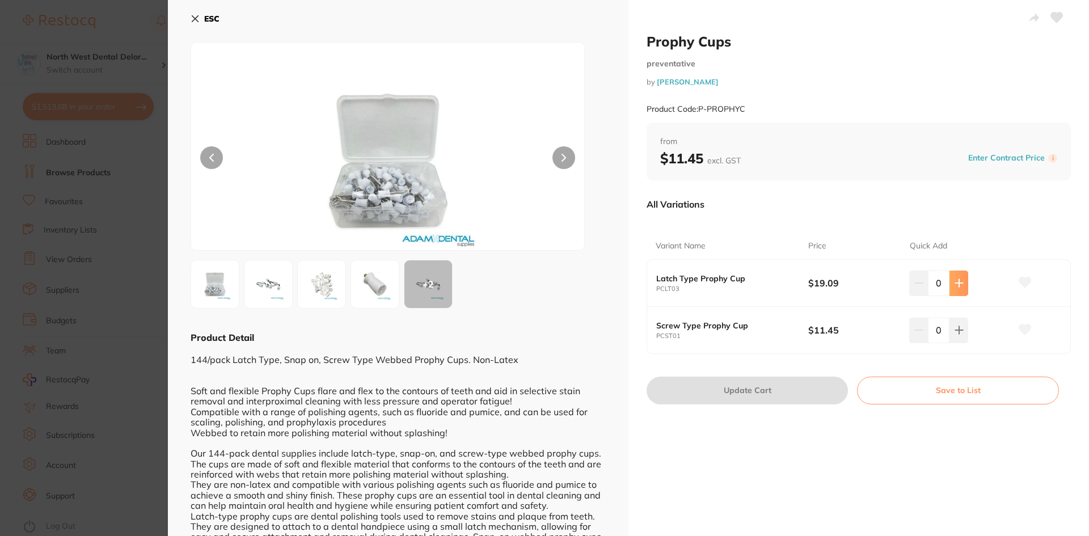
click at [956, 282] on icon at bounding box center [958, 283] width 7 height 7
type input "1"
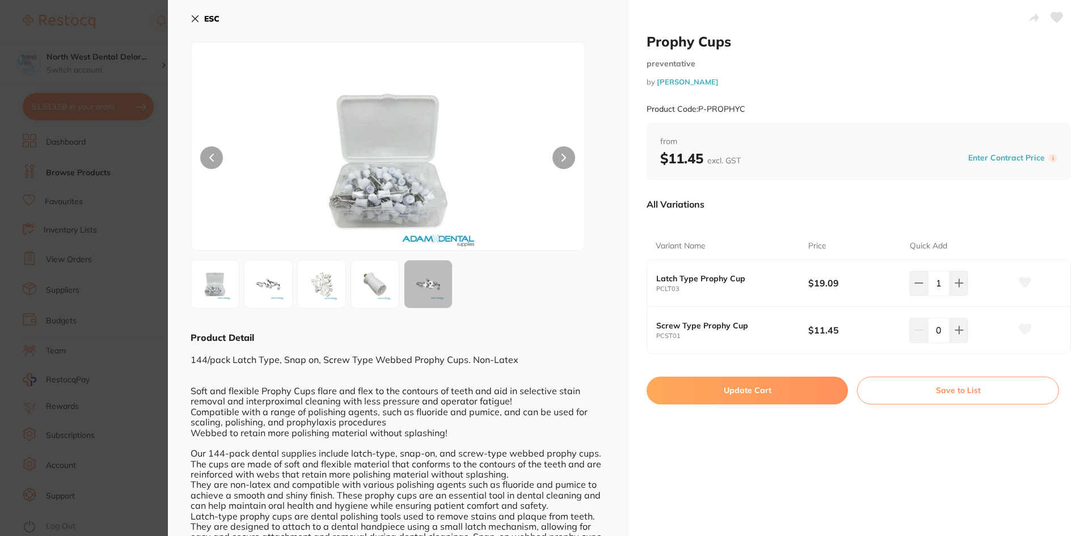
click at [801, 394] on button "Update Cart" at bounding box center [747, 390] width 201 height 27
checkbox input "false"
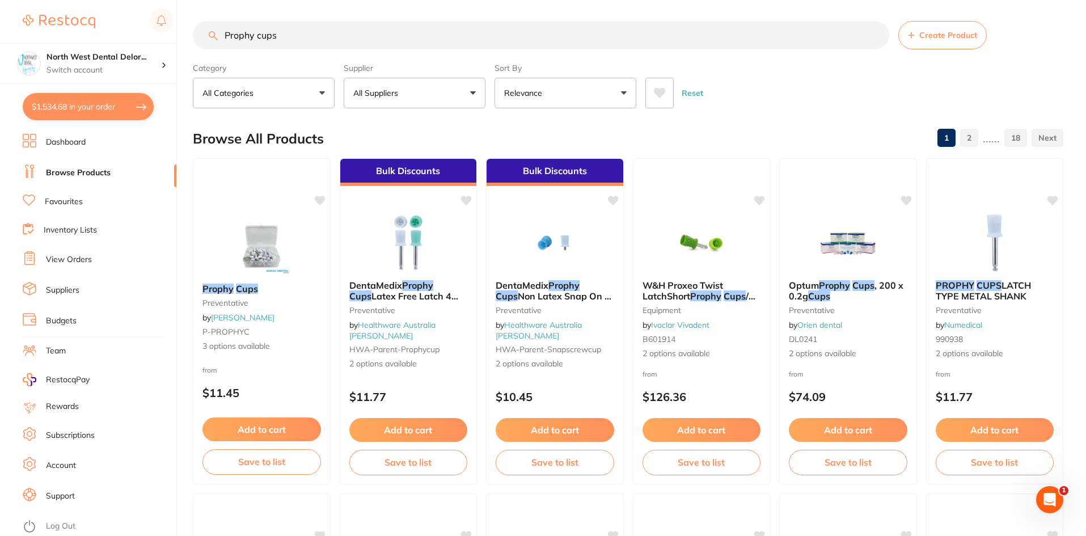
scroll to position [1, 0]
drag, startPoint x: 298, startPoint y: 36, endPoint x: 227, endPoint y: 43, distance: 70.6
click at [227, 43] on input "Prophy cups" at bounding box center [541, 35] width 697 height 28
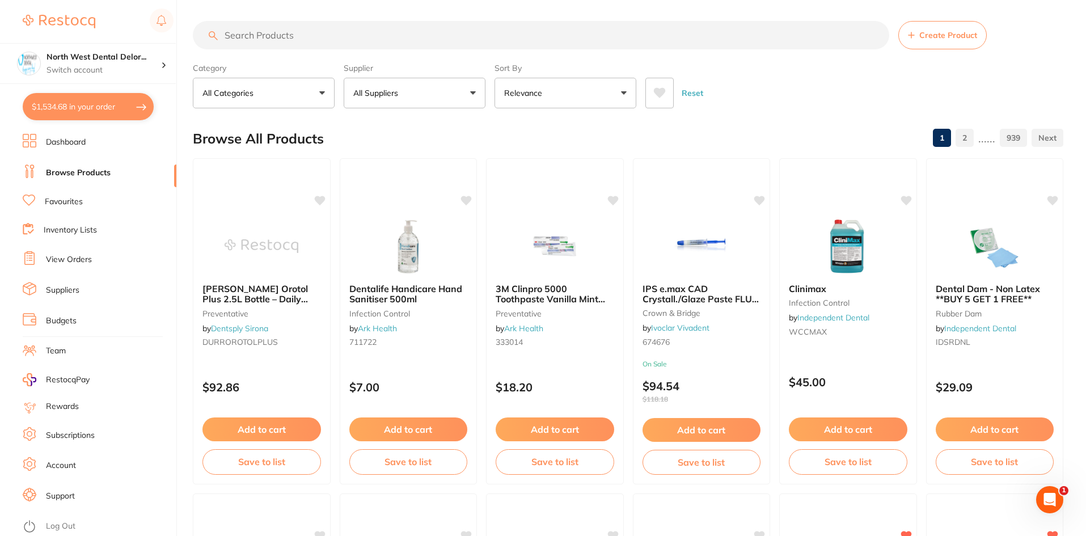
scroll to position [0, 0]
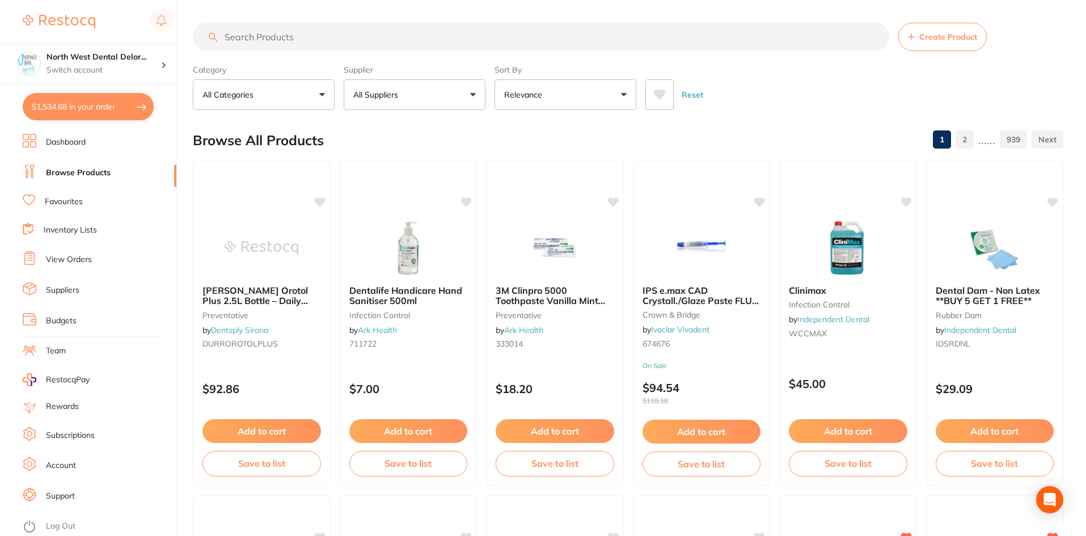
click at [294, 40] on input "search" at bounding box center [541, 37] width 697 height 28
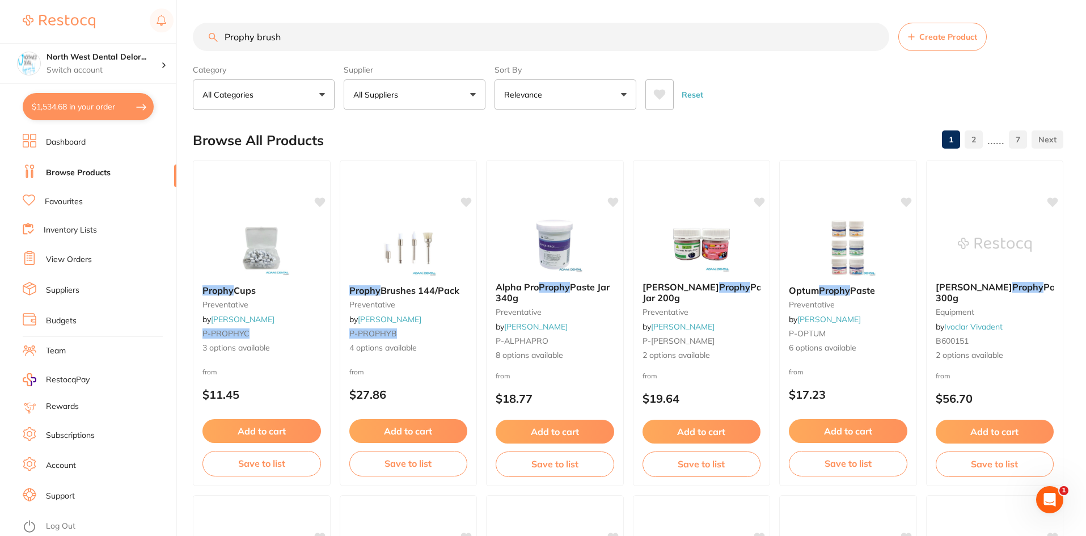
type input "Prophy brush"
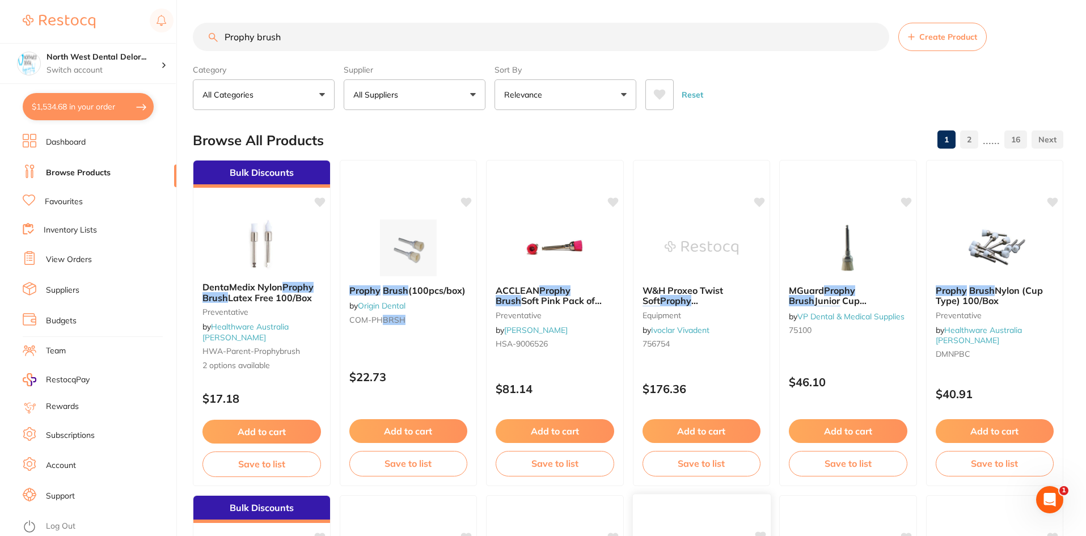
click at [389, 247] on img at bounding box center [409, 248] width 74 height 57
click at [389, 247] on section at bounding box center [543, 268] width 1086 height 536
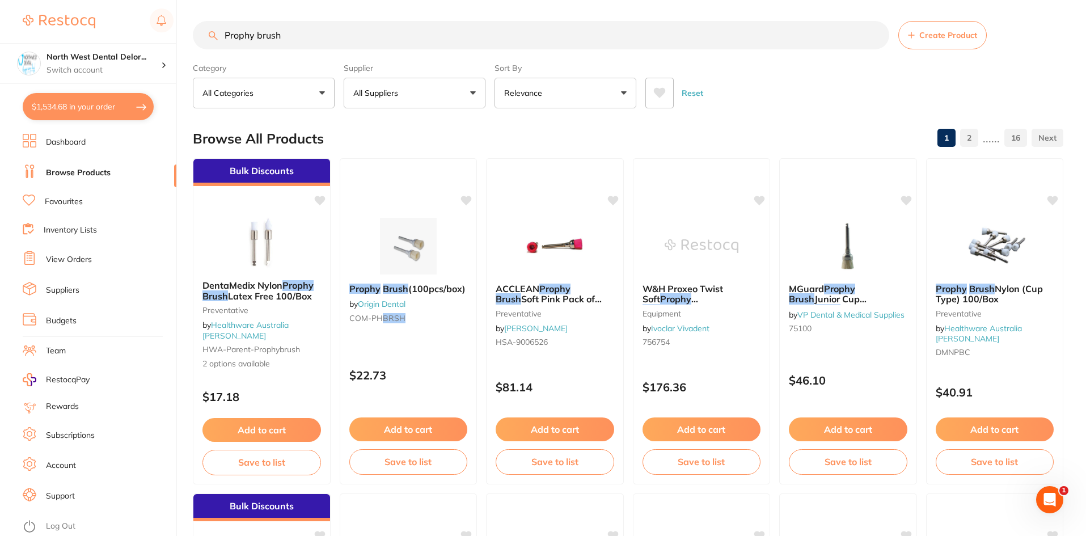
drag, startPoint x: 305, startPoint y: 29, endPoint x: 348, endPoint y: 28, distance: 43.1
click at [230, 40] on input "Prophy brush" at bounding box center [541, 35] width 697 height 28
type input "P"
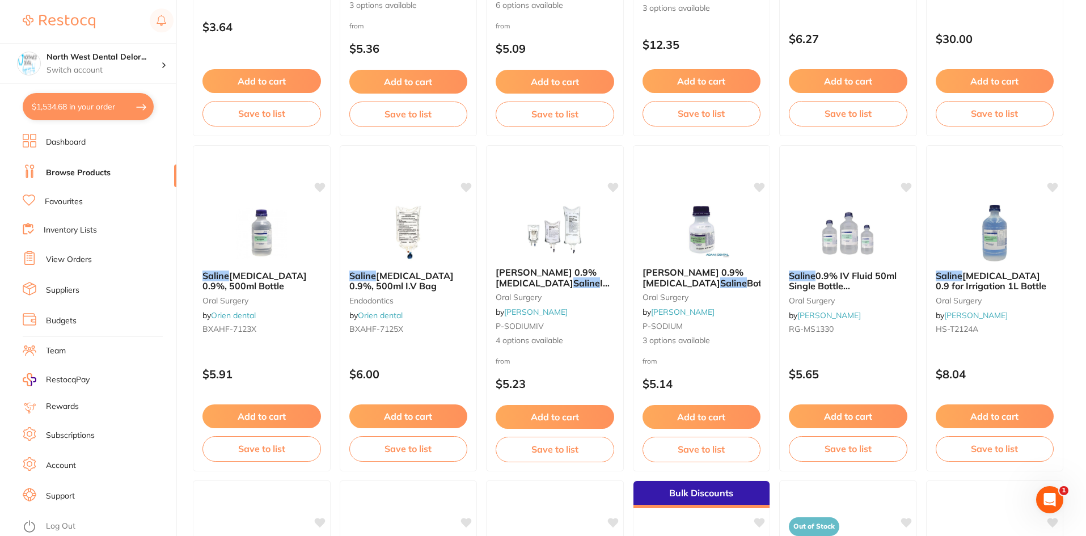
scroll to position [340, 0]
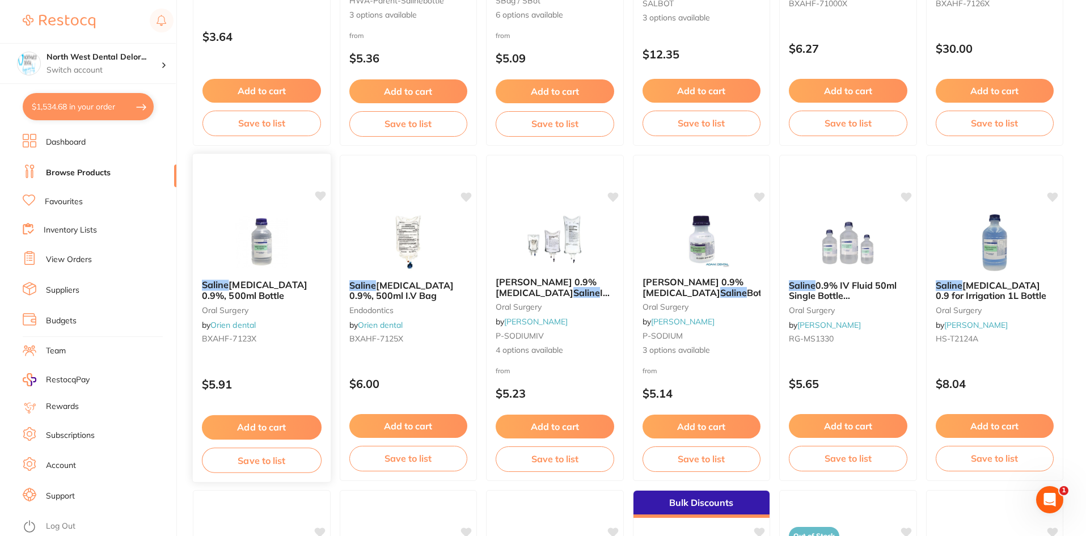
type input "saline"
click at [256, 429] on button "Add to cart" at bounding box center [262, 426] width 119 height 24
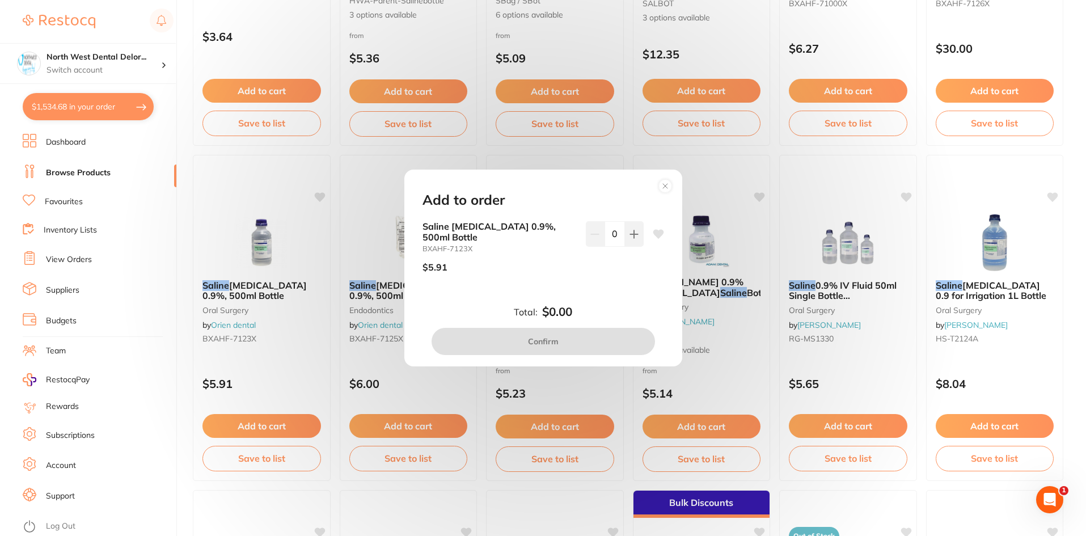
scroll to position [0, 0]
click at [638, 237] on button at bounding box center [634, 233] width 19 height 25
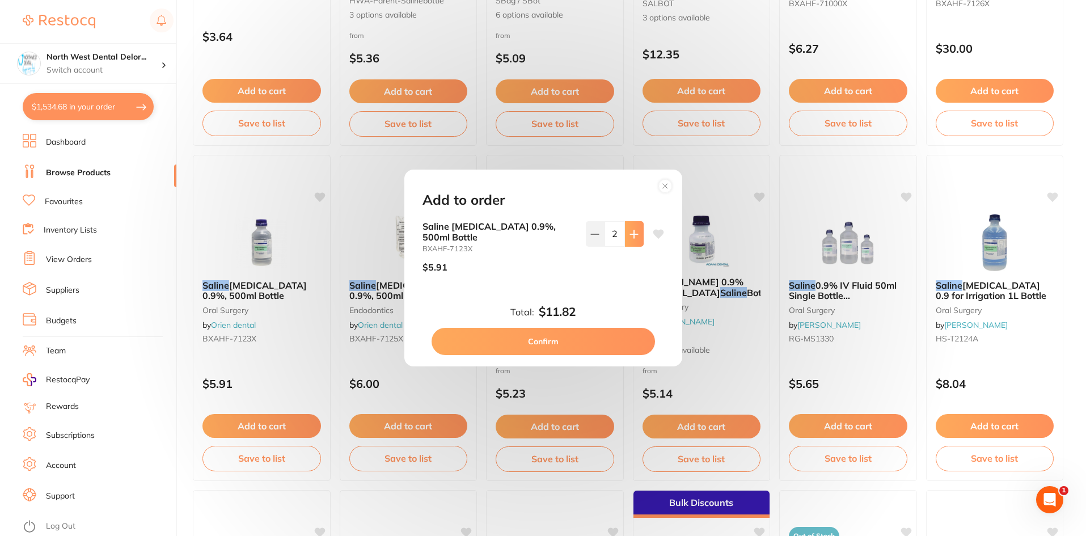
click at [637, 237] on button at bounding box center [634, 233] width 19 height 25
type input "3"
click at [582, 344] on button "Confirm" at bounding box center [543, 341] width 223 height 27
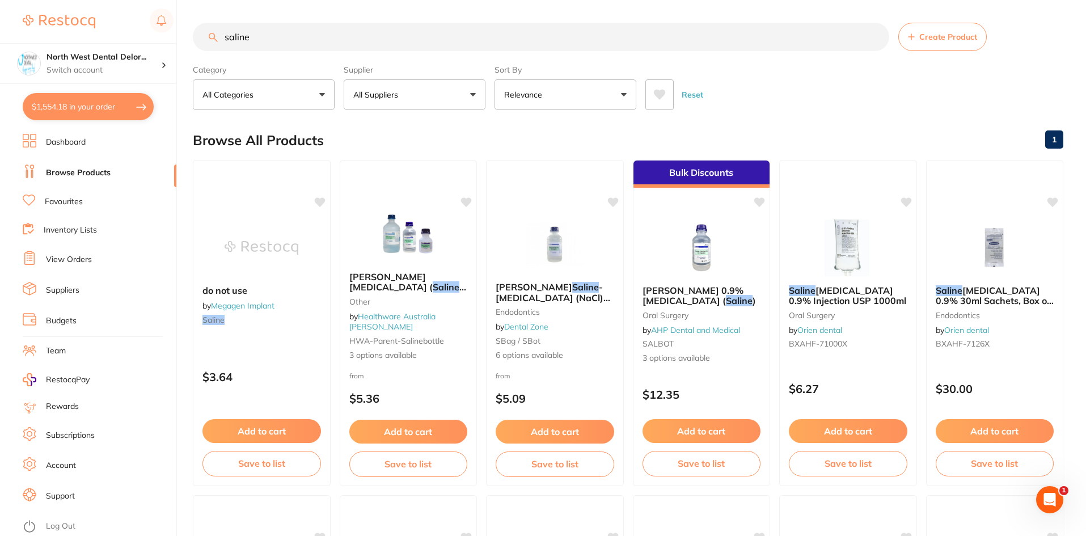
click at [279, 35] on input "saline" at bounding box center [541, 37] width 697 height 28
type input "s"
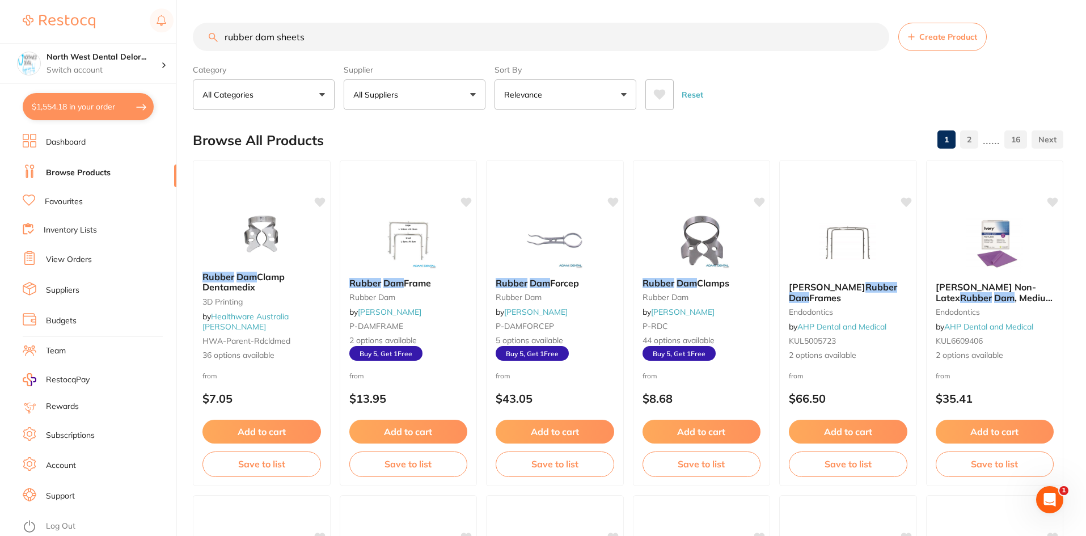
click at [224, 41] on input "rubber dam sheets" at bounding box center [541, 37] width 697 height 28
type input "blue rubber dam sheets"
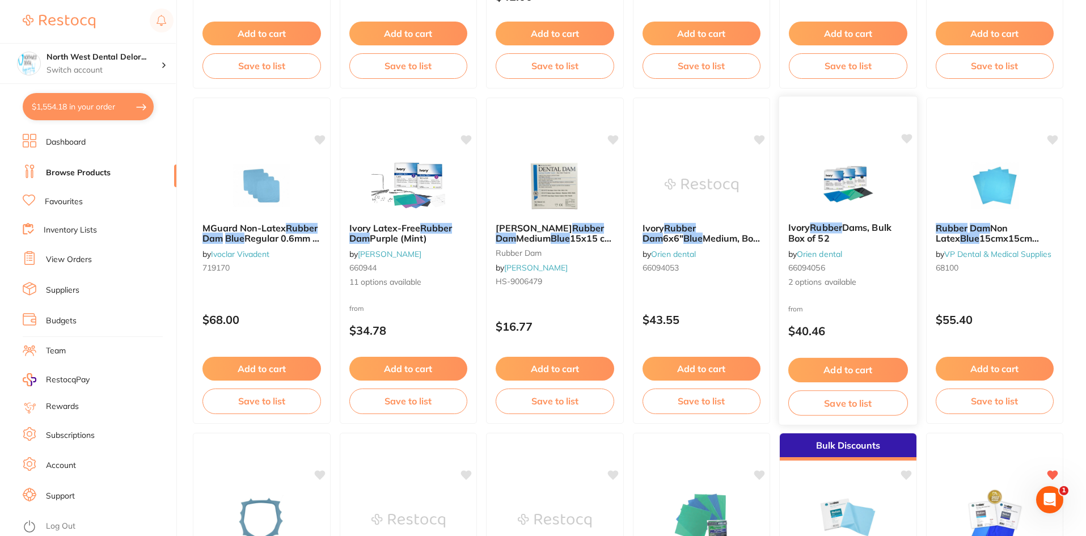
scroll to position [511, 0]
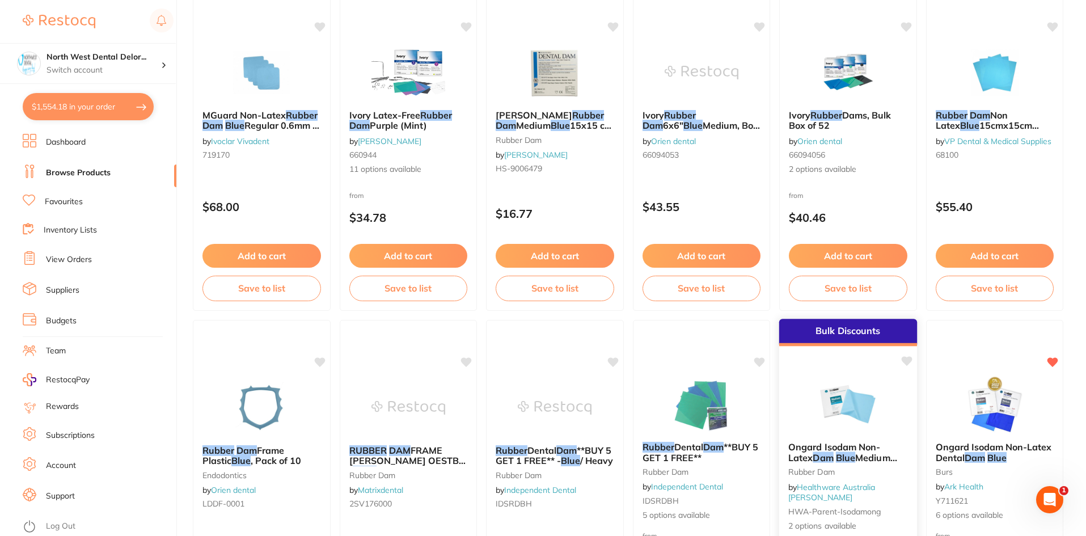
click at [851, 407] on img at bounding box center [848, 404] width 74 height 57
click at [852, 248] on section at bounding box center [543, 268] width 1086 height 536
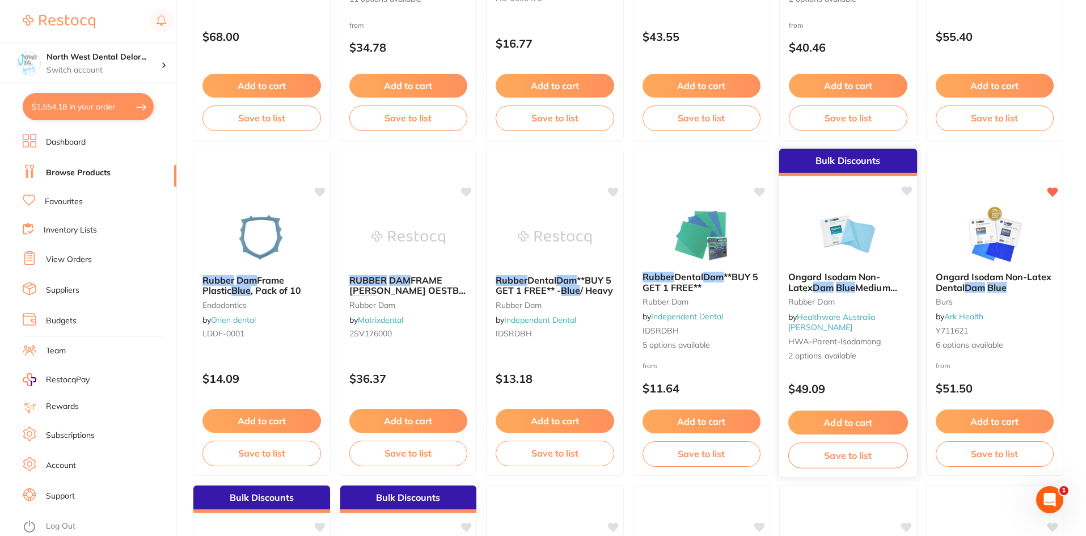
click at [836, 284] on em "Blue" at bounding box center [845, 286] width 19 height 11
click at [892, 236] on section at bounding box center [543, 268] width 1086 height 536
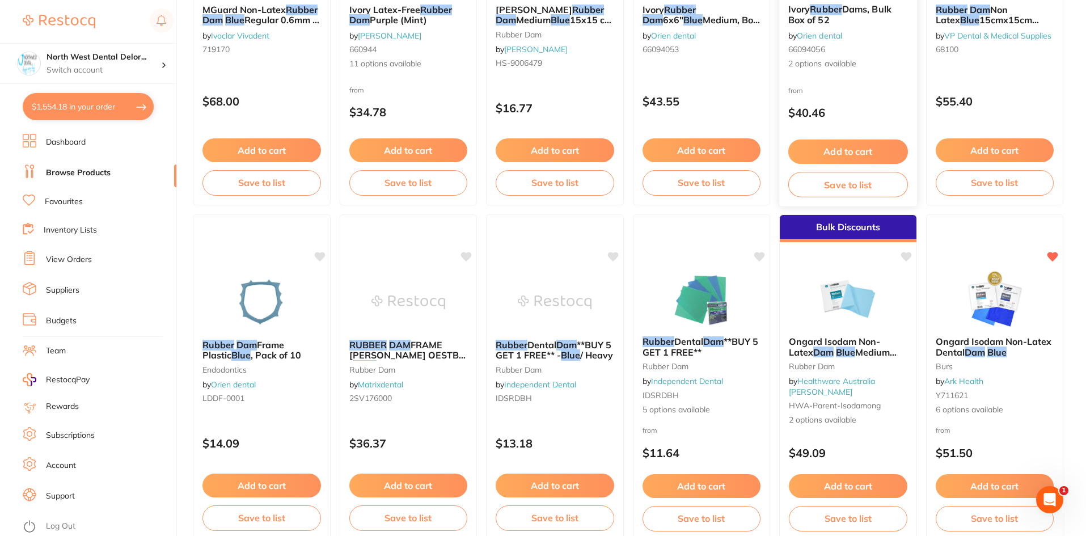
scroll to position [624, 0]
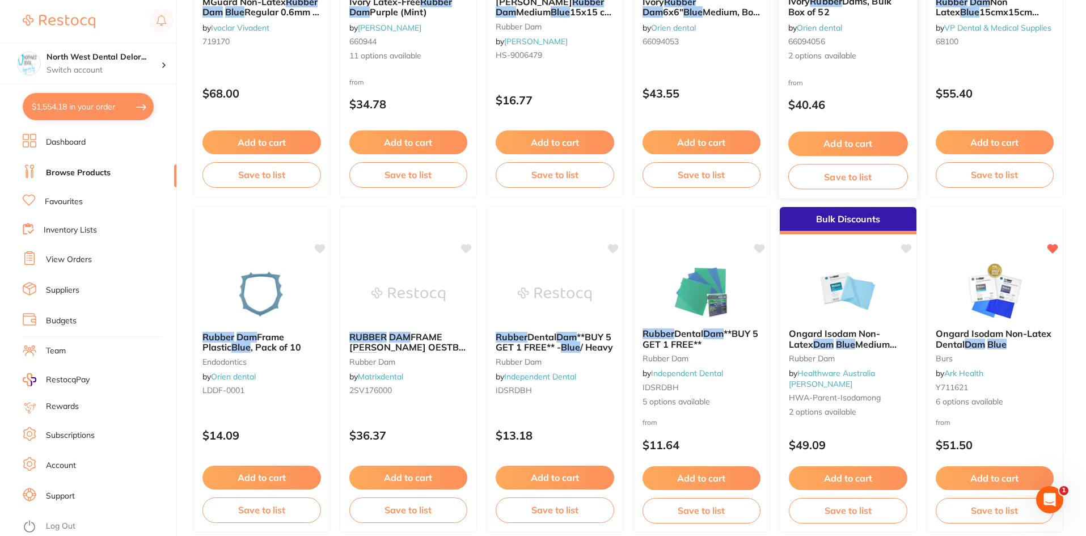
click at [862, 303] on img at bounding box center [848, 291] width 74 height 57
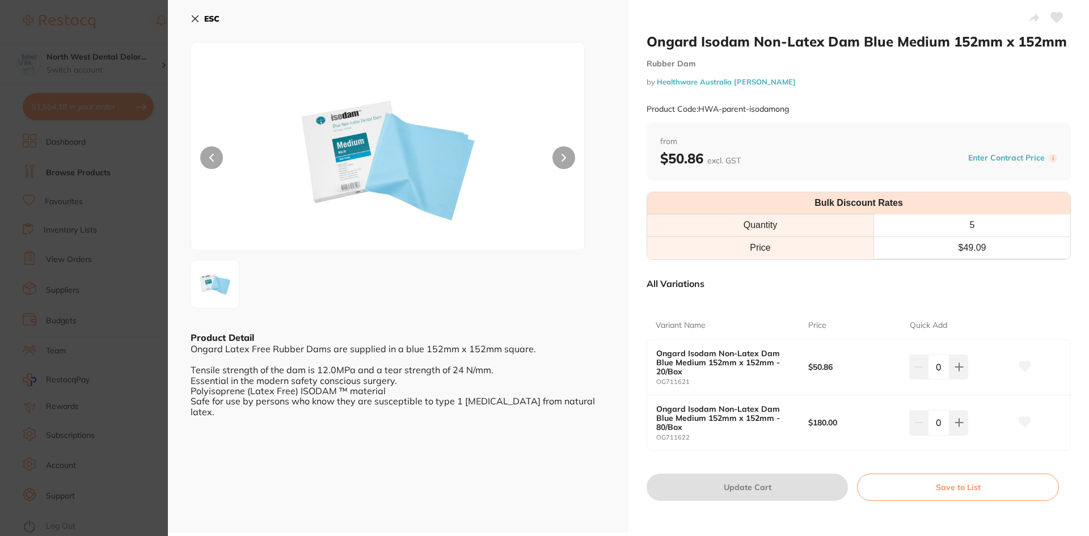
click at [568, 156] on button at bounding box center [563, 157] width 23 height 23
click at [955, 370] on icon at bounding box center [959, 366] width 9 height 9
type input "1"
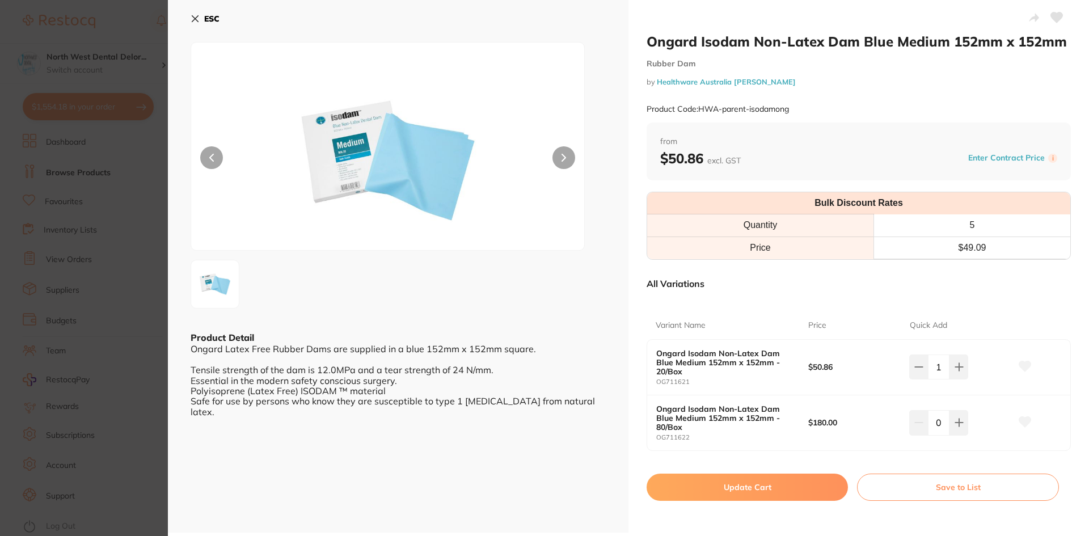
click at [703, 478] on button "Update Cart" at bounding box center [747, 487] width 201 height 27
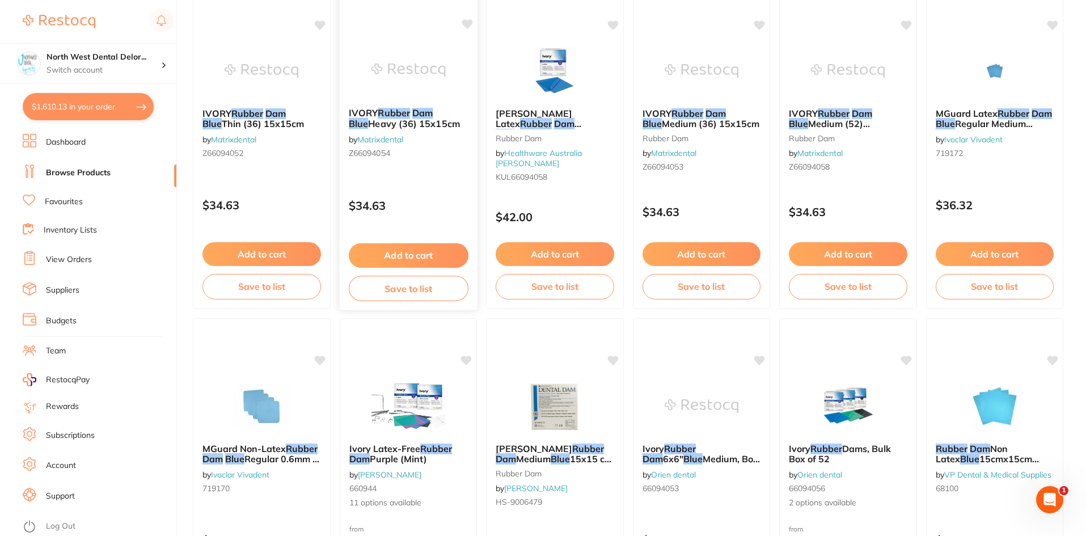
scroll to position [57, 0]
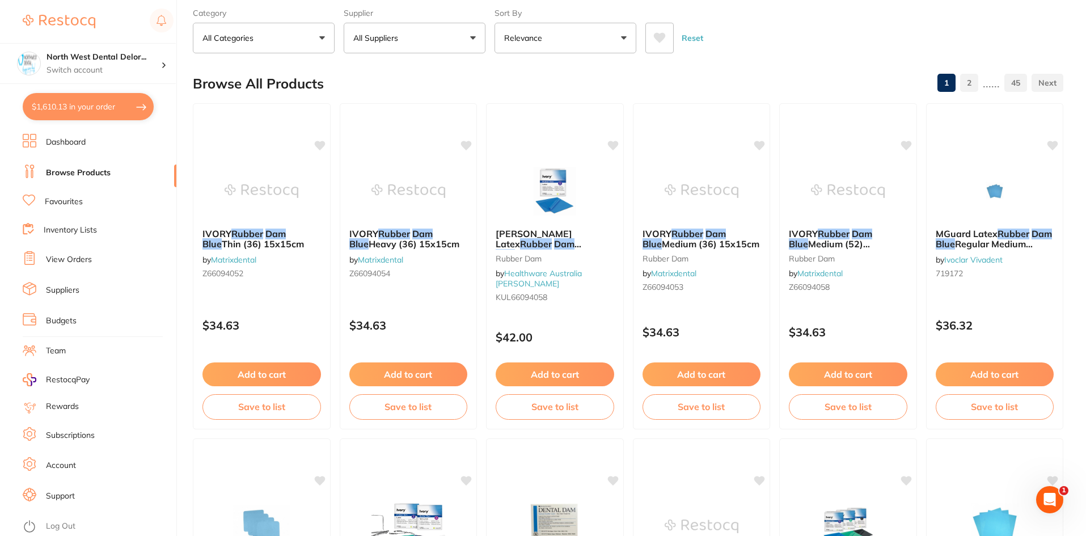
click at [44, 104] on button "$1,610.13 in your order" at bounding box center [88, 106] width 131 height 27
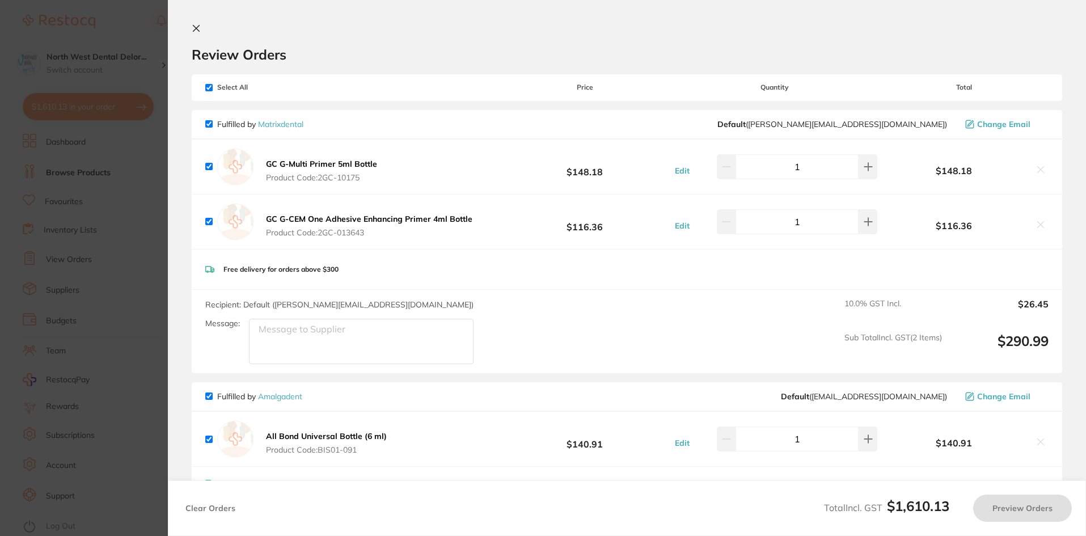
checkbox input "true"
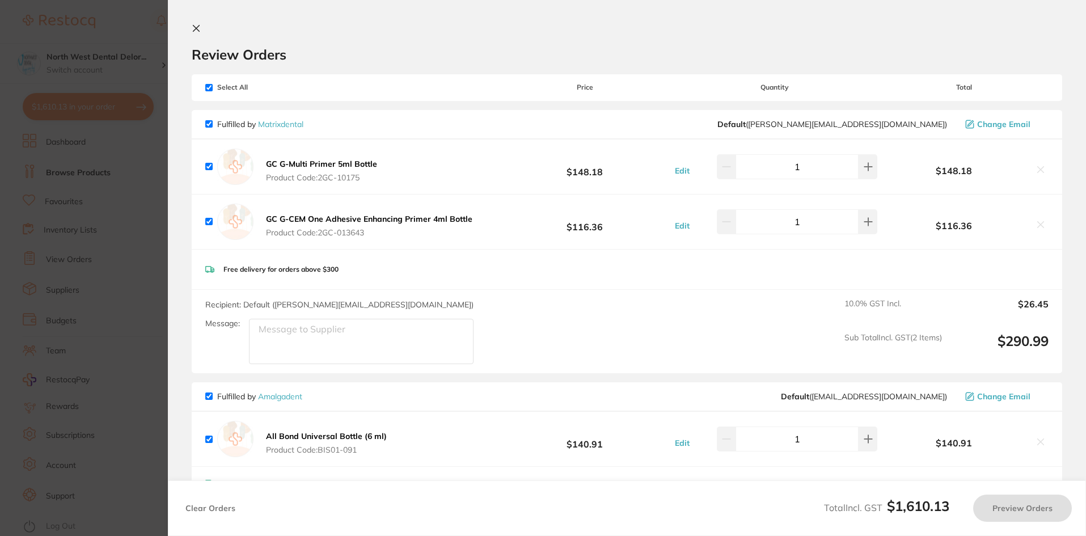
checkbox input "true"
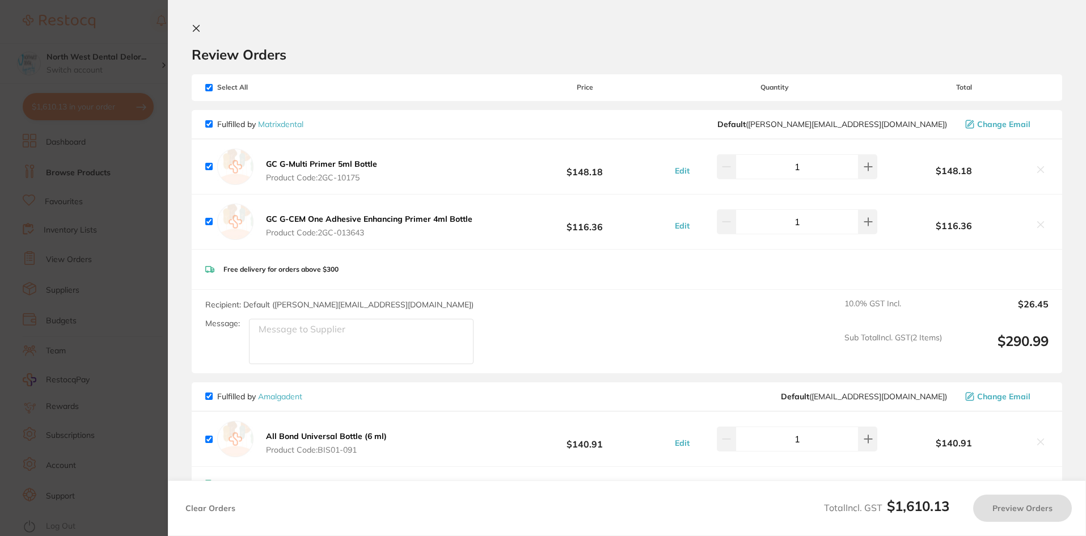
checkbox input "true"
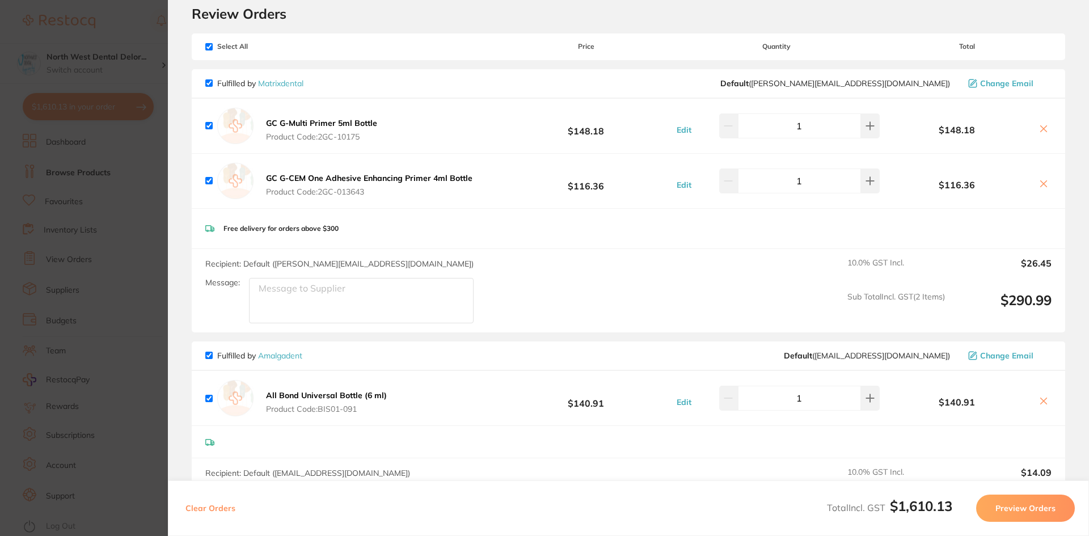
scroll to position [0, 0]
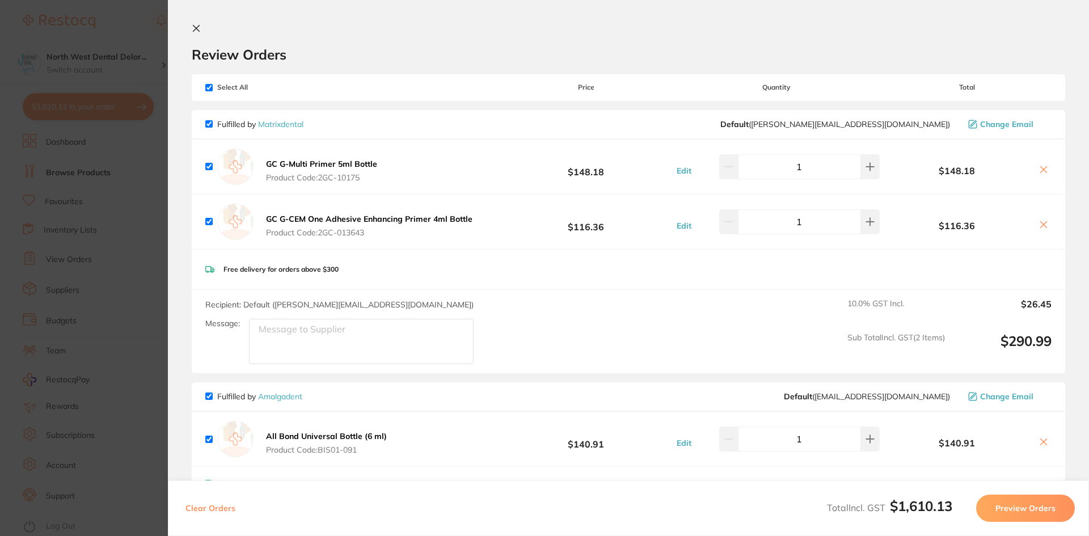
click at [195, 29] on icon at bounding box center [196, 29] width 6 height 6
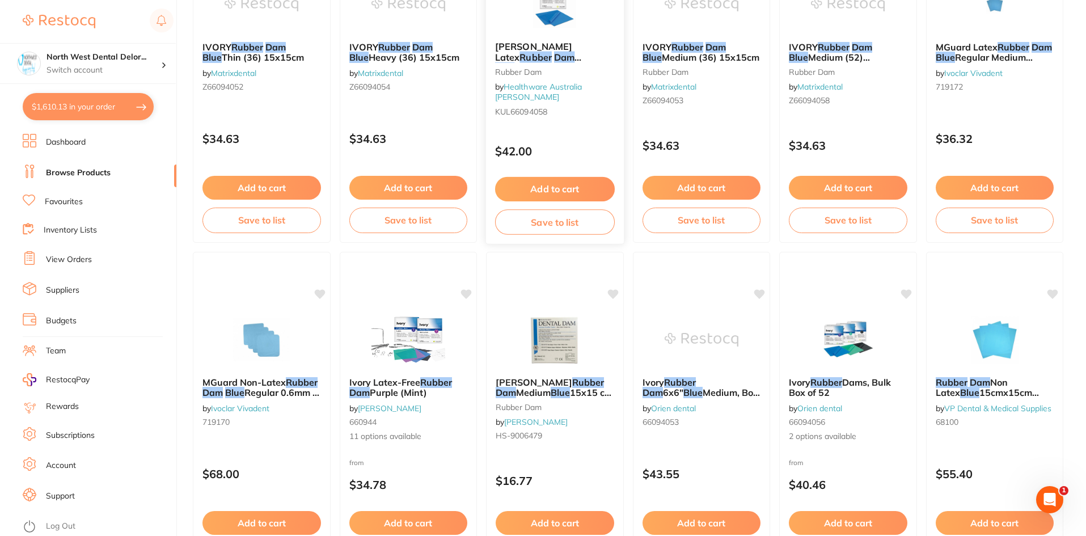
scroll to position [511, 0]
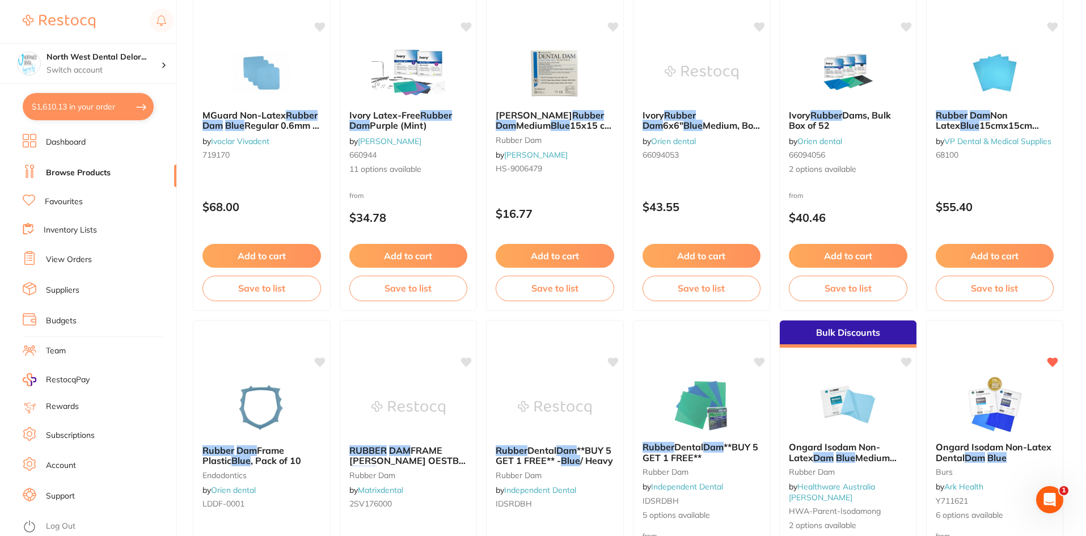
click at [118, 100] on button "$1,610.13 in your order" at bounding box center [88, 106] width 131 height 27
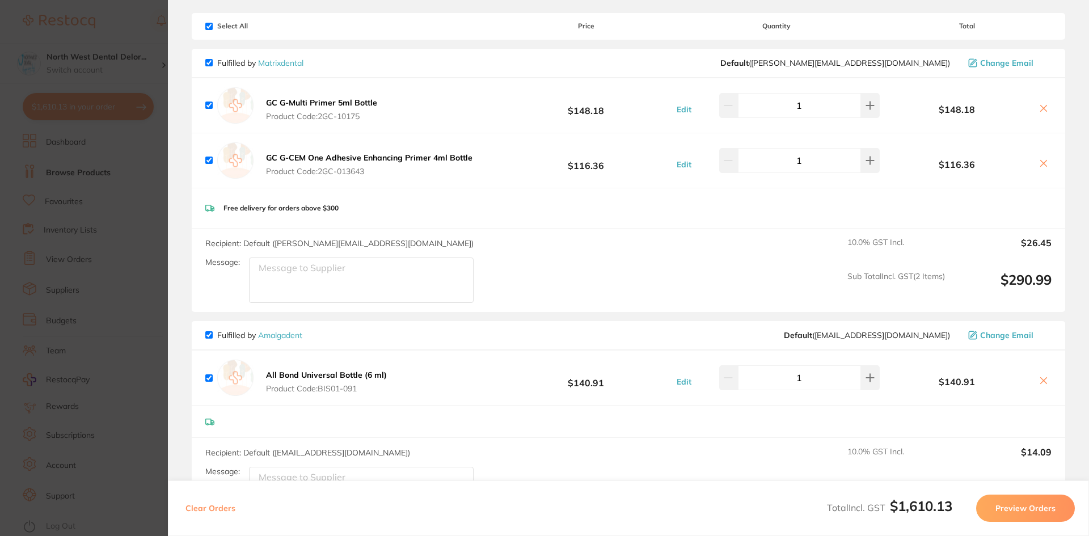
scroll to position [0, 0]
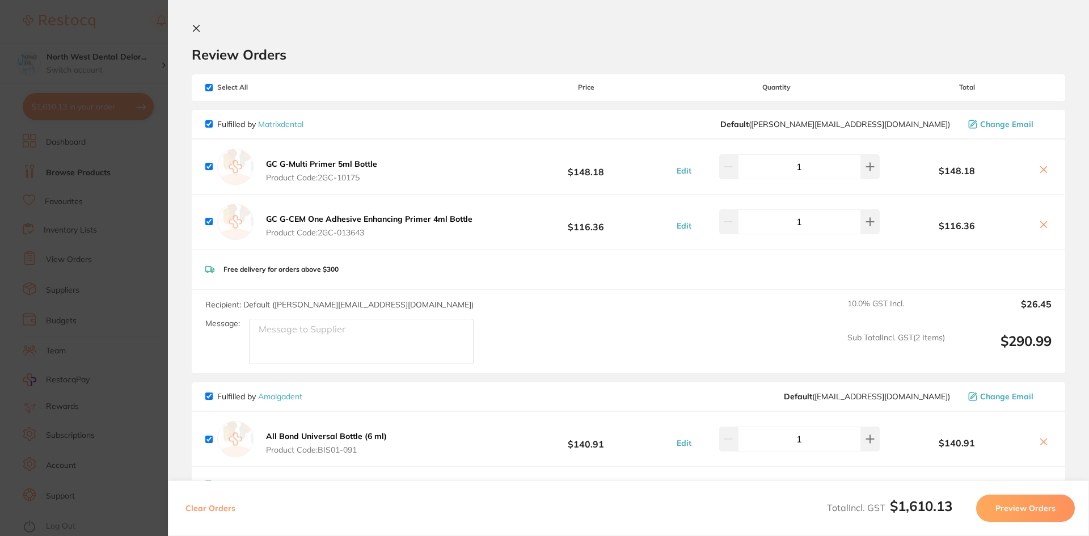
click at [197, 30] on icon at bounding box center [196, 29] width 6 height 6
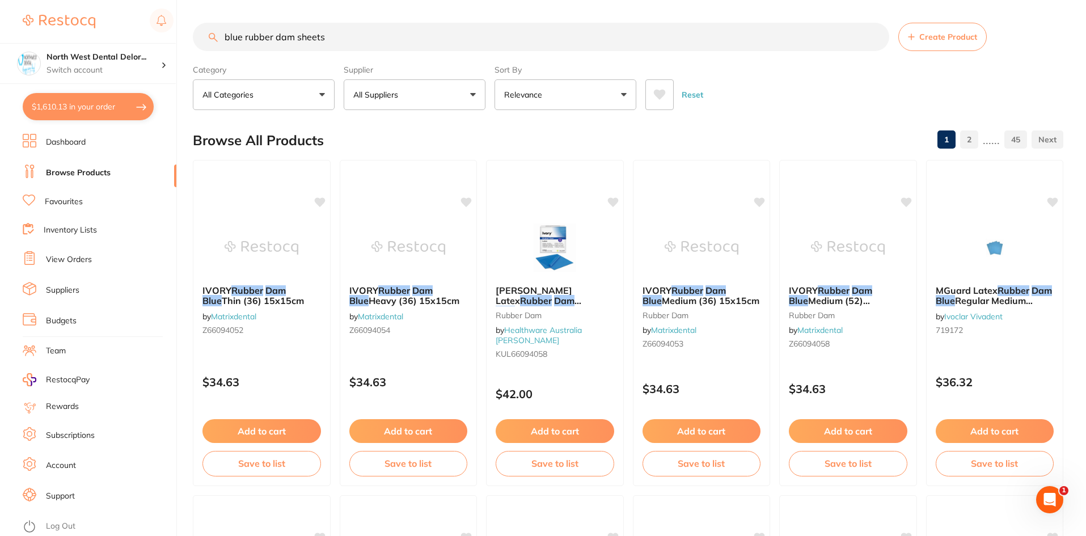
drag, startPoint x: 344, startPoint y: 44, endPoint x: 277, endPoint y: 52, distance: 67.4
click at [227, 52] on section "blue rubber dam sheets Create Product Category All Categories All Categories 3D…" at bounding box center [628, 66] width 871 height 87
type input "b"
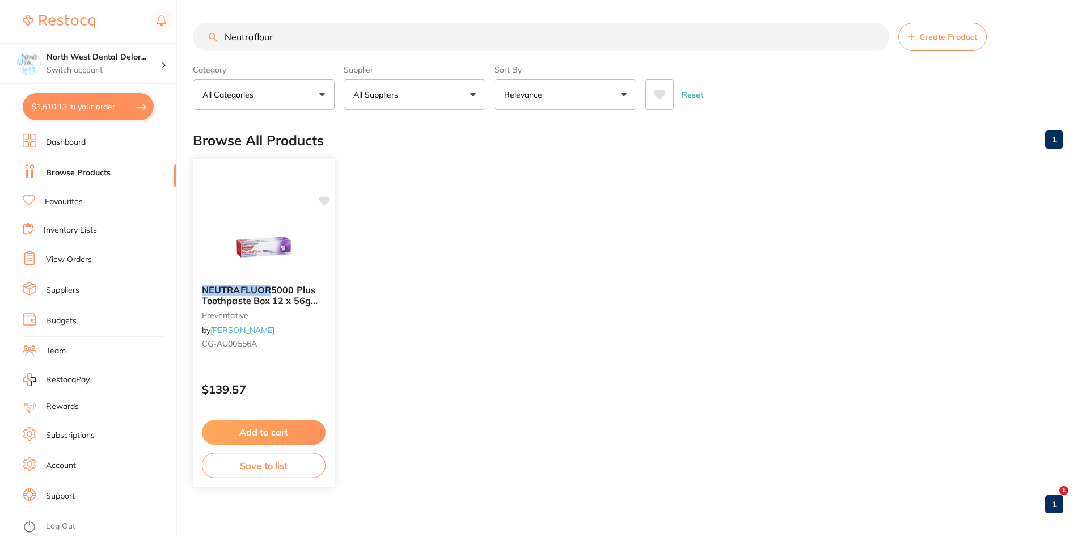
type input "Neutraflour"
click at [306, 239] on div at bounding box center [264, 246] width 142 height 57
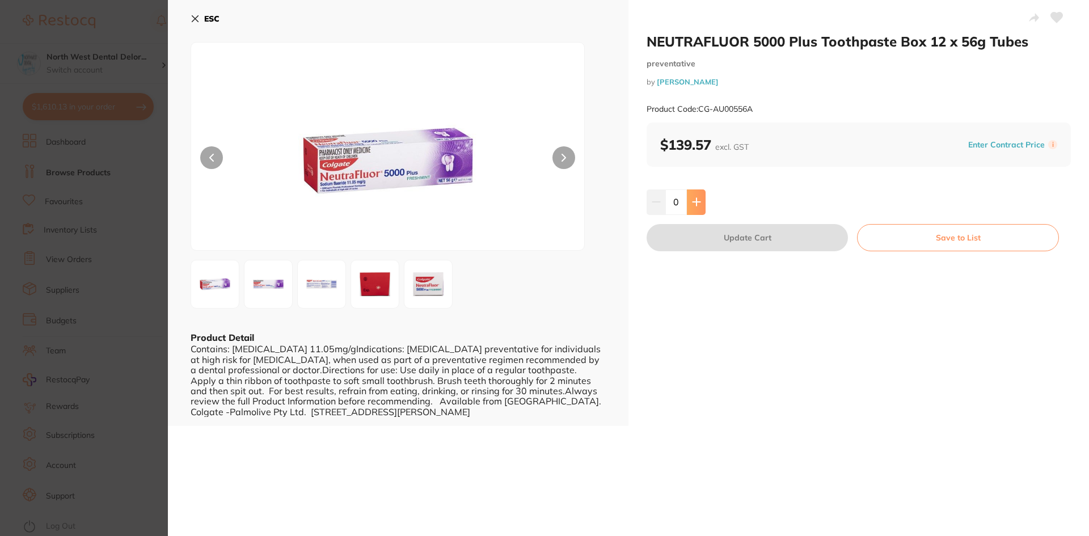
click at [702, 205] on button at bounding box center [696, 201] width 19 height 25
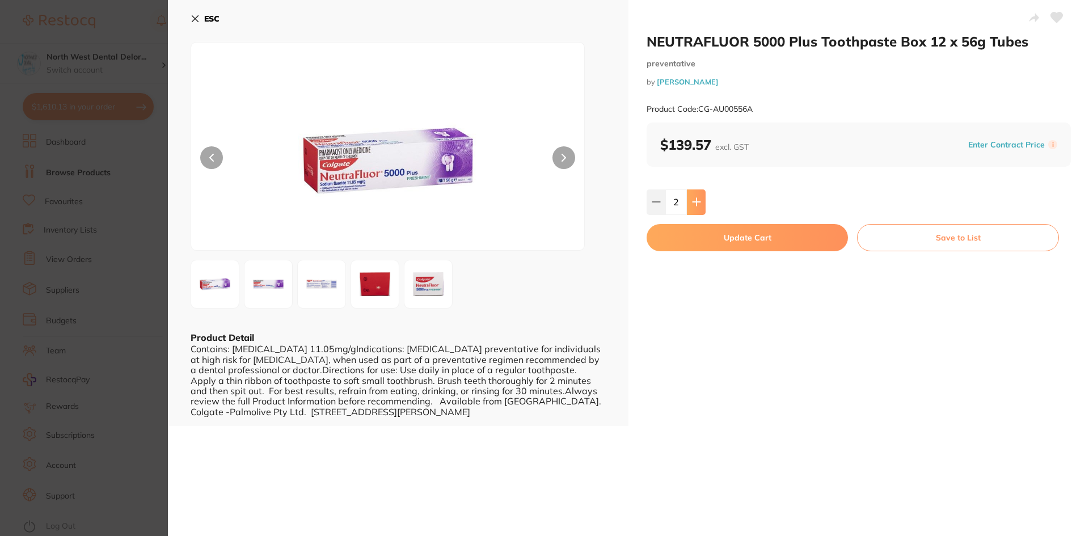
click at [702, 205] on button at bounding box center [696, 201] width 19 height 25
type input "5"
click at [733, 243] on button "Update Cart" at bounding box center [747, 237] width 201 height 27
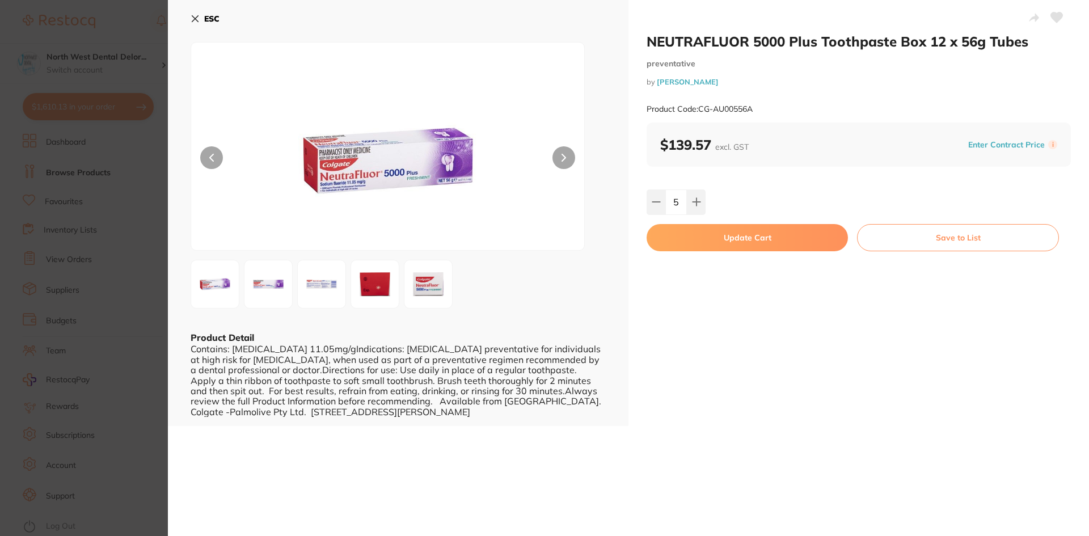
click at [733, 243] on ul "NEUTRAFLUOR 5000 Plus Toothpaste Box 12 x 56g Tubes preventative by Henry Schei…" at bounding box center [630, 323] width 874 height 326
checkbox input "false"
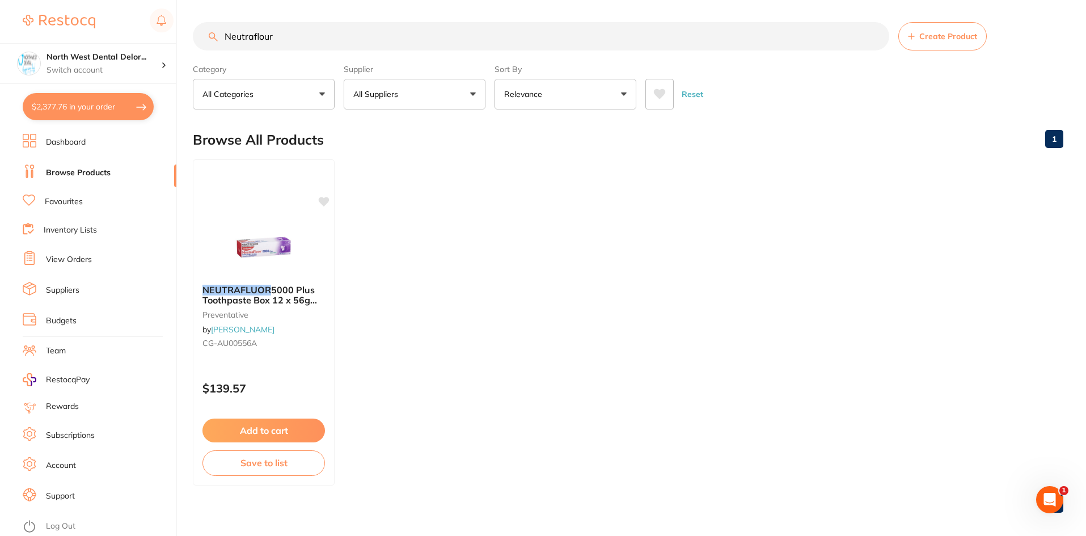
scroll to position [1, 0]
drag, startPoint x: 276, startPoint y: 42, endPoint x: 212, endPoint y: 43, distance: 64.1
click at [212, 43] on input "Neutraflour" at bounding box center [541, 36] width 697 height 28
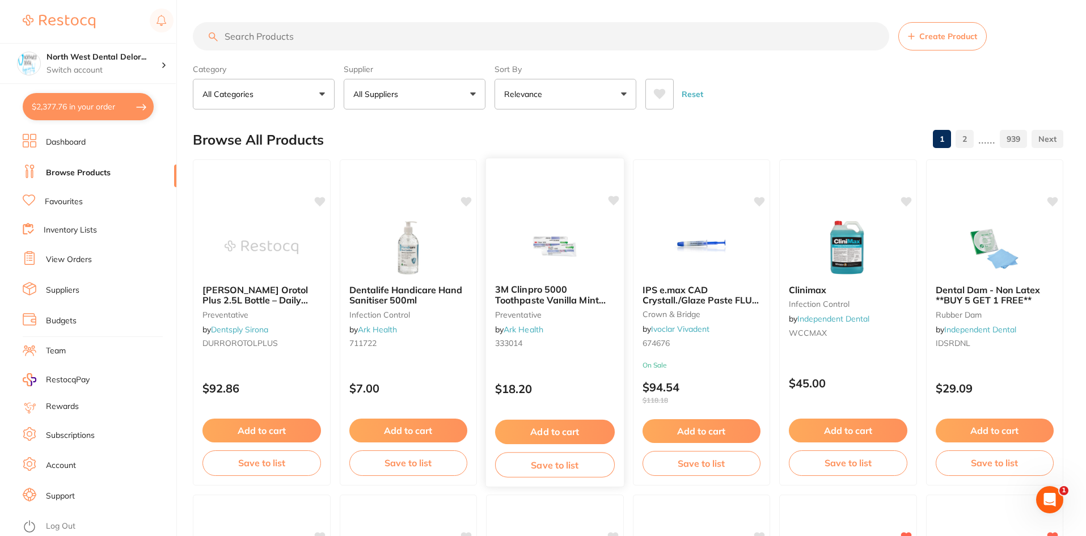
scroll to position [0, 0]
click at [267, 45] on input "search" at bounding box center [541, 37] width 697 height 28
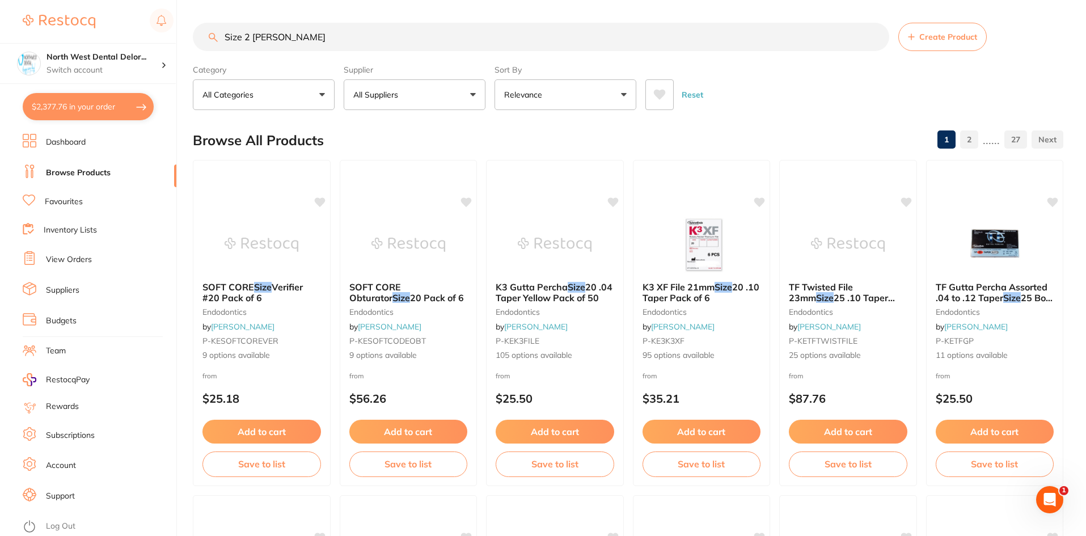
type input "Size 2 teepee"
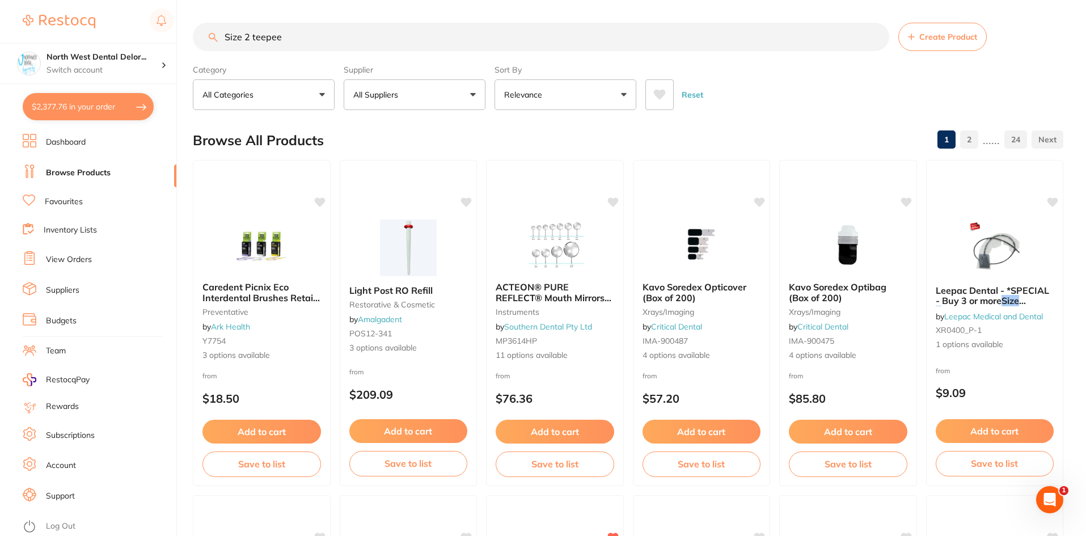
drag, startPoint x: 289, startPoint y: 36, endPoint x: 243, endPoint y: 22, distance: 48.1
click at [206, 33] on input "Size 2 teepee" at bounding box center [541, 37] width 697 height 28
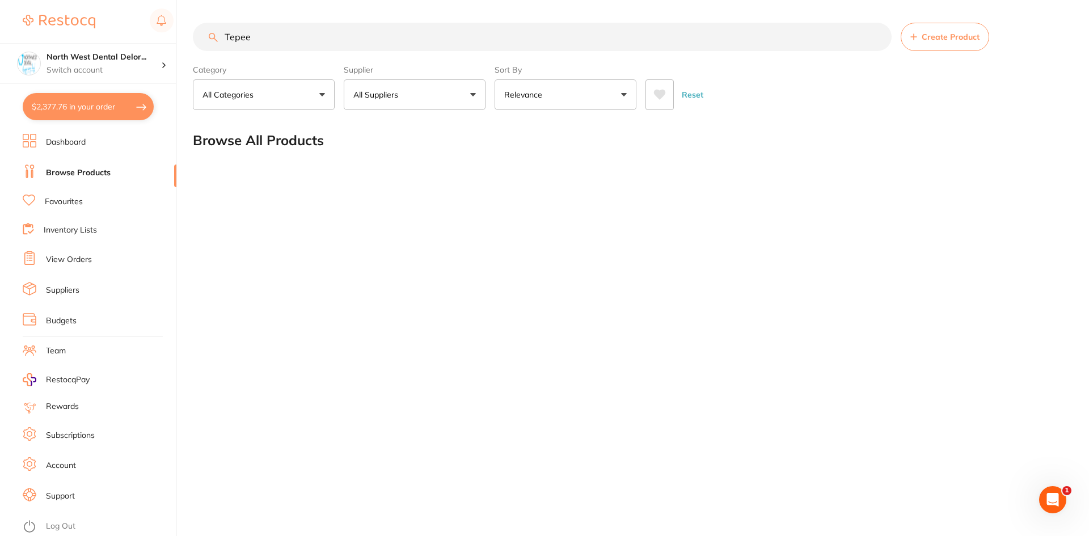
type input "Tepee"
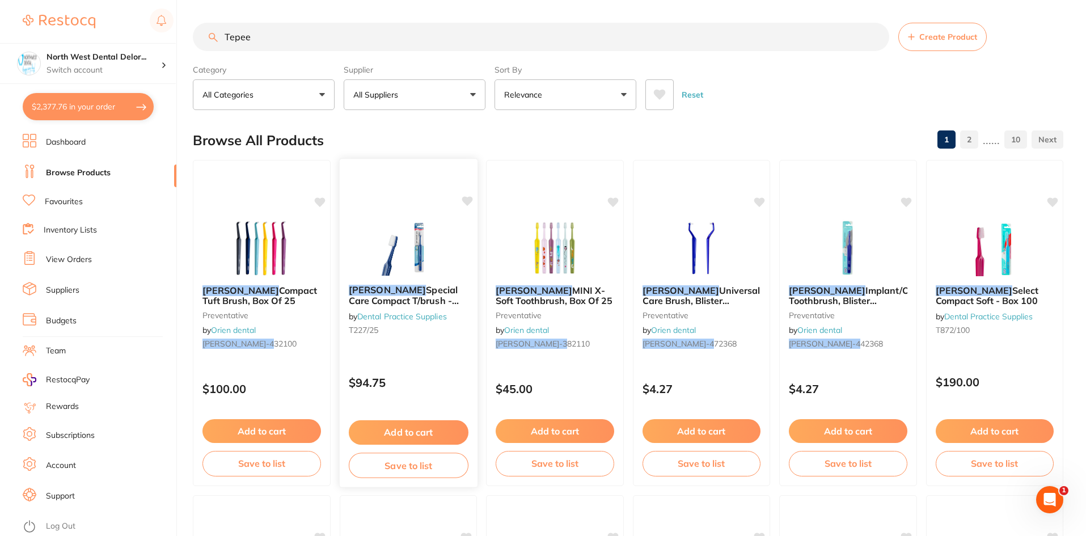
scroll to position [340, 0]
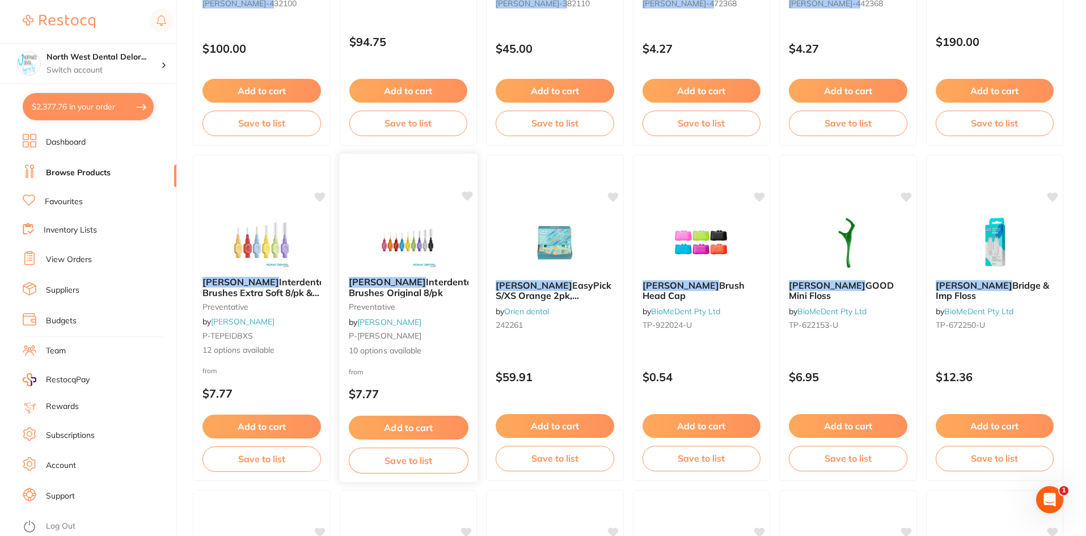
click at [428, 242] on img at bounding box center [408, 238] width 74 height 57
click at [407, 221] on section at bounding box center [543, 268] width 1086 height 536
click at [407, 221] on img at bounding box center [409, 239] width 74 height 57
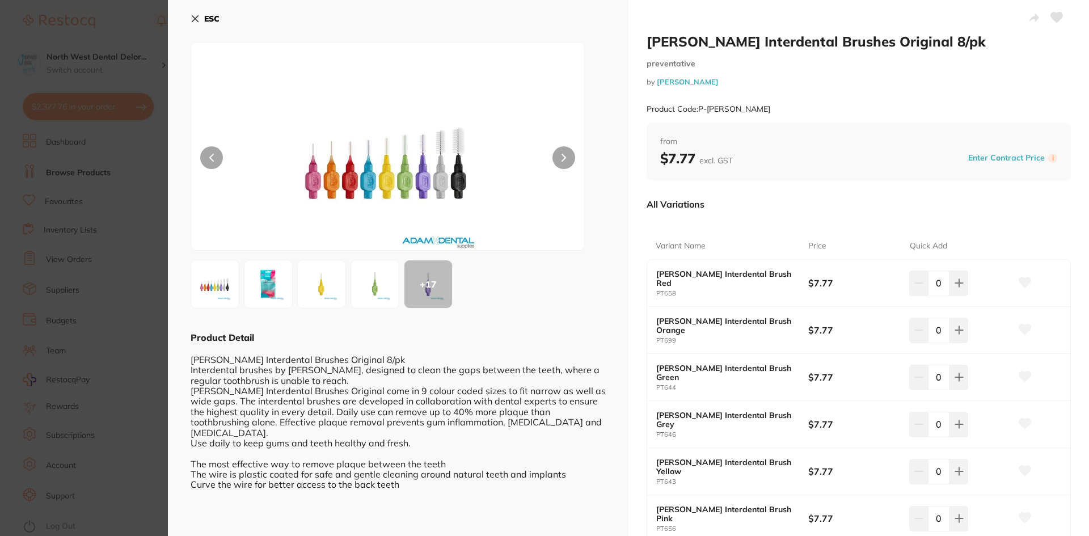
click at [564, 156] on icon at bounding box center [564, 158] width 5 height 8
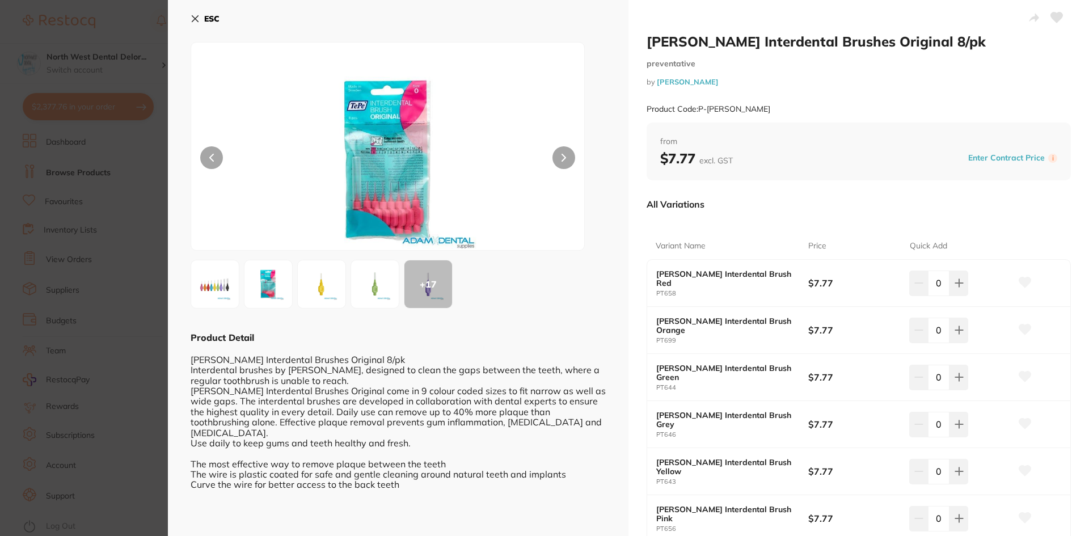
click at [564, 156] on icon at bounding box center [564, 158] width 5 height 8
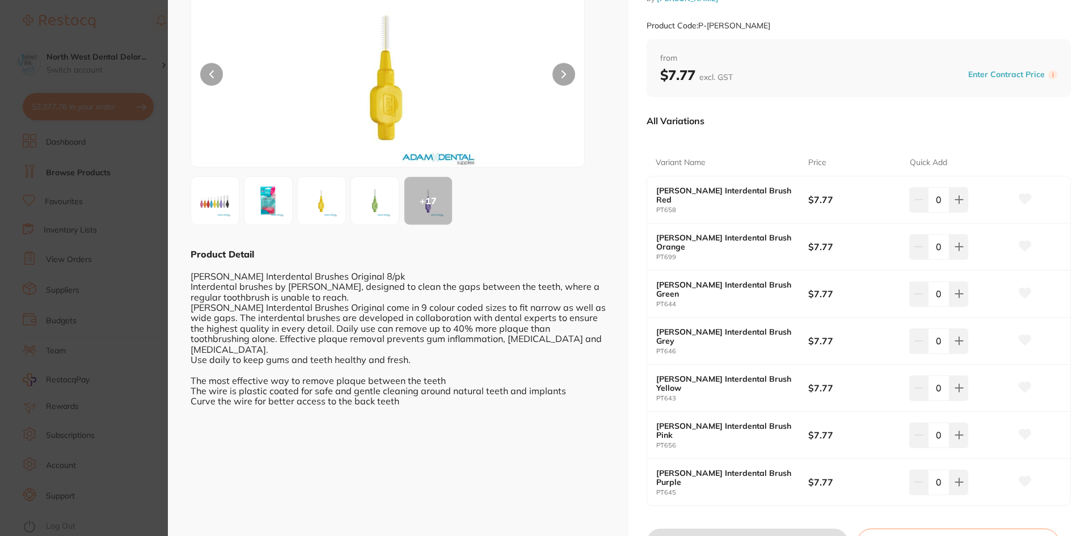
scroll to position [144, 0]
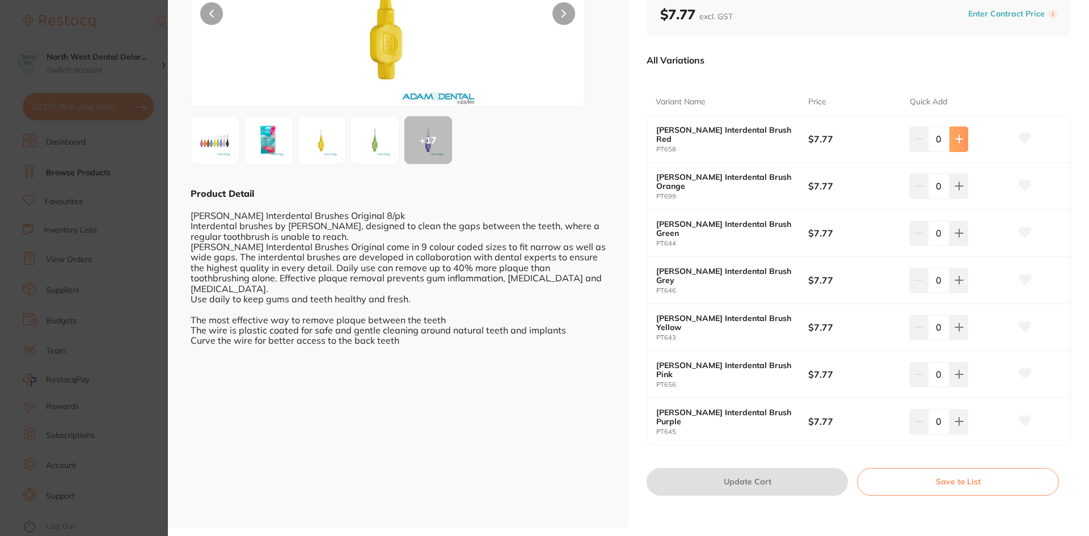
click at [951, 143] on button at bounding box center [959, 138] width 19 height 25
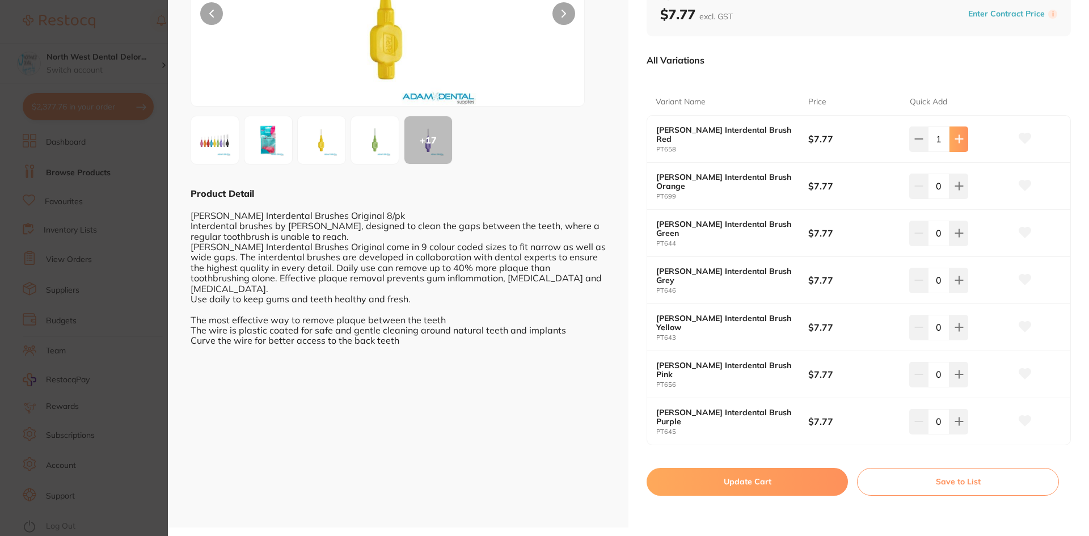
click at [951, 143] on button at bounding box center [959, 138] width 19 height 25
type input "2"
click at [269, 146] on img at bounding box center [268, 140] width 41 height 41
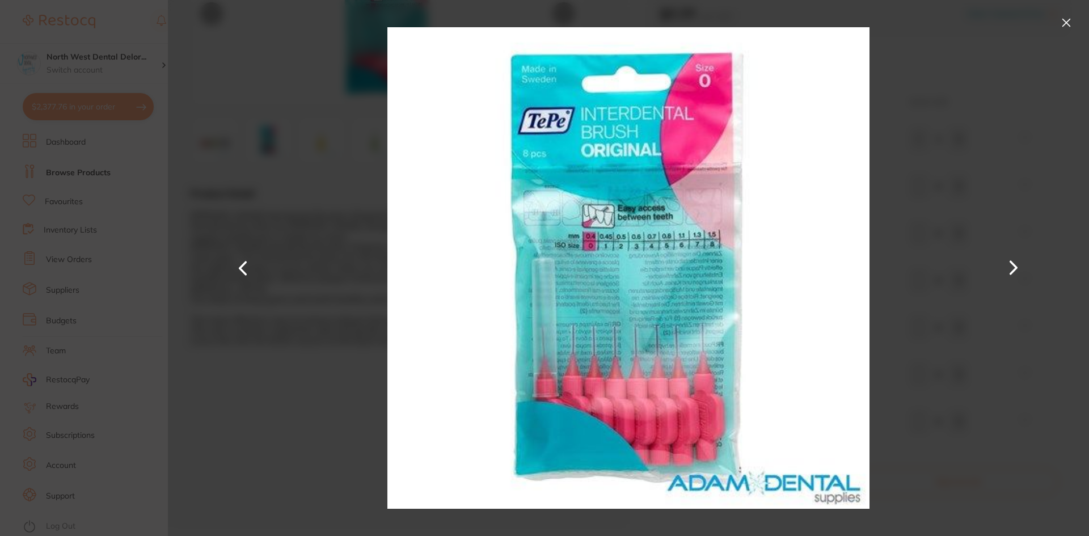
click at [1065, 19] on button at bounding box center [1066, 23] width 18 height 18
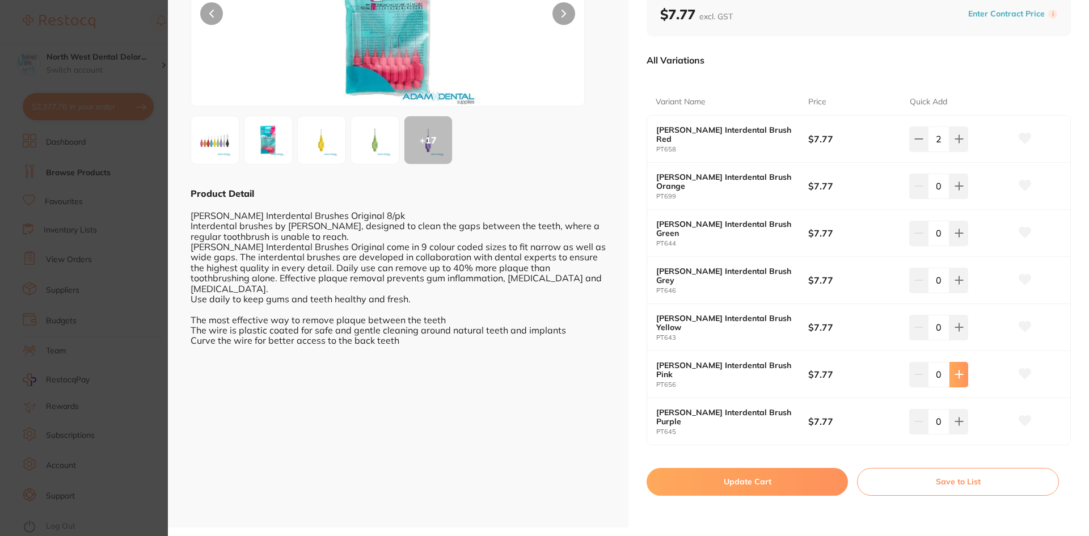
click at [950, 378] on button at bounding box center [959, 374] width 19 height 25
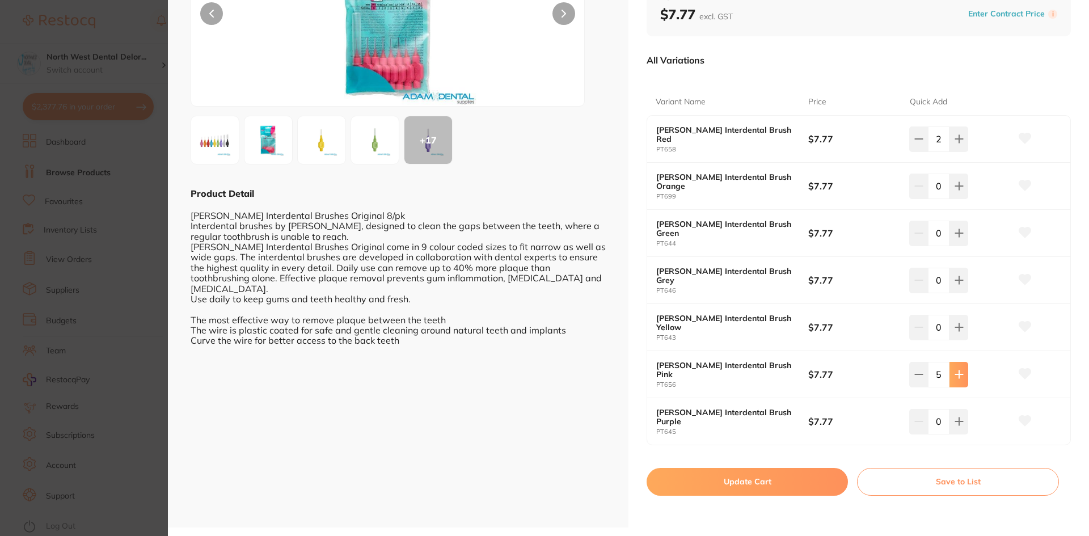
click at [950, 378] on button at bounding box center [959, 374] width 19 height 25
click at [914, 376] on icon at bounding box center [918, 374] width 9 height 9
type input "5"
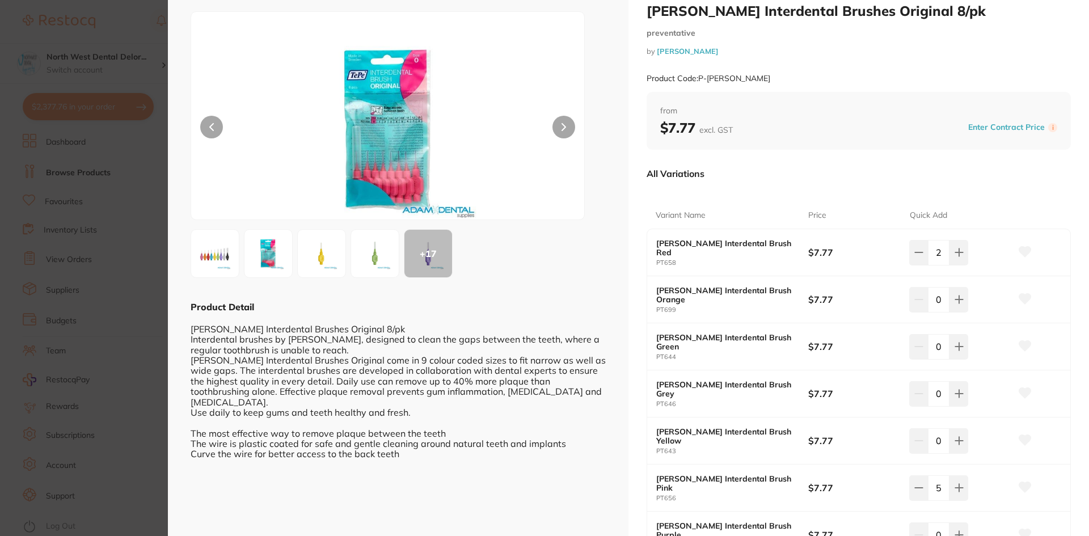
scroll to position [87, 0]
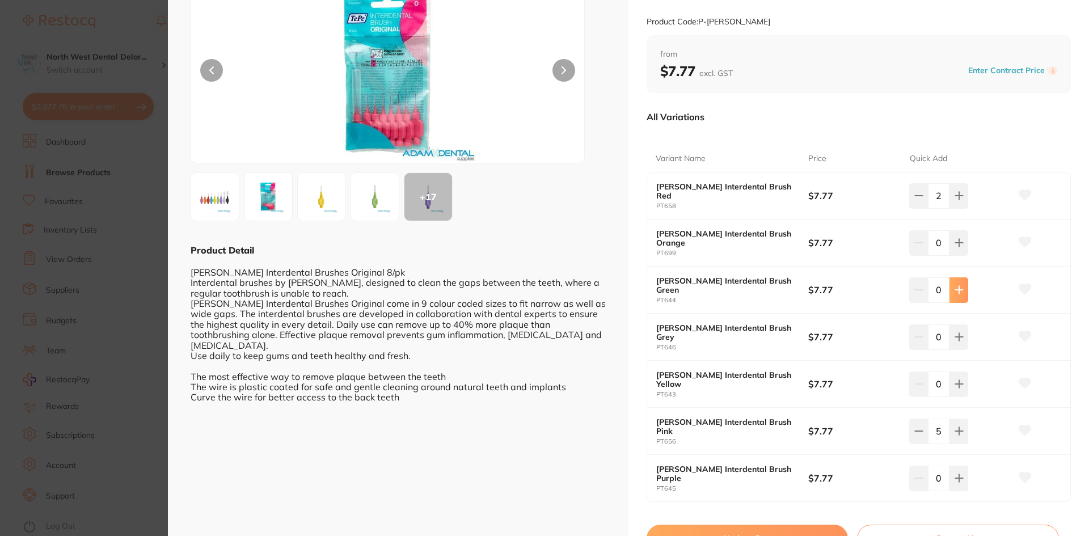
click at [961, 285] on icon at bounding box center [959, 289] width 9 height 9
type input "4"
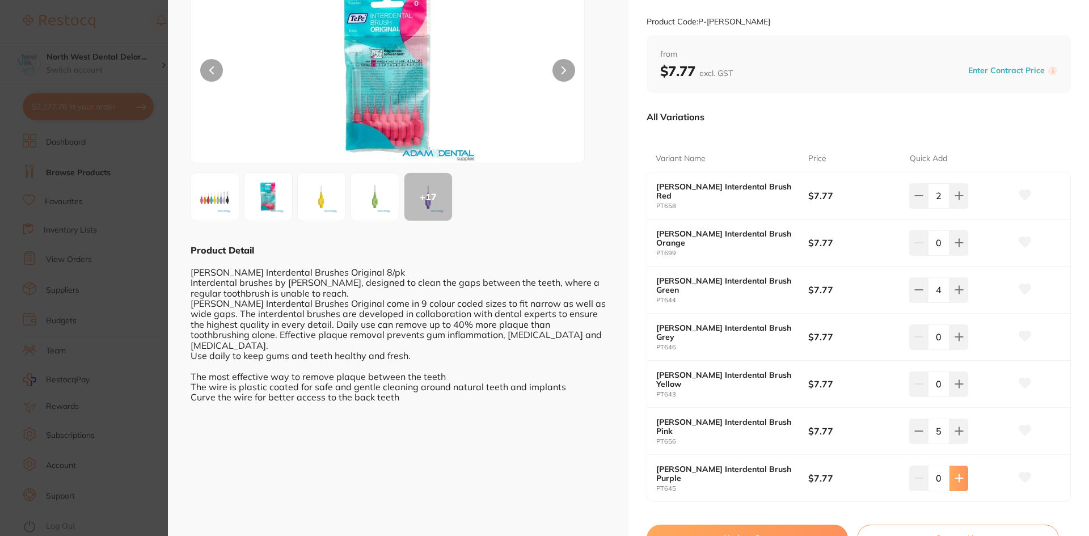
click at [960, 482] on icon at bounding box center [959, 478] width 9 height 9
type input "2"
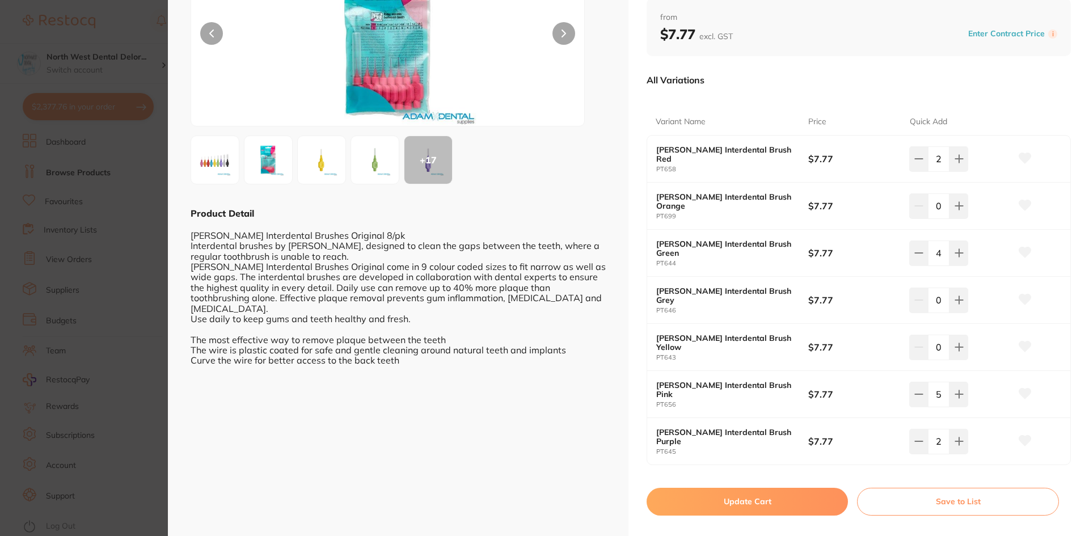
scroll to position [144, 0]
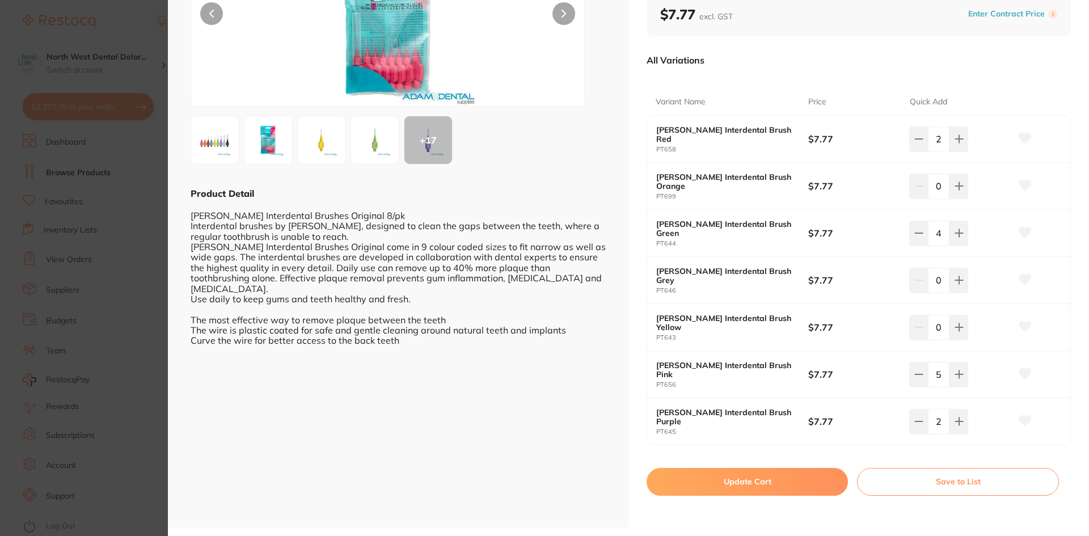
click at [782, 486] on button "Update Cart" at bounding box center [747, 481] width 201 height 27
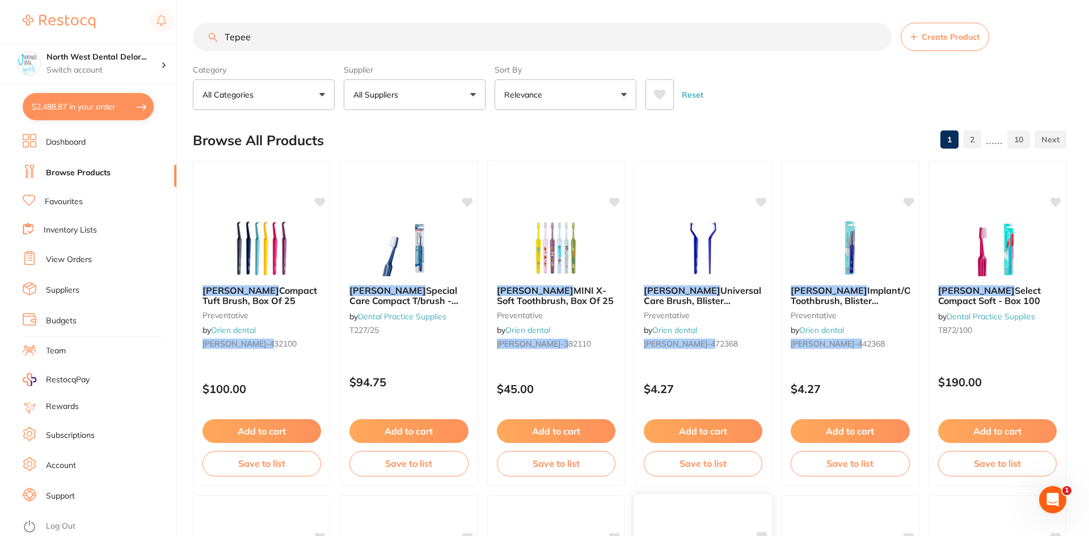
checkbox input "false"
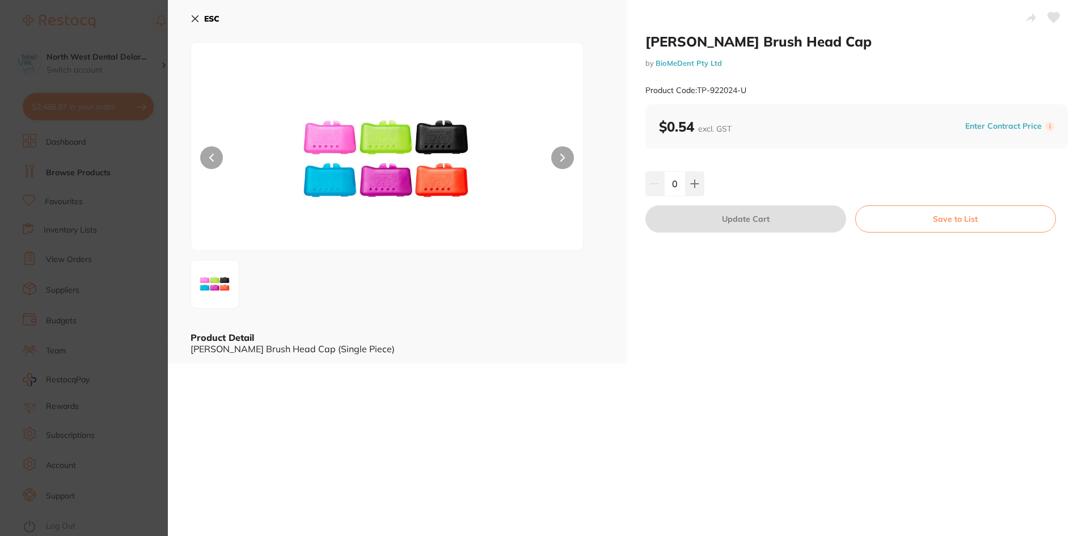
click at [191, 16] on icon at bounding box center [195, 18] width 9 height 9
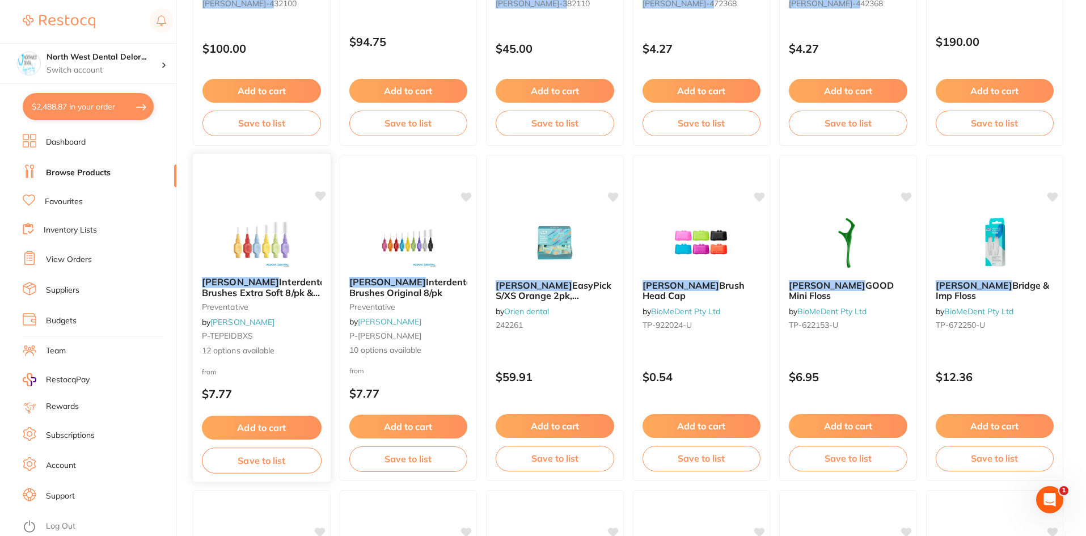
click at [283, 213] on img at bounding box center [262, 238] width 74 height 57
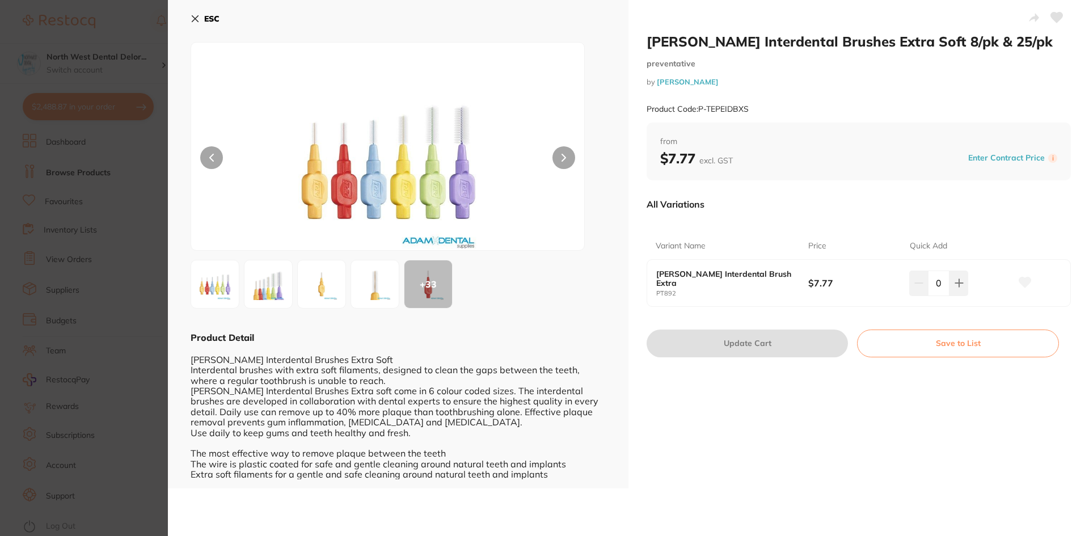
click at [194, 16] on icon at bounding box center [195, 18] width 9 height 9
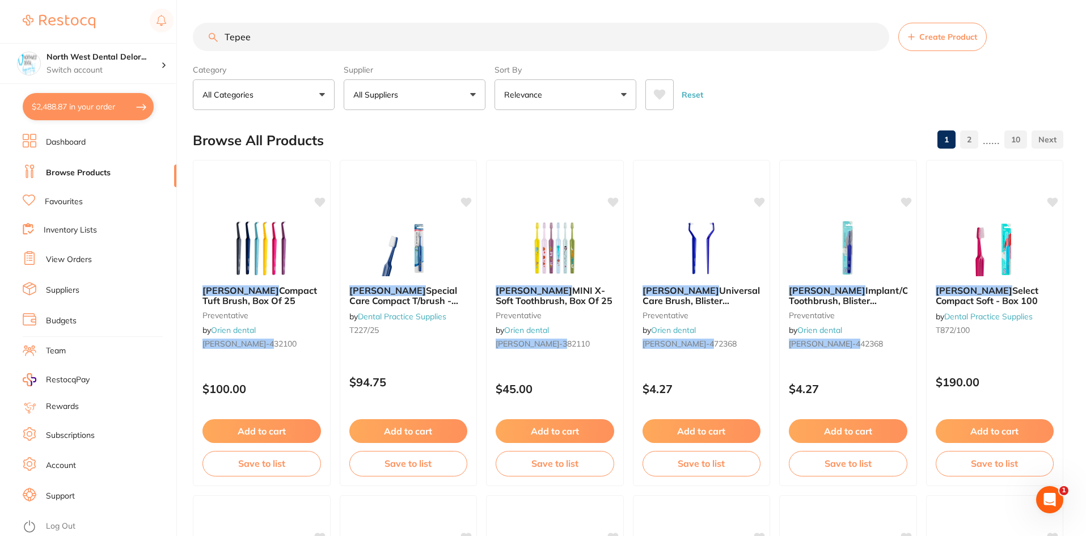
click at [334, 35] on input "Tepee" at bounding box center [541, 37] width 697 height 28
type input "T"
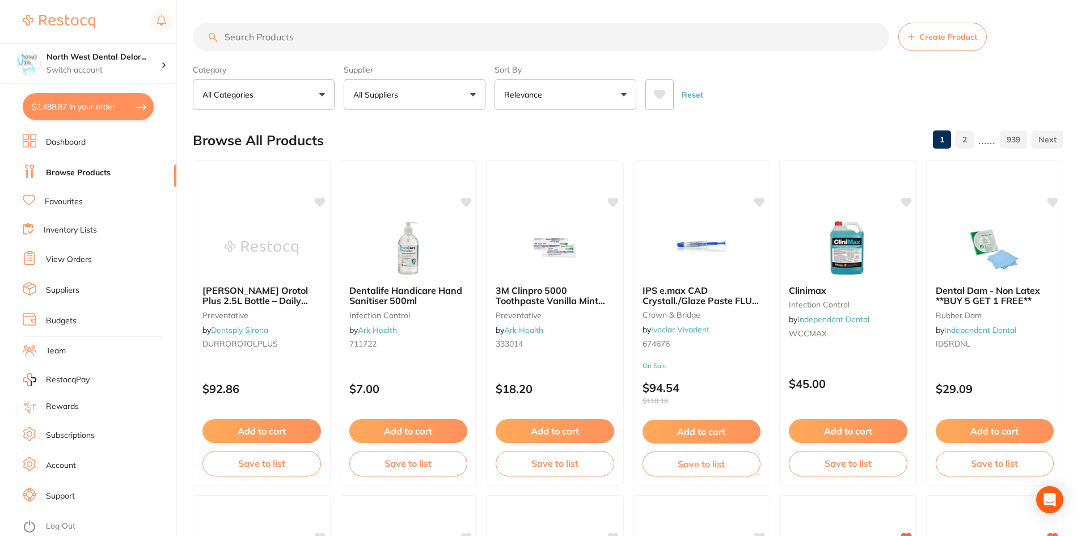
type input "S"
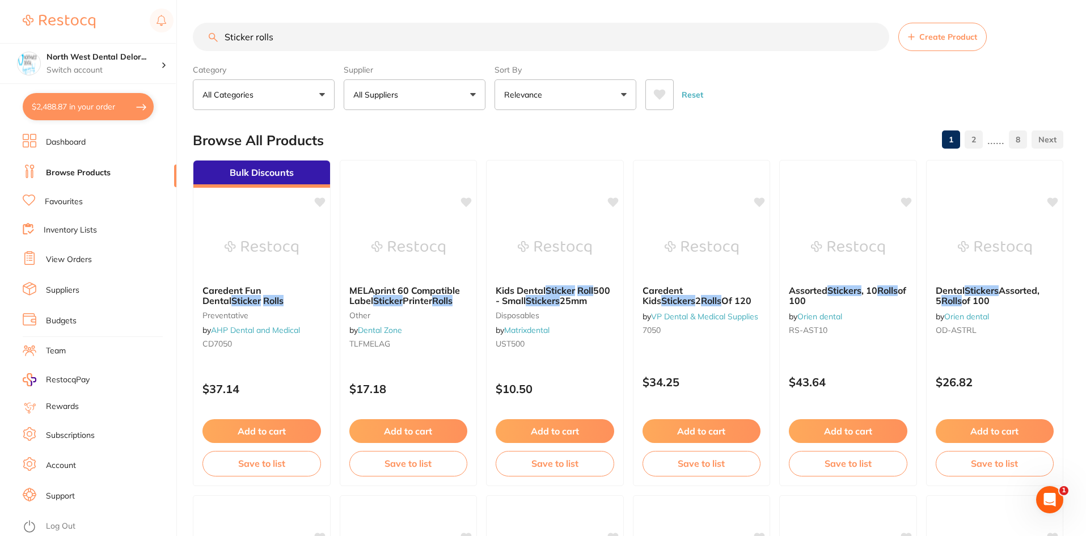
click at [225, 33] on input "Sticker rolls" at bounding box center [541, 37] width 697 height 28
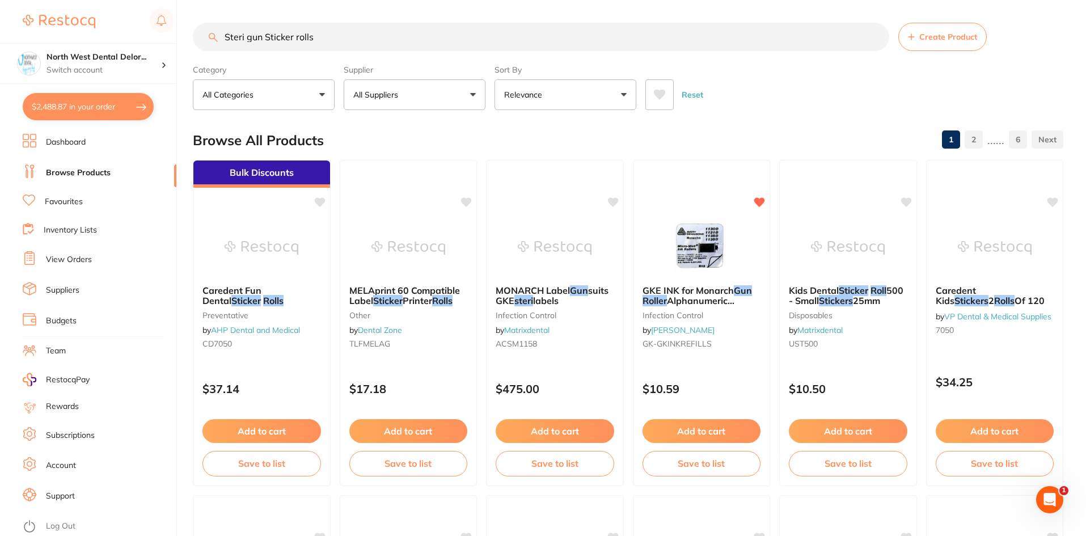
click at [273, 38] on input "Steri gun Sticker rolls" at bounding box center [541, 37] width 697 height 28
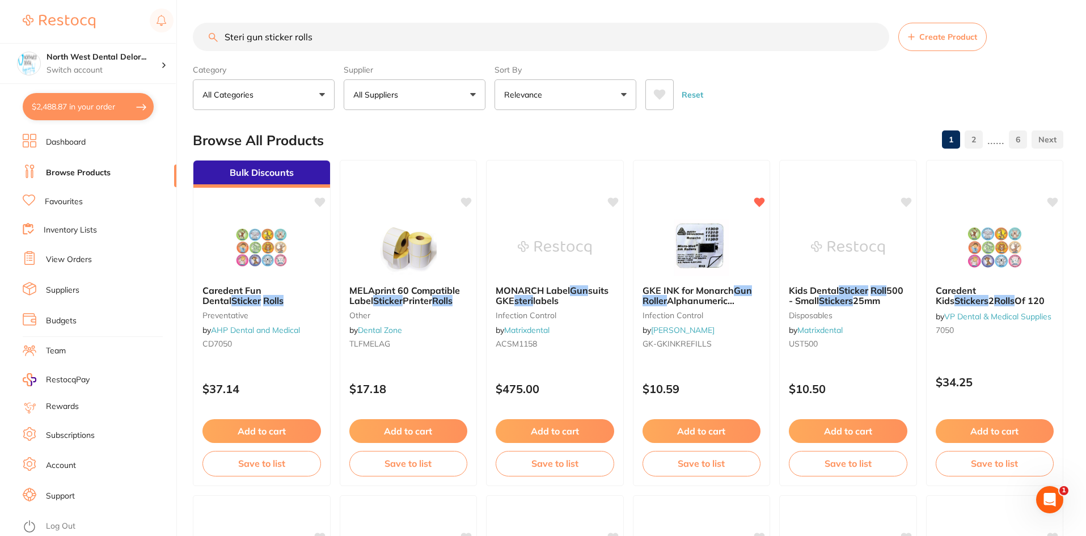
drag, startPoint x: 319, startPoint y: 36, endPoint x: 235, endPoint y: 40, distance: 83.5
click at [235, 40] on input "Steri gun sticker rolls" at bounding box center [541, 37] width 697 height 28
type input "Steri pouches"
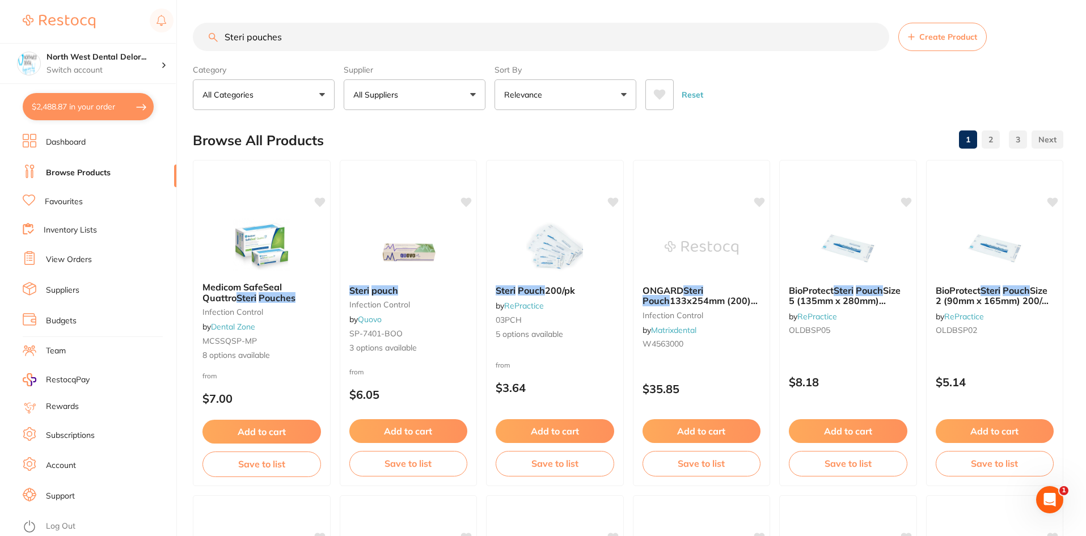
click at [363, 91] on p "All Suppliers" at bounding box center [377, 94] width 49 height 11
type input "p"
type input "orig"
click at [424, 199] on li "Origin Dental" at bounding box center [414, 193] width 133 height 32
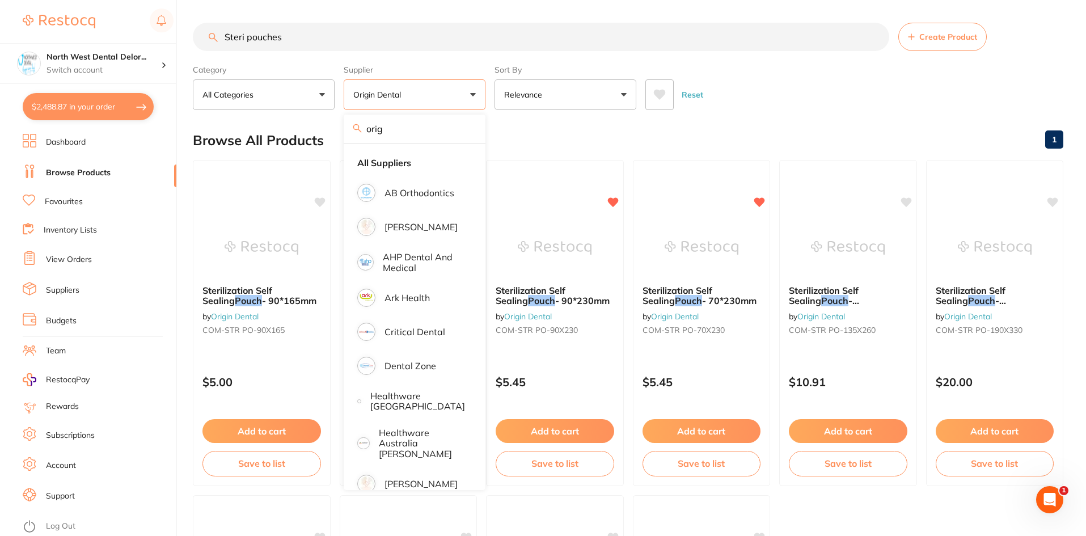
click at [807, 113] on main "Steri pouches Create Product Category All Categories All Categories No categori…" at bounding box center [639, 440] width 893 height 880
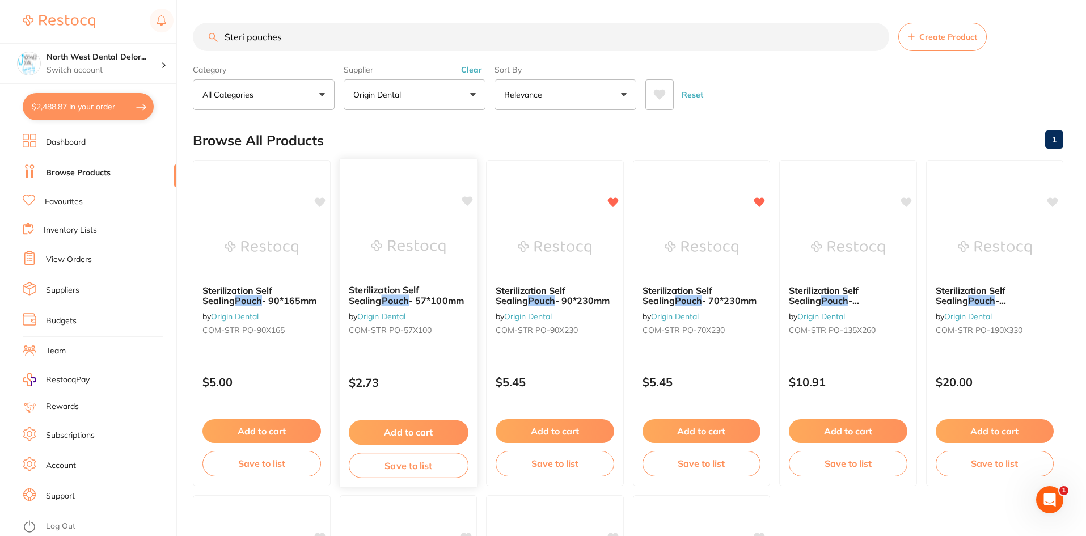
click at [402, 433] on button "Add to cart" at bounding box center [408, 432] width 120 height 24
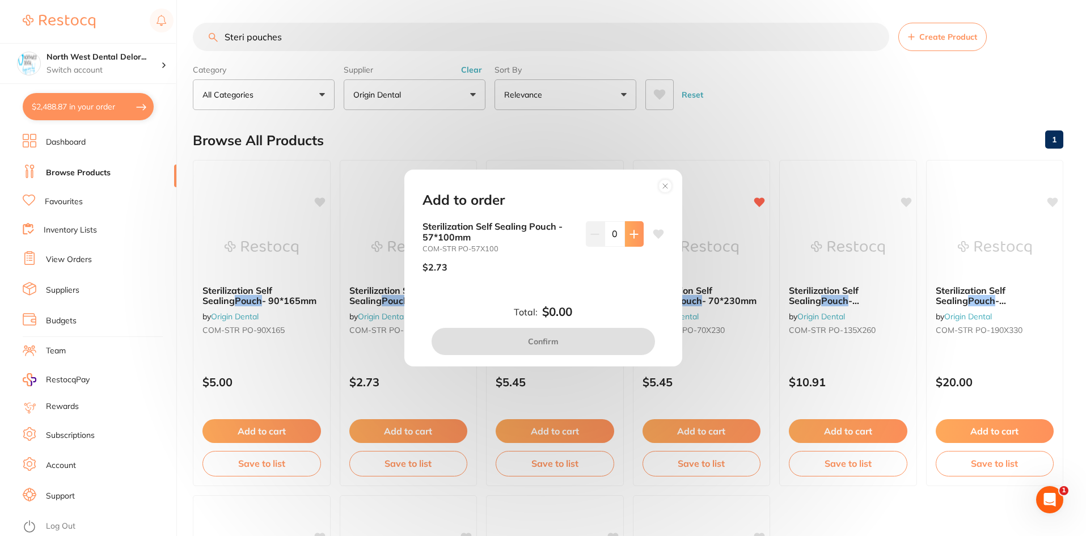
click at [636, 237] on button at bounding box center [634, 233] width 19 height 25
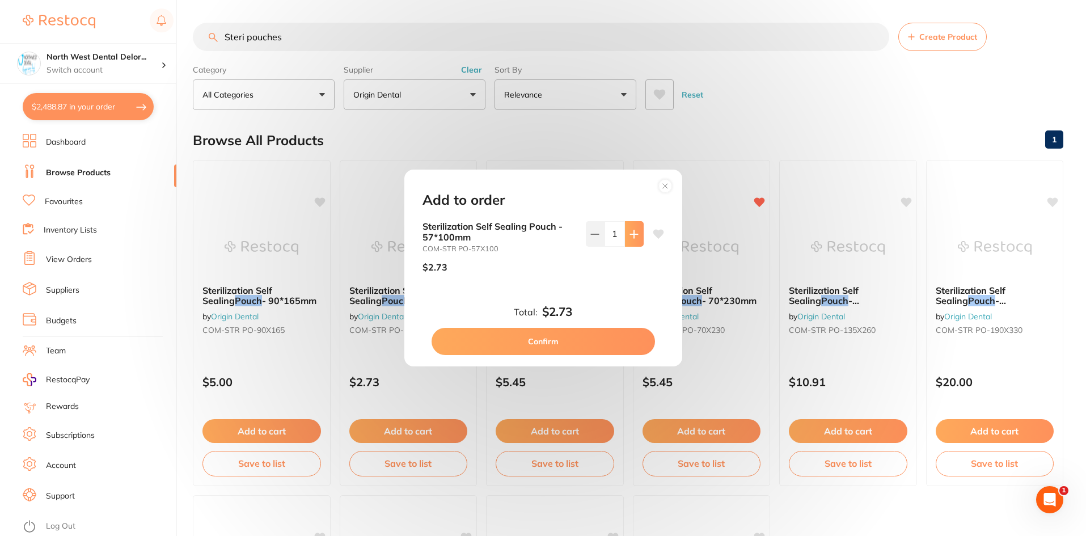
click at [636, 237] on button at bounding box center [634, 233] width 19 height 25
type input "5"
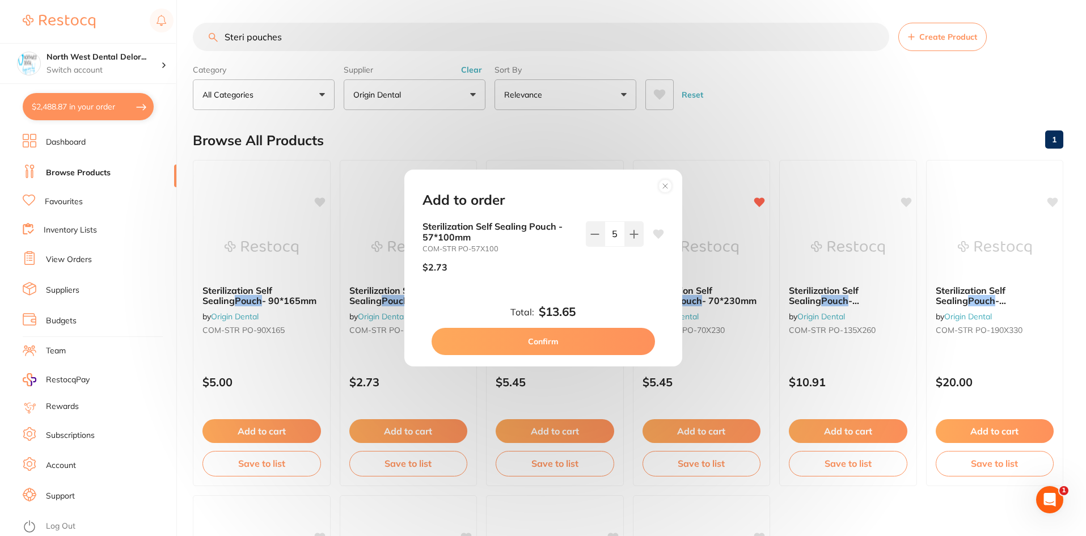
click at [552, 337] on button "Confirm" at bounding box center [543, 341] width 223 height 27
checkbox input "false"
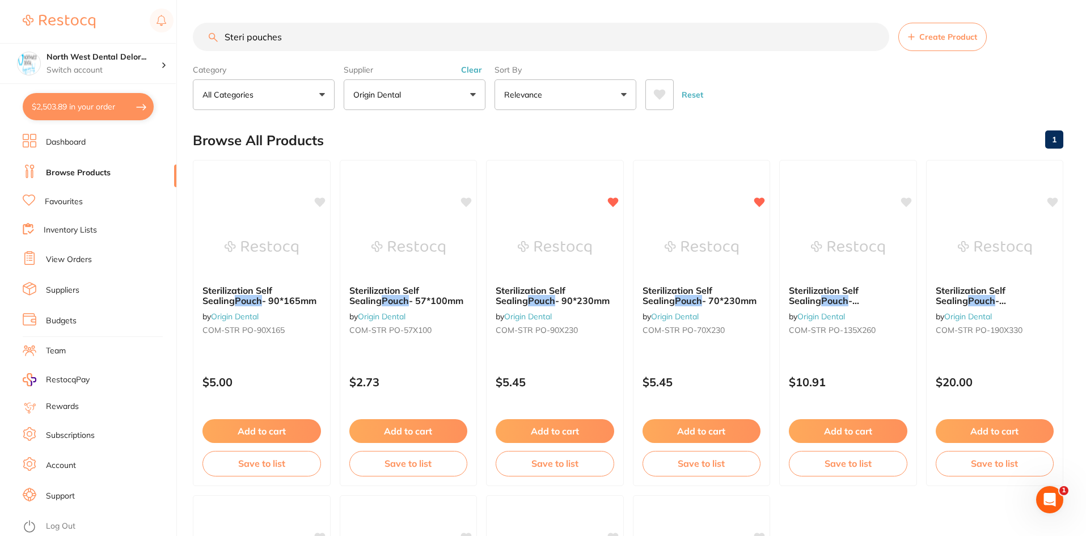
click at [64, 104] on button "$2,503.89 in your order" at bounding box center [88, 106] width 131 height 27
checkbox input "true"
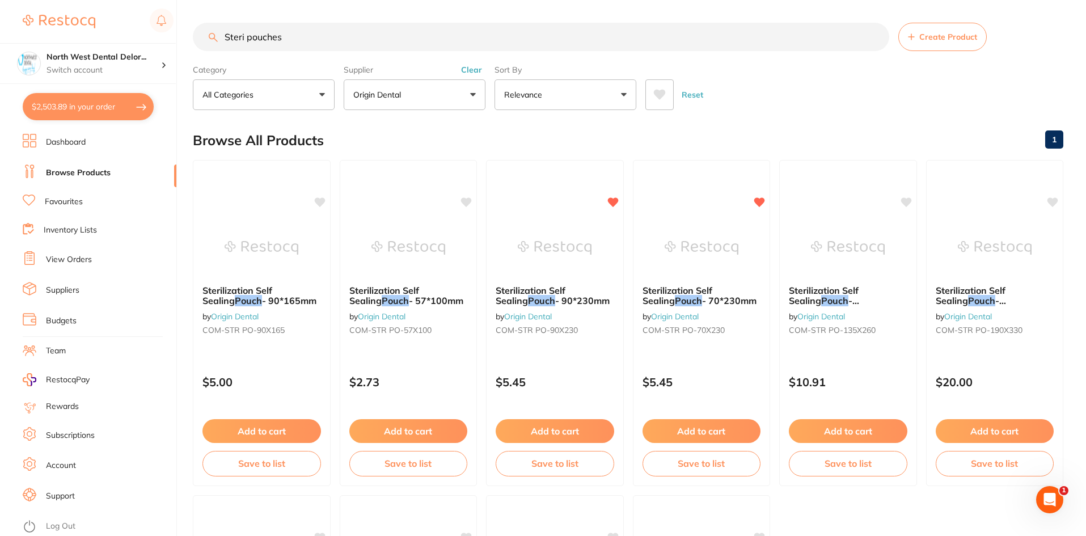
checkbox input "true"
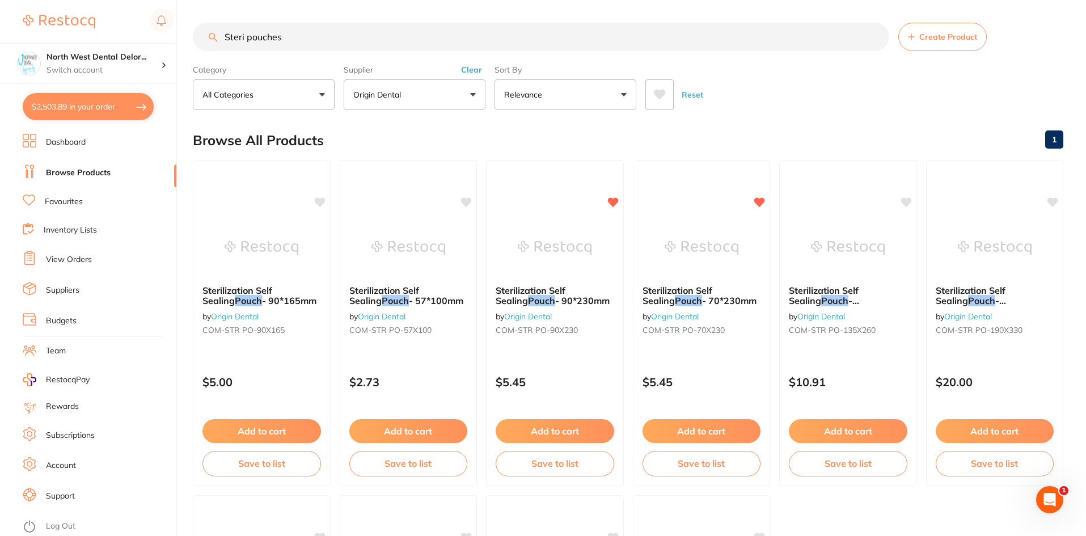
checkbox input "true"
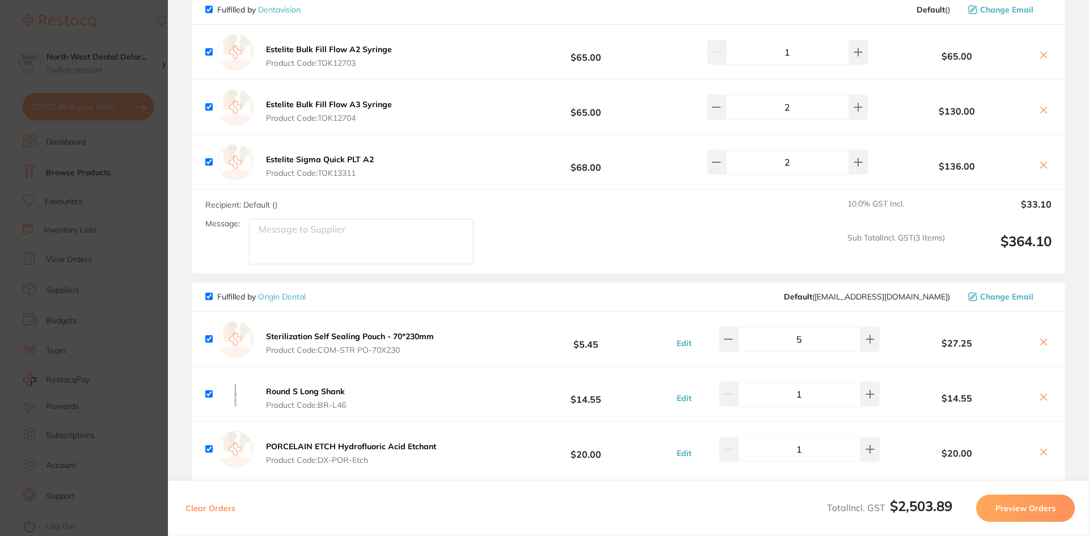
scroll to position [1602, 0]
click at [732, 343] on button at bounding box center [728, 338] width 19 height 25
click at [869, 341] on icon at bounding box center [870, 338] width 9 height 9
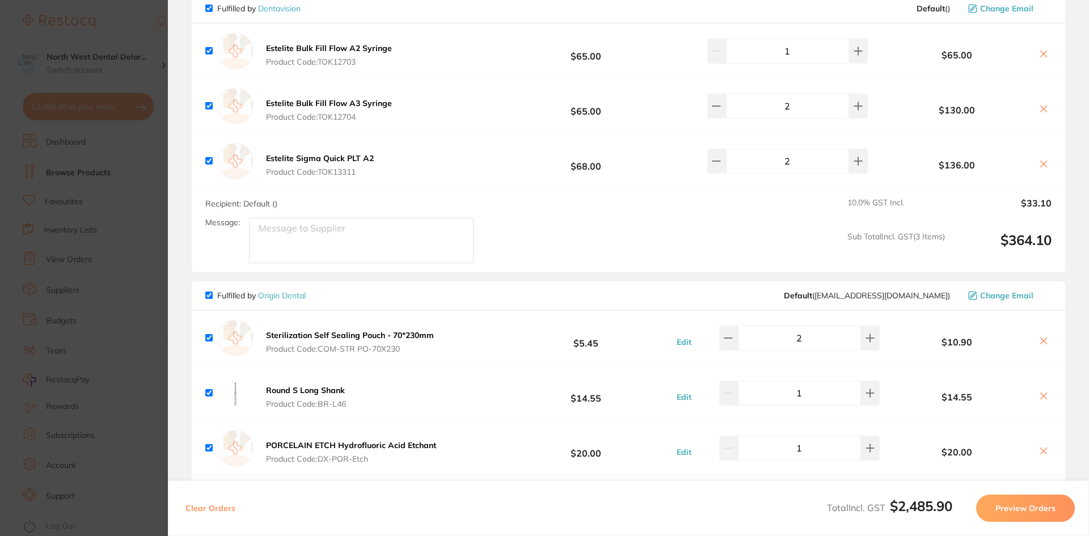
click at [869, 341] on icon at bounding box center [870, 338] width 9 height 9
type input "4"
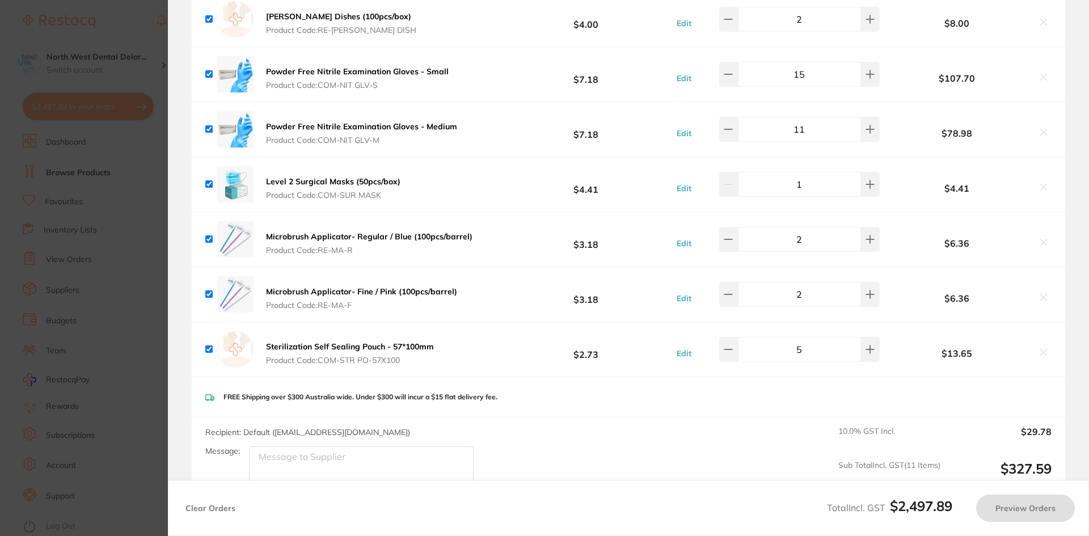
scroll to position [2169, 0]
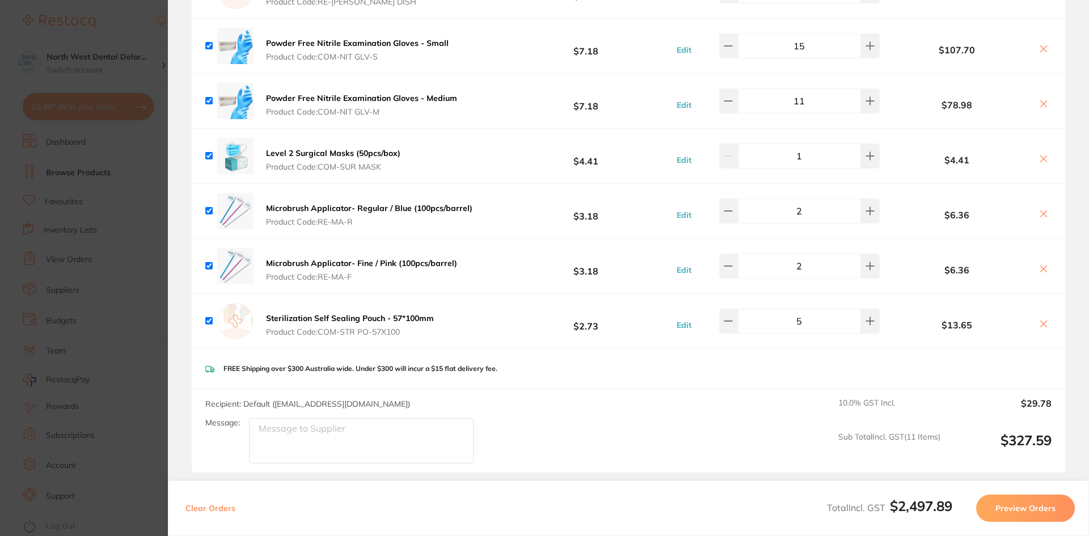
click at [1039, 323] on icon at bounding box center [1043, 323] width 9 height 9
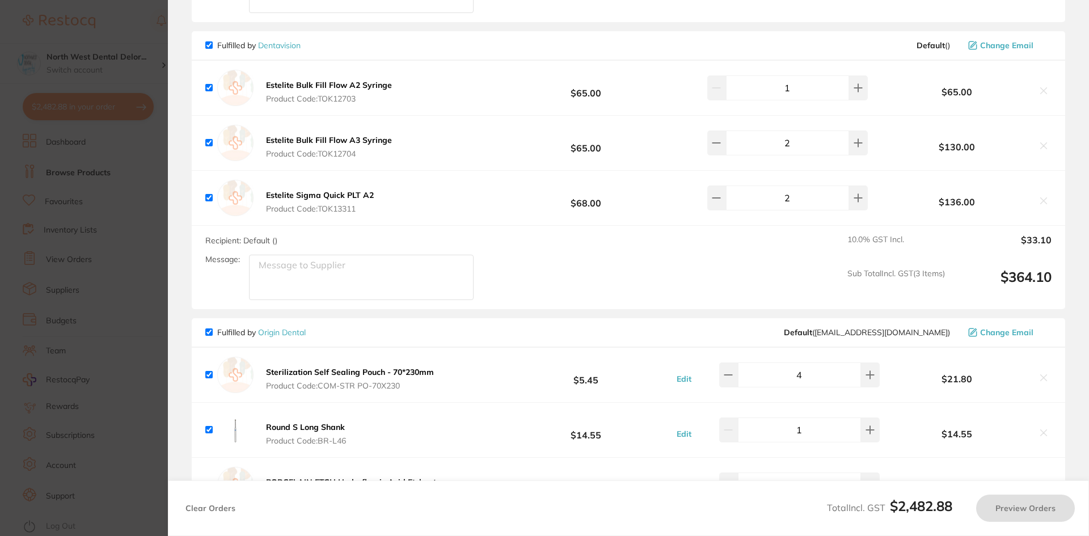
scroll to position [1432, 0]
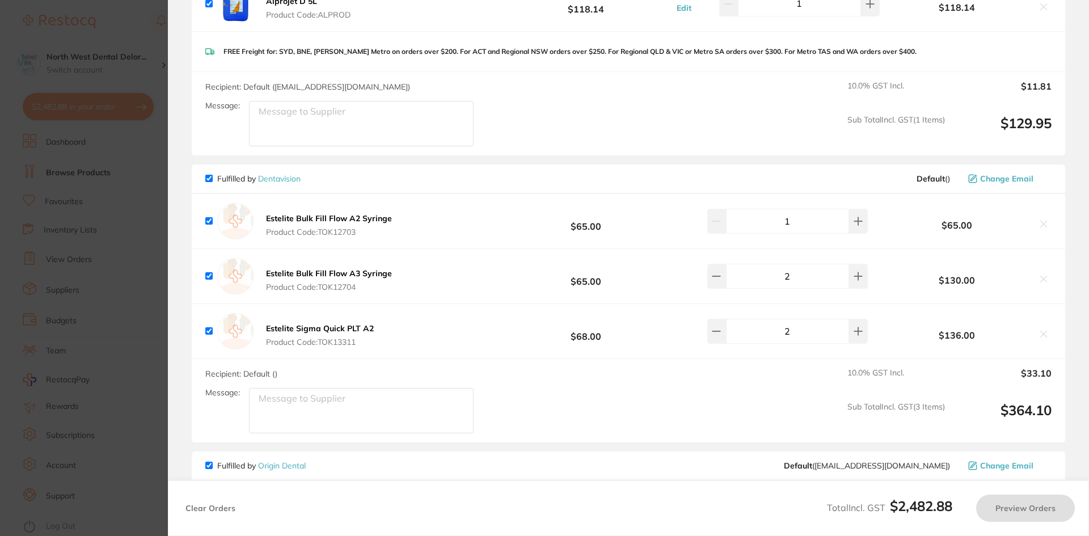
click at [587, 31] on div "Alprojet D 5L Product Code: ALPROD $118.14 Edit 1 $118.14" at bounding box center [629, 4] width 874 height 54
checkbox input "true"
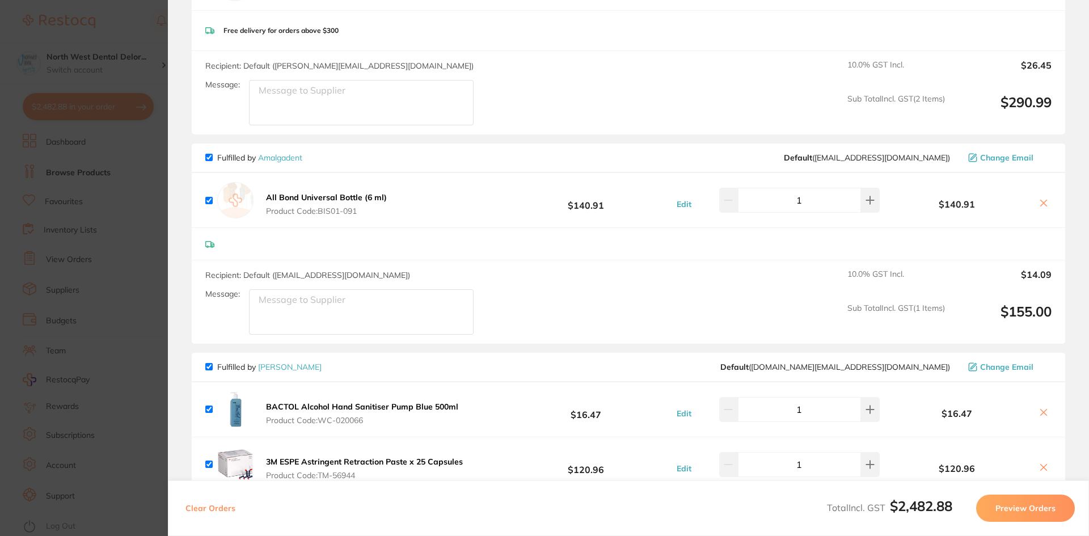
scroll to position [0, 0]
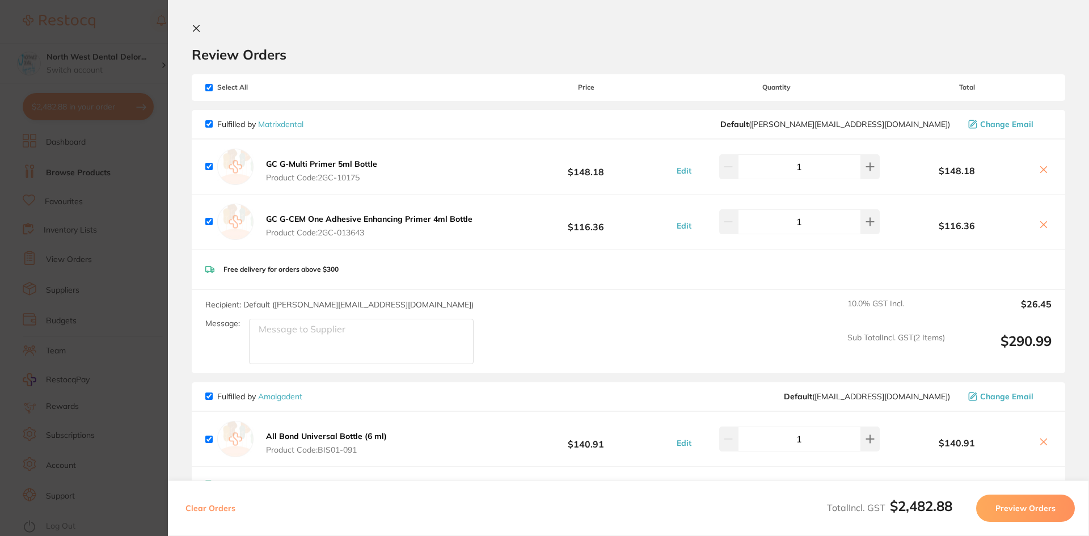
click at [196, 29] on icon at bounding box center [196, 29] width 6 height 6
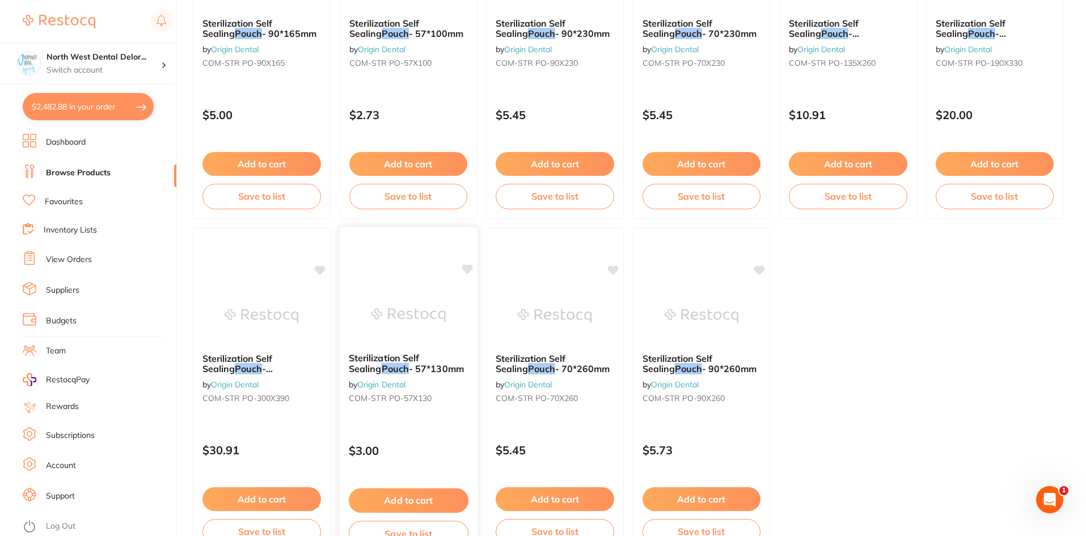
scroll to position [287, 0]
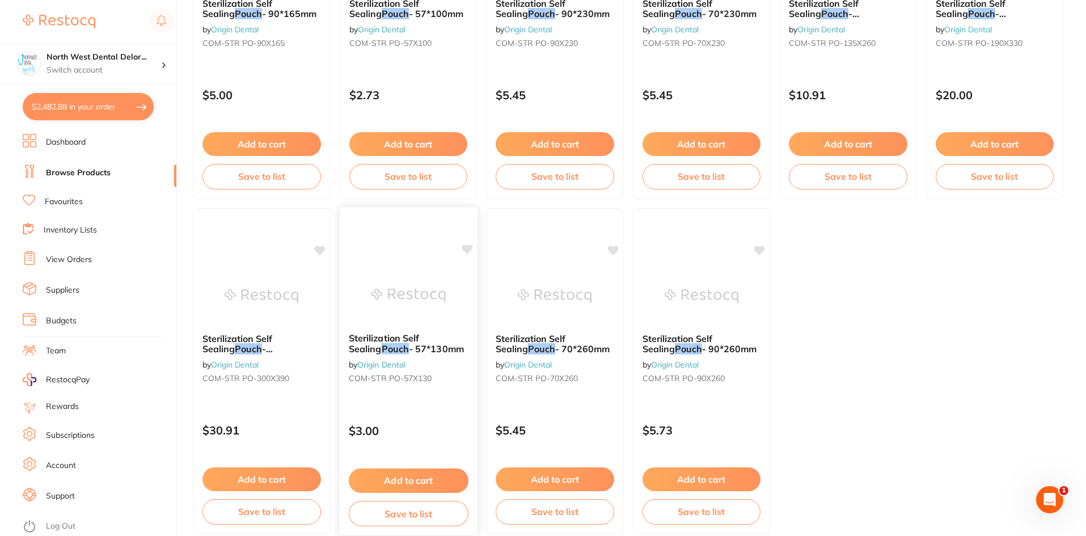
click at [408, 477] on button "Add to cart" at bounding box center [408, 481] width 120 height 24
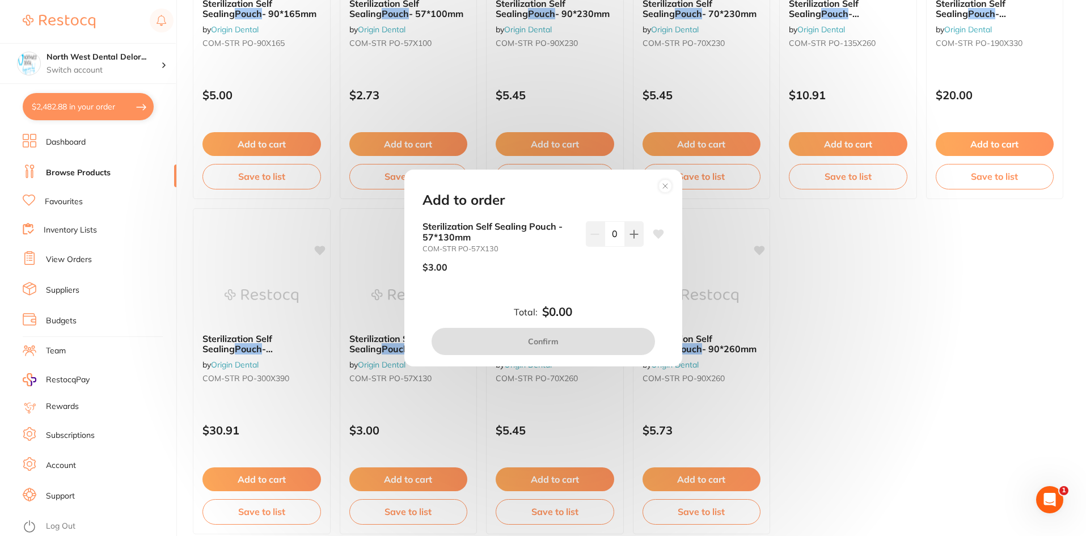
scroll to position [0, 0]
click at [627, 239] on button at bounding box center [634, 233] width 19 height 25
type input "1"
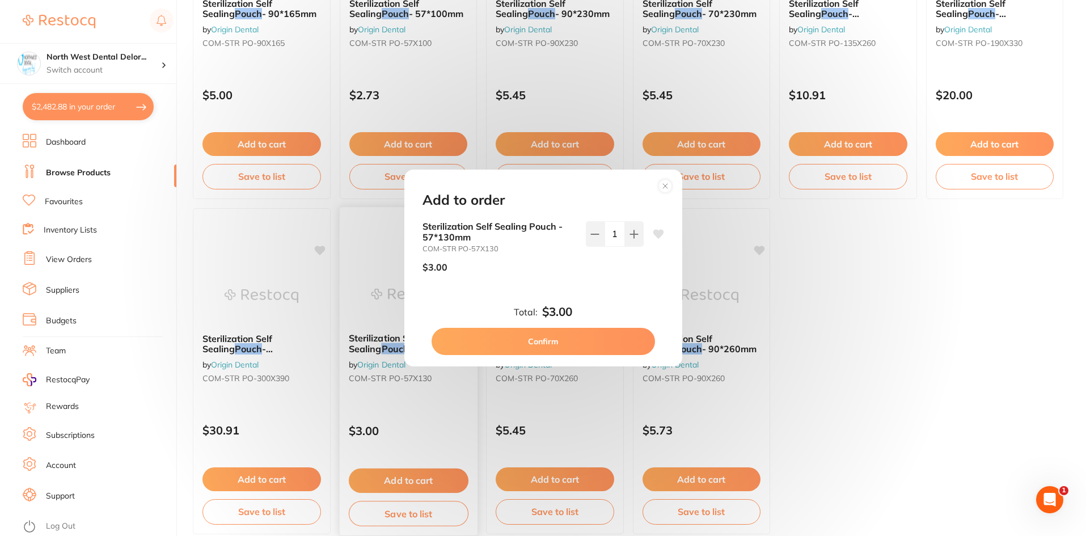
click at [577, 337] on button "Confirm" at bounding box center [543, 341] width 223 height 27
checkbox input "false"
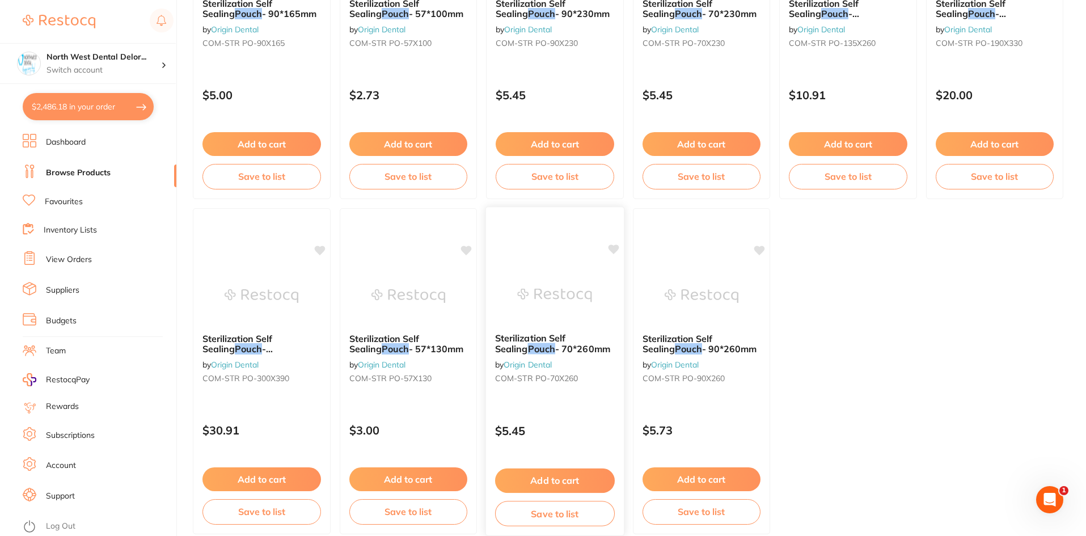
scroll to position [117, 0]
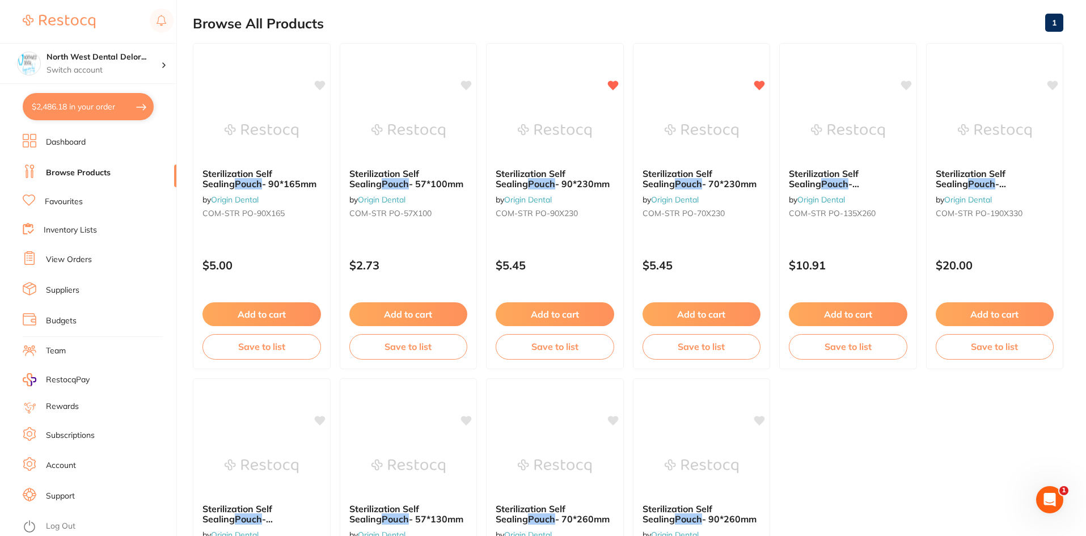
click at [284, 315] on button "Add to cart" at bounding box center [262, 314] width 119 height 24
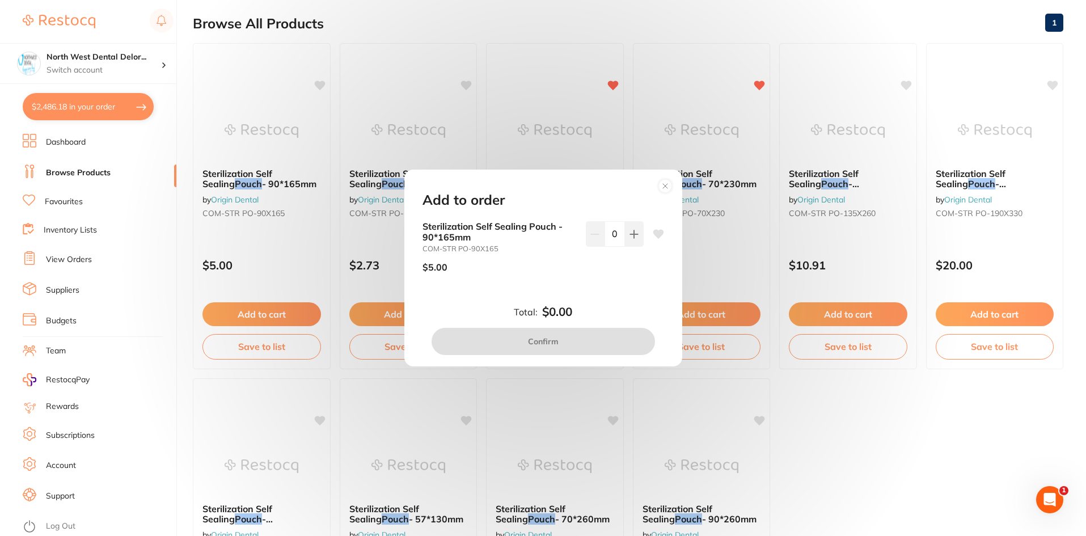
scroll to position [0, 0]
click at [634, 230] on icon at bounding box center [634, 234] width 9 height 9
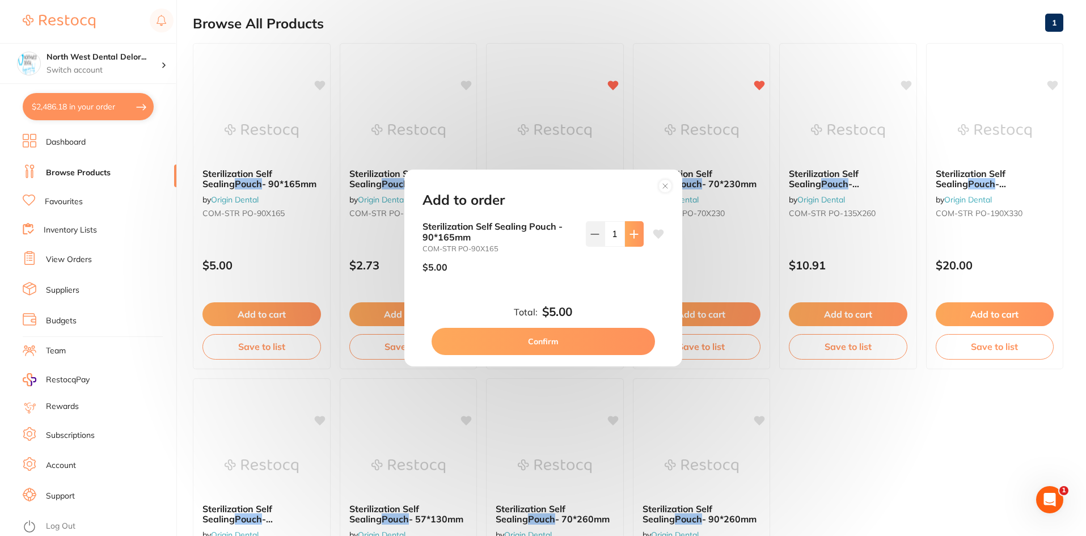
click at [634, 228] on button at bounding box center [634, 233] width 19 height 25
type input "2"
click at [589, 336] on button "Confirm" at bounding box center [543, 341] width 223 height 27
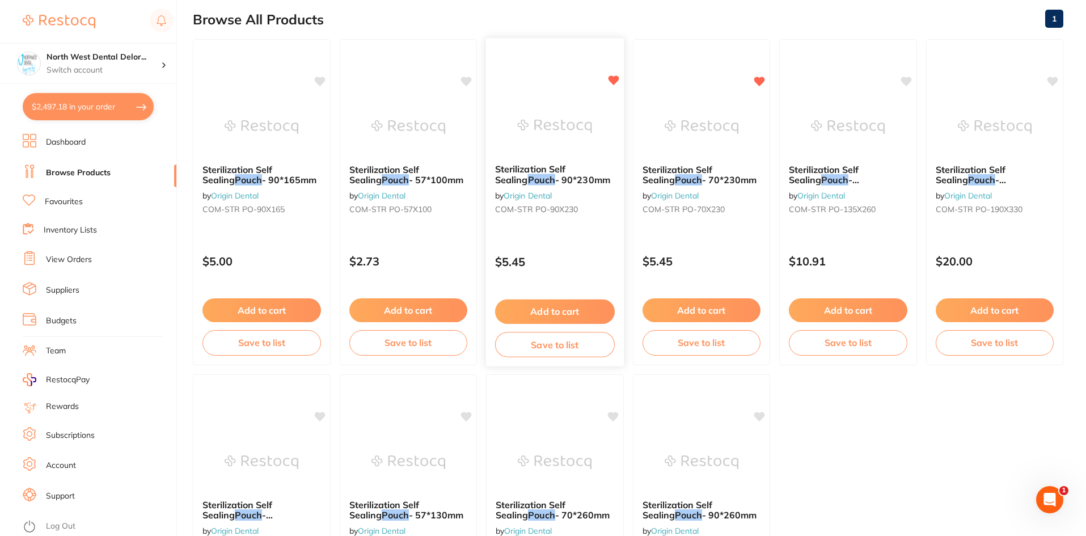
scroll to position [117, 0]
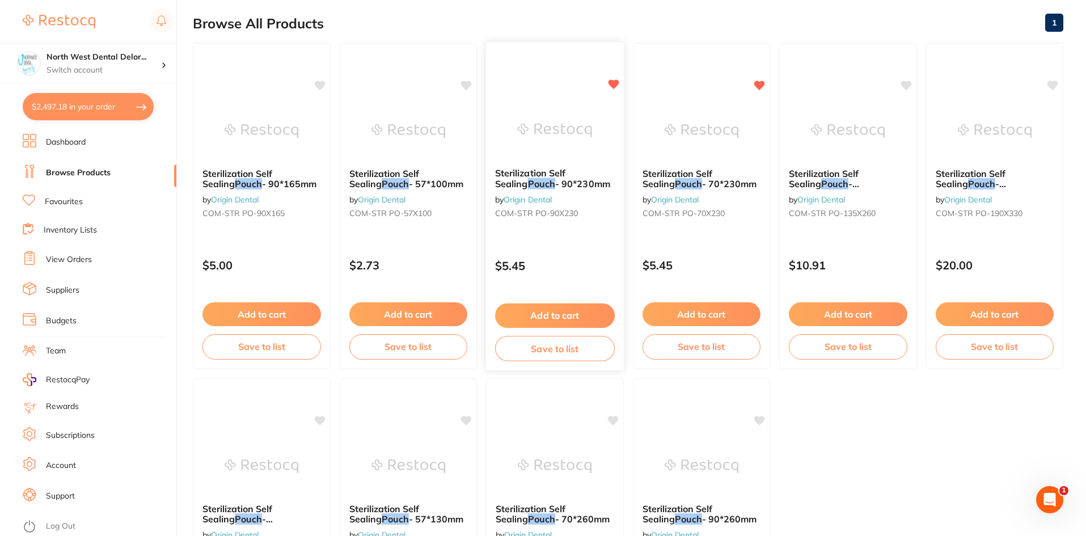
click at [570, 312] on button "Add to cart" at bounding box center [555, 315] width 120 height 24
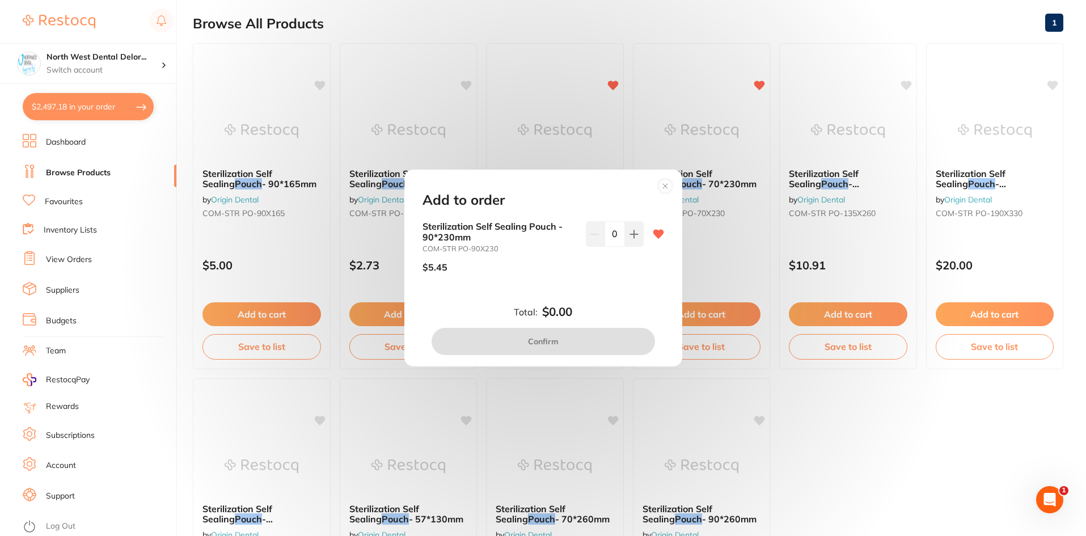
scroll to position [0, 0]
click at [637, 238] on button at bounding box center [634, 233] width 19 height 25
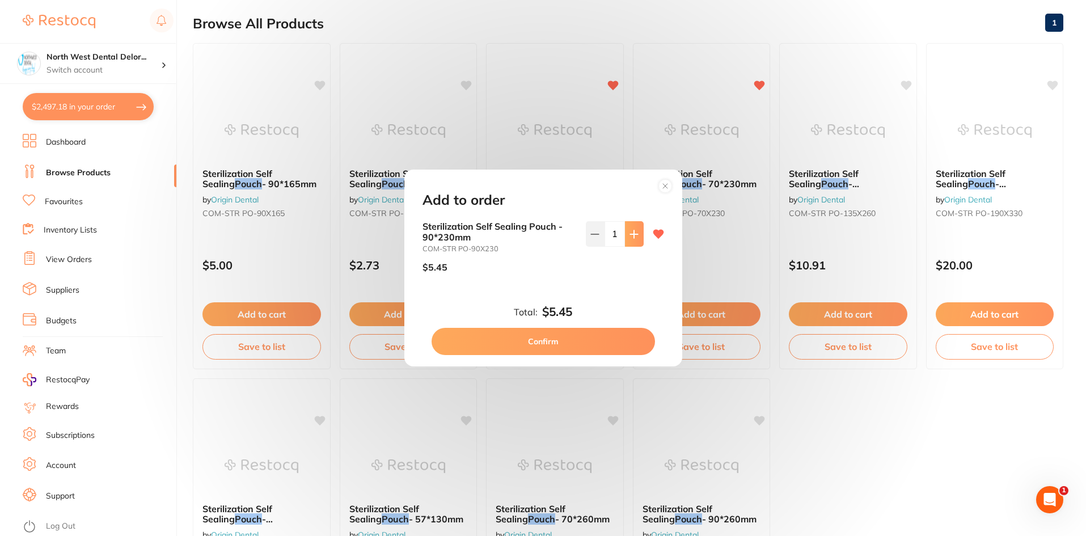
click at [637, 238] on button at bounding box center [634, 233] width 19 height 25
type input "3"
click at [606, 338] on button "Confirm" at bounding box center [543, 341] width 223 height 27
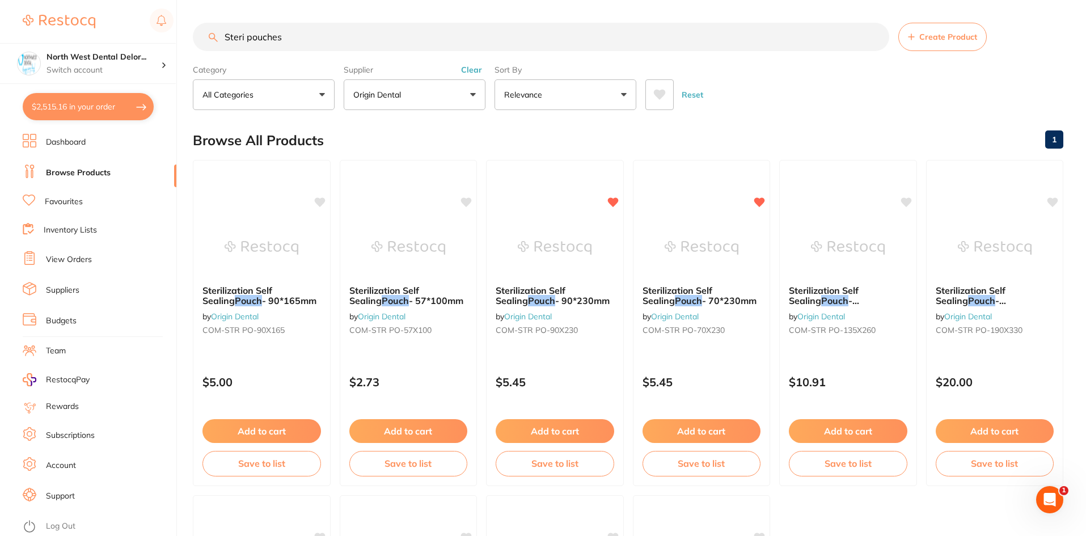
click at [310, 43] on input "Steri pouches" at bounding box center [541, 37] width 697 height 28
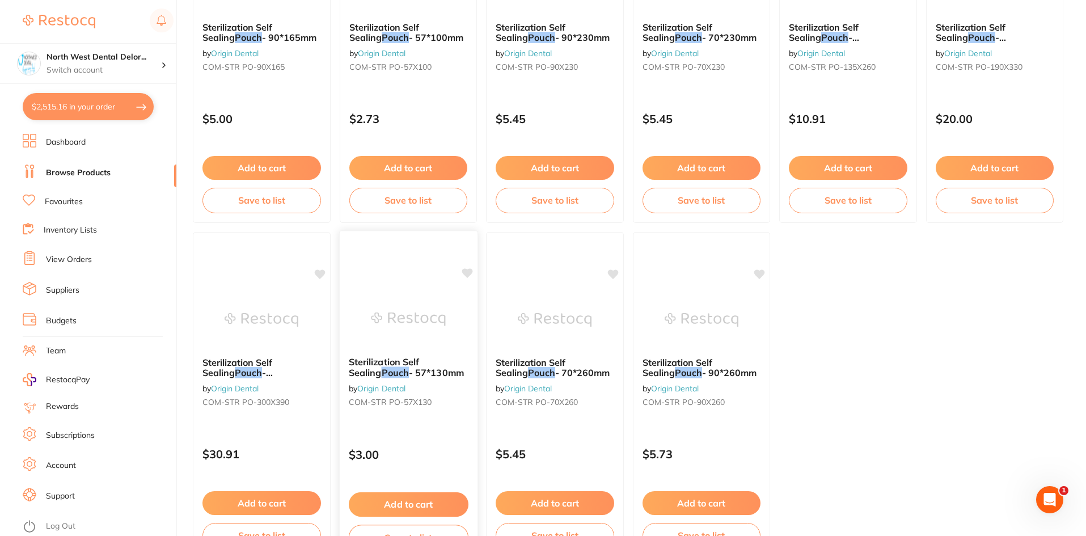
scroll to position [284, 0]
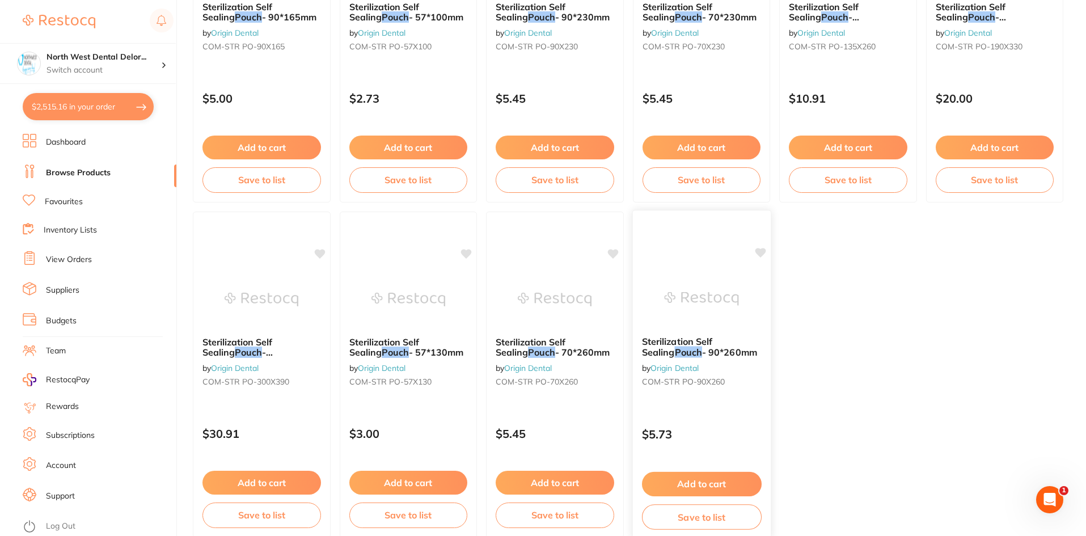
click at [701, 478] on button "Add to cart" at bounding box center [702, 484] width 120 height 24
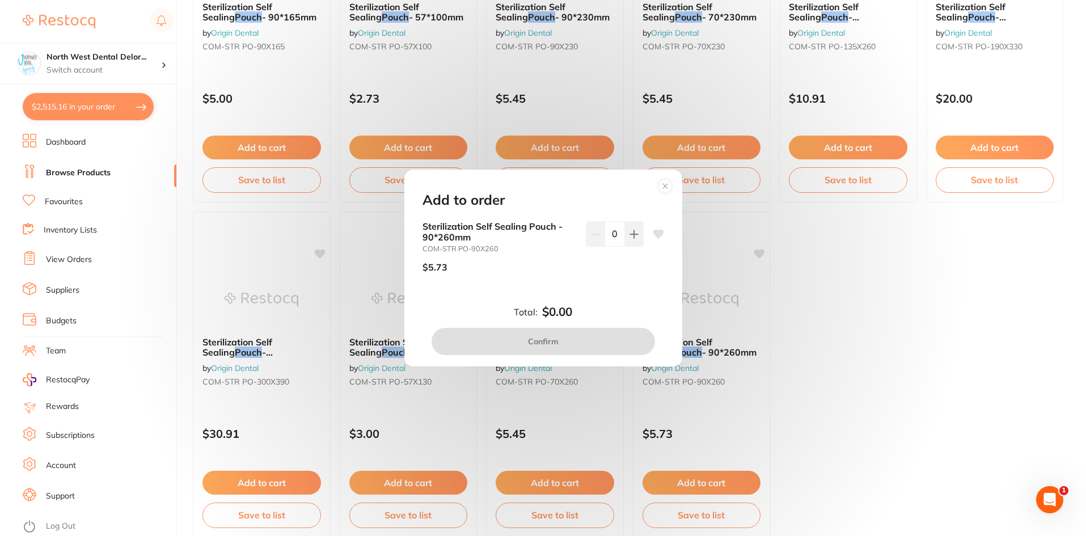
scroll to position [0, 0]
click at [668, 189] on circle at bounding box center [665, 185] width 13 height 13
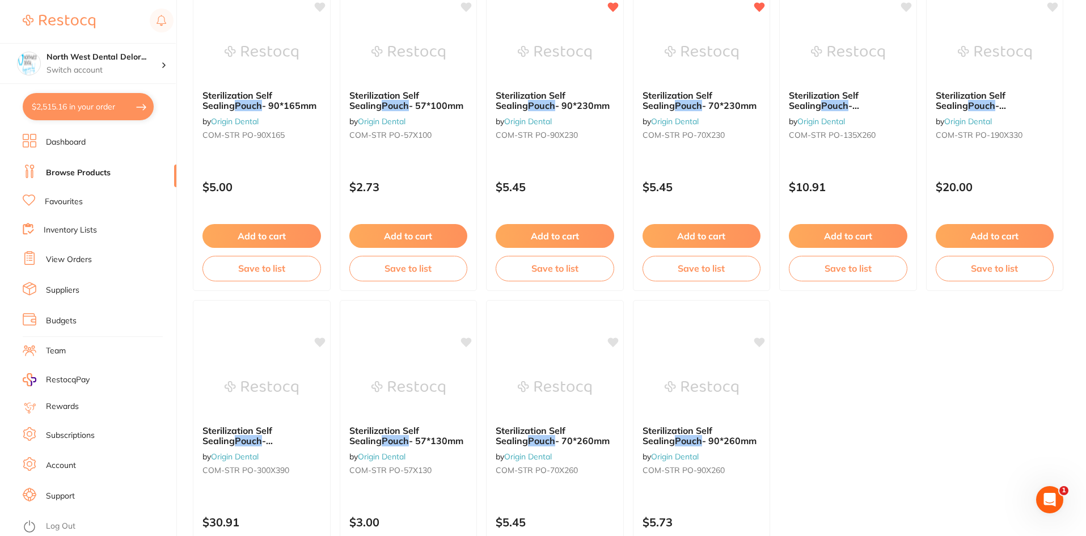
scroll to position [113, 0]
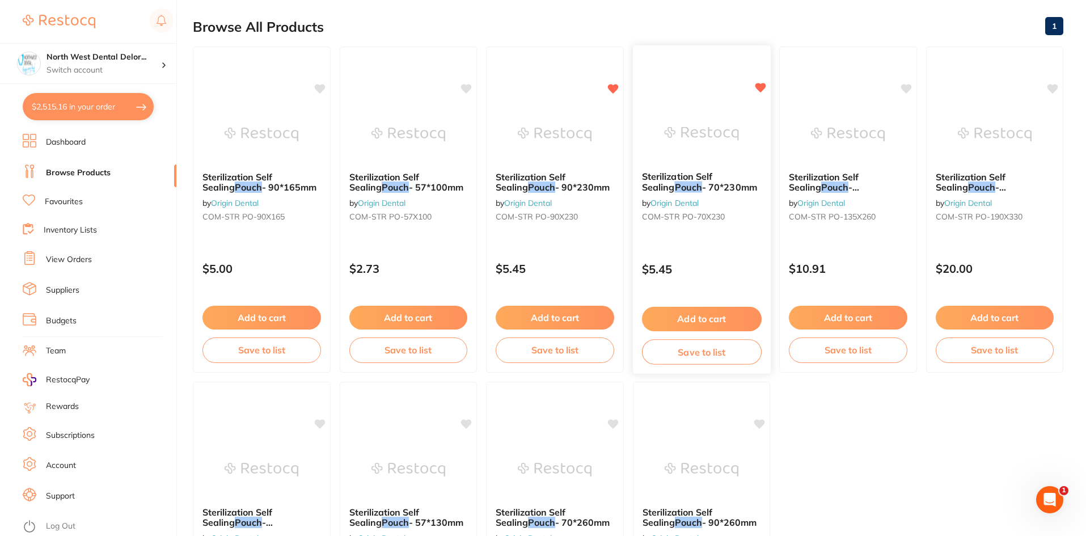
click at [681, 319] on button "Add to cart" at bounding box center [702, 319] width 120 height 24
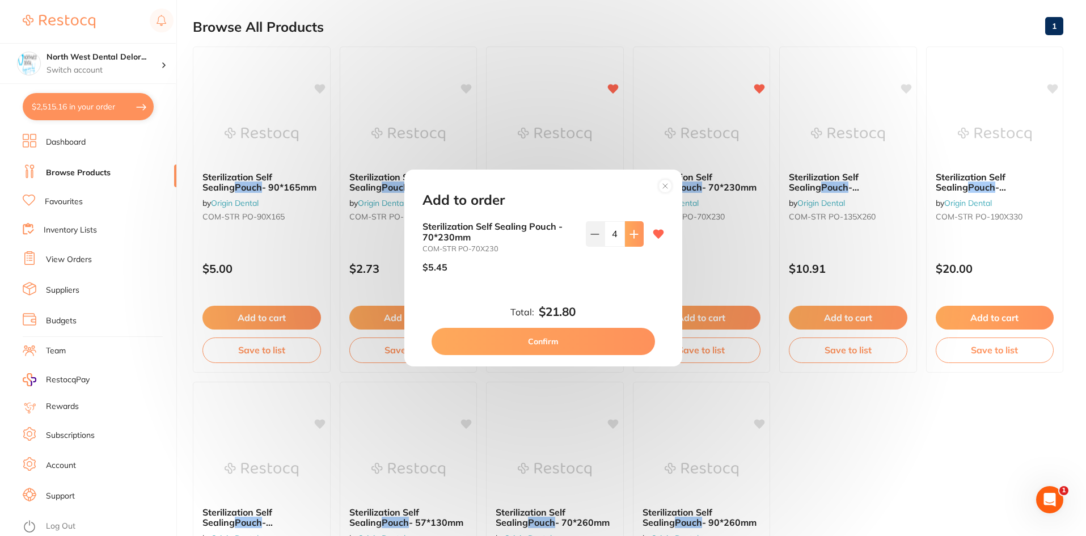
scroll to position [0, 0]
click at [632, 231] on icon at bounding box center [633, 233] width 7 height 7
click at [597, 232] on icon at bounding box center [594, 234] width 9 height 9
type input "4"
click at [537, 335] on button "Confirm" at bounding box center [543, 341] width 223 height 27
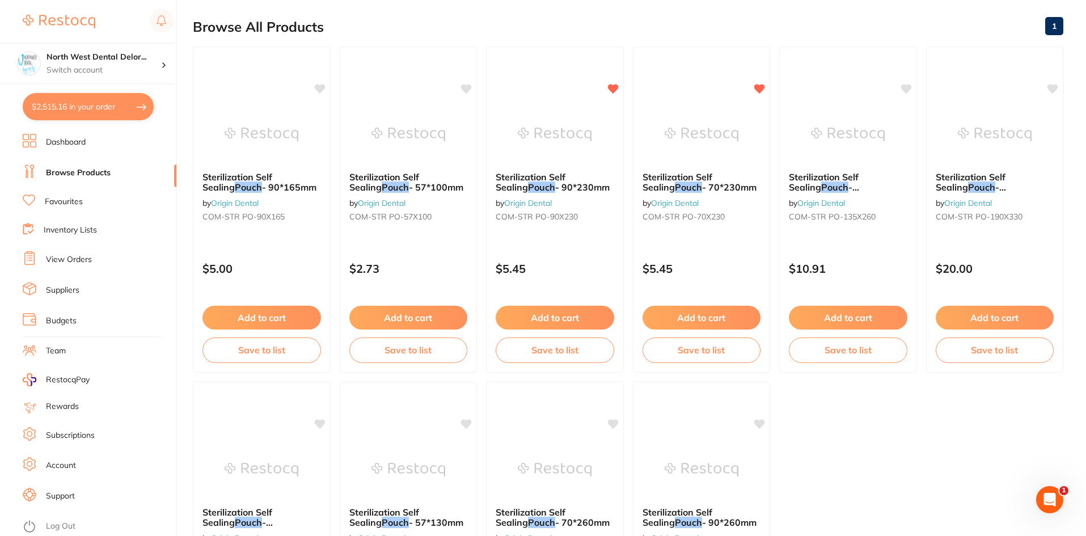
click at [101, 102] on button "$2,515.16 in your order" at bounding box center [88, 106] width 131 height 27
checkbox input "true"
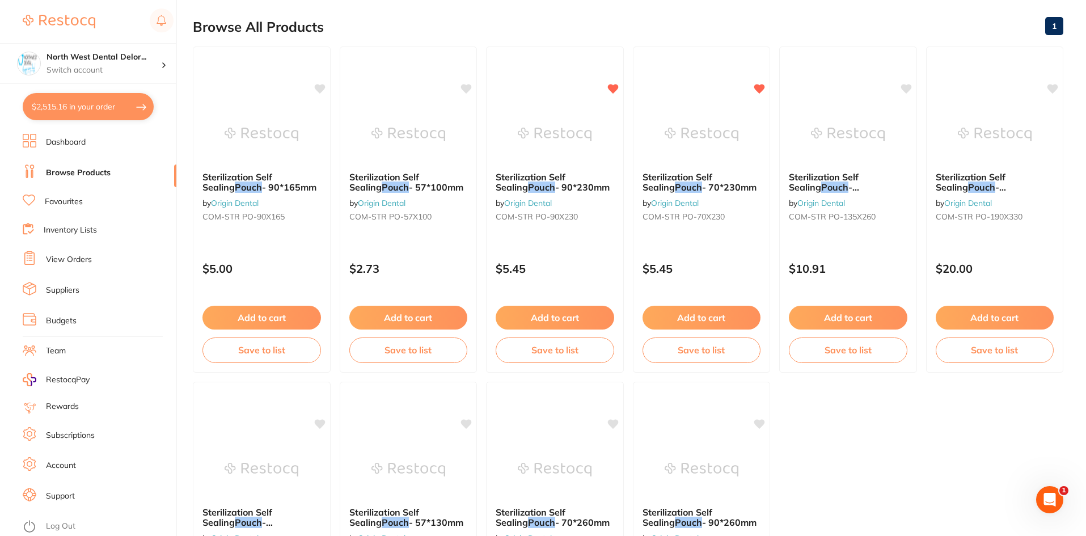
checkbox input "true"
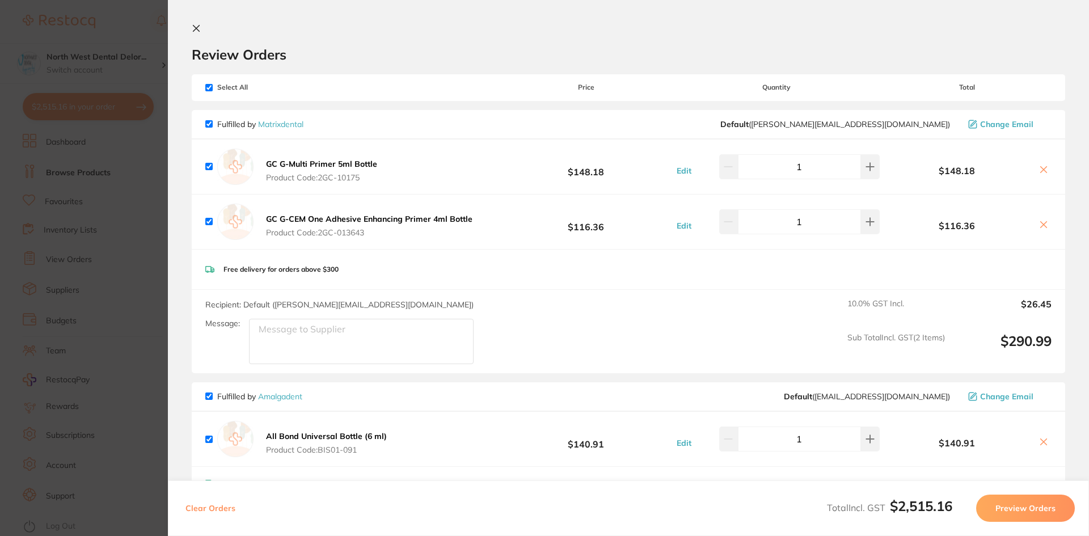
click at [196, 27] on icon at bounding box center [196, 28] width 9 height 9
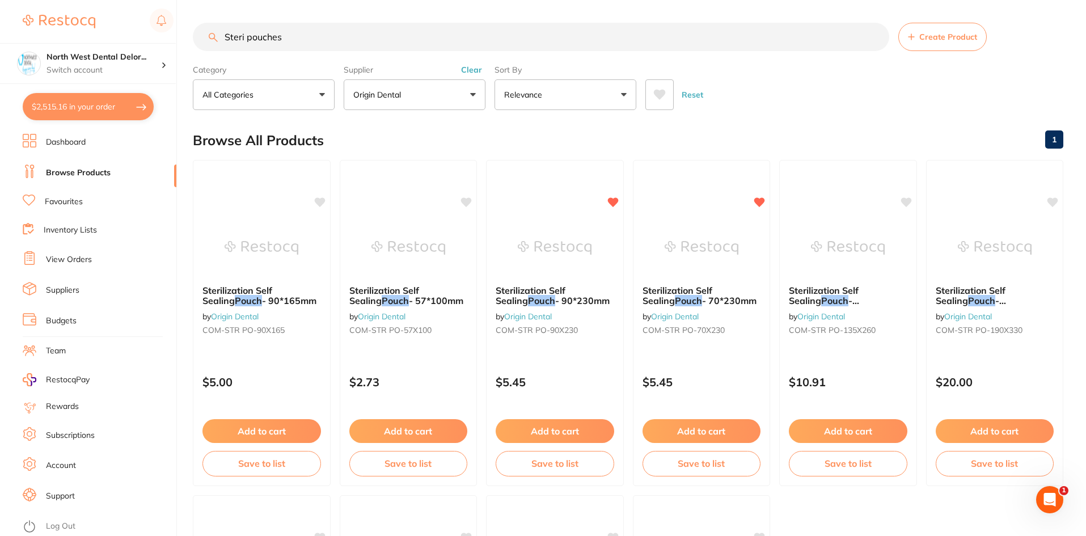
click at [91, 197] on li "Favourites" at bounding box center [100, 202] width 154 height 15
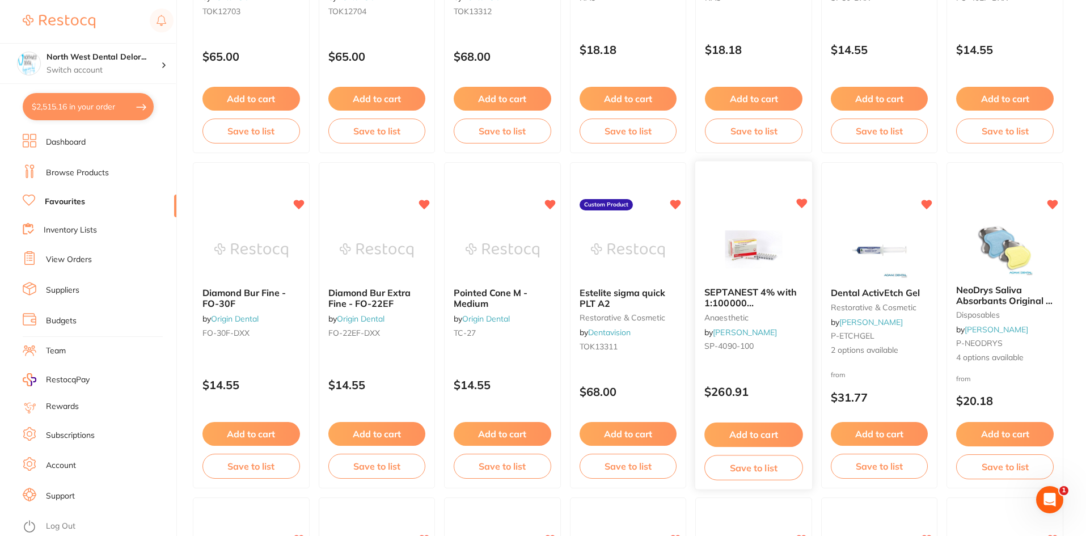
scroll to position [1758, 0]
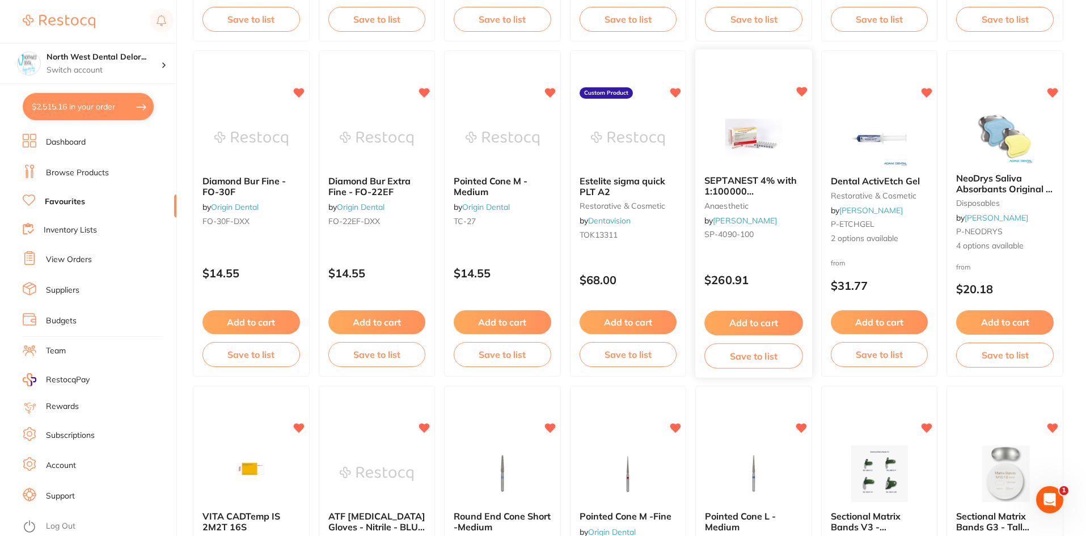
click at [747, 322] on button "Add to cart" at bounding box center [754, 323] width 98 height 24
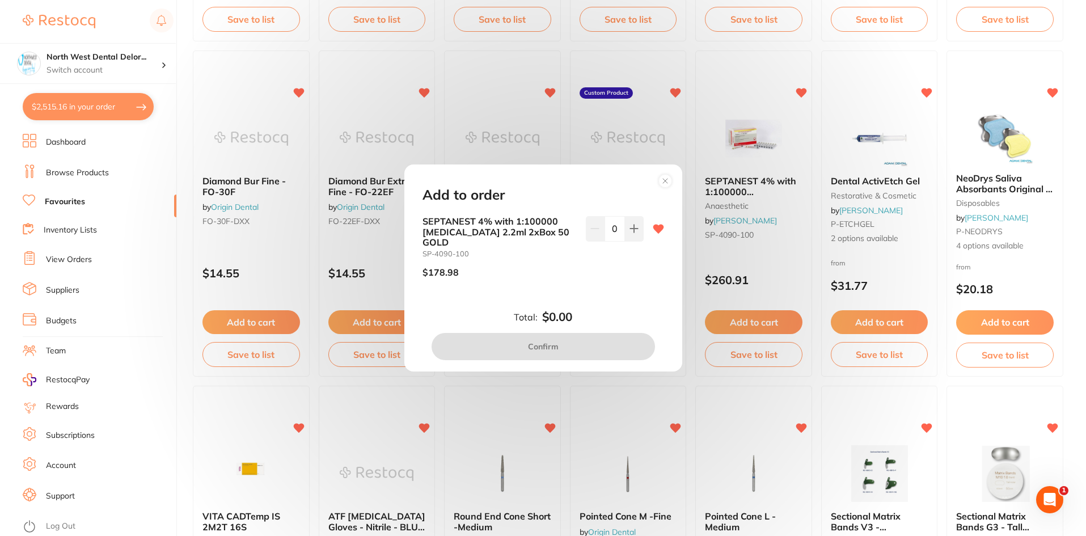
scroll to position [0, 0]
click at [626, 241] on button at bounding box center [634, 228] width 19 height 25
type input "1"
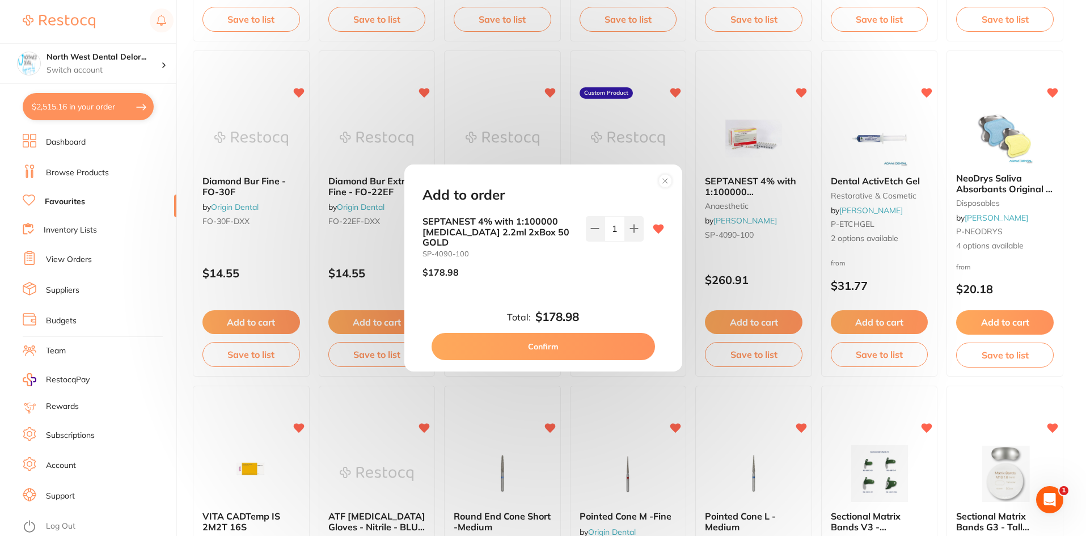
click at [570, 343] on button "Confirm" at bounding box center [543, 346] width 223 height 27
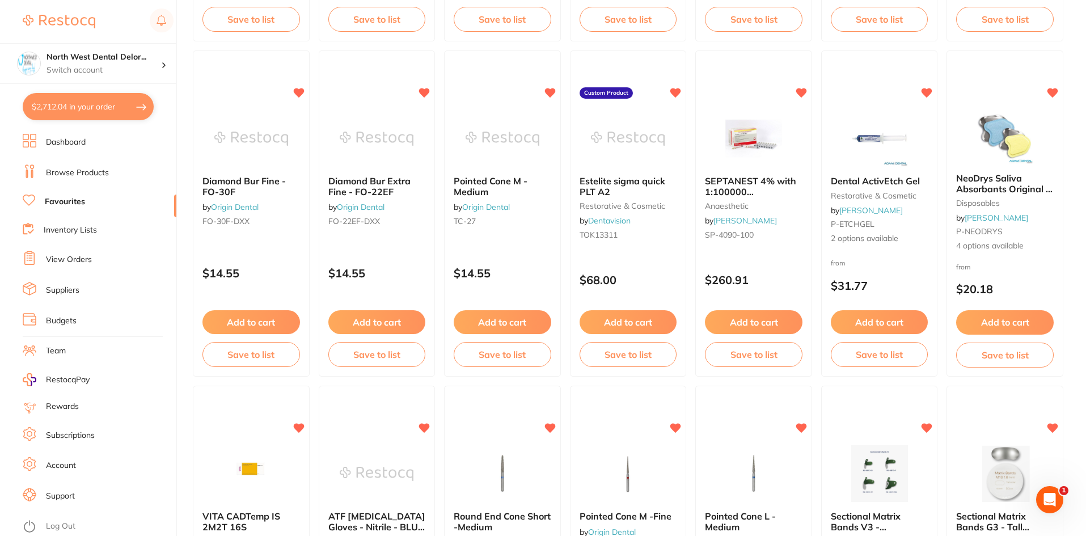
checkbox input "false"
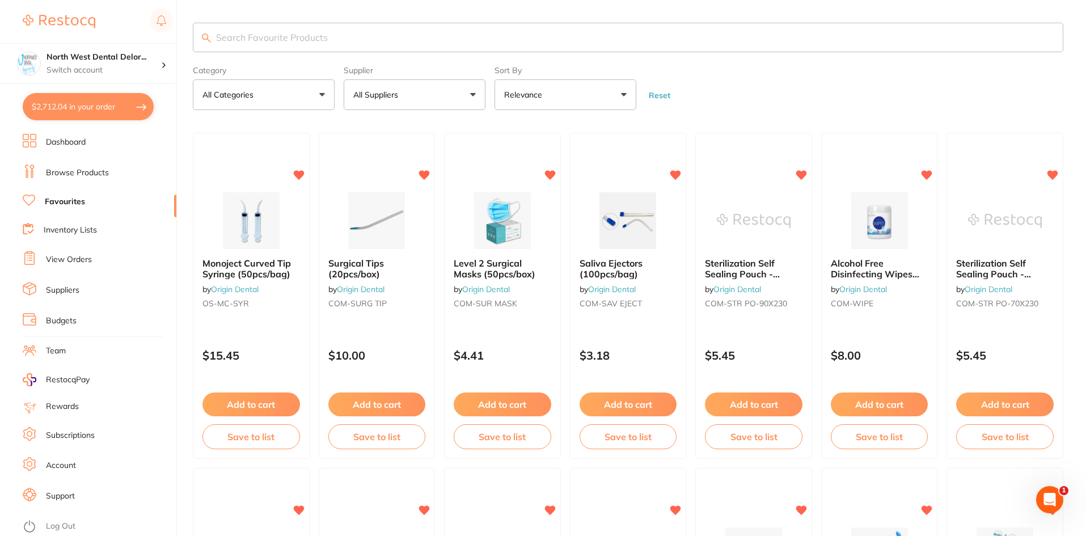
click at [61, 180] on li "Browse Products" at bounding box center [100, 172] width 154 height 17
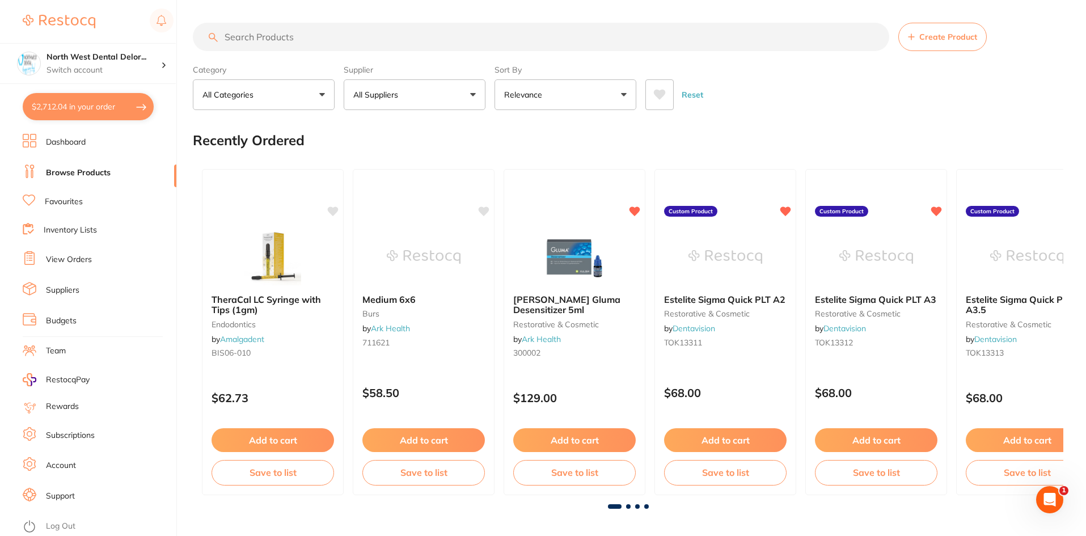
click at [271, 35] on input "search" at bounding box center [541, 37] width 697 height 28
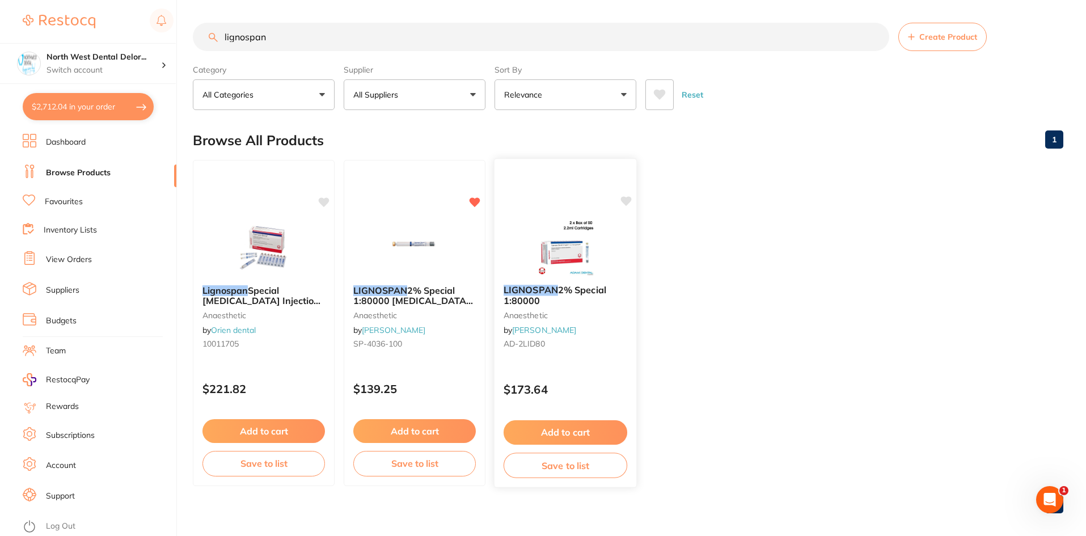
type input "lignospan"
click at [600, 268] on img at bounding box center [565, 246] width 74 height 57
click at [426, 244] on section at bounding box center [543, 268] width 1086 height 536
click at [426, 244] on img at bounding box center [415, 248] width 74 height 57
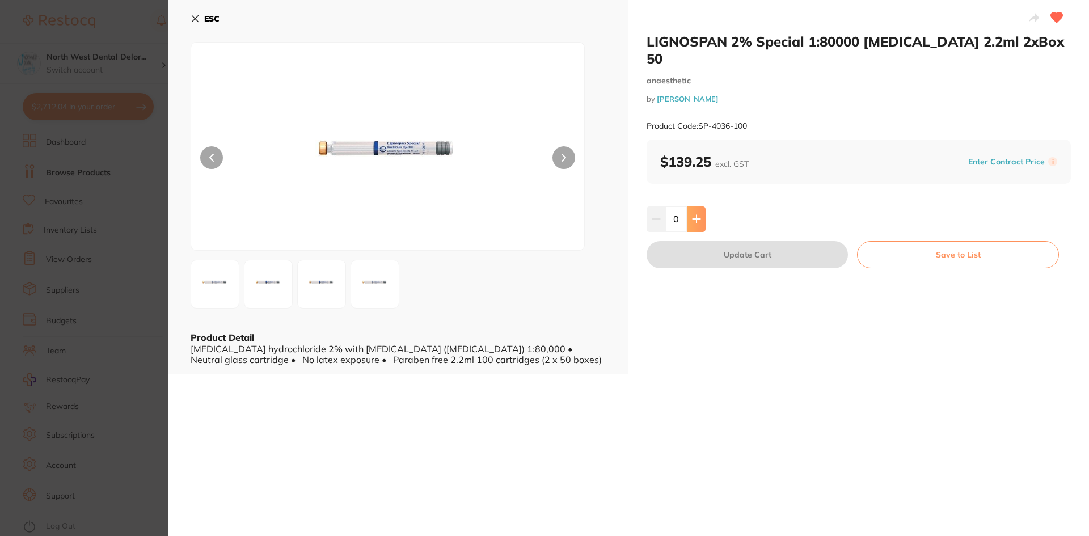
click at [694, 216] on icon at bounding box center [696, 219] width 7 height 7
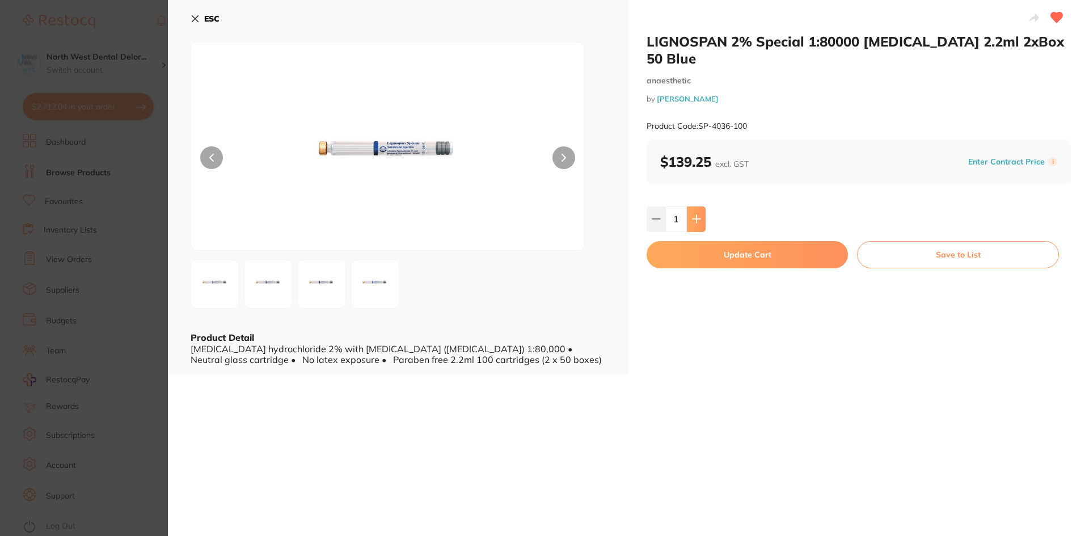
type input "1"
click at [709, 244] on button "Update Cart" at bounding box center [747, 254] width 201 height 27
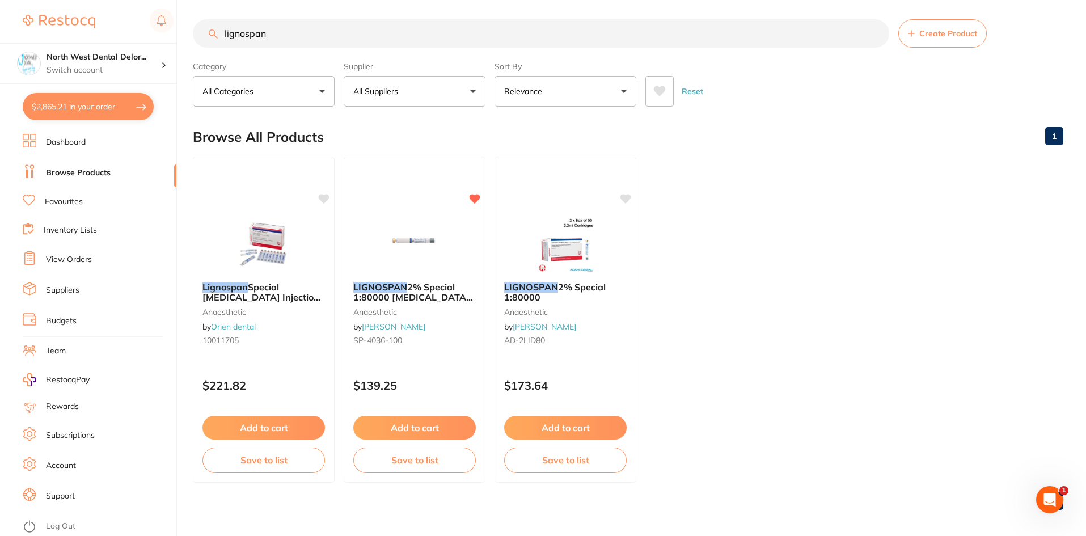
drag, startPoint x: 276, startPoint y: 36, endPoint x: 216, endPoint y: 31, distance: 59.8
click at [216, 31] on div "lignospan Create Product" at bounding box center [628, 33] width 871 height 28
type input "xylocane"
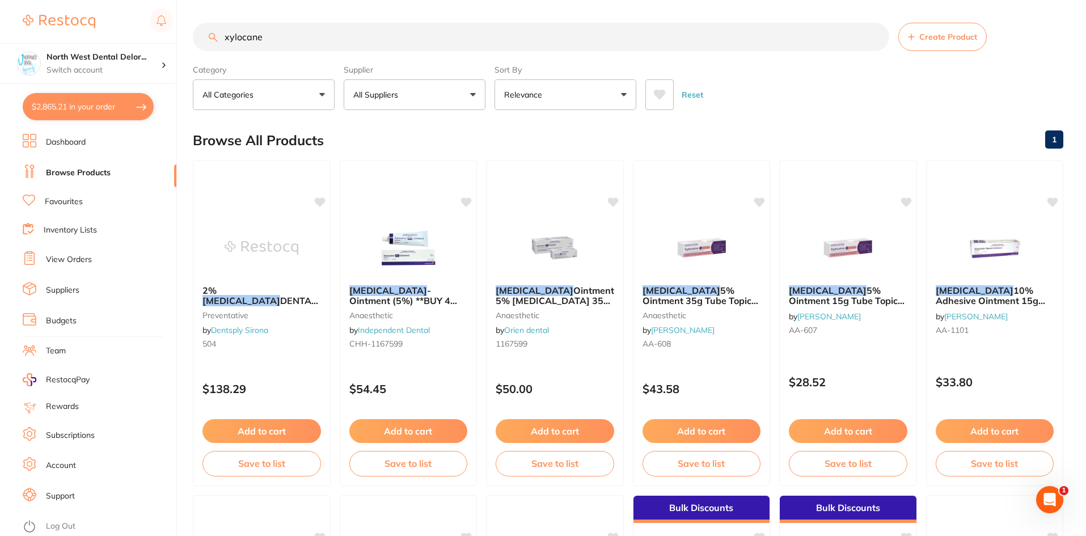
click at [604, 103] on button "Relevance" at bounding box center [566, 94] width 142 height 31
click at [375, 96] on p "All Suppliers" at bounding box center [377, 94] width 49 height 11
type input "orig"
click at [397, 182] on li "Origin Dental" at bounding box center [414, 193] width 133 height 32
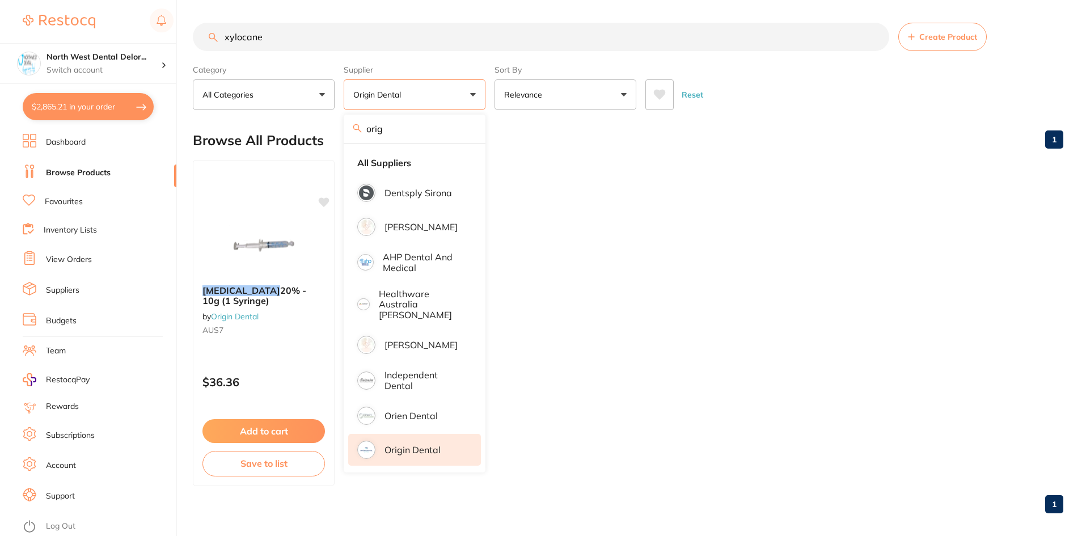
click at [617, 321] on ul "Xylocaine 20% - 10g (1 Syringe) by Origin Dental AUS7 $36.36 Add to cart Save t…" at bounding box center [628, 323] width 871 height 326
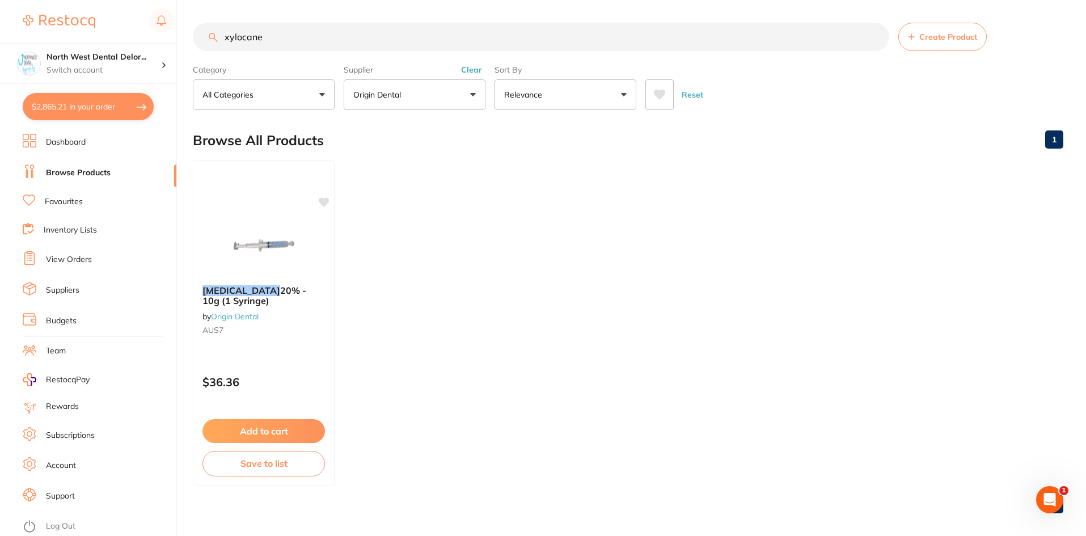
click at [456, 90] on button "Origin Dental" at bounding box center [415, 94] width 142 height 31
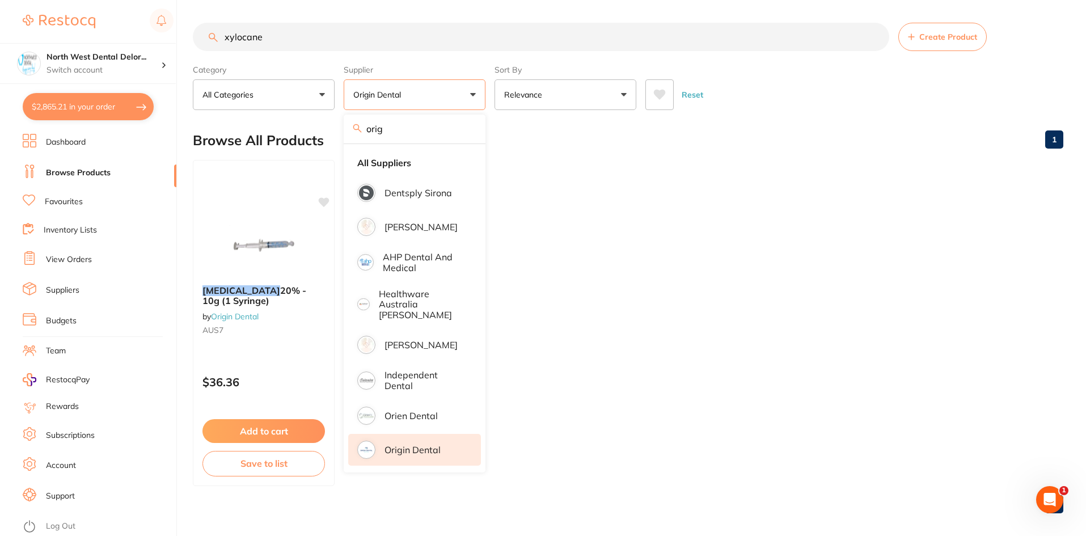
click at [467, 128] on input "orig" at bounding box center [415, 129] width 142 height 28
click at [627, 171] on ul "Xylocaine 20% - 10g (1 Syringe) by Origin Dental AUS7 $36.36 Add to cart Save t…" at bounding box center [628, 323] width 871 height 326
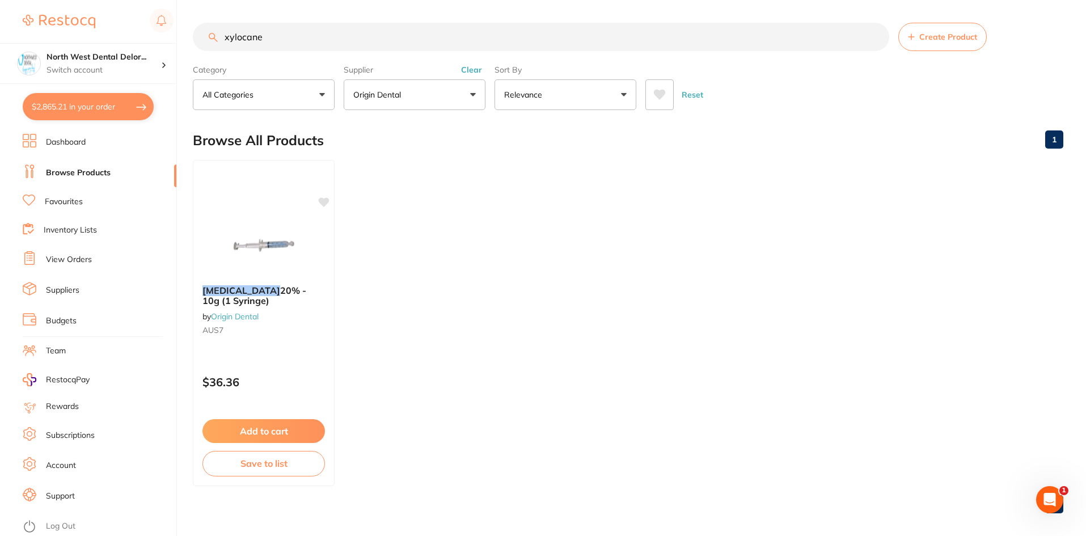
click at [425, 100] on button "Origin Dental" at bounding box center [415, 94] width 142 height 31
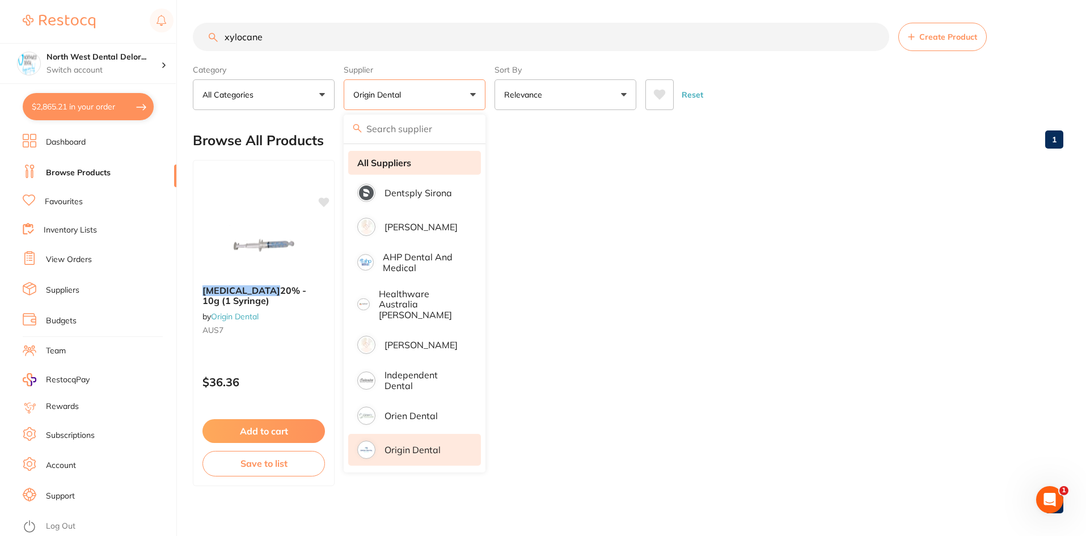
click at [398, 161] on strong "All Suppliers" at bounding box center [384, 163] width 54 height 10
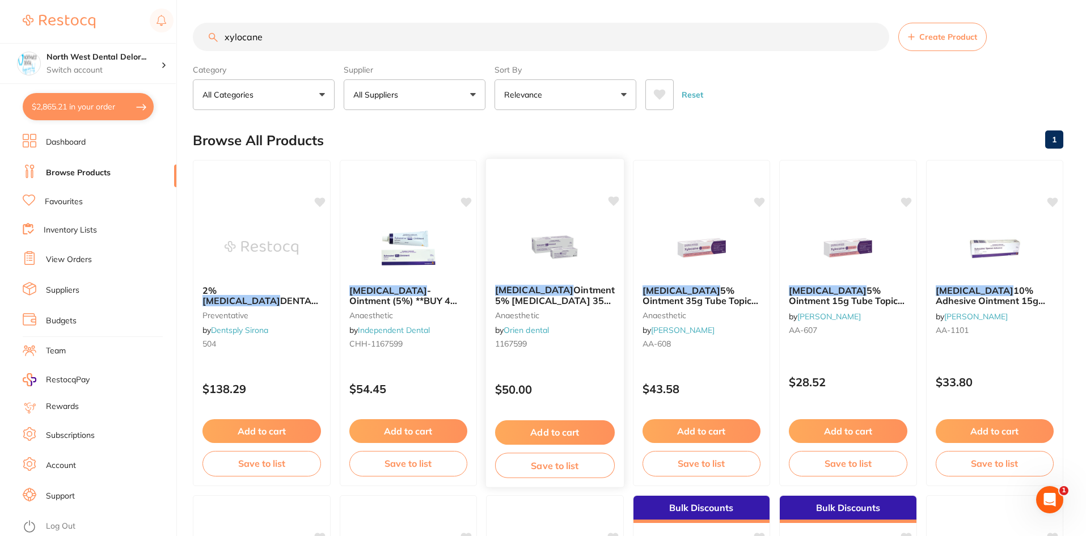
click at [561, 270] on img at bounding box center [555, 246] width 74 height 57
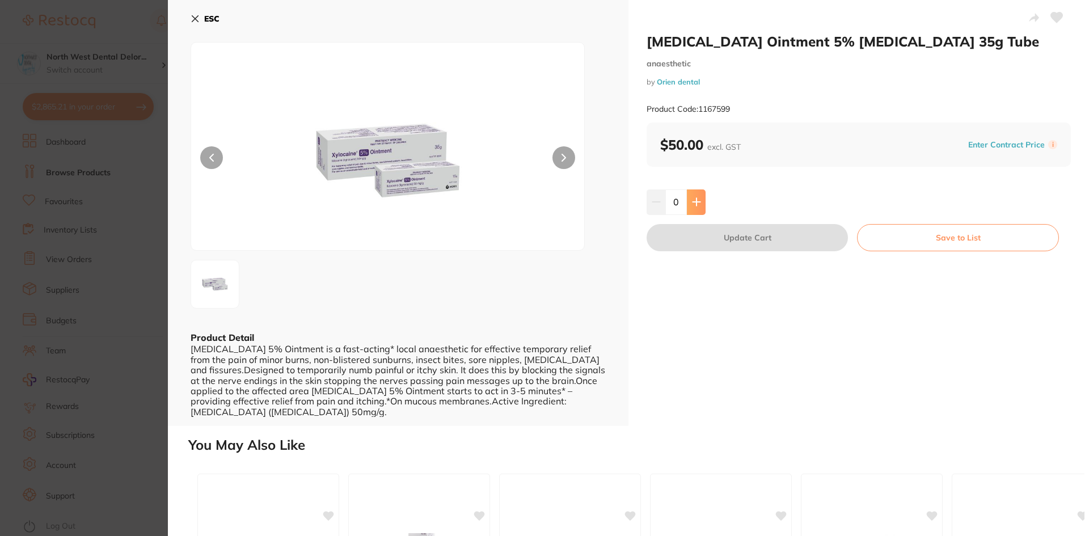
click at [697, 200] on icon at bounding box center [696, 201] width 9 height 9
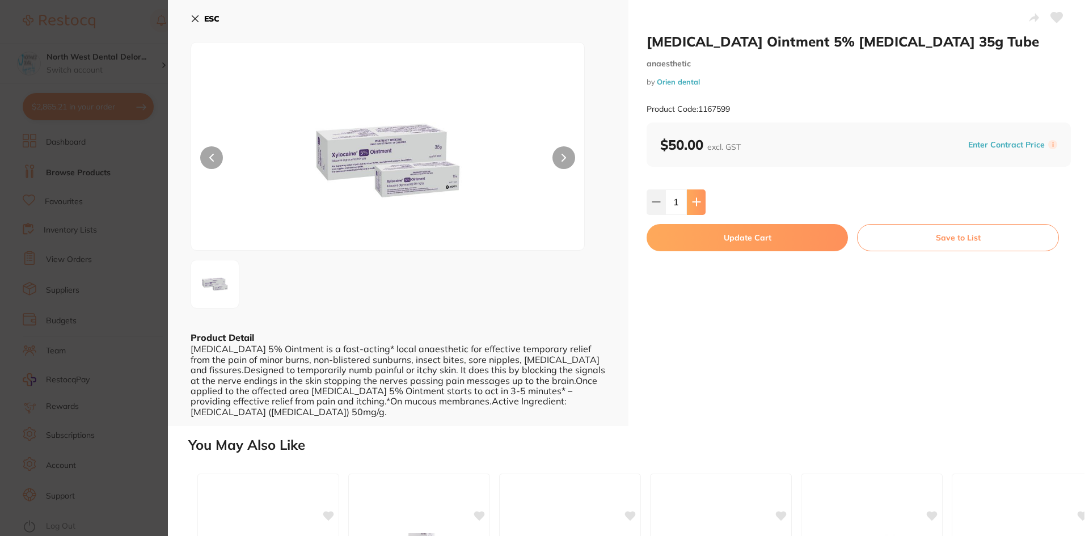
type input "1"
click at [692, 225] on button "Update Cart" at bounding box center [747, 237] width 201 height 27
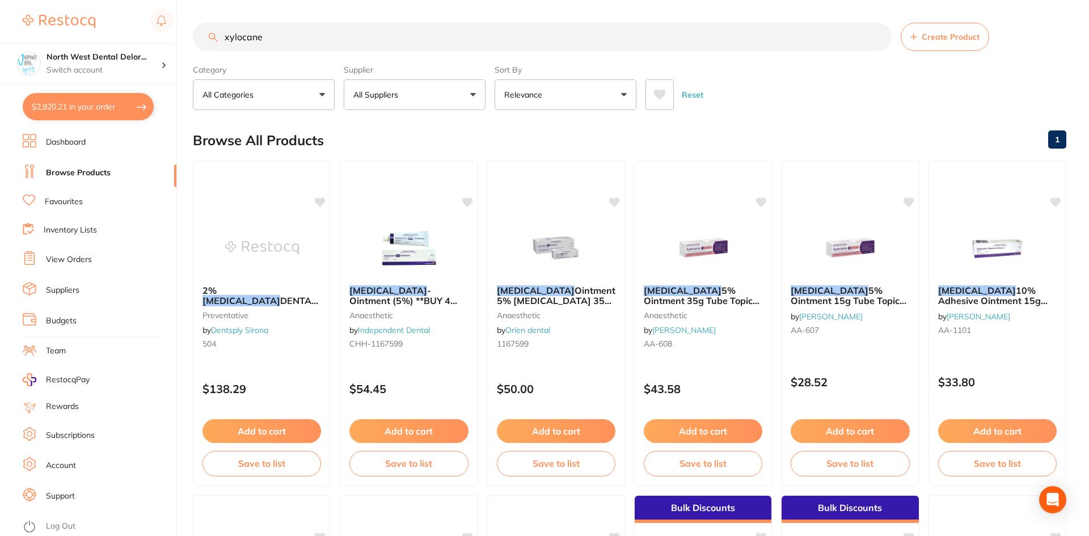
checkbox input "false"
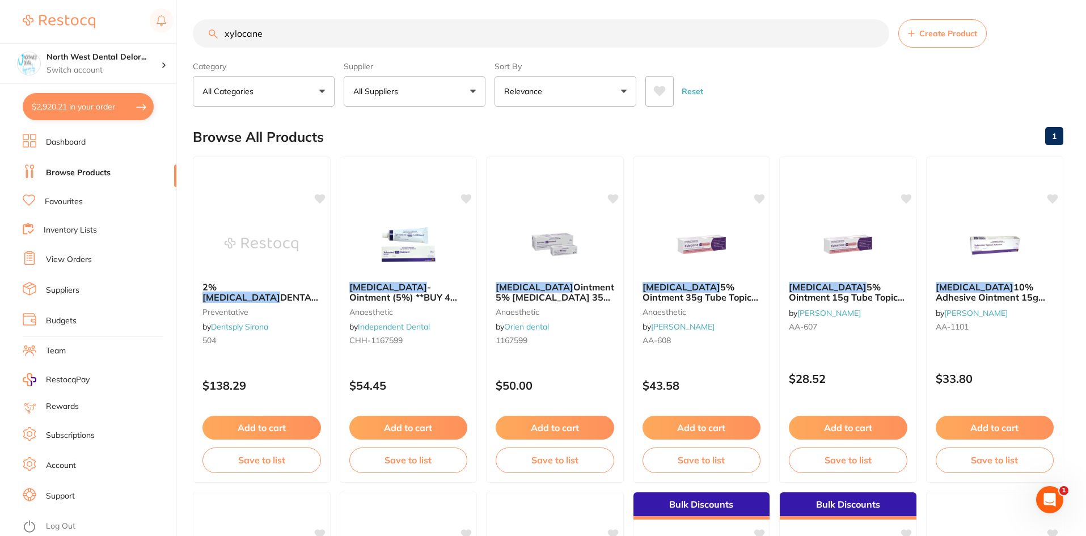
click at [357, 27] on input "xylocane" at bounding box center [541, 33] width 697 height 28
click at [876, 37] on input "xylocane" at bounding box center [541, 33] width 697 height 28
click at [875, 35] on input "xylocane" at bounding box center [541, 33] width 697 height 28
click at [728, 32] on input "gela" at bounding box center [541, 33] width 697 height 28
click at [729, 48] on input "gela" at bounding box center [541, 33] width 697 height 28
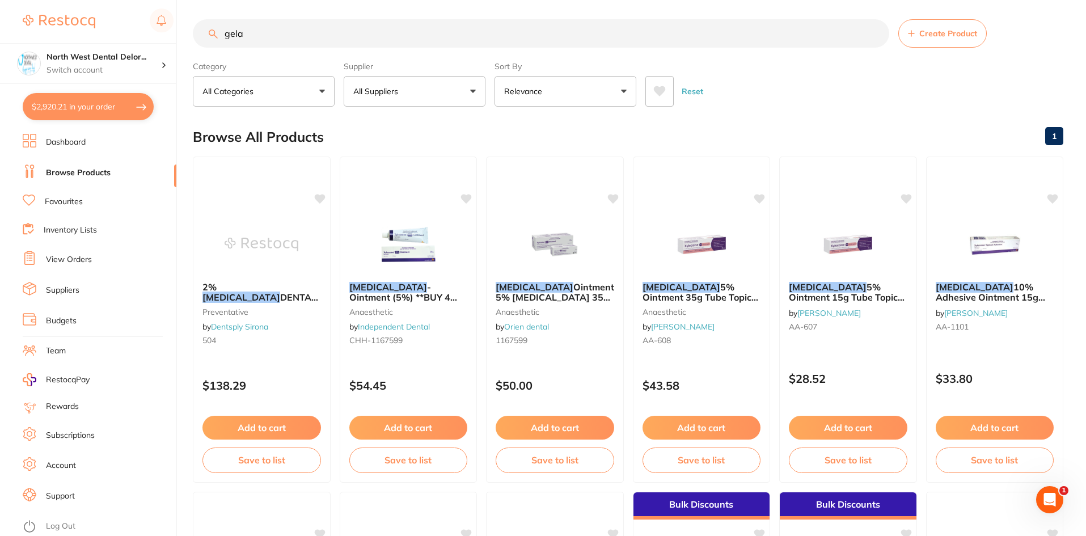
click at [434, 32] on input "gela" at bounding box center [541, 33] width 697 height 28
click at [285, 28] on input "gela" at bounding box center [541, 33] width 697 height 28
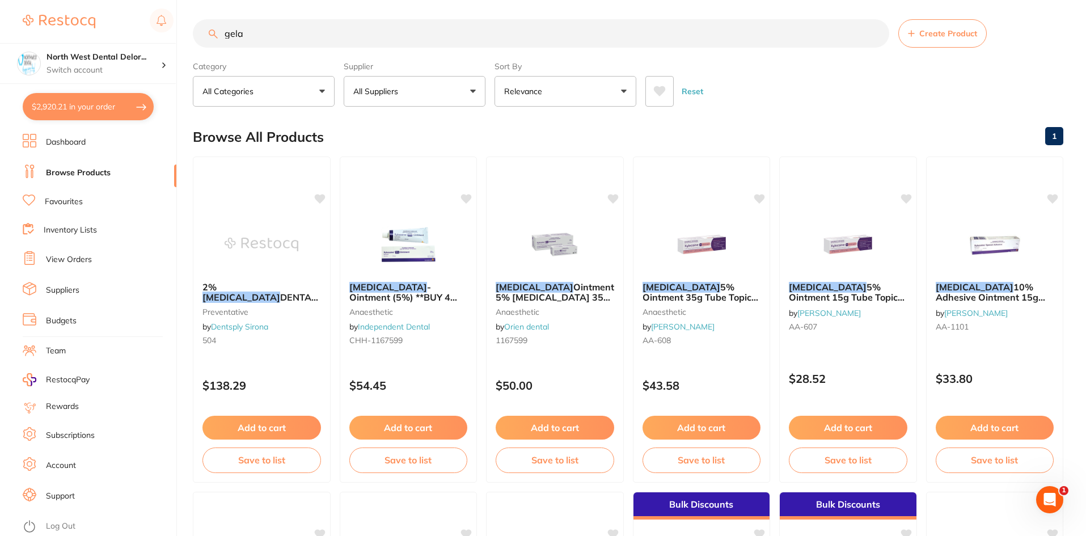
click at [283, 32] on input "gela" at bounding box center [541, 33] width 697 height 28
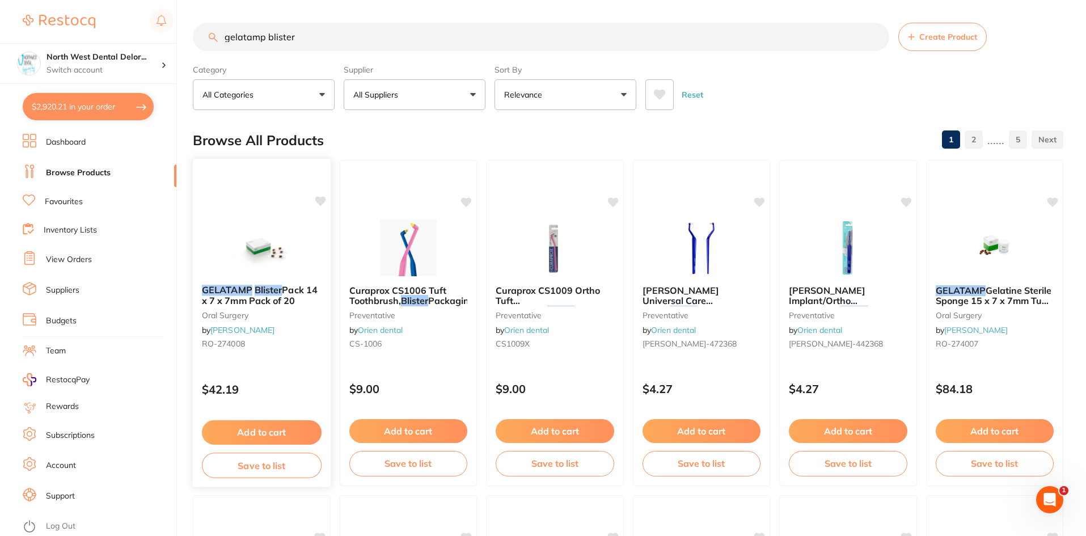
click at [294, 425] on button "Add to cart" at bounding box center [262, 432] width 120 height 24
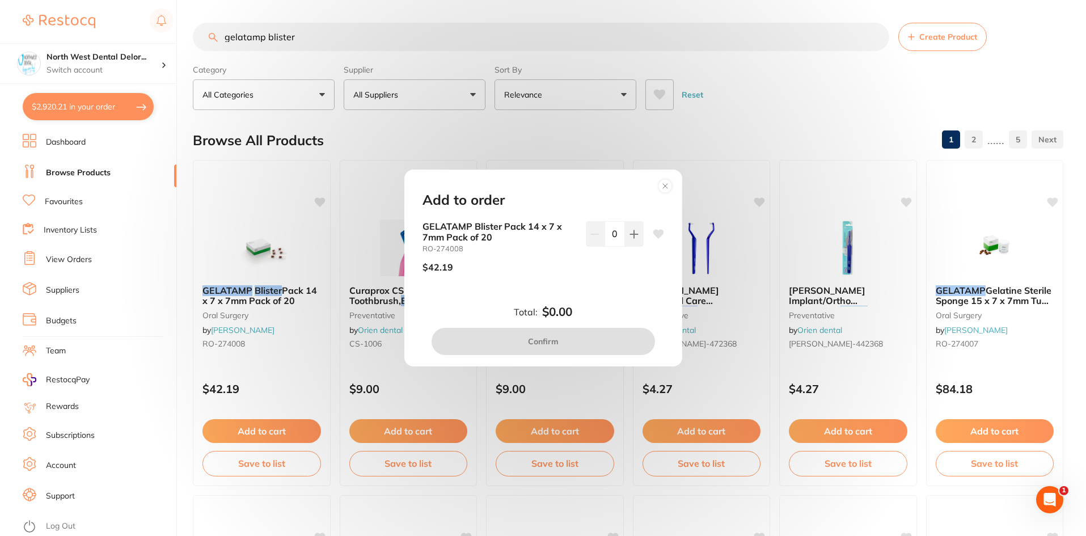
click at [669, 186] on circle at bounding box center [665, 185] width 13 height 13
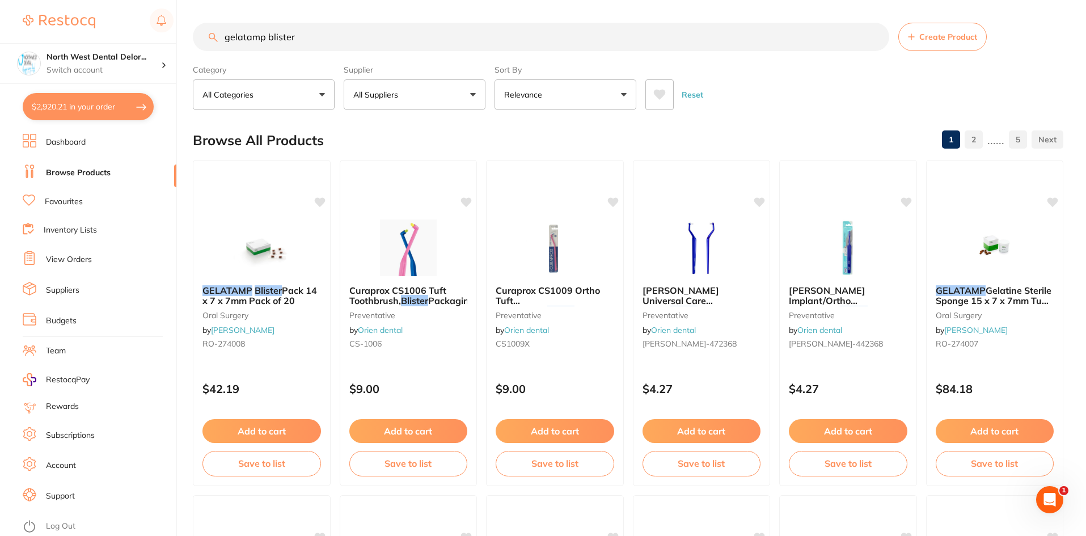
drag, startPoint x: 311, startPoint y: 42, endPoint x: 230, endPoint y: 39, distance: 81.2
click at [230, 39] on input "gelatamp blister" at bounding box center [541, 37] width 697 height 28
type input "g"
type input "monoderm 4.0"
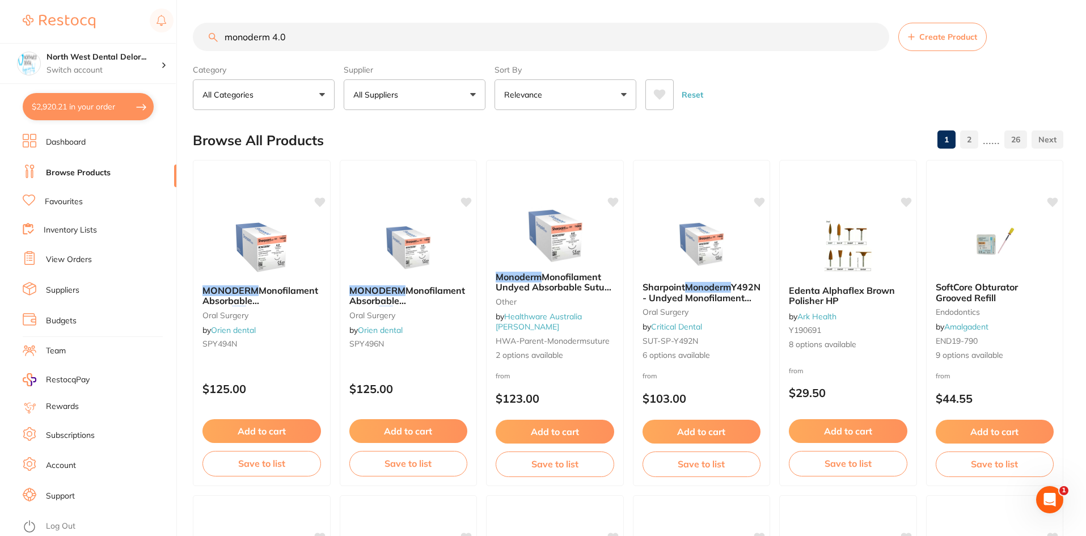
drag, startPoint x: 274, startPoint y: 222, endPoint x: 241, endPoint y: 247, distance: 41.0
click at [274, 223] on img at bounding box center [262, 248] width 74 height 57
click at [275, 224] on section at bounding box center [543, 268] width 1086 height 536
click at [275, 224] on img at bounding box center [262, 248] width 74 height 57
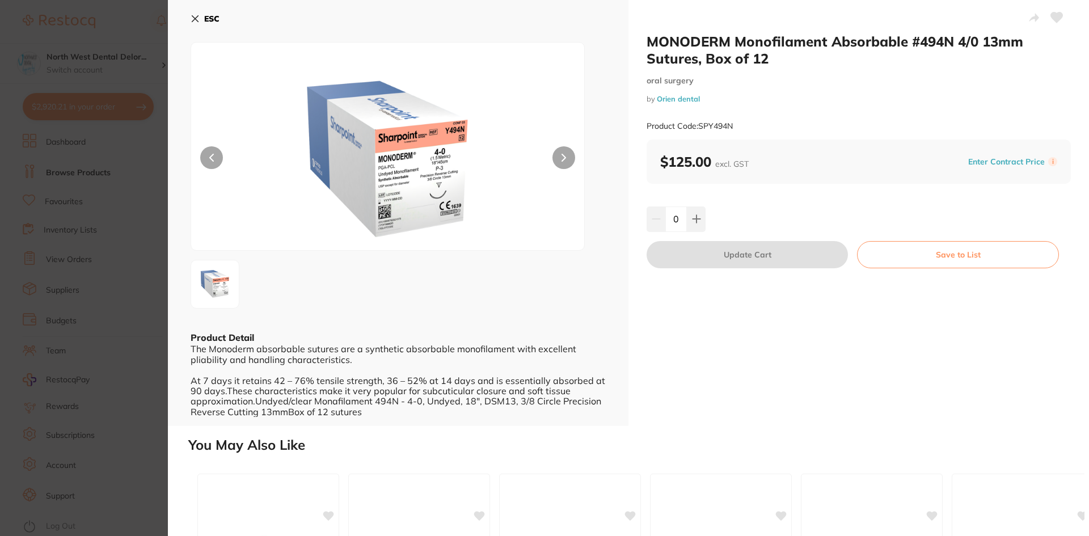
click at [569, 151] on button at bounding box center [563, 157] width 23 height 23
click at [702, 214] on button at bounding box center [696, 218] width 19 height 25
type input "1"
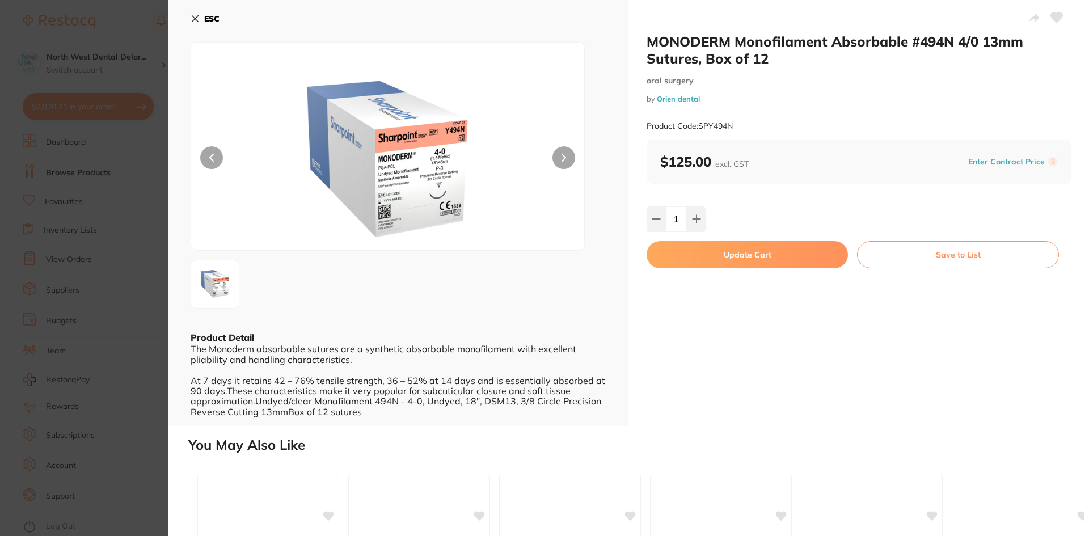
click at [710, 254] on button "Update Cart" at bounding box center [747, 254] width 201 height 27
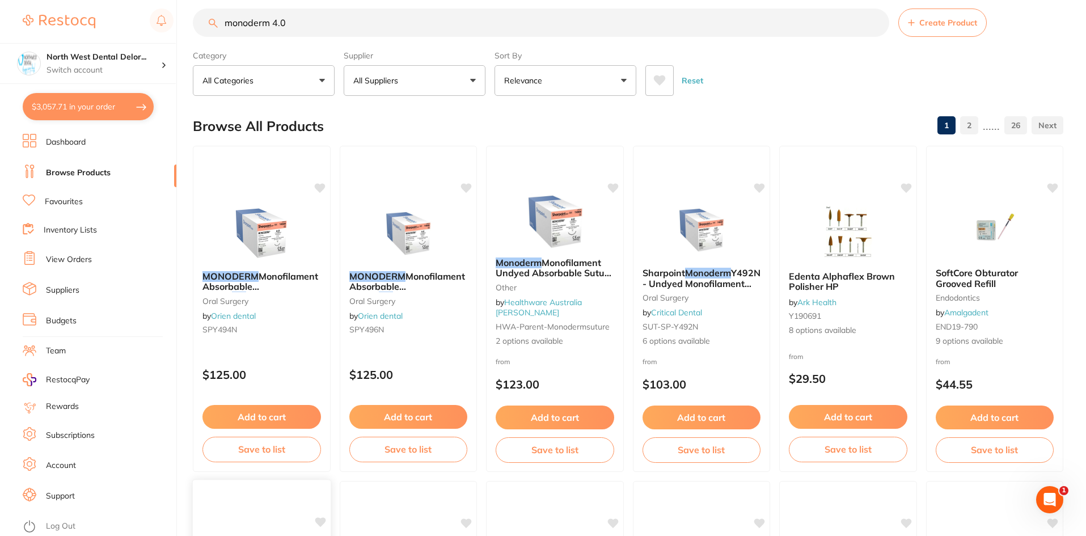
drag, startPoint x: 939, startPoint y: 234, endPoint x: 282, endPoint y: 520, distance: 716.7
click at [939, 235] on div at bounding box center [995, 230] width 137 height 57
click at [931, 239] on section at bounding box center [543, 268] width 1086 height 536
click at [597, 189] on div "Monoderm Monofilament Undyed Absorbable Suture PGA-PCL - 12/Pack other by Healt…" at bounding box center [555, 309] width 138 height 326
click at [597, 189] on section at bounding box center [543, 268] width 1086 height 536
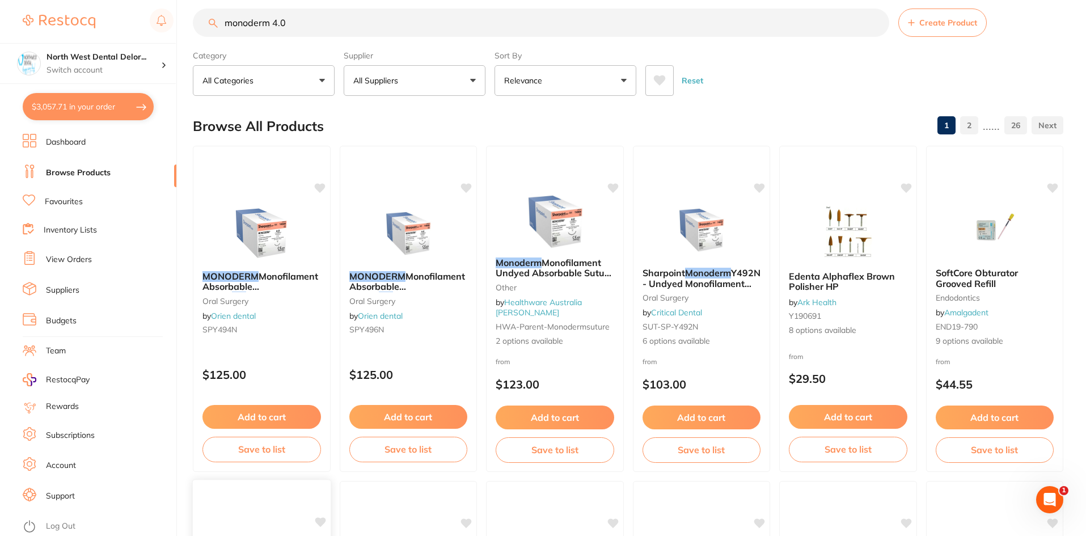
click at [597, 189] on div "Monoderm Monofilament Undyed Absorbable Suture PGA-PCL - 12/Pack other by Healt…" at bounding box center [555, 309] width 138 height 326
click at [113, 106] on section at bounding box center [543, 268] width 1086 height 536
click at [247, 28] on input "monoderm 4.0" at bounding box center [541, 23] width 697 height 28
